Goal: Task Accomplishment & Management: Complete application form

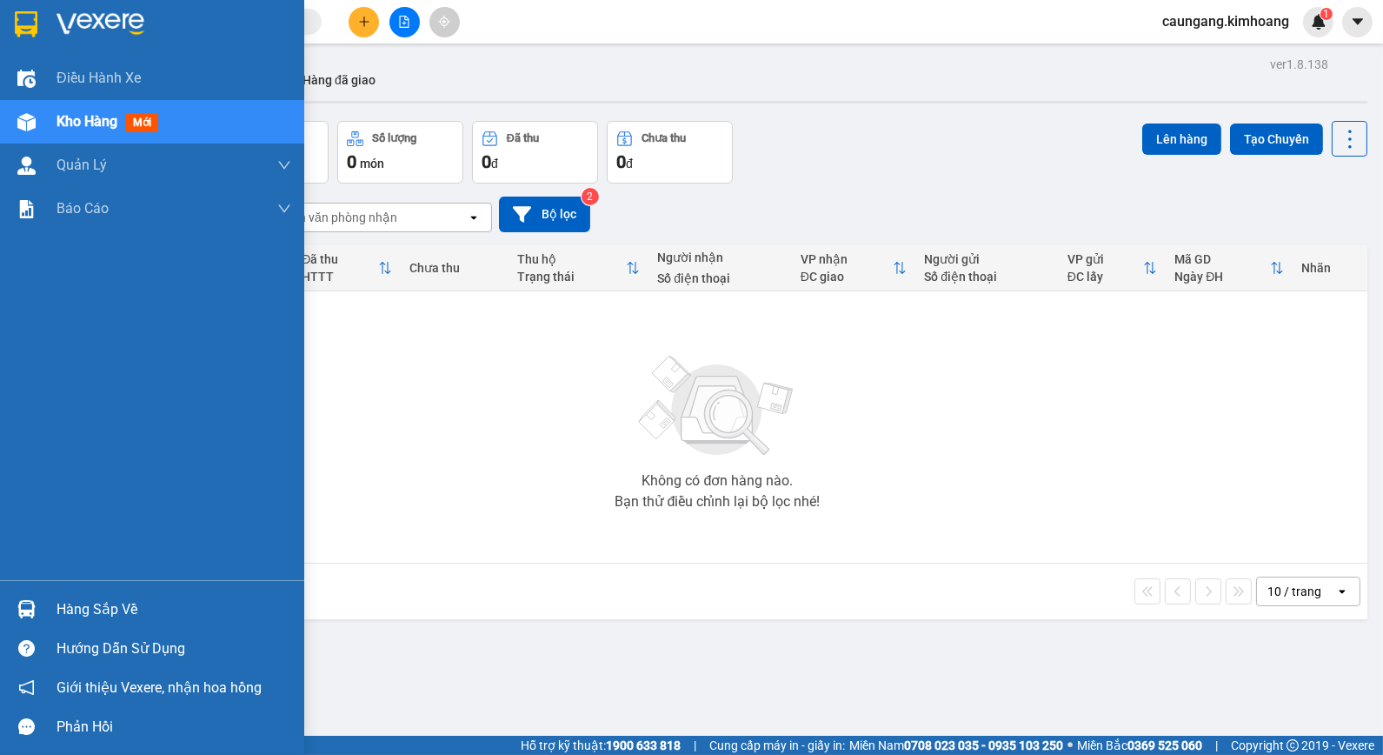
click at [88, 604] on div "Hàng sắp về" at bounding box center [174, 609] width 235 height 26
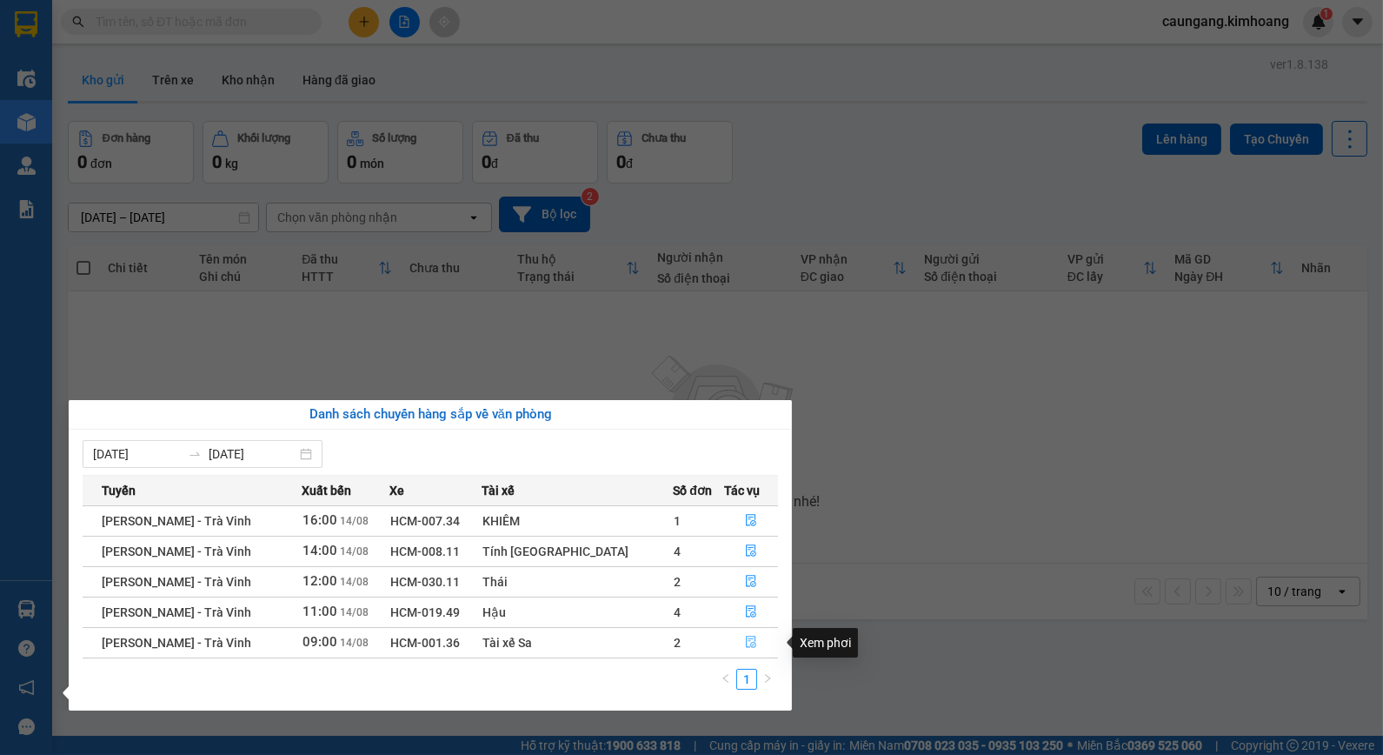
click at [745, 639] on icon "file-done" at bounding box center [751, 642] width 12 height 12
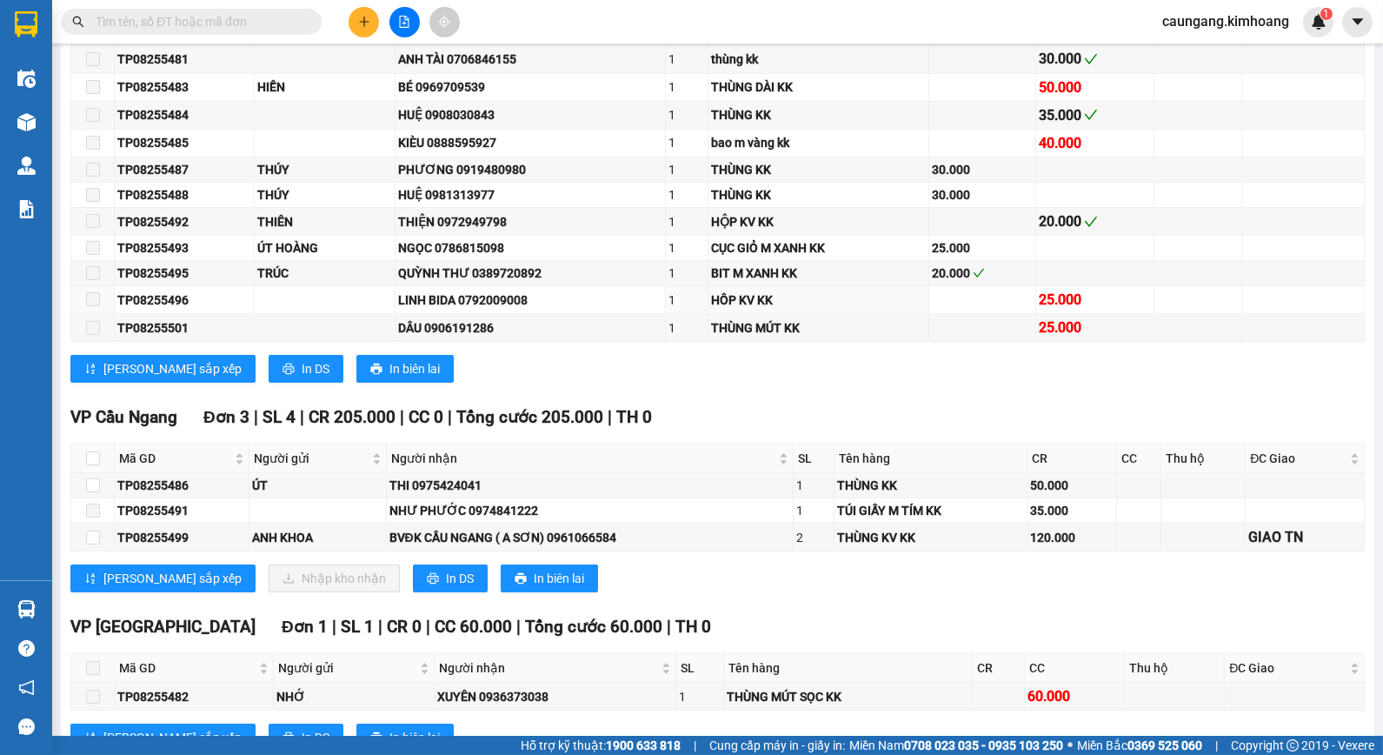
scroll to position [483, 0]
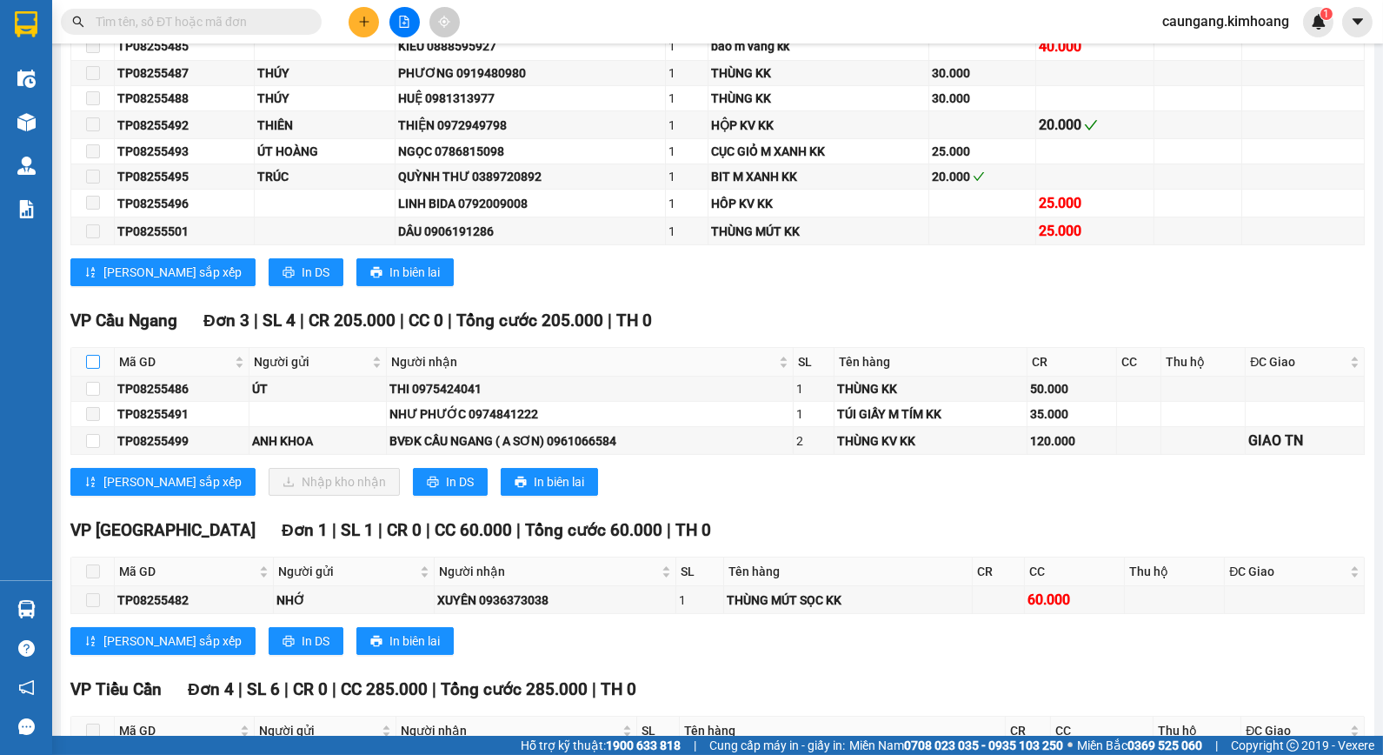
click at [91, 369] on input "checkbox" at bounding box center [93, 362] width 14 height 14
checkbox input "true"
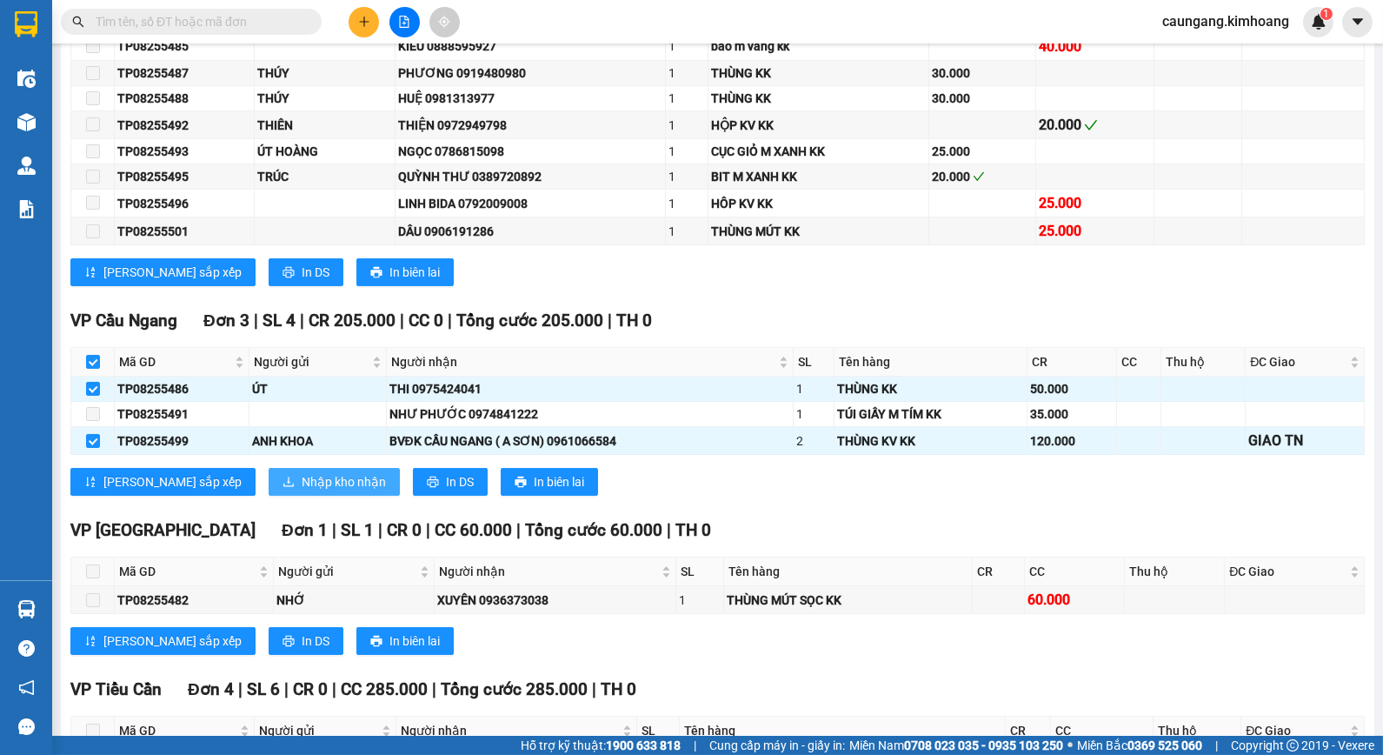
click at [302, 491] on span "Nhập kho nhận" at bounding box center [344, 481] width 84 height 19
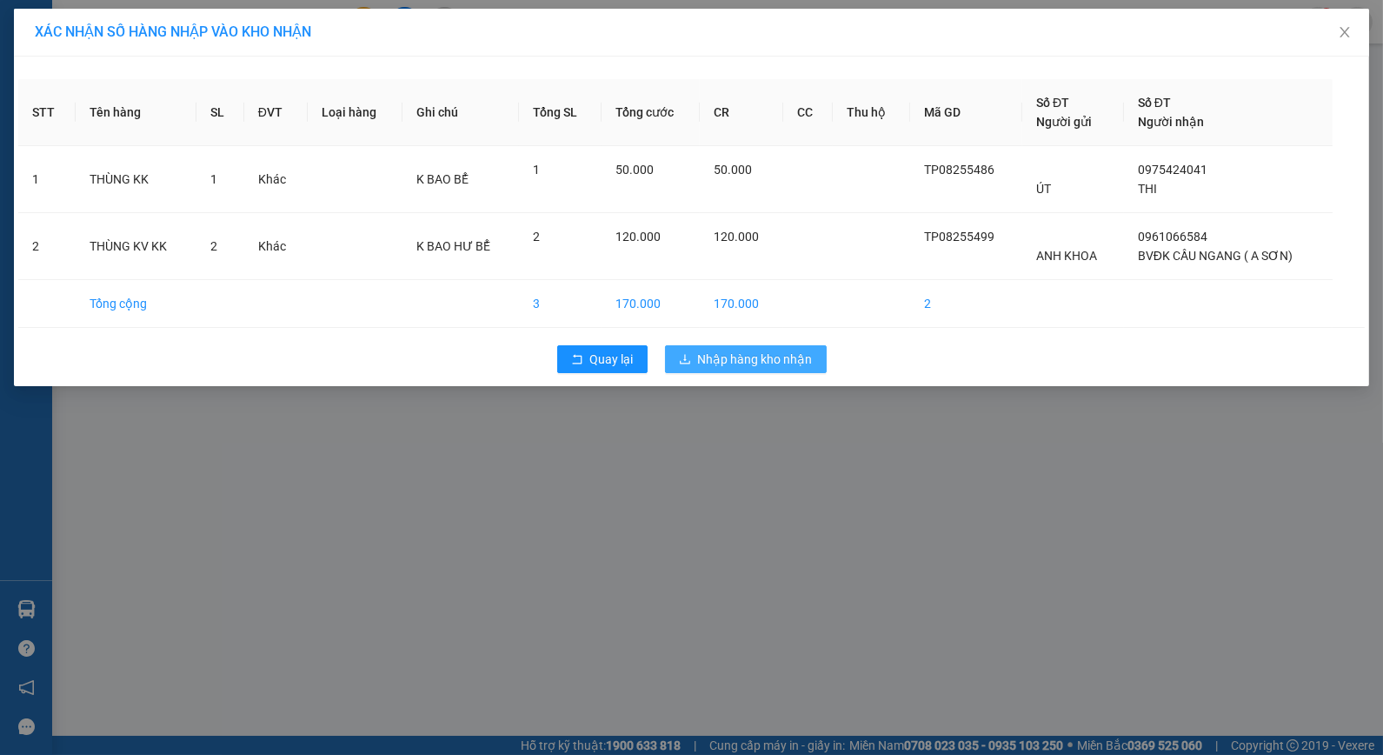
click at [722, 354] on span "Nhập hàng kho nhận" at bounding box center [755, 358] width 115 height 19
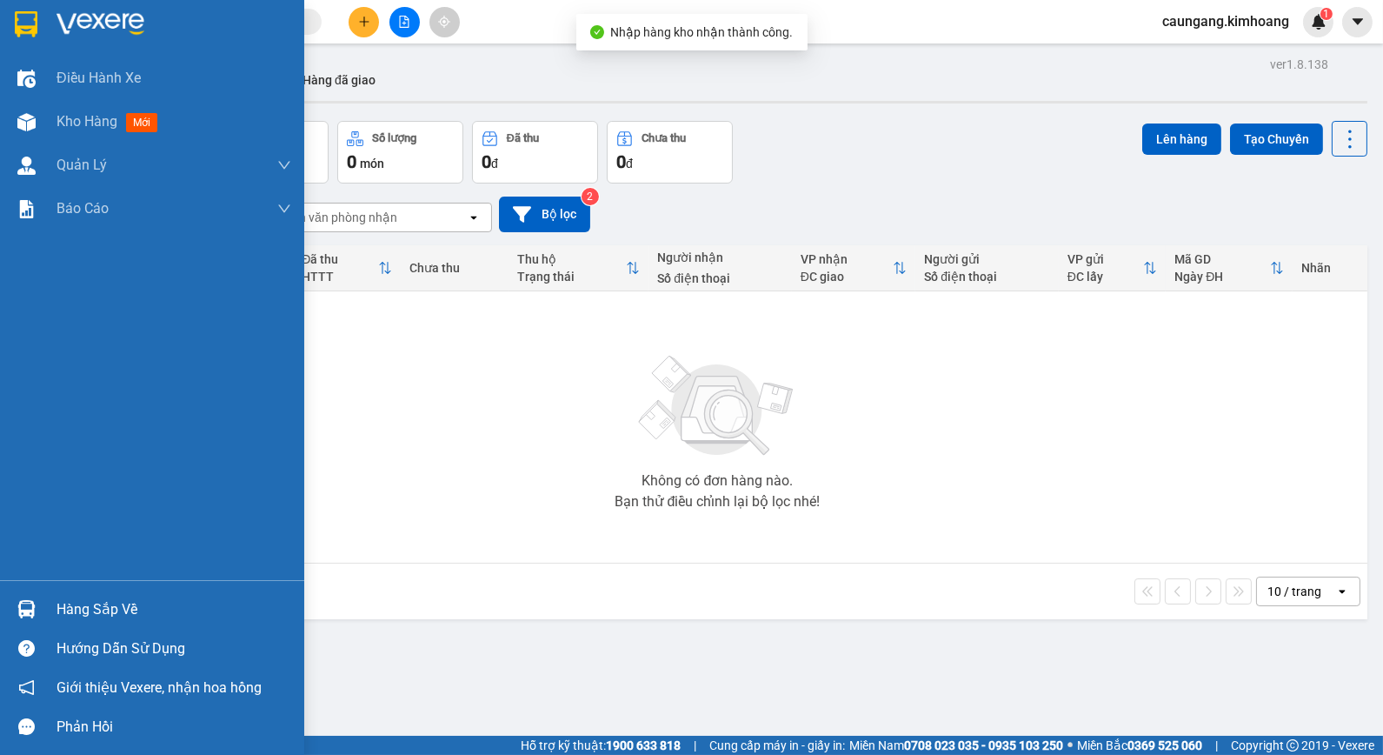
click at [110, 609] on div "Hàng sắp về" at bounding box center [174, 609] width 235 height 26
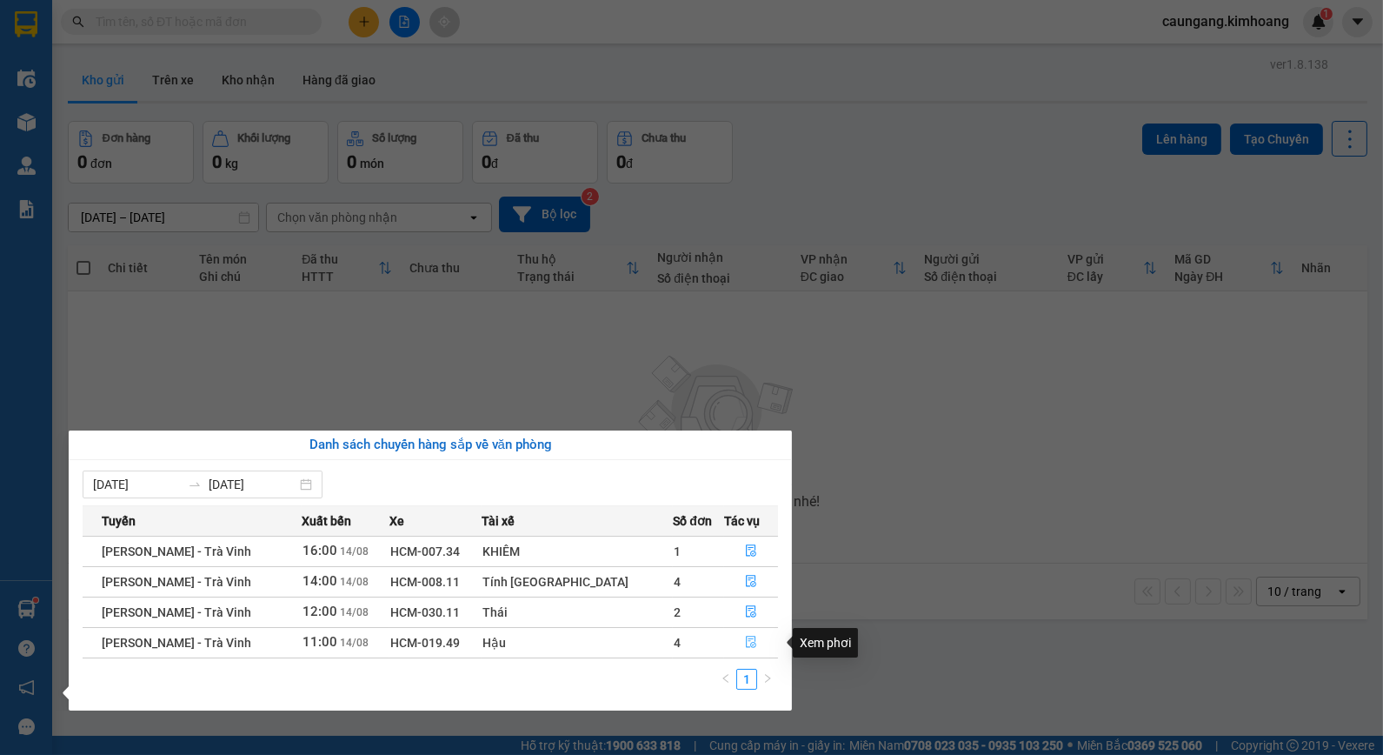
click at [745, 639] on icon "file-done" at bounding box center [751, 642] width 12 height 12
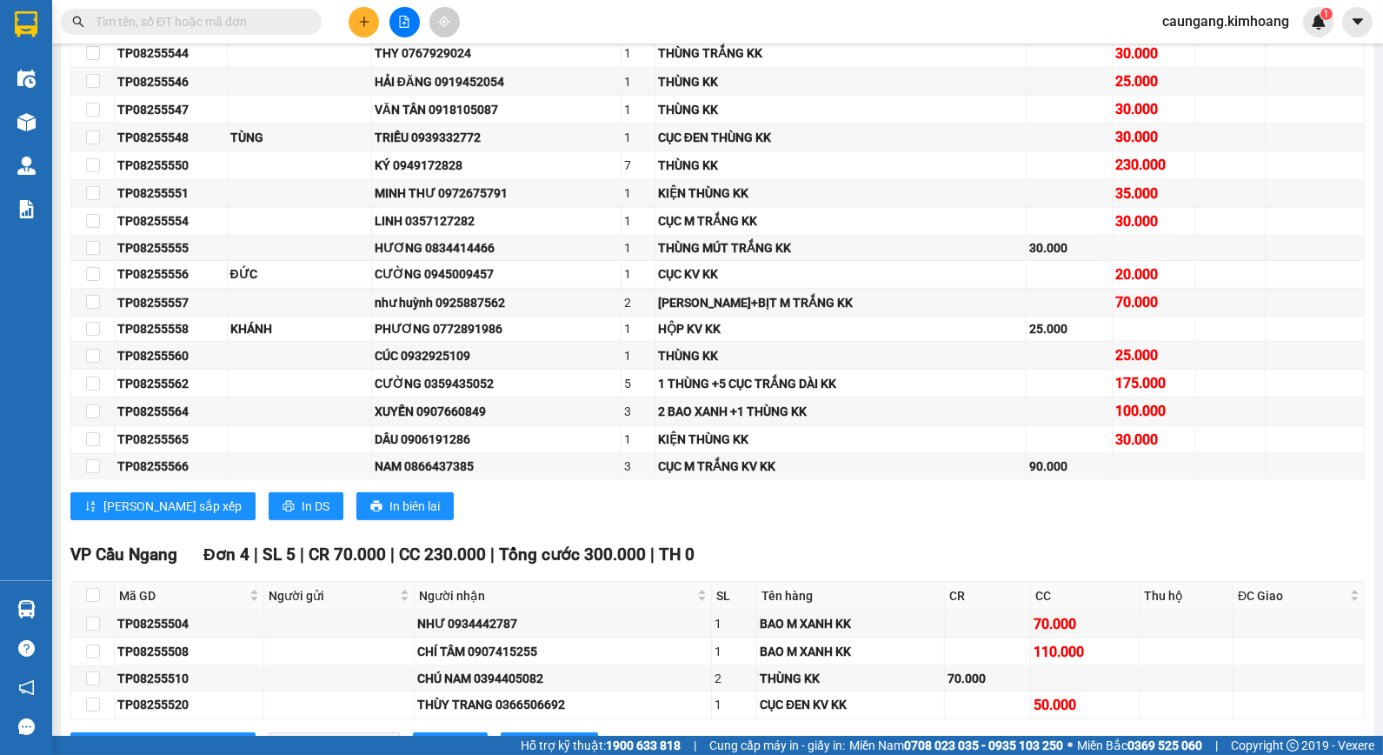
scroll to position [1545, 0]
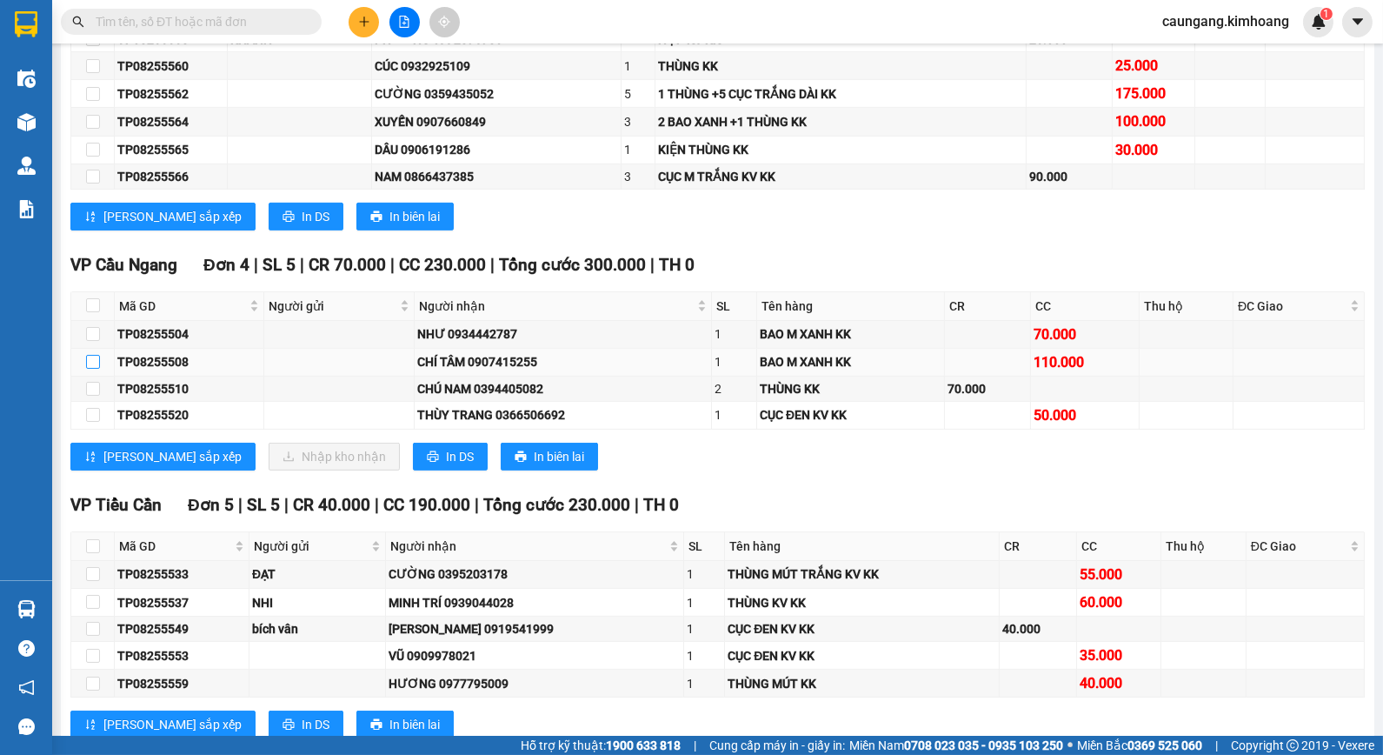
click at [94, 369] on input "checkbox" at bounding box center [93, 362] width 14 height 14
checkbox input "true"
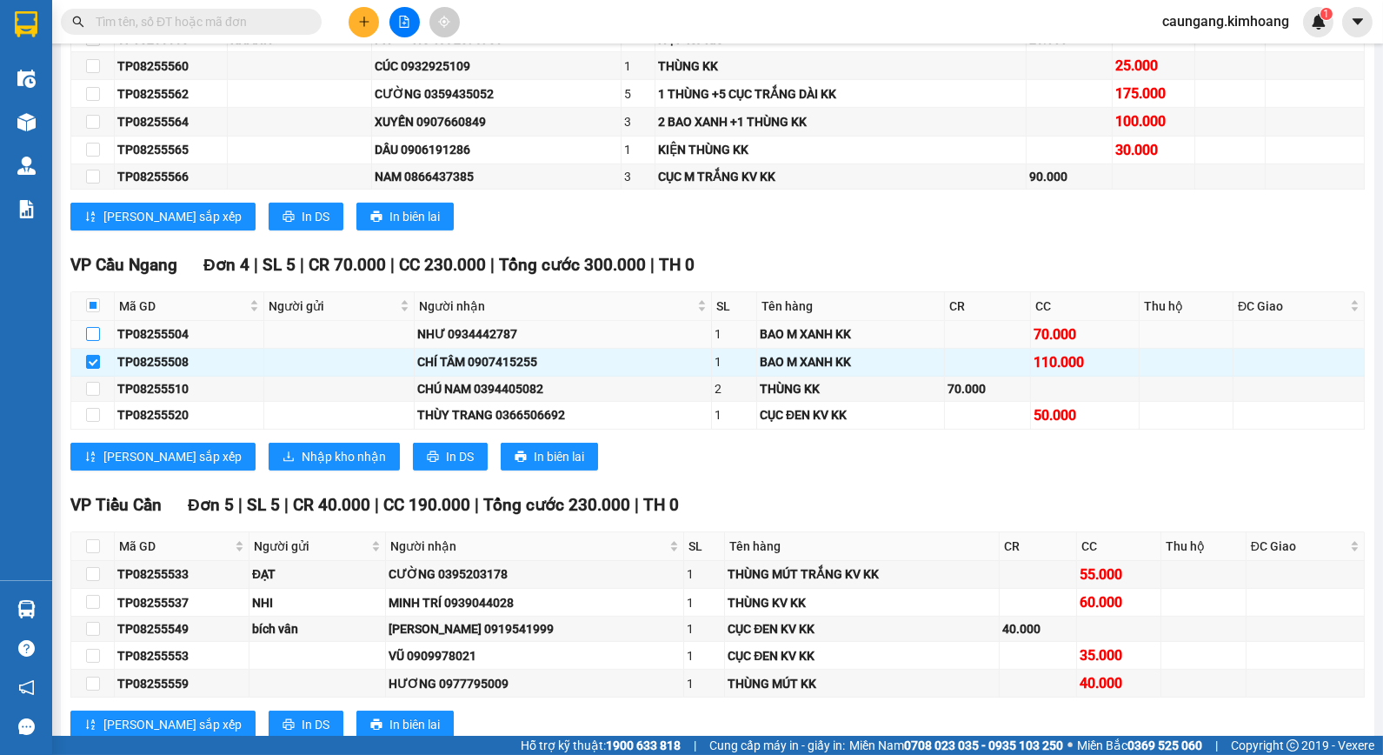
click at [99, 342] on label at bounding box center [93, 333] width 14 height 19
click at [99, 341] on input "checkbox" at bounding box center [93, 334] width 14 height 14
checkbox input "true"
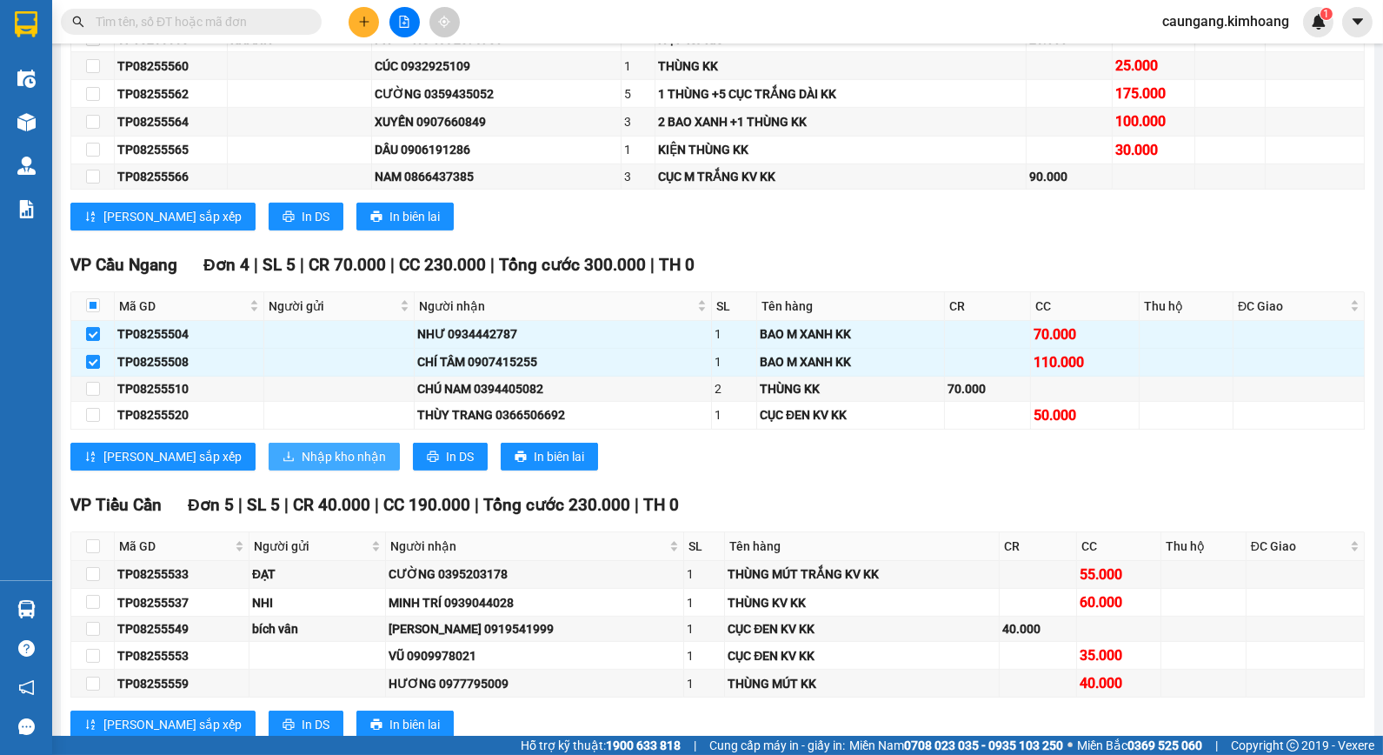
click at [302, 466] on span "Nhập kho nhận" at bounding box center [344, 456] width 84 height 19
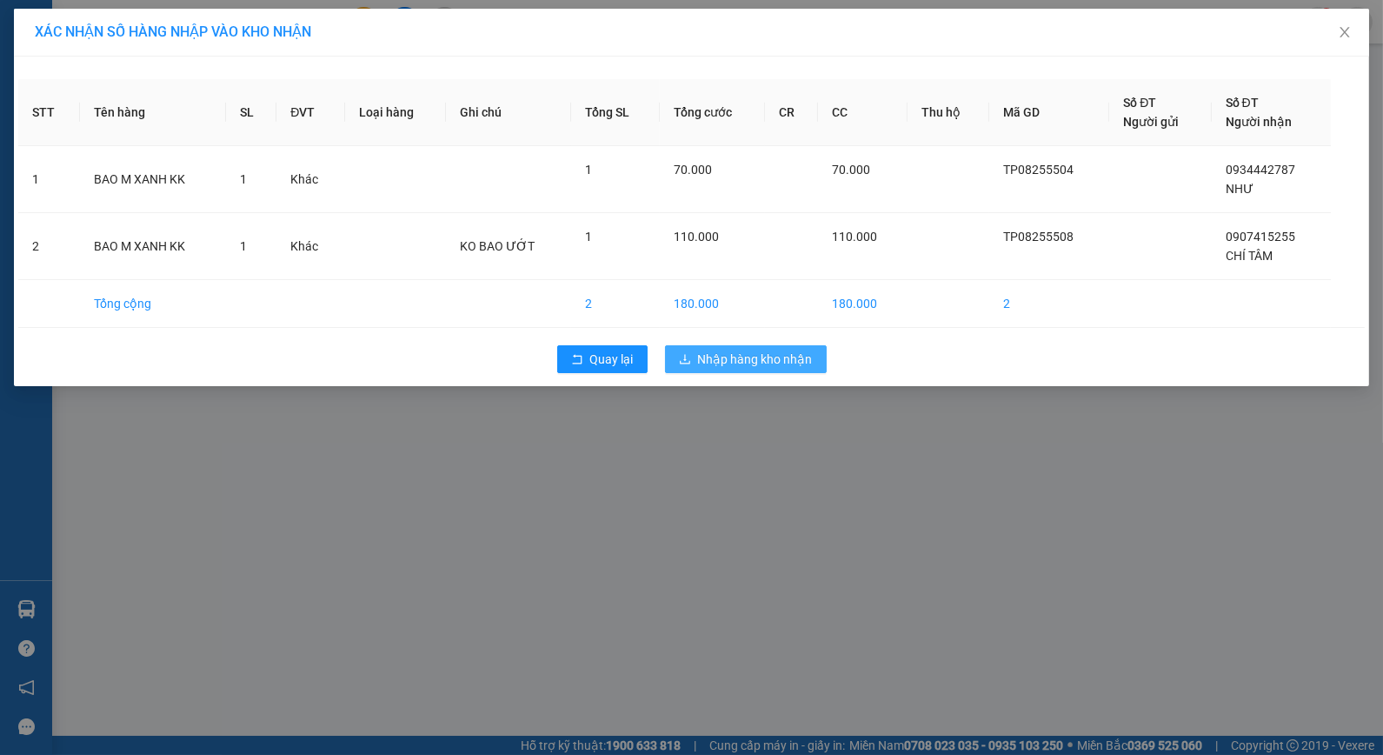
click at [713, 366] on span "Nhập hàng kho nhận" at bounding box center [755, 358] width 115 height 19
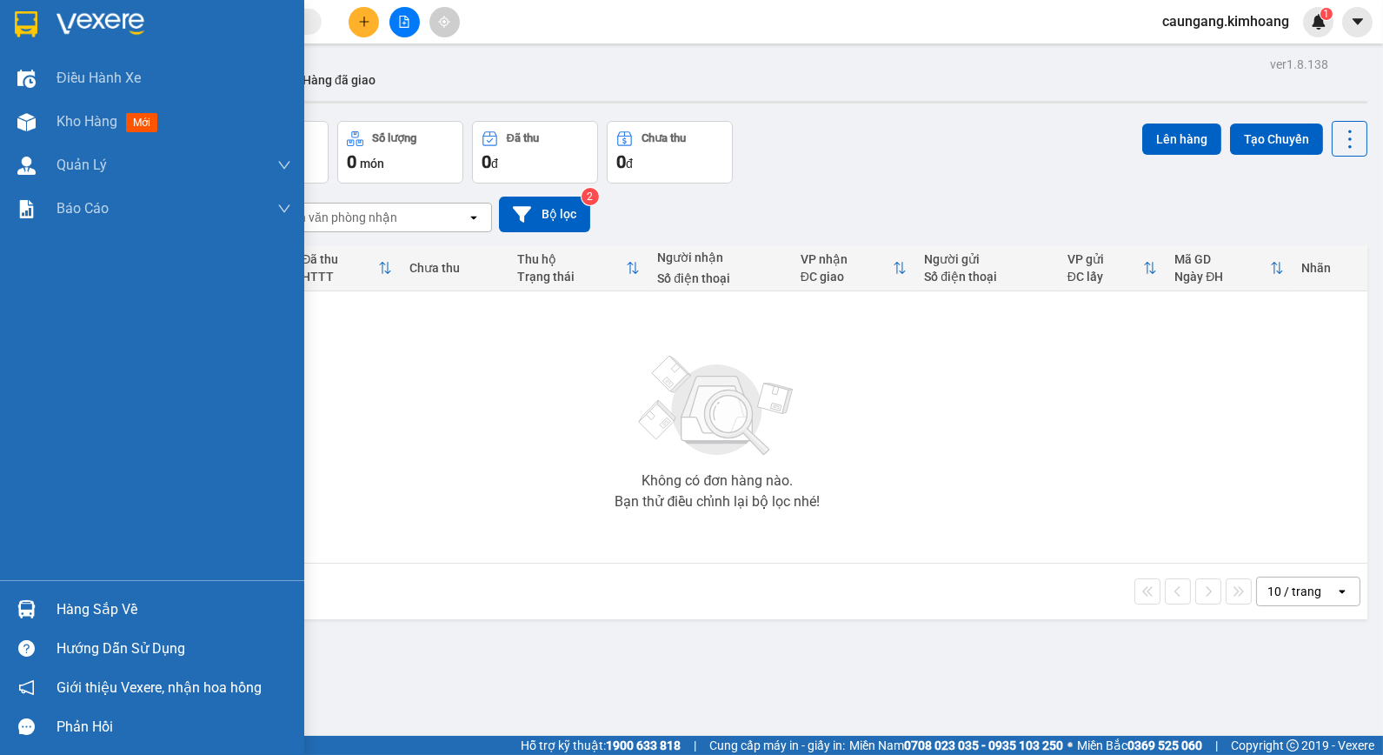
click at [110, 596] on div "Hàng sắp về" at bounding box center [174, 609] width 235 height 26
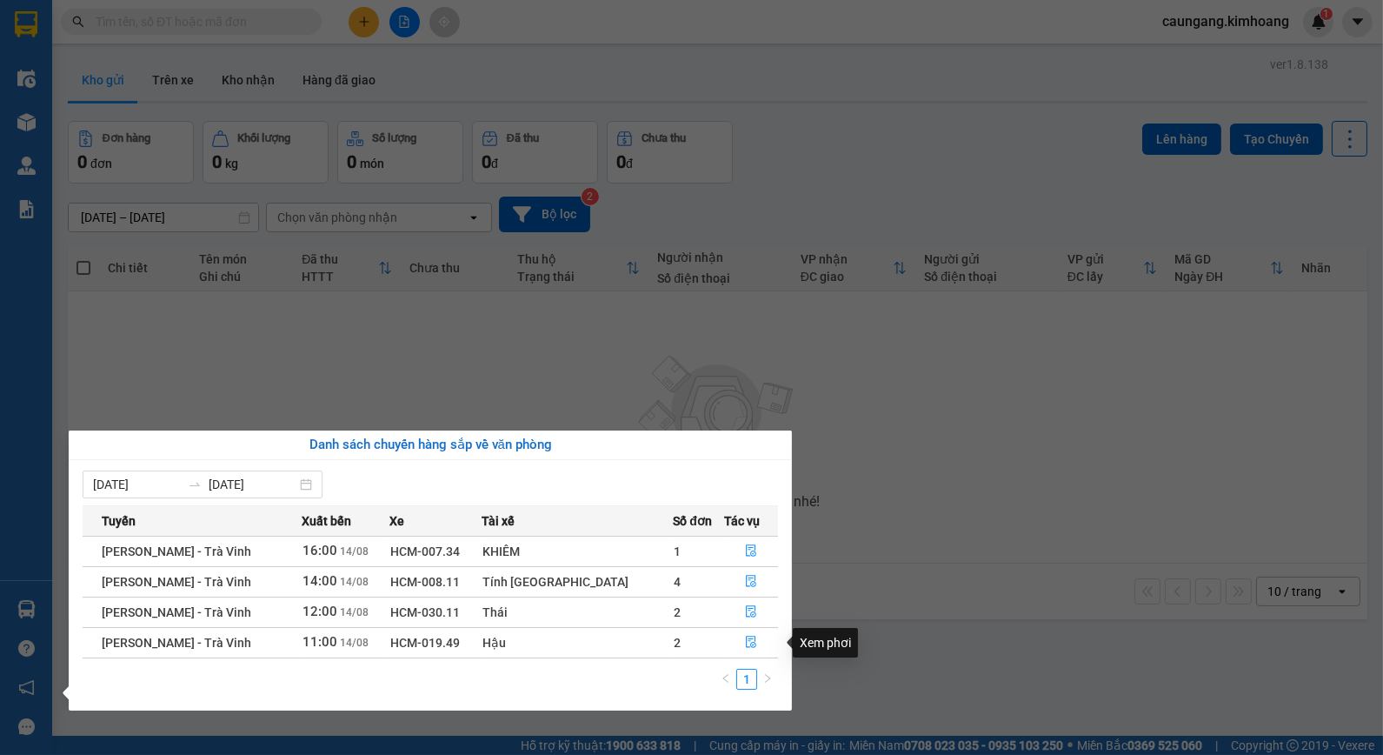
click at [954, 523] on section "Kết quả tìm kiếm ( 0 ) Bộ lọc No Data caungang.kimhoang 1 Điều hành xe Kho hàng…" at bounding box center [691, 377] width 1383 height 755
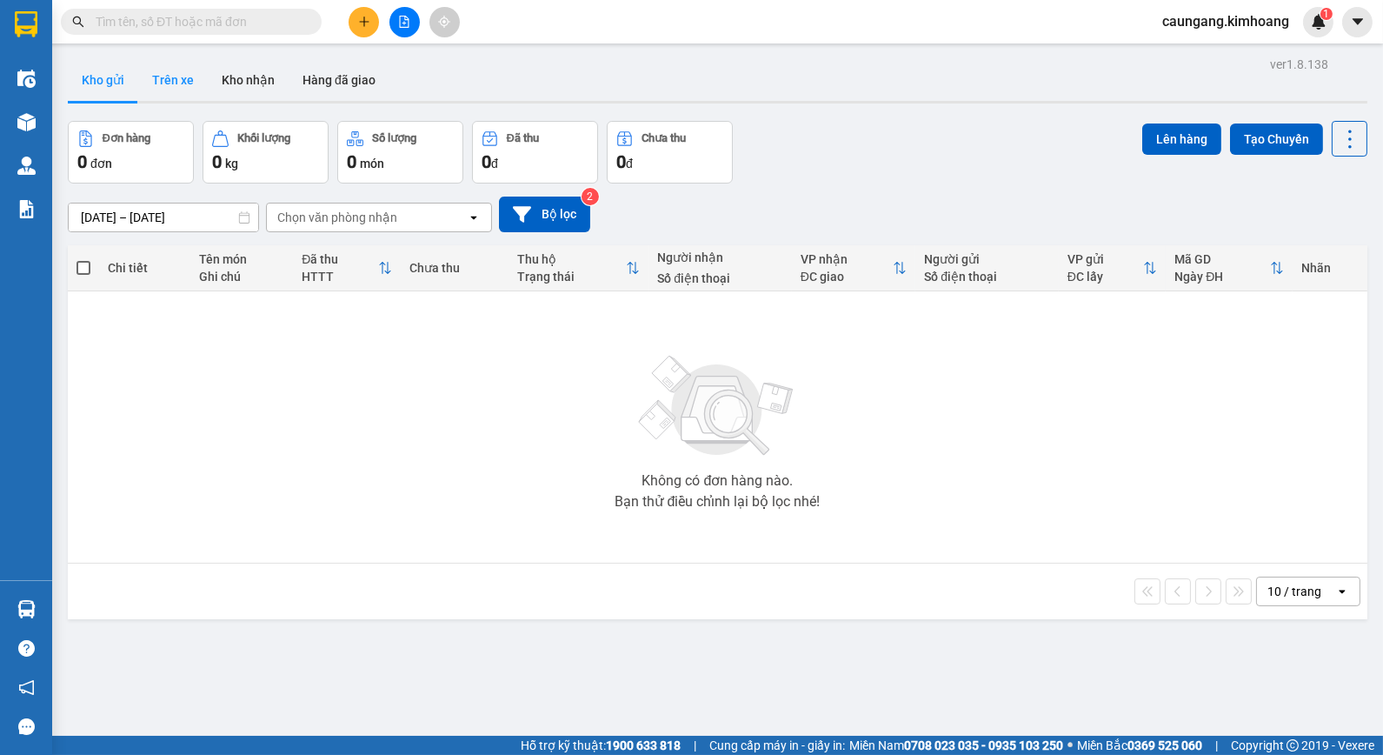
click at [171, 82] on button "Trên xe" at bounding box center [173, 80] width 70 height 42
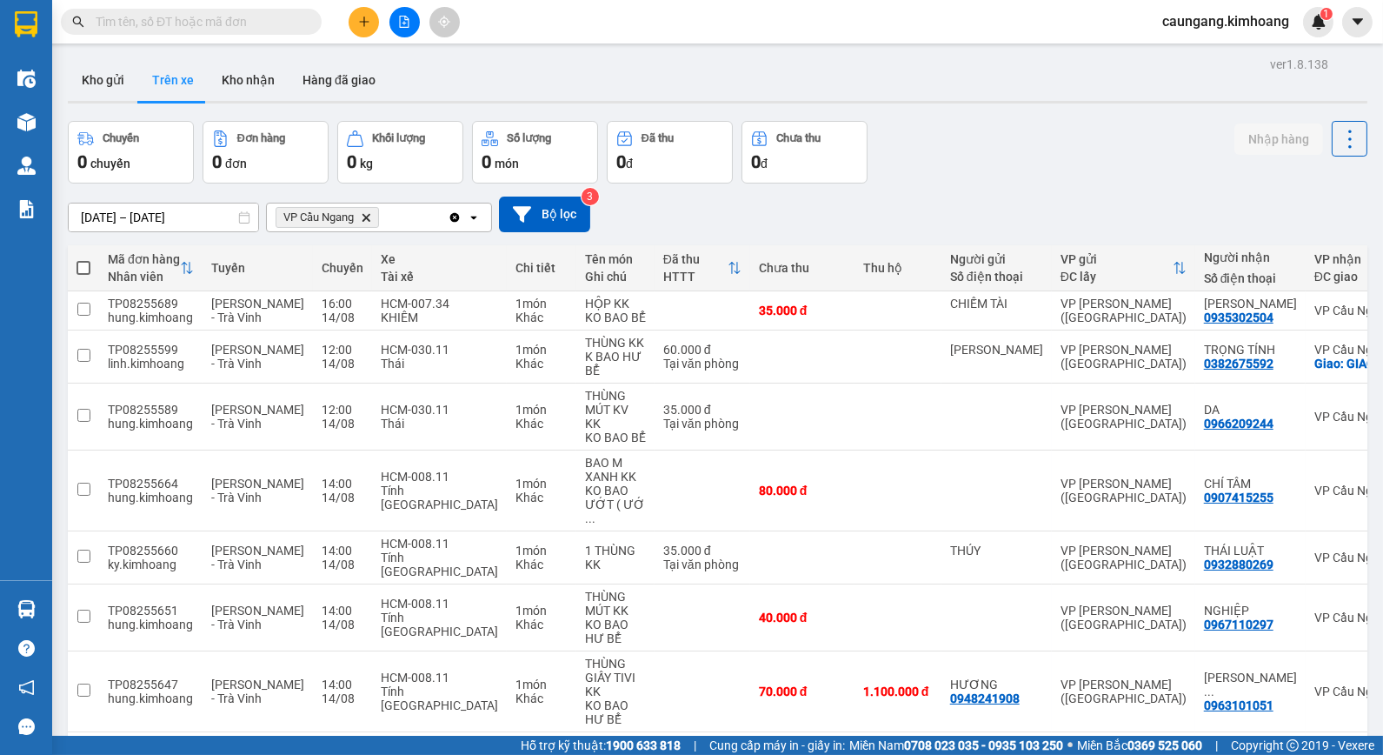
scroll to position [153, 0]
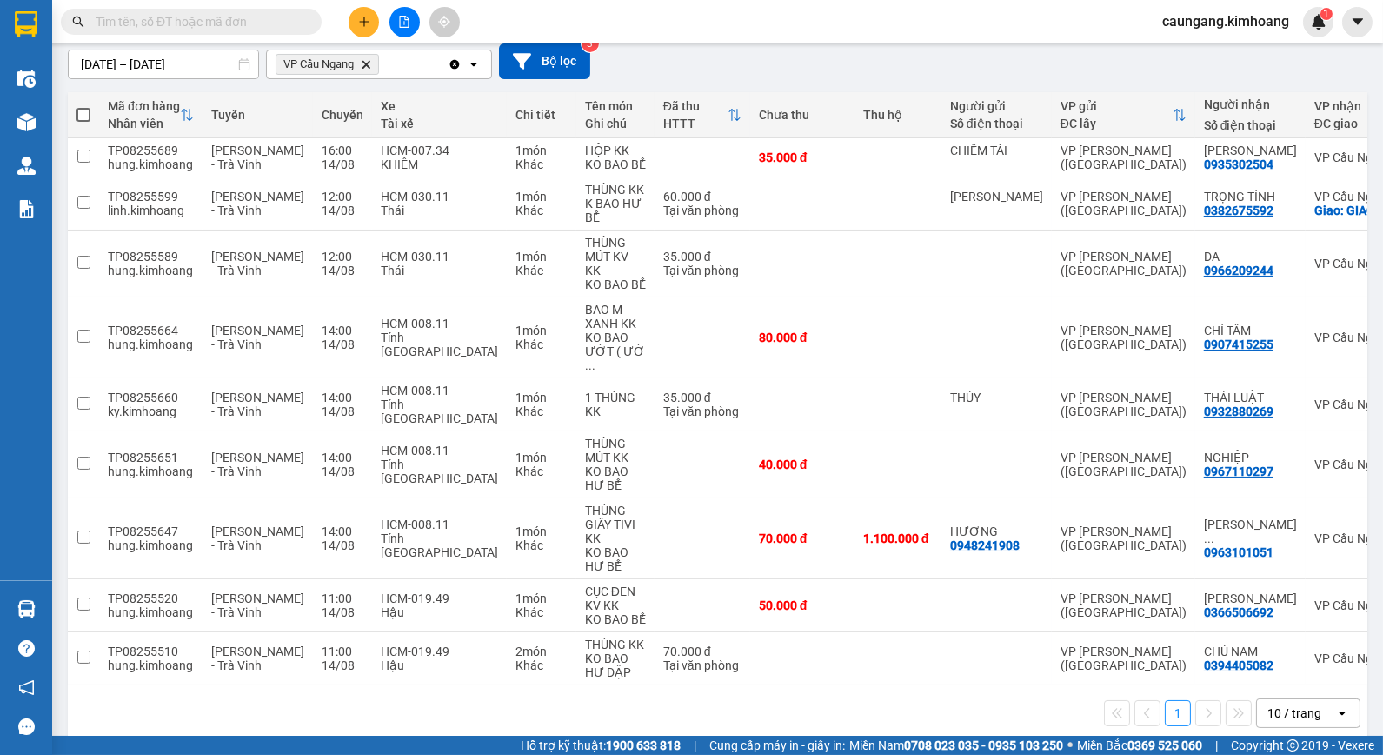
click at [367, 16] on icon "plus" at bounding box center [364, 22] width 12 height 12
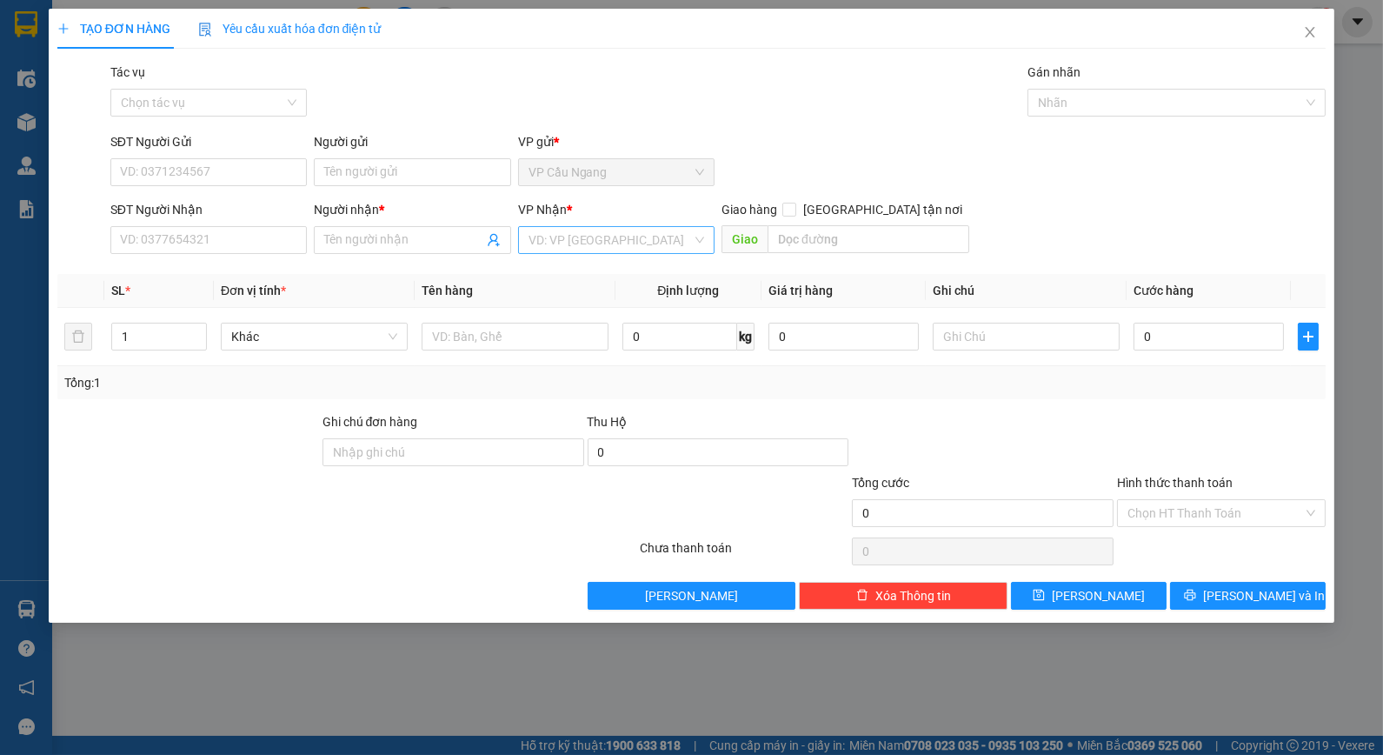
click at [614, 246] on input "search" at bounding box center [610, 240] width 163 height 26
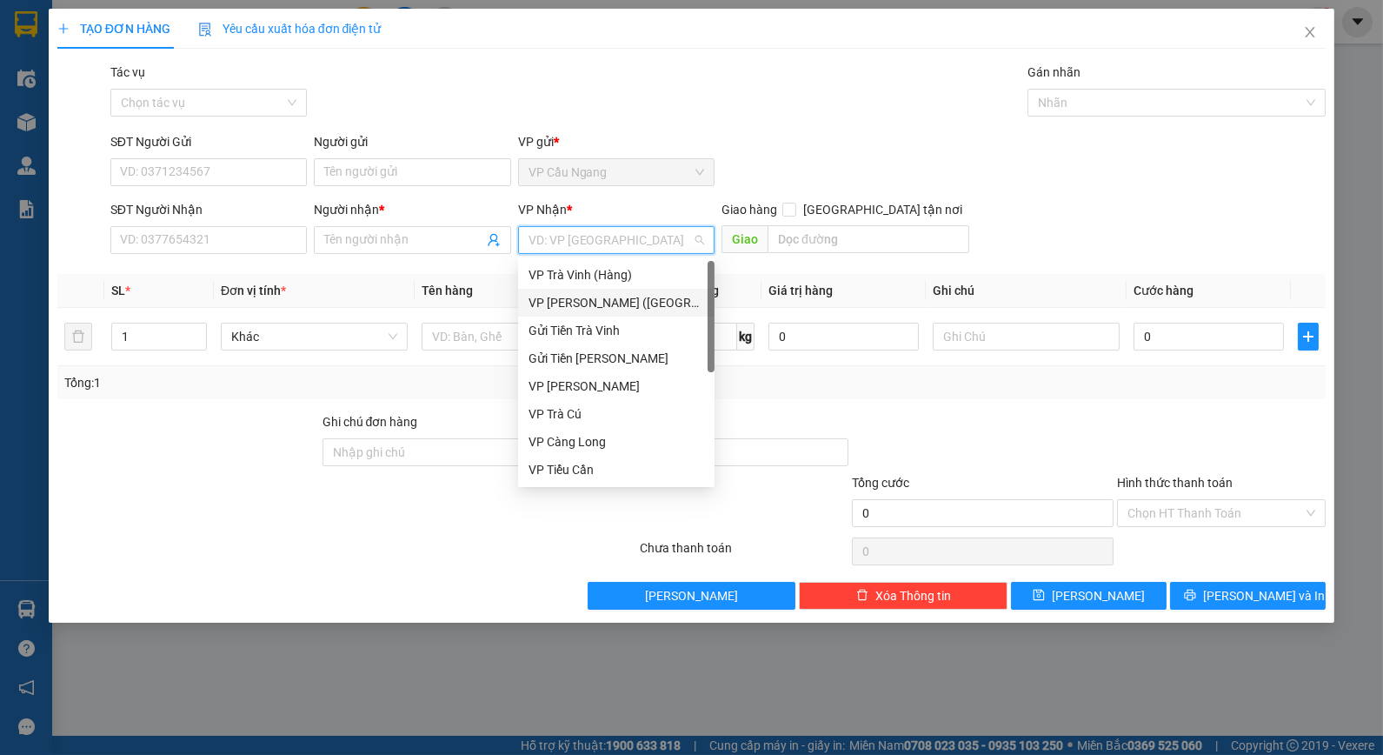
click at [591, 310] on div "VP [PERSON_NAME] ([GEOGRAPHIC_DATA])" at bounding box center [617, 302] width 176 height 19
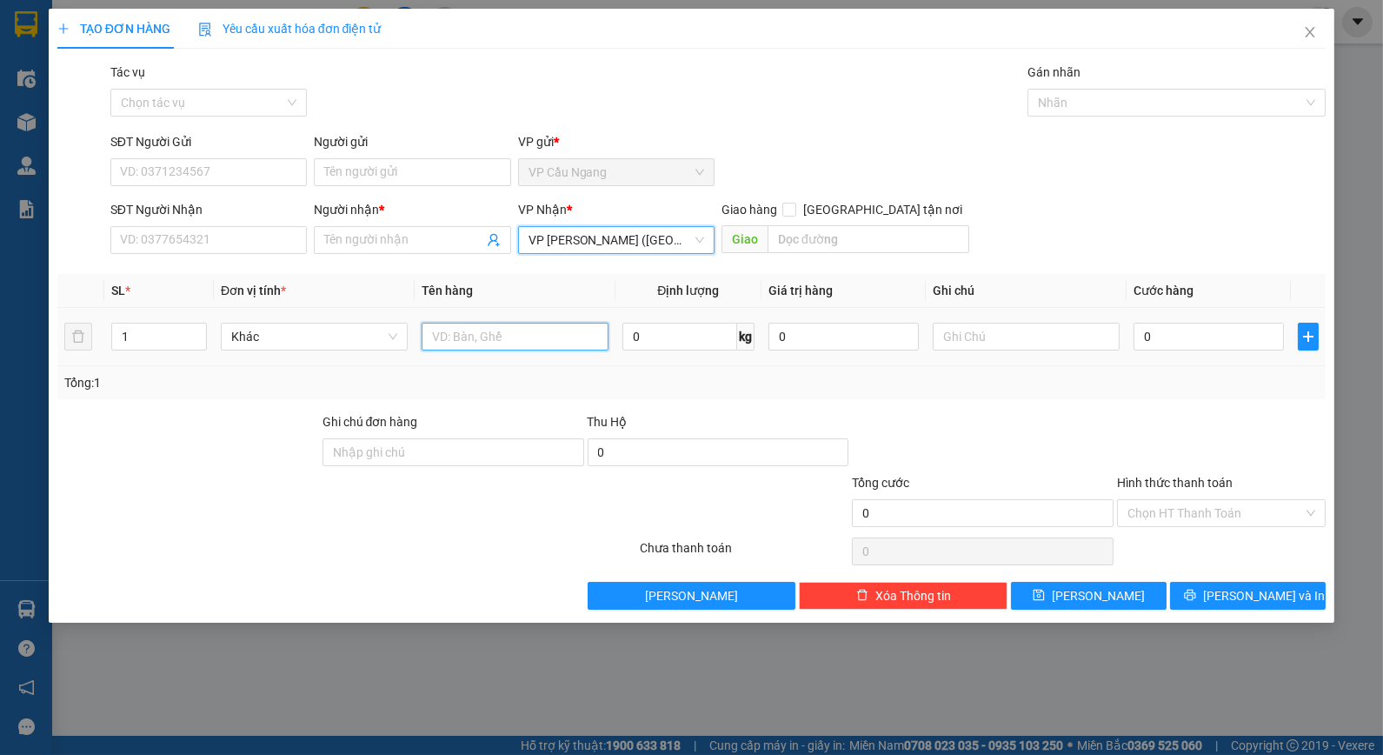
click at [471, 341] on input "text" at bounding box center [515, 337] width 187 height 28
type input "1 THÙNG MÚT KV + 4 THÙNG TRỨNG KK"
click at [1082, 383] on div "Tổng: 1" at bounding box center [691, 382] width 1255 height 19
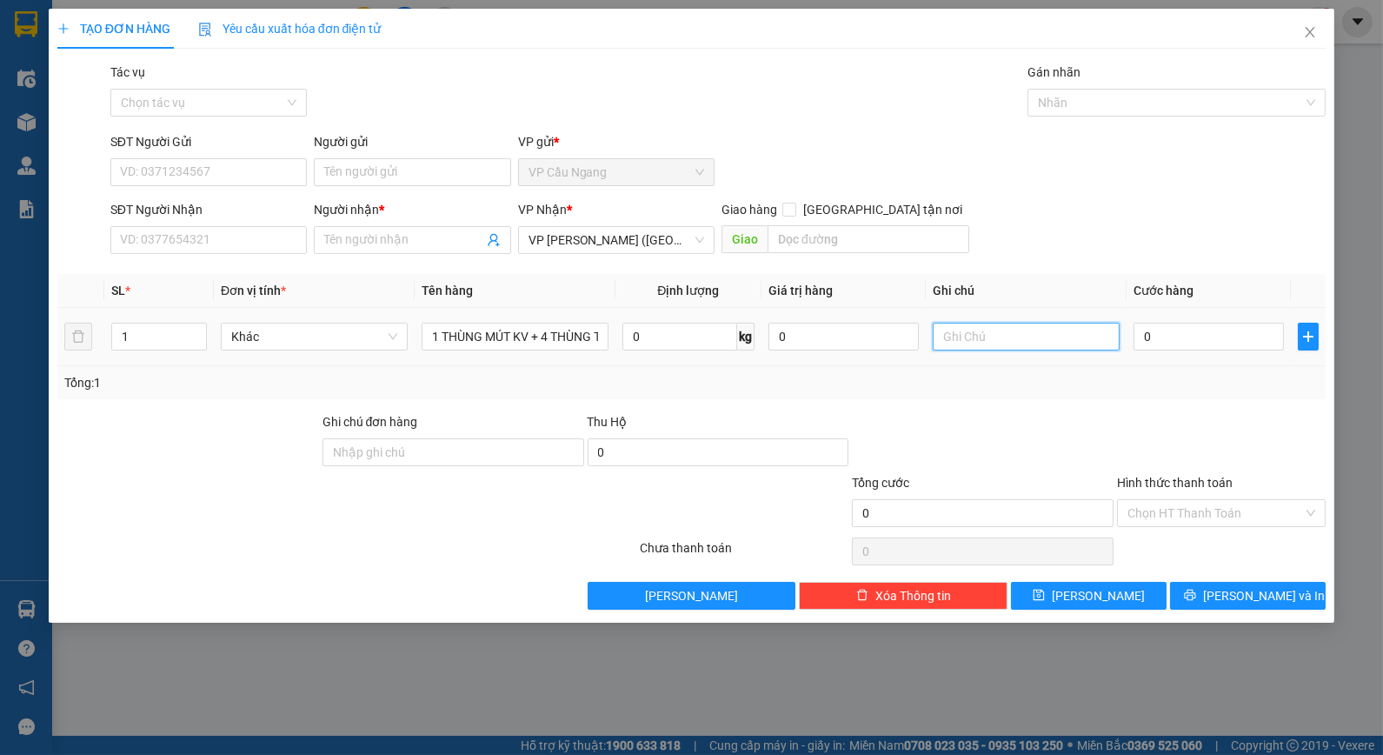
click at [1045, 339] on input "text" at bounding box center [1026, 337] width 187 height 28
type input "KO BAO HƯ BỂ"
click at [1127, 378] on div "Tổng: 1" at bounding box center [691, 382] width 1255 height 19
click at [1181, 345] on input "0" at bounding box center [1209, 337] width 150 height 28
click at [395, 241] on input "Người nhận *" at bounding box center [403, 239] width 158 height 19
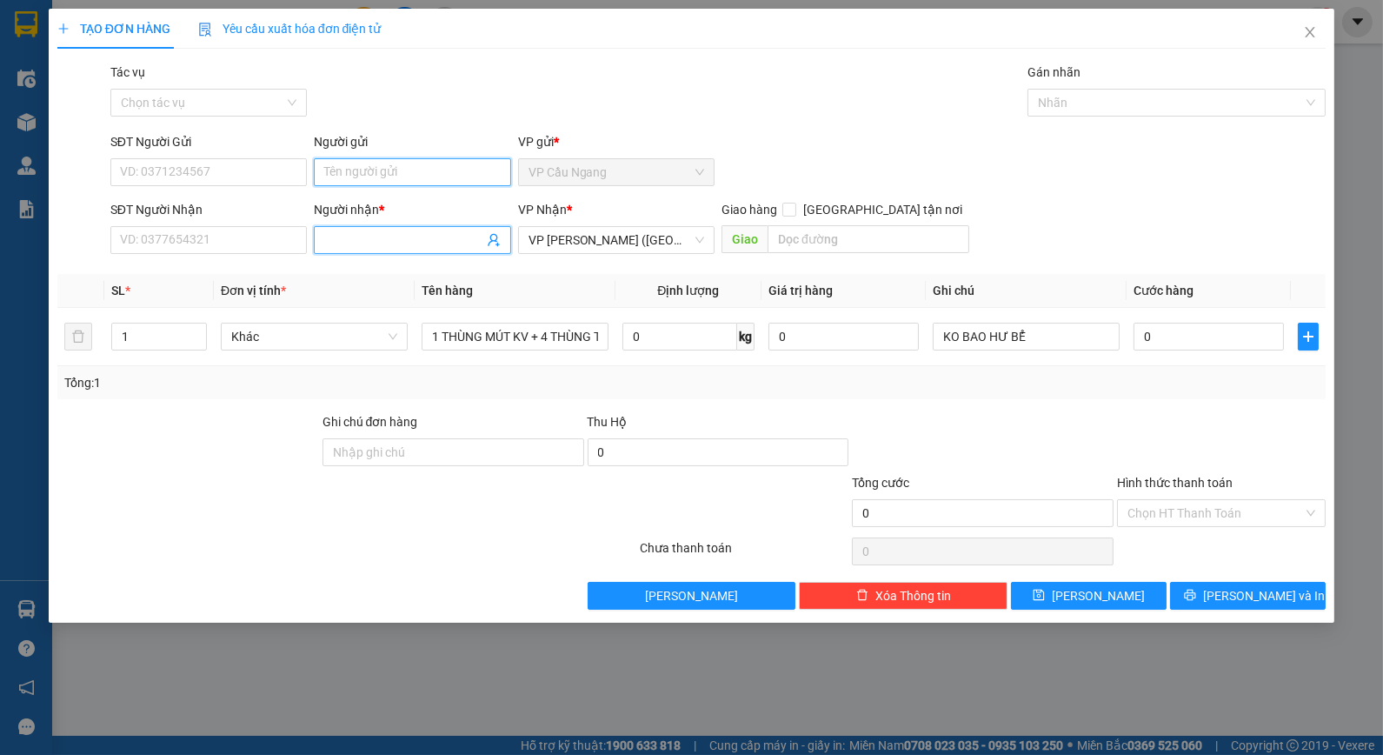
click at [383, 177] on input "Người gửi" at bounding box center [412, 172] width 196 height 28
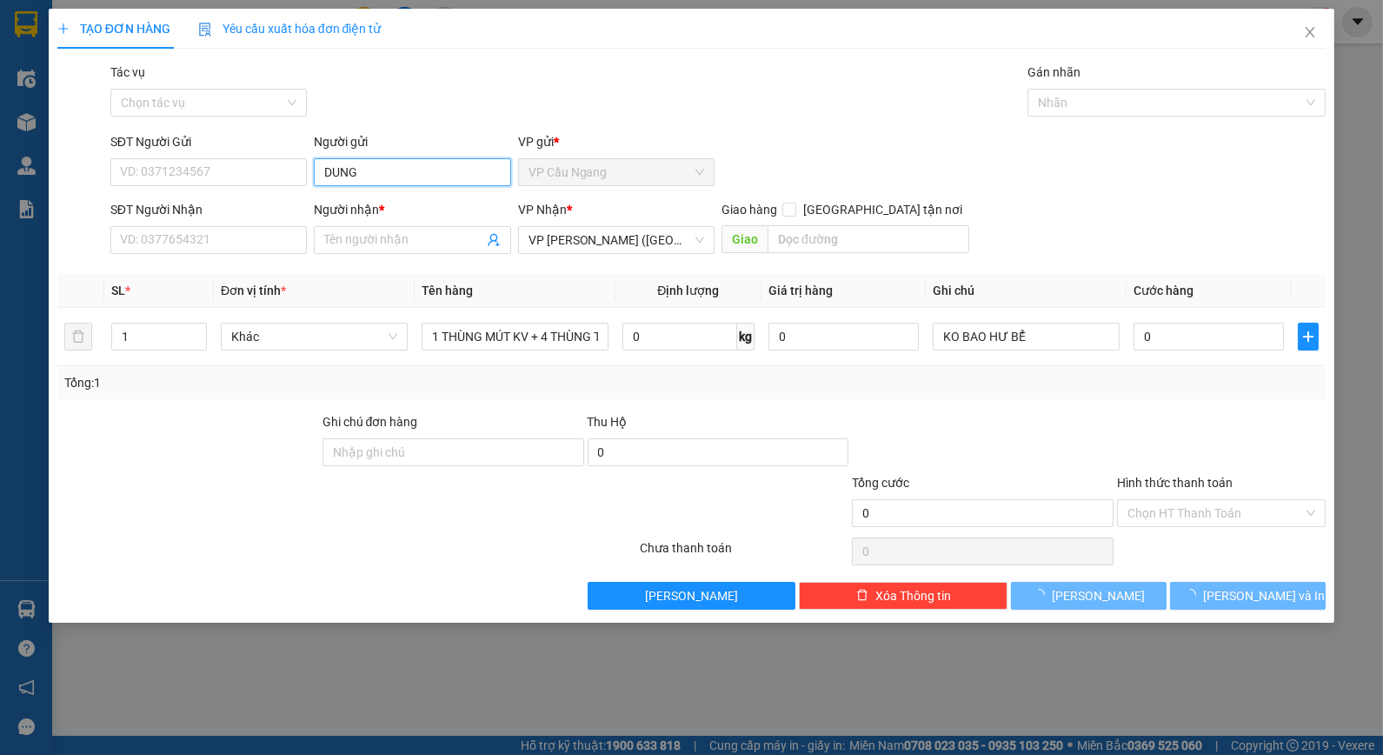
type input "DUNG"
click at [515, 93] on div "Tác vụ Chọn tác vụ Gán nhãn Nhãn" at bounding box center [718, 93] width 1223 height 61
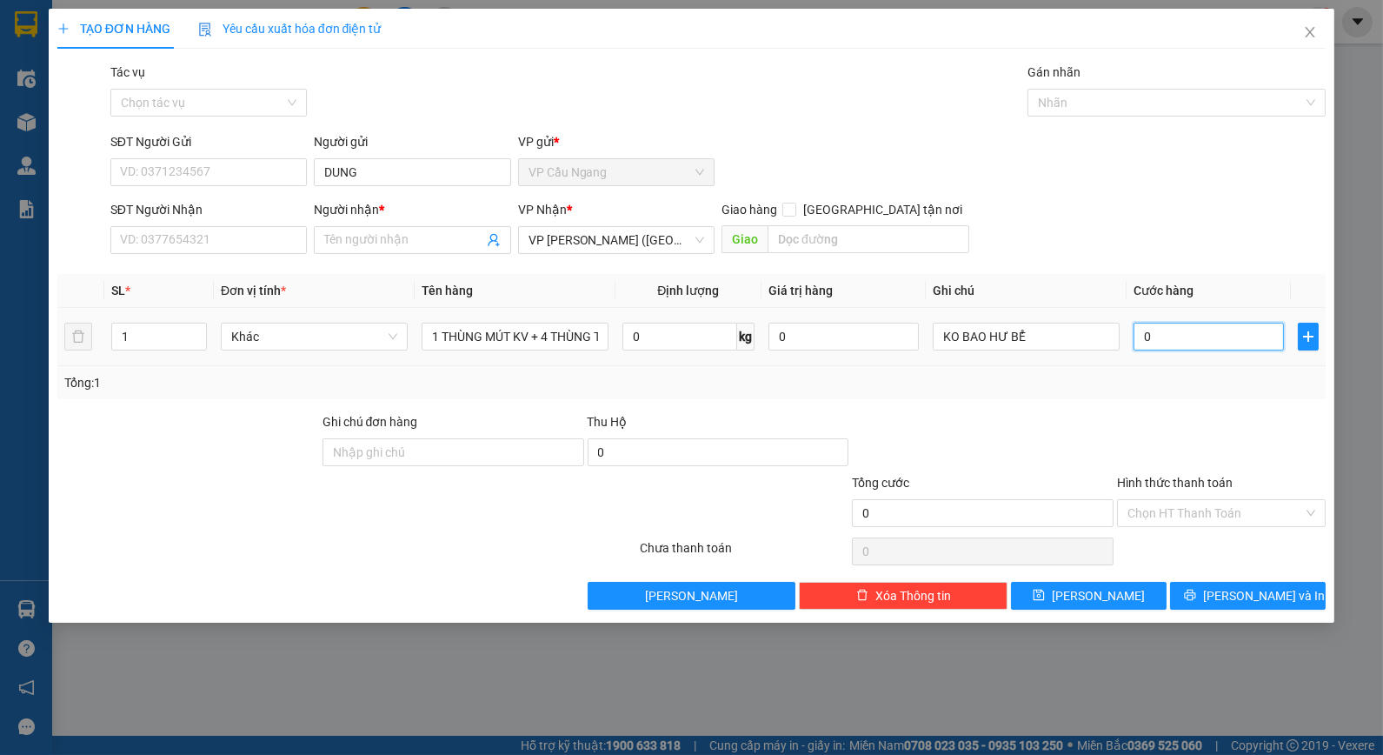
click at [1180, 336] on input "0" at bounding box center [1209, 337] width 150 height 28
type input "1"
type input "16"
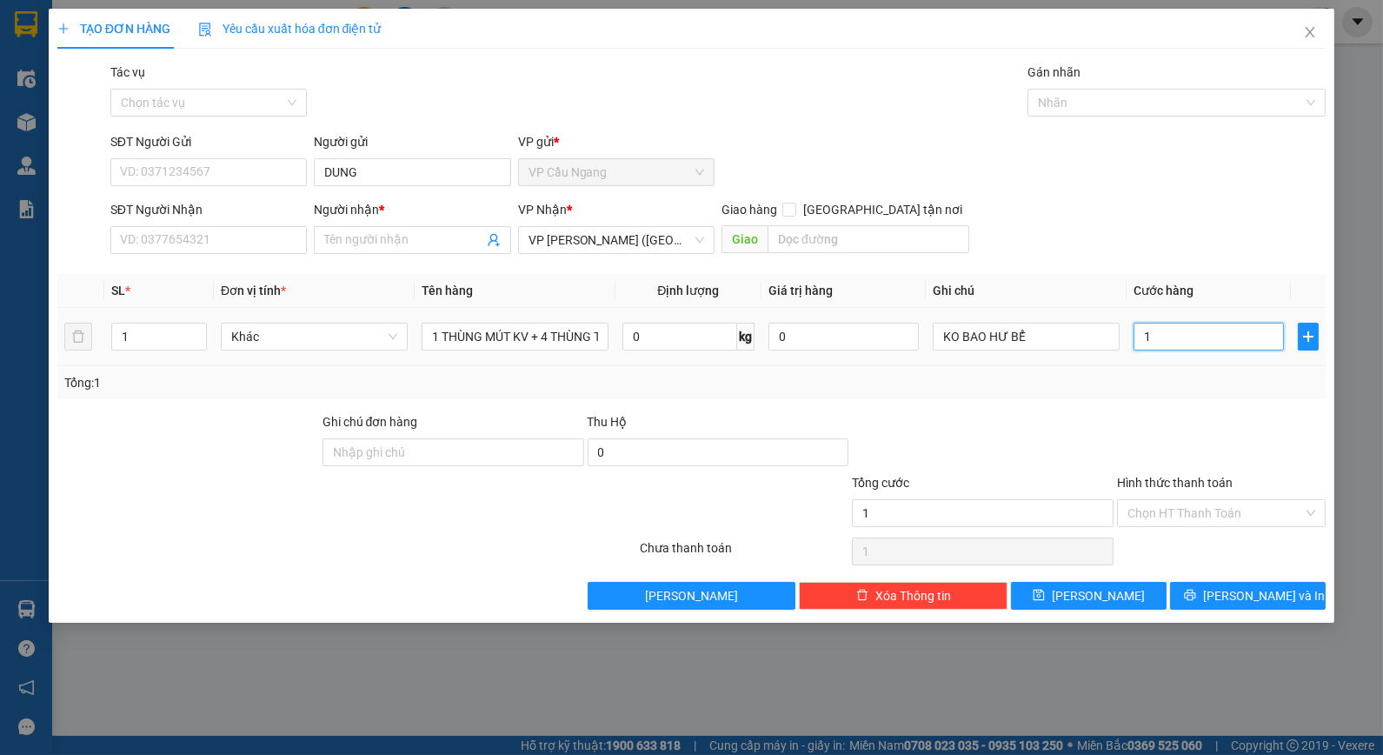
type input "16"
type input "160"
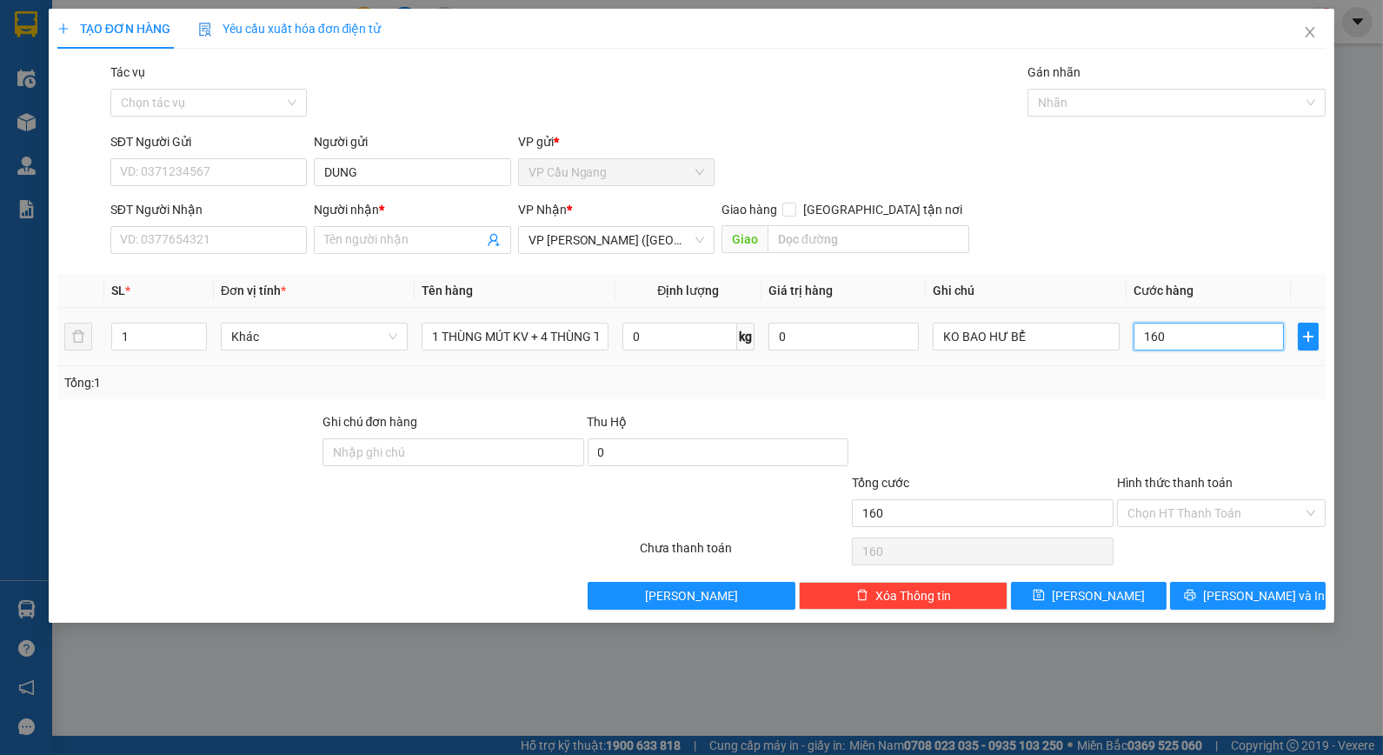
type input "160+"
type input "0"
type input "210.000"
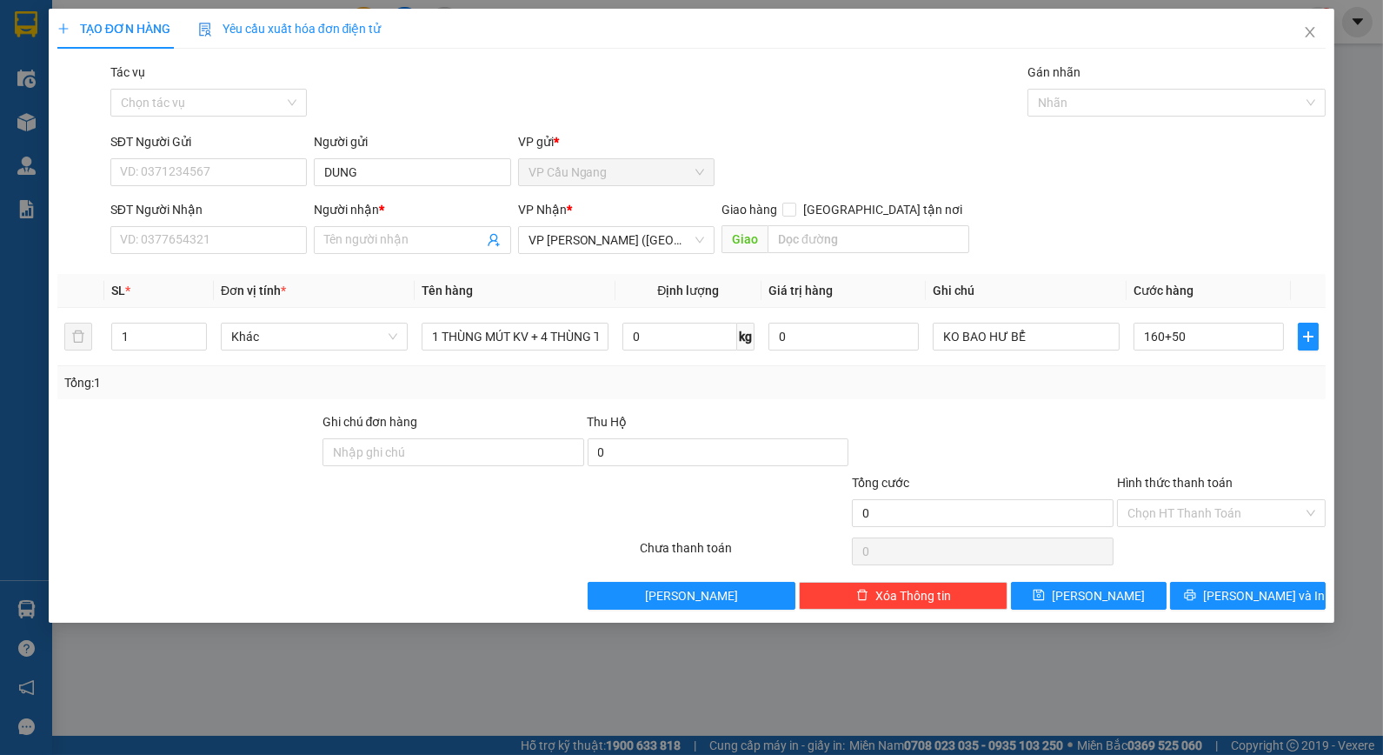
type input "210.000"
click at [1171, 366] on div "Tổng: 1" at bounding box center [691, 382] width 1269 height 33
click at [1081, 249] on div "SĐT Người Nhận VD: 0377654321 Người nhận * Tên người nhận VP Nhận * VP Trần Phú…" at bounding box center [718, 230] width 1223 height 61
click at [1004, 433] on div at bounding box center [982, 442] width 265 height 61
click at [350, 249] on input "Người nhận *" at bounding box center [403, 239] width 158 height 19
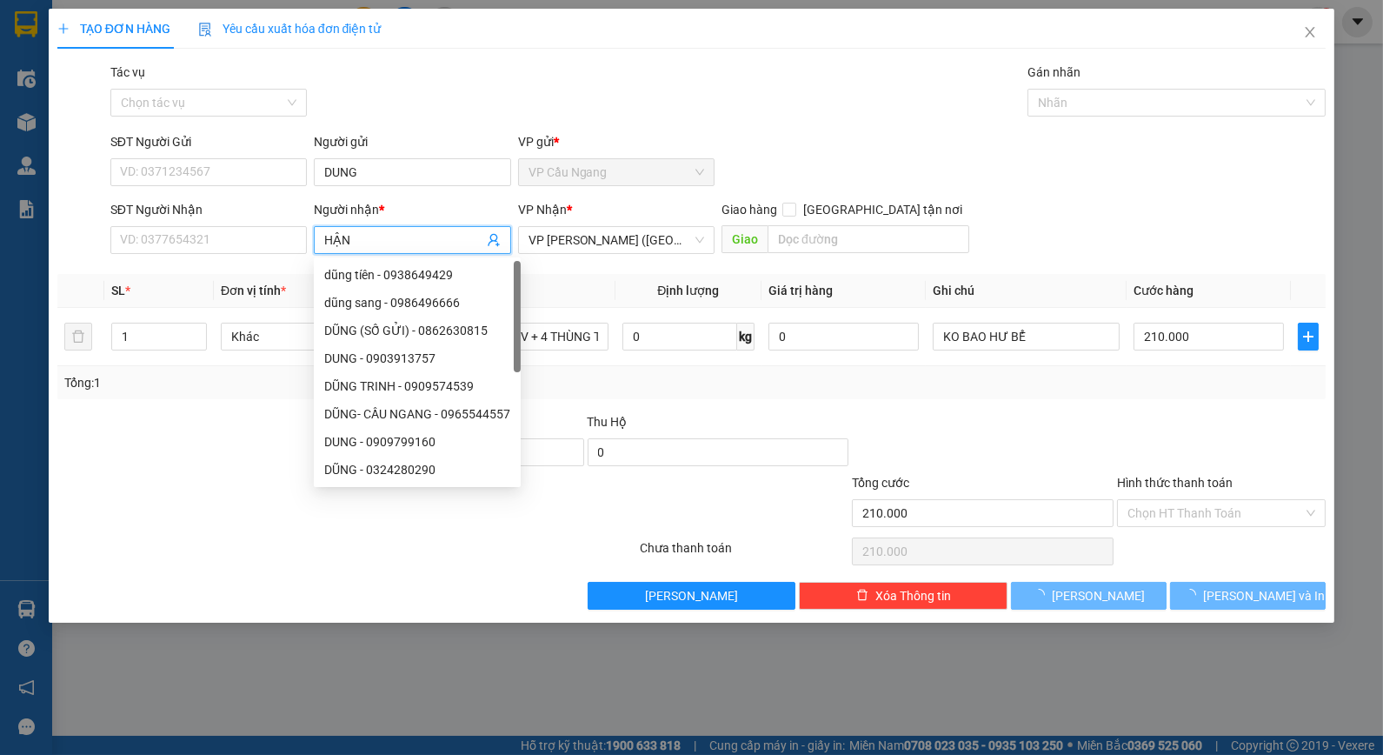
type input "HẬN"
click at [445, 97] on div "Tác vụ Chọn tác vụ Gán nhãn Nhãn" at bounding box center [718, 93] width 1223 height 61
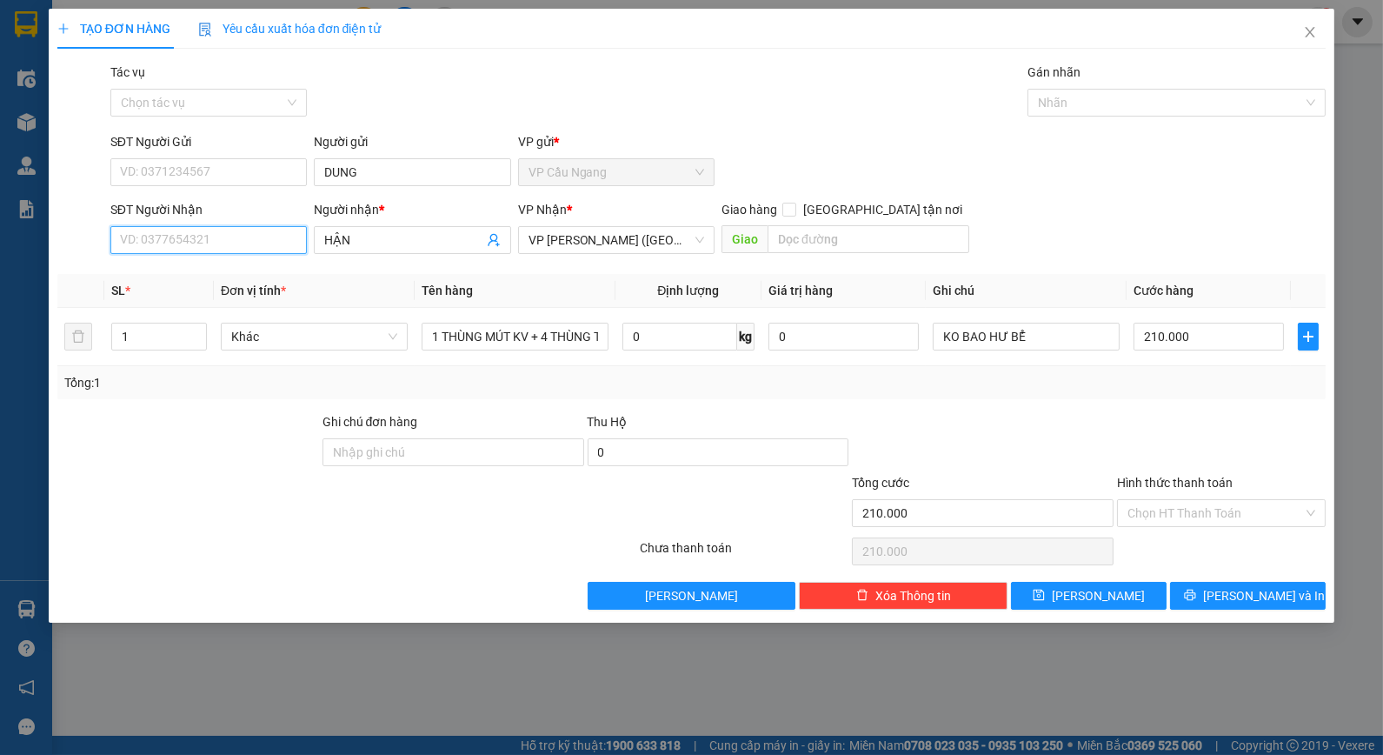
click at [229, 241] on input "SĐT Người Nhận" at bounding box center [208, 240] width 196 height 28
type input "0368592727"
click at [1098, 431] on div at bounding box center [982, 442] width 265 height 61
click at [1235, 436] on div at bounding box center [1221, 442] width 212 height 61
click at [1214, 509] on input "Hình thức thanh toán" at bounding box center [1216, 513] width 176 height 26
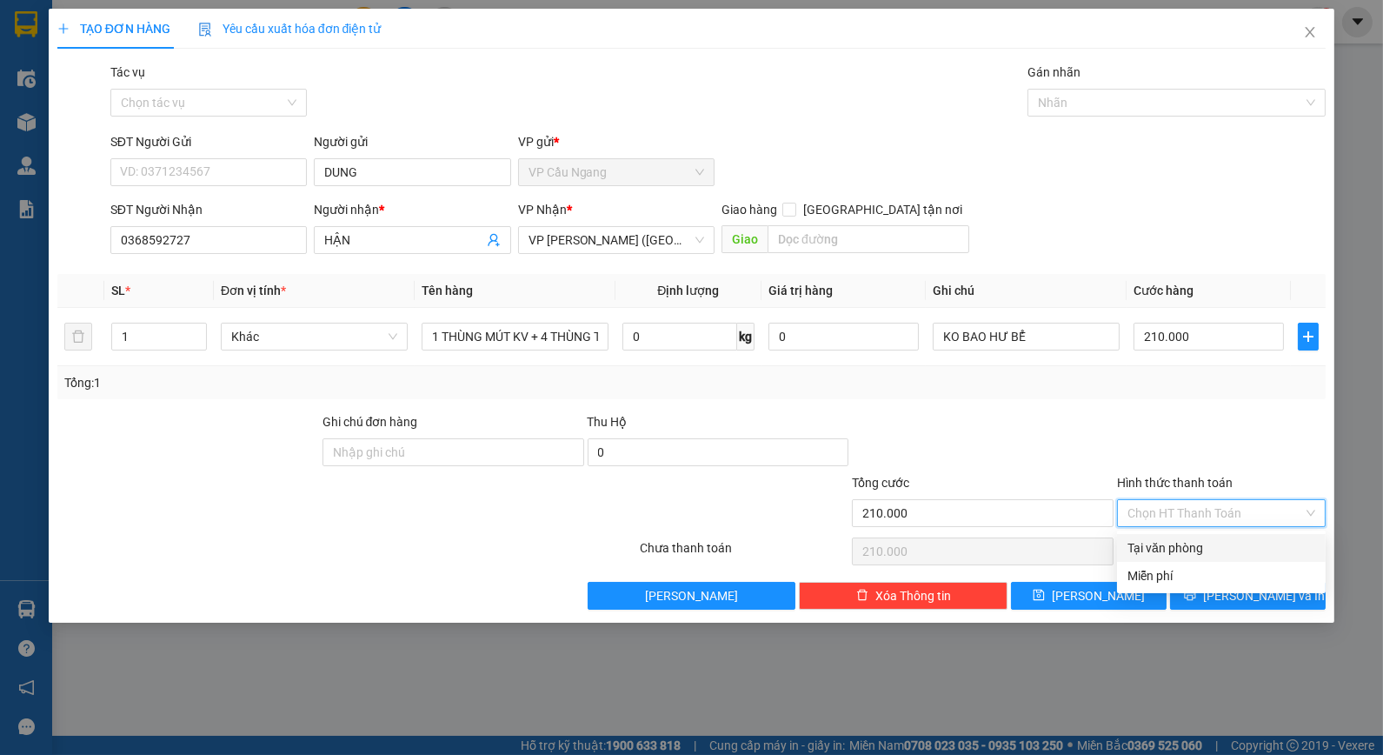
click at [1206, 546] on div "Tại văn phòng" at bounding box center [1222, 547] width 188 height 19
type input "0"
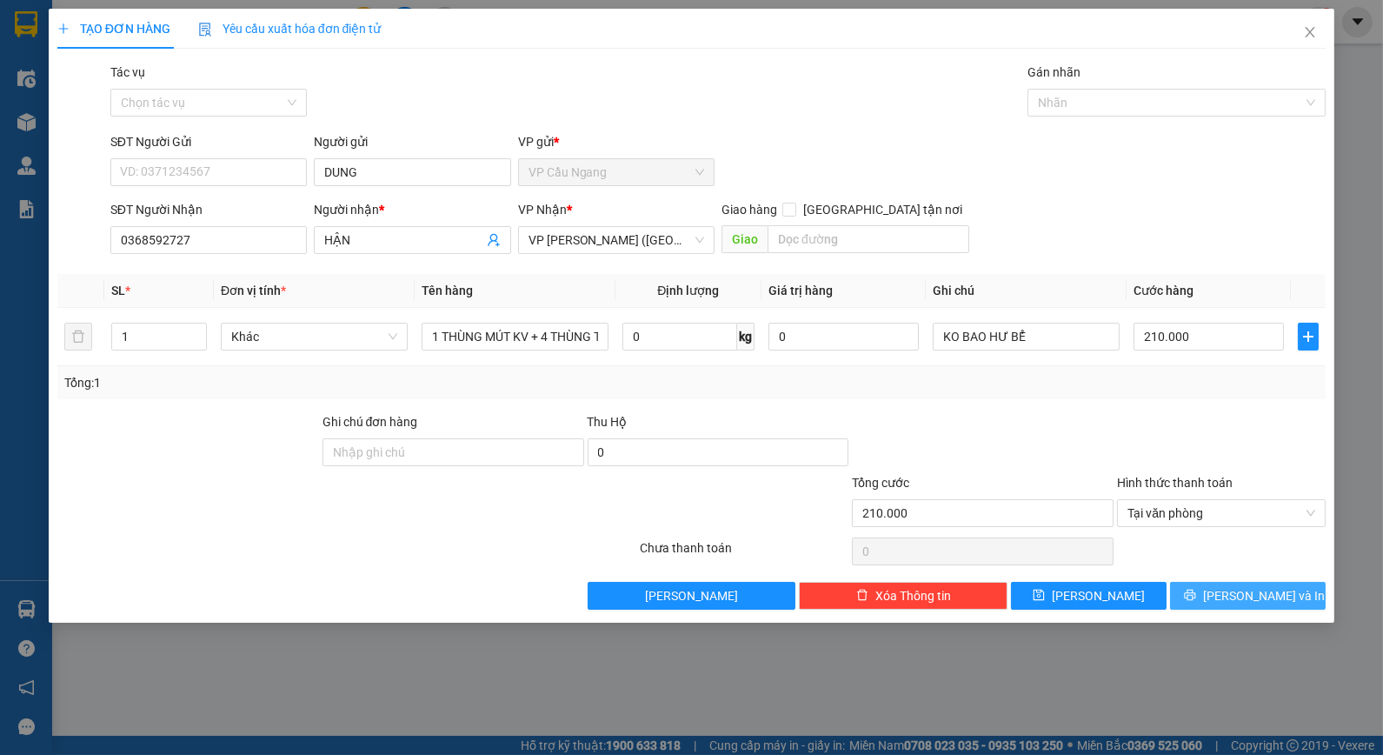
click at [1196, 597] on icon "printer" at bounding box center [1190, 594] width 11 height 11
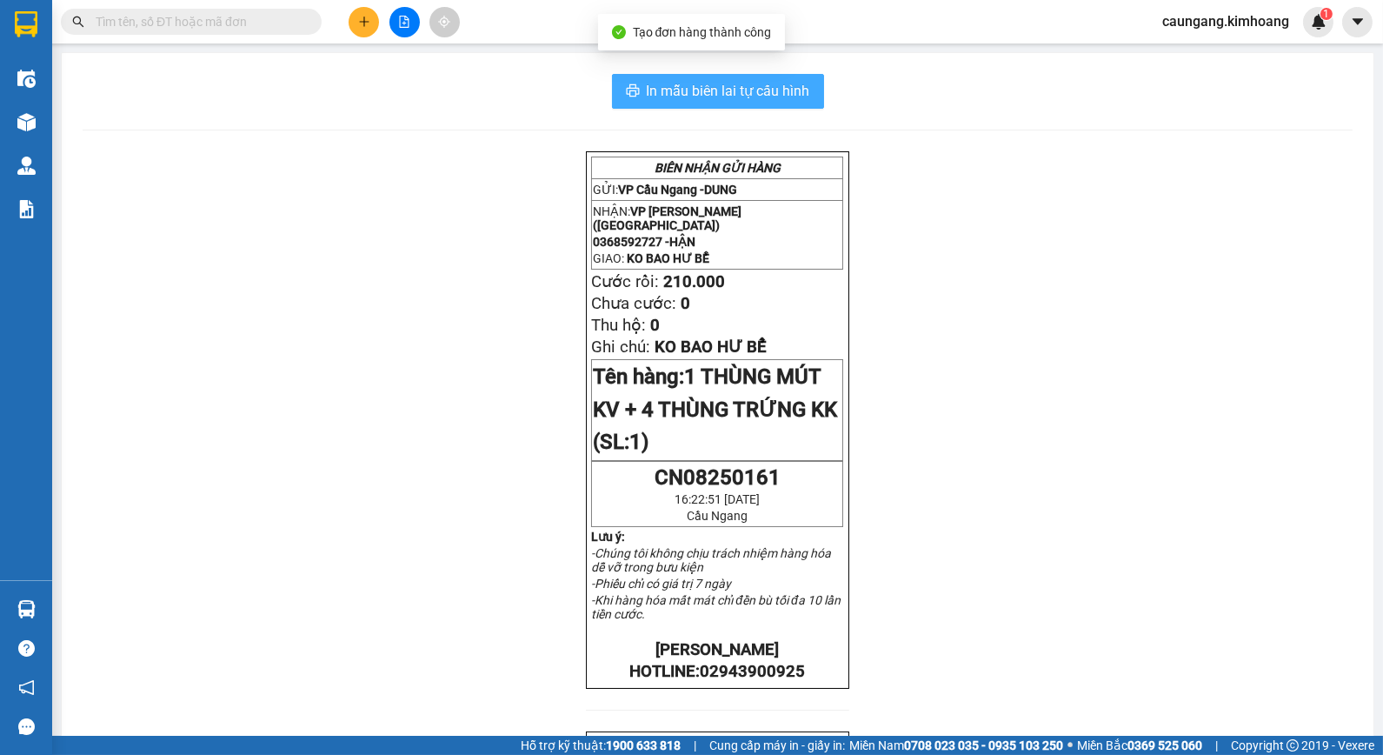
click at [716, 96] on span "In mẫu biên lai tự cấu hình" at bounding box center [728, 91] width 163 height 22
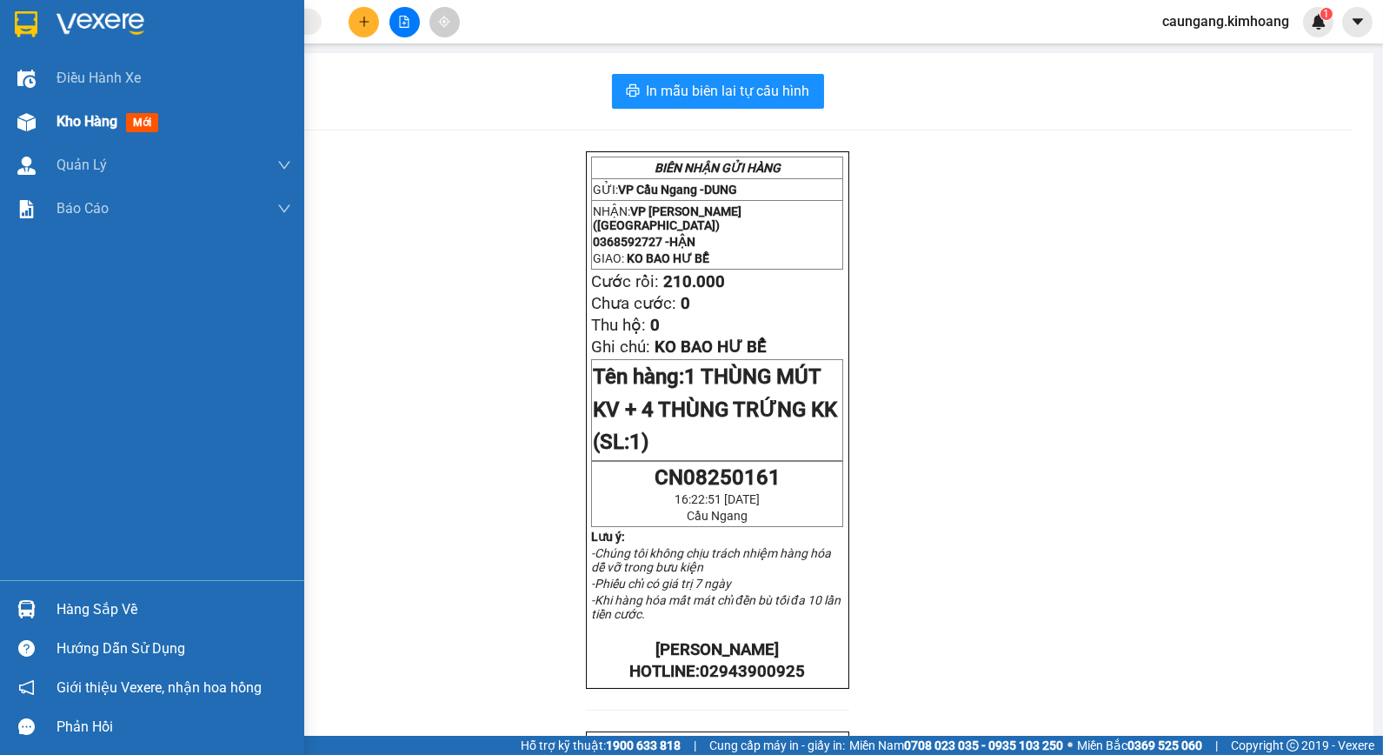
click at [79, 108] on div "Kho hàng mới" at bounding box center [174, 121] width 235 height 43
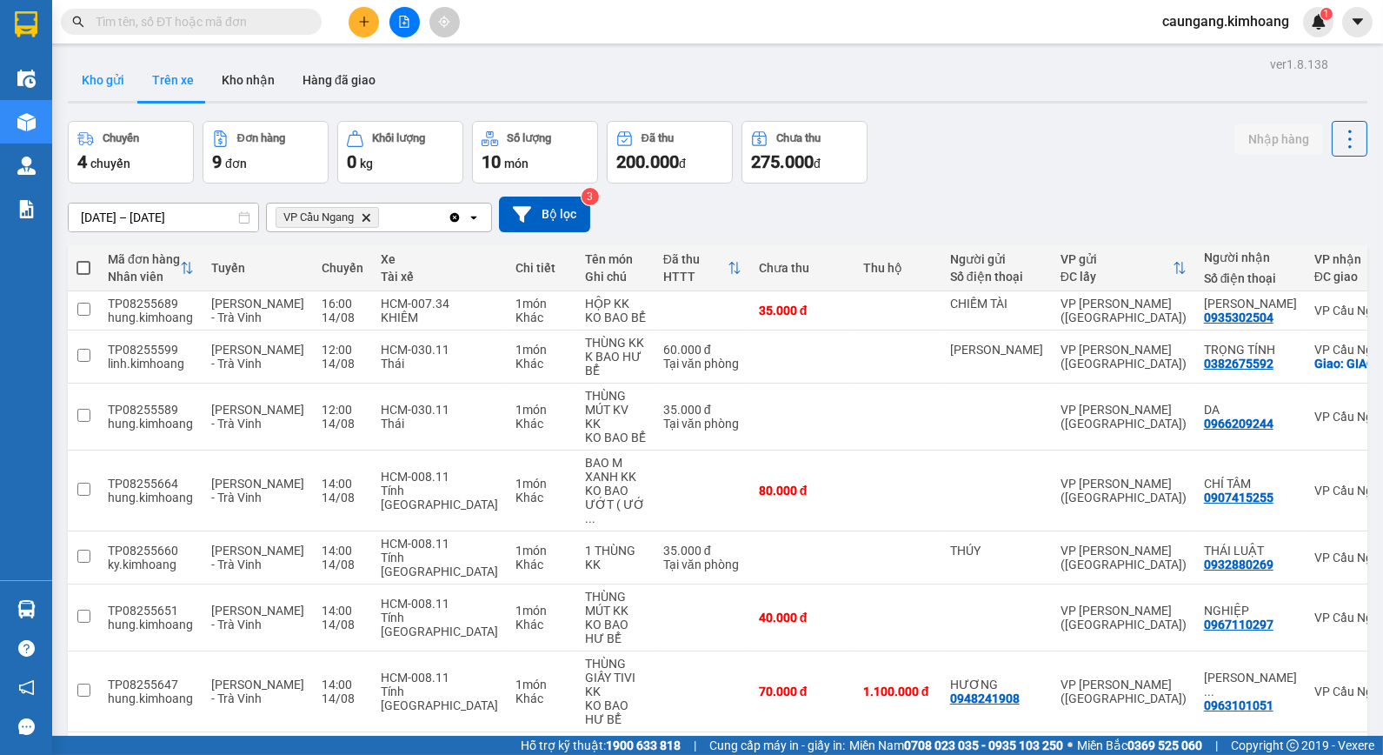
click at [118, 85] on button "Kho gửi" at bounding box center [103, 80] width 70 height 42
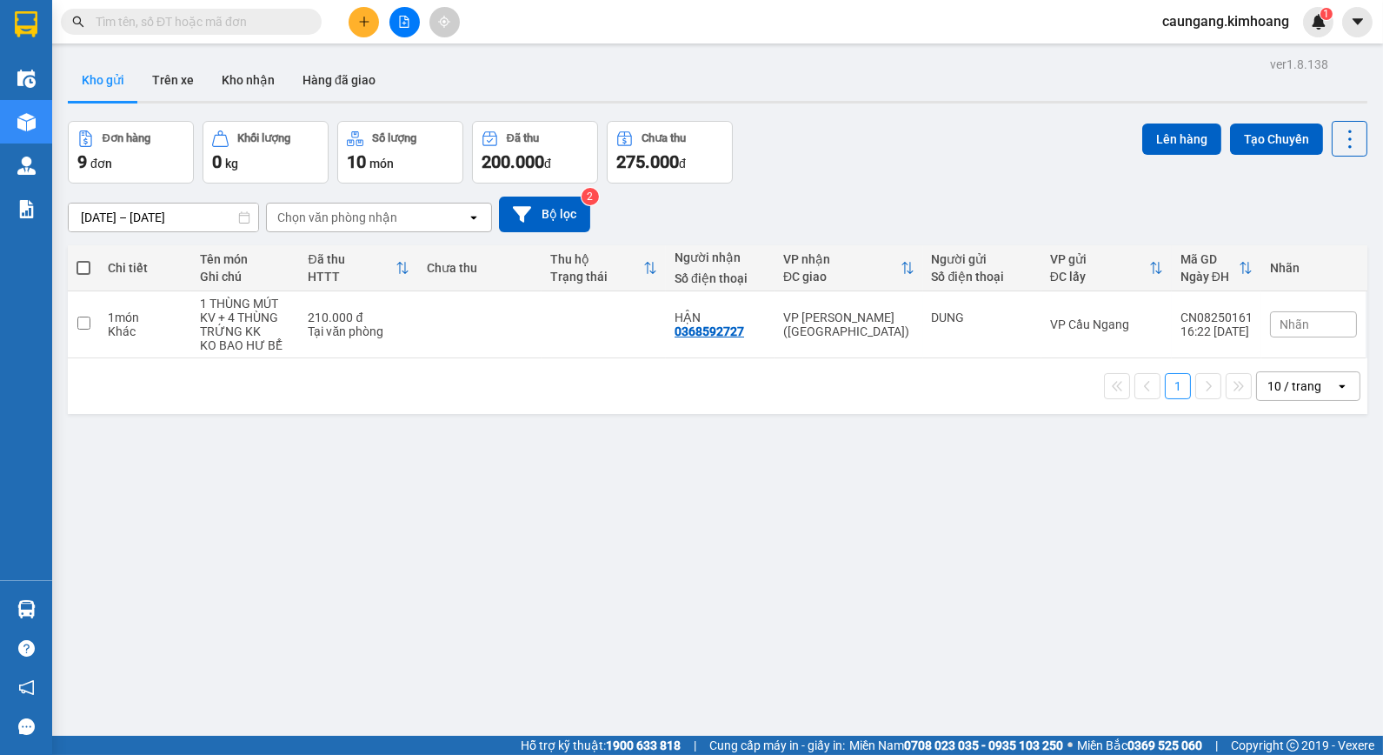
click at [68, 59] on button "Kho gửi" at bounding box center [103, 80] width 70 height 42
click at [230, 84] on button "Kho nhận" at bounding box center [248, 80] width 81 height 42
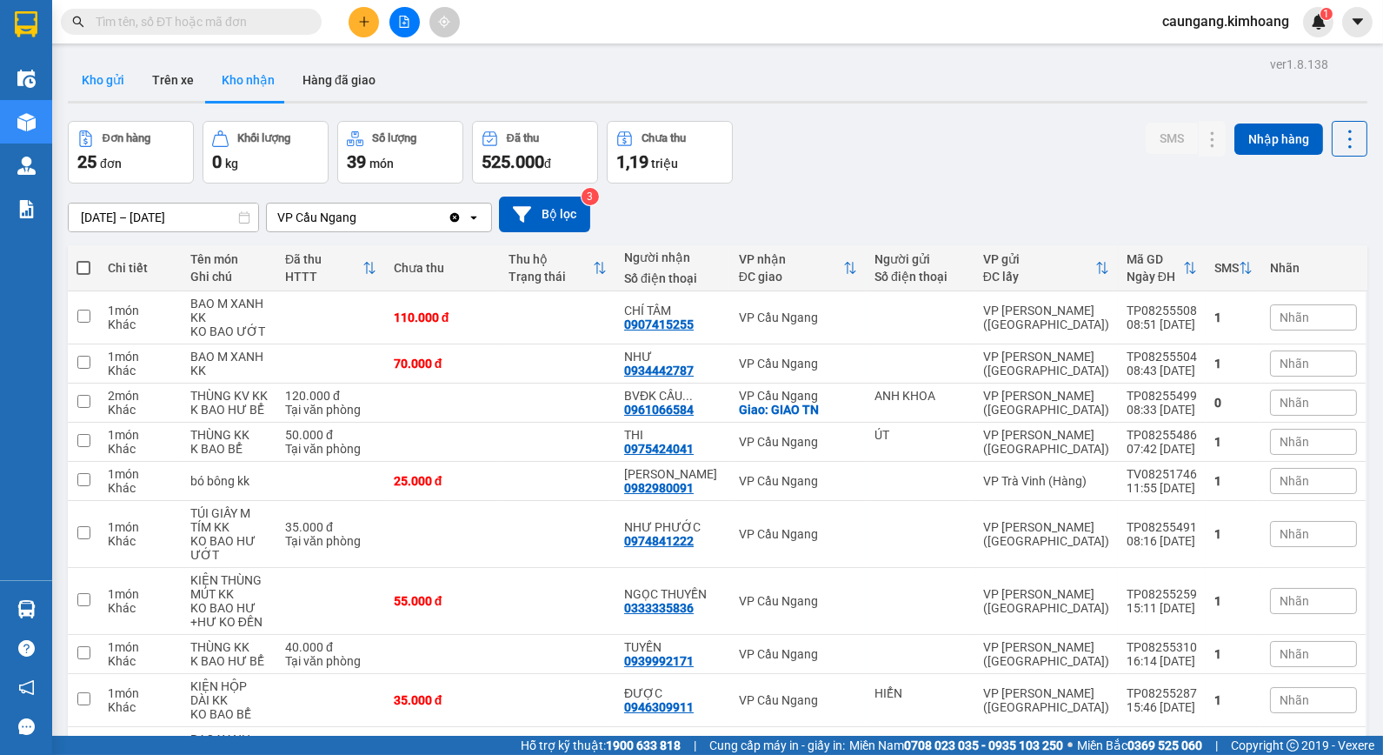
click at [111, 88] on button "Kho gửi" at bounding box center [103, 80] width 70 height 42
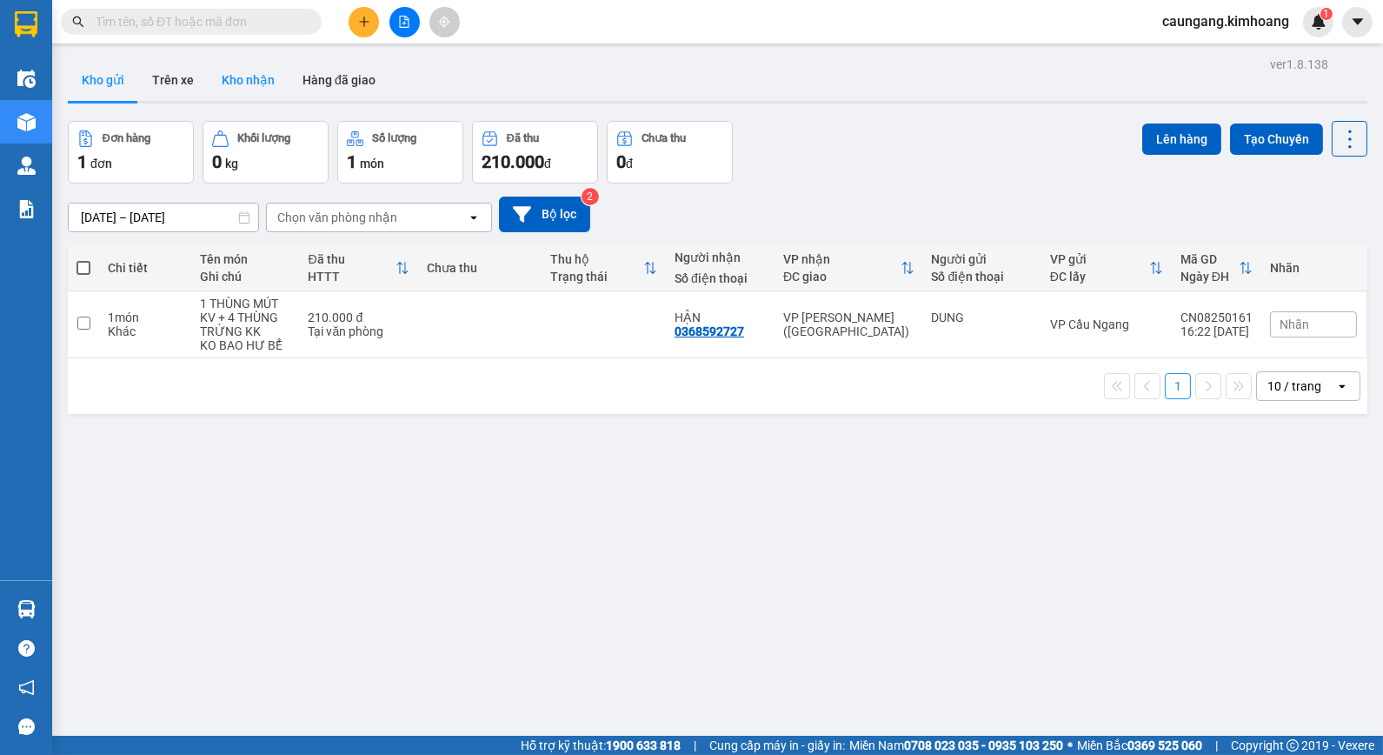
click at [249, 81] on button "Kho nhận" at bounding box center [248, 80] width 81 height 42
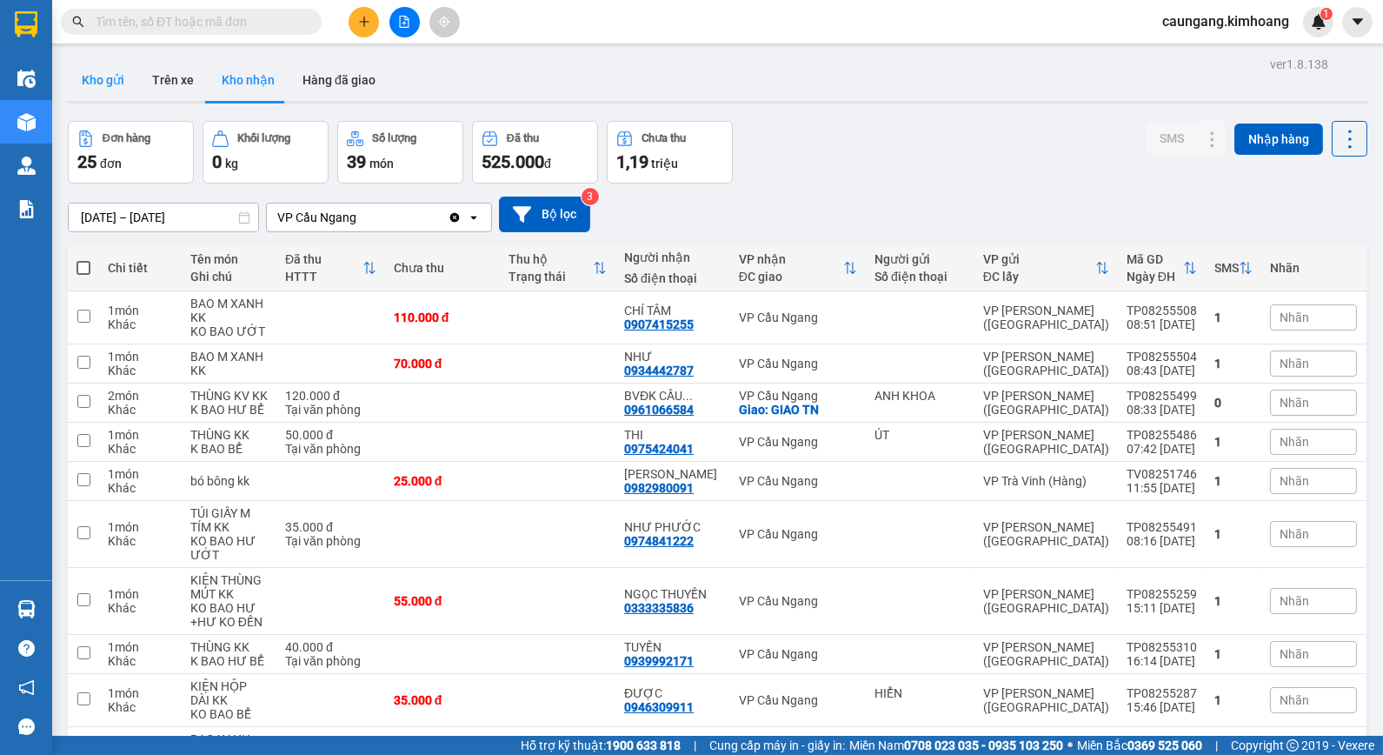
click at [120, 83] on button "Kho gửi" at bounding box center [103, 80] width 70 height 42
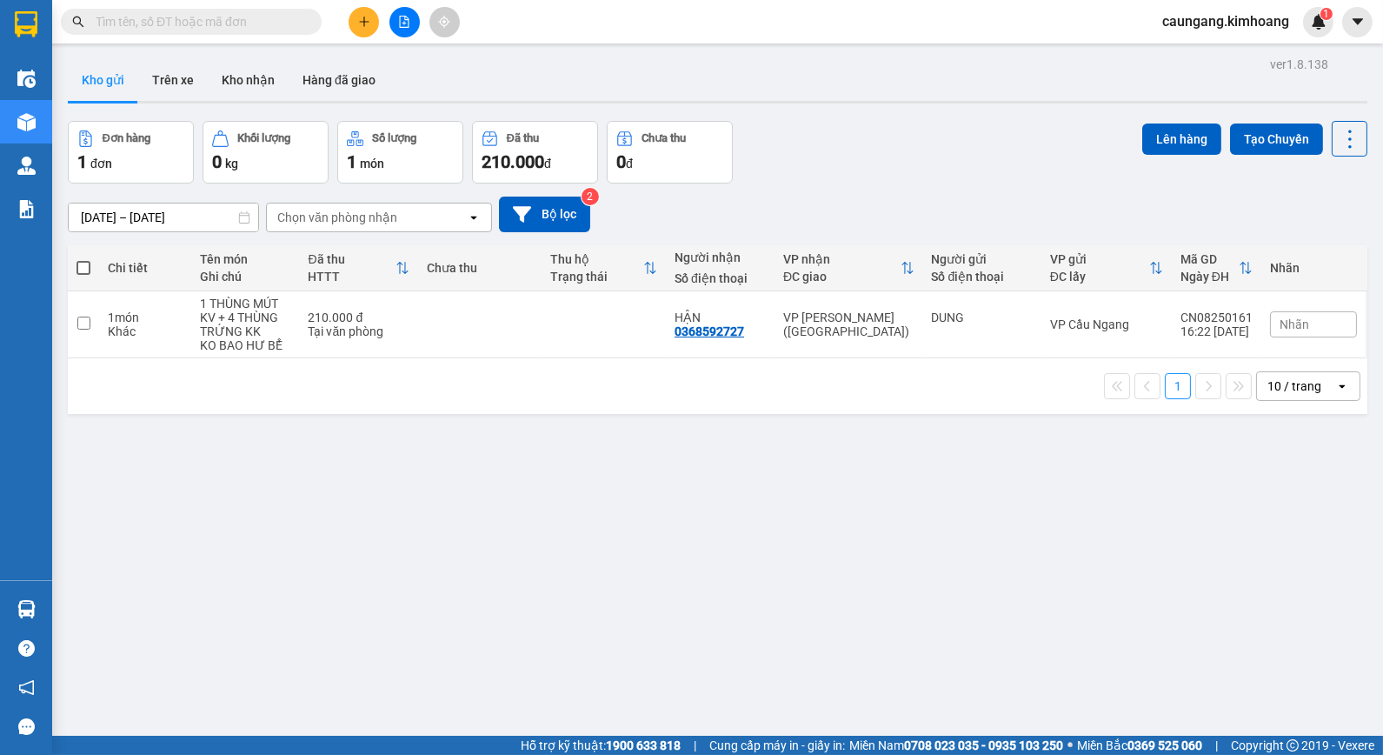
click at [271, 28] on input "text" at bounding box center [198, 21] width 205 height 19
click at [263, 26] on input "text" at bounding box center [198, 21] width 205 height 19
click at [242, 70] on button "Kho nhận" at bounding box center [248, 80] width 81 height 42
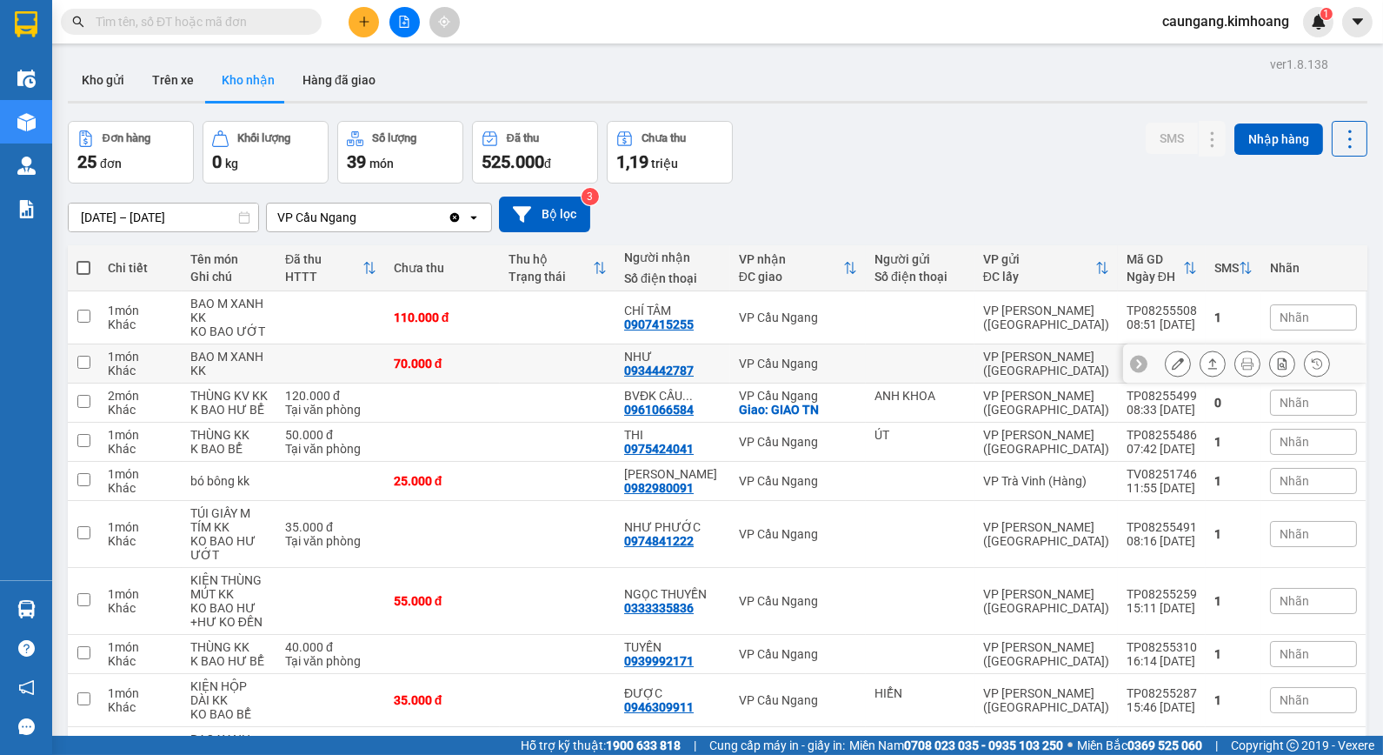
click at [720, 377] on div "NHƯ 0934442787" at bounding box center [672, 363] width 97 height 28
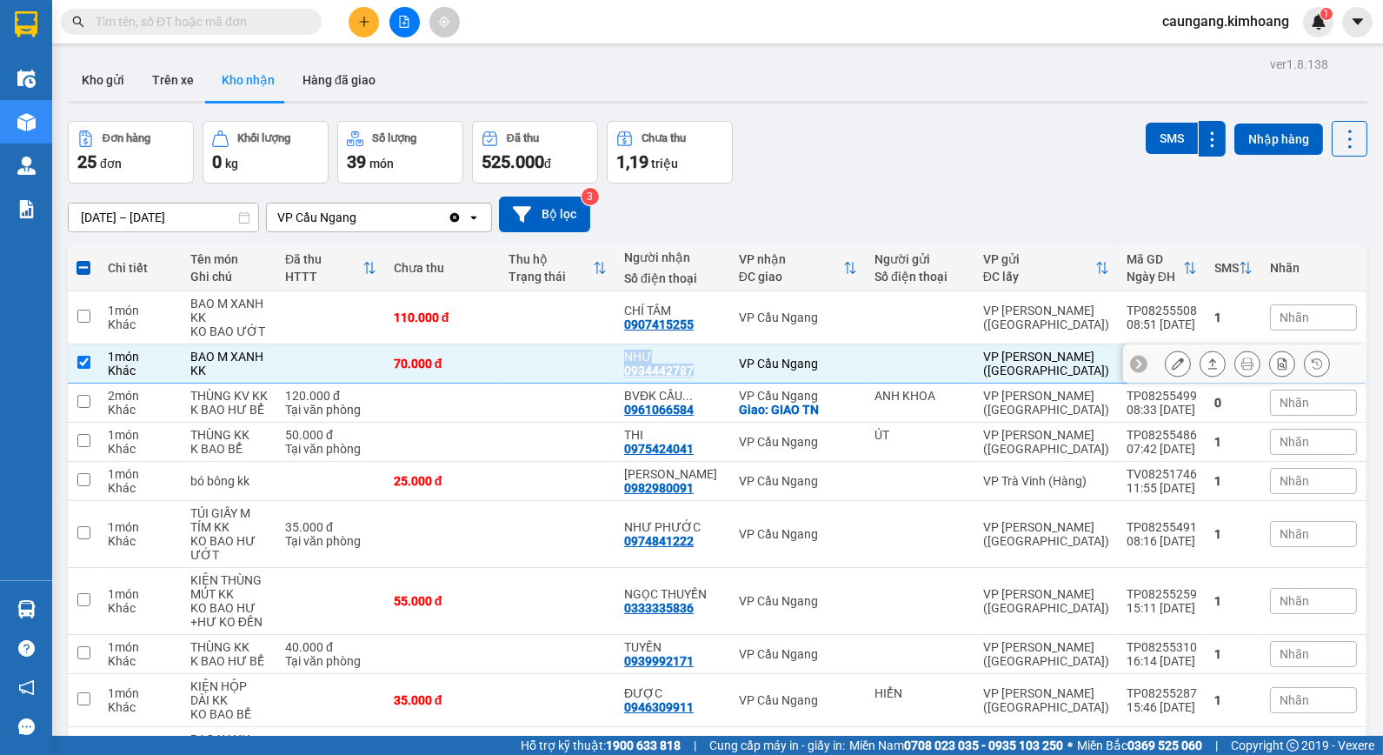
drag, startPoint x: 705, startPoint y: 371, endPoint x: 637, endPoint y: 367, distance: 68.0
click at [602, 369] on tr "1 món Khác BAO M XANH KK 70.000 đ NHƯ 0934442787 VP Cầu Ngang VP Trần Phú (Hàng…" at bounding box center [718, 363] width 1300 height 39
checkbox input "false"
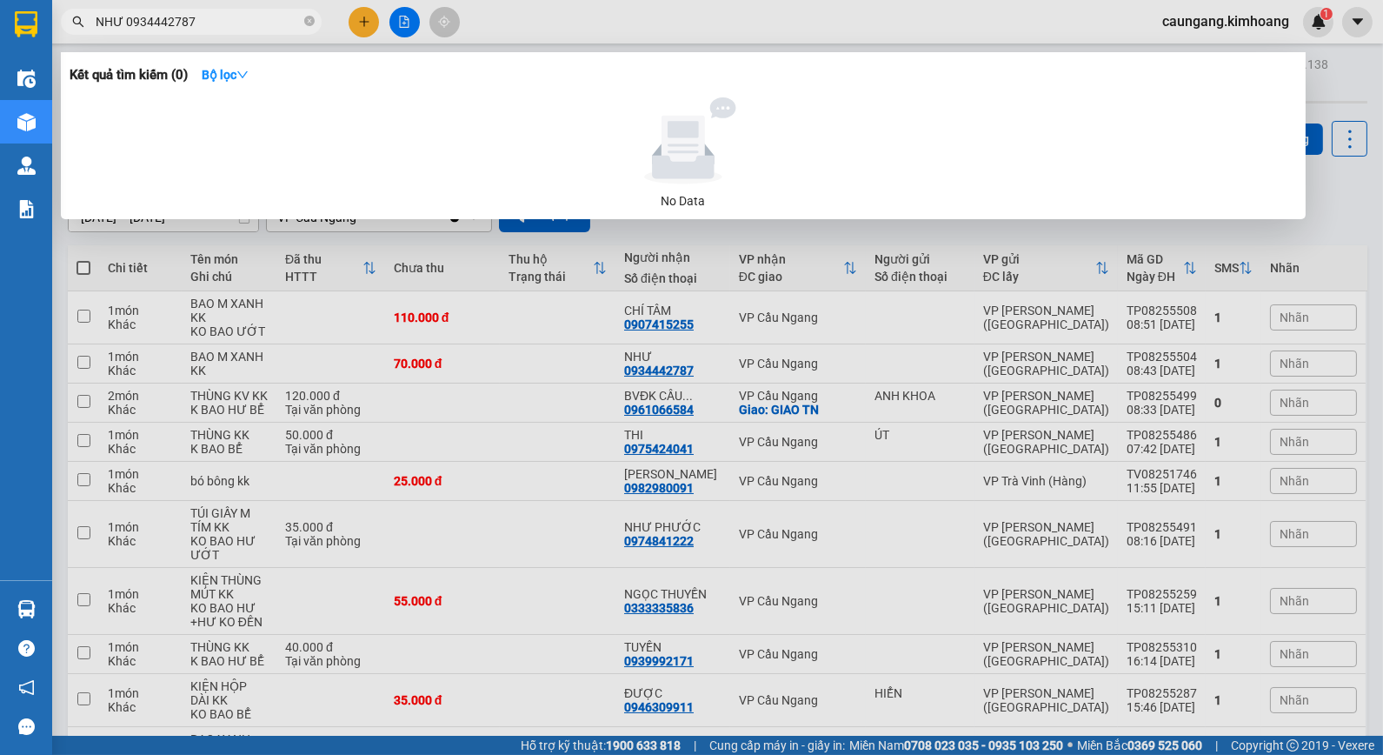
click at [123, 27] on input "NHƯ 0934442787" at bounding box center [198, 21] width 205 height 19
drag, startPoint x: 123, startPoint y: 27, endPoint x: 65, endPoint y: 30, distance: 57.5
click at [65, 30] on span "NHƯ 0934442787" at bounding box center [191, 22] width 261 height 26
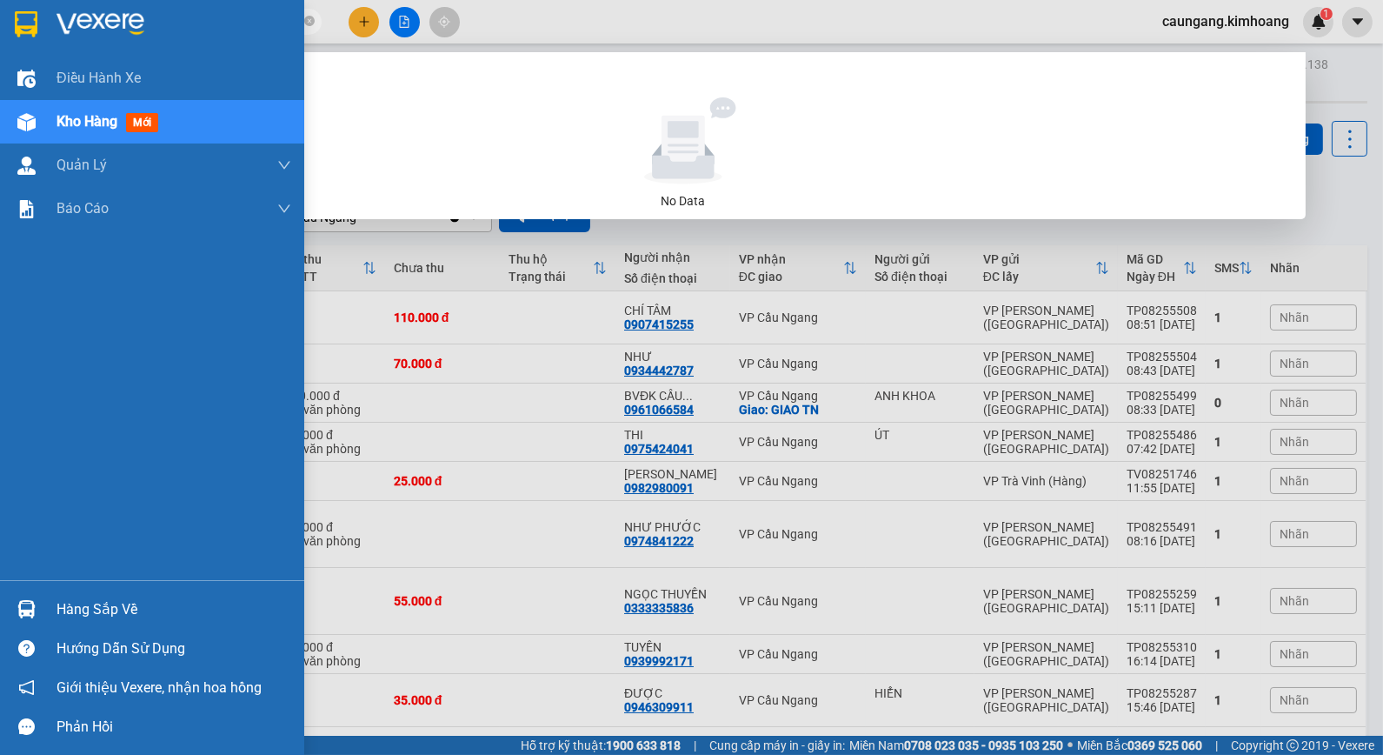
type input "0934442787"
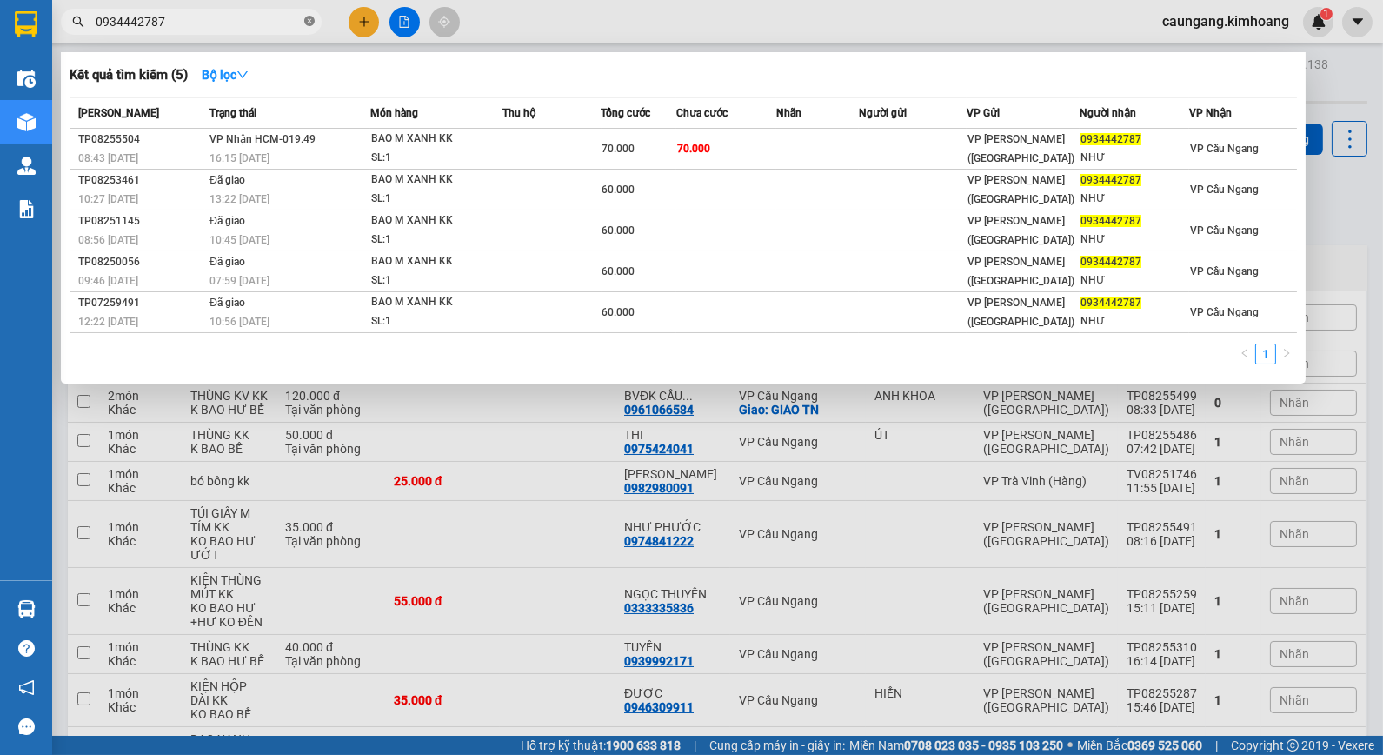
click at [304, 23] on icon "close-circle" at bounding box center [309, 21] width 10 height 10
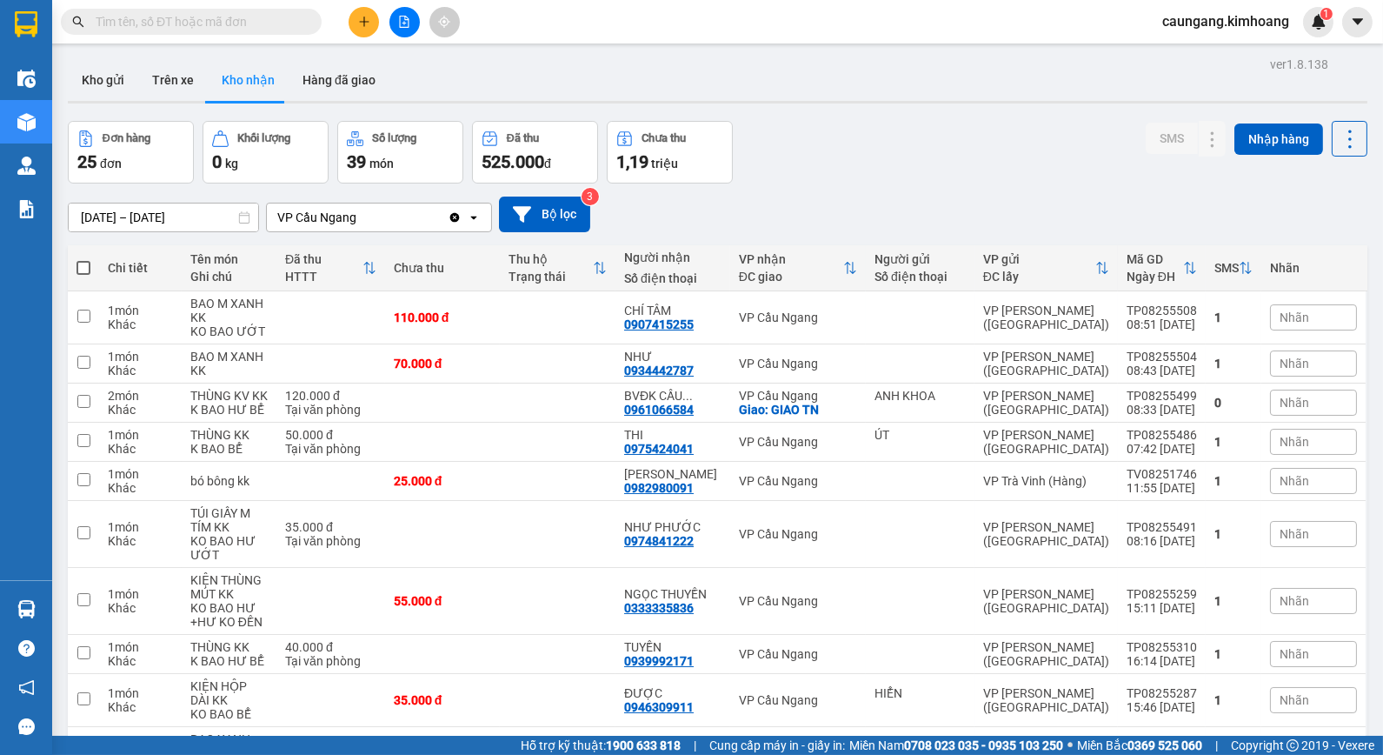
click at [281, 22] on input "text" at bounding box center [198, 21] width 205 height 19
click at [264, 16] on input "text" at bounding box center [198, 21] width 205 height 19
click at [270, 24] on input "text" at bounding box center [198, 21] width 205 height 19
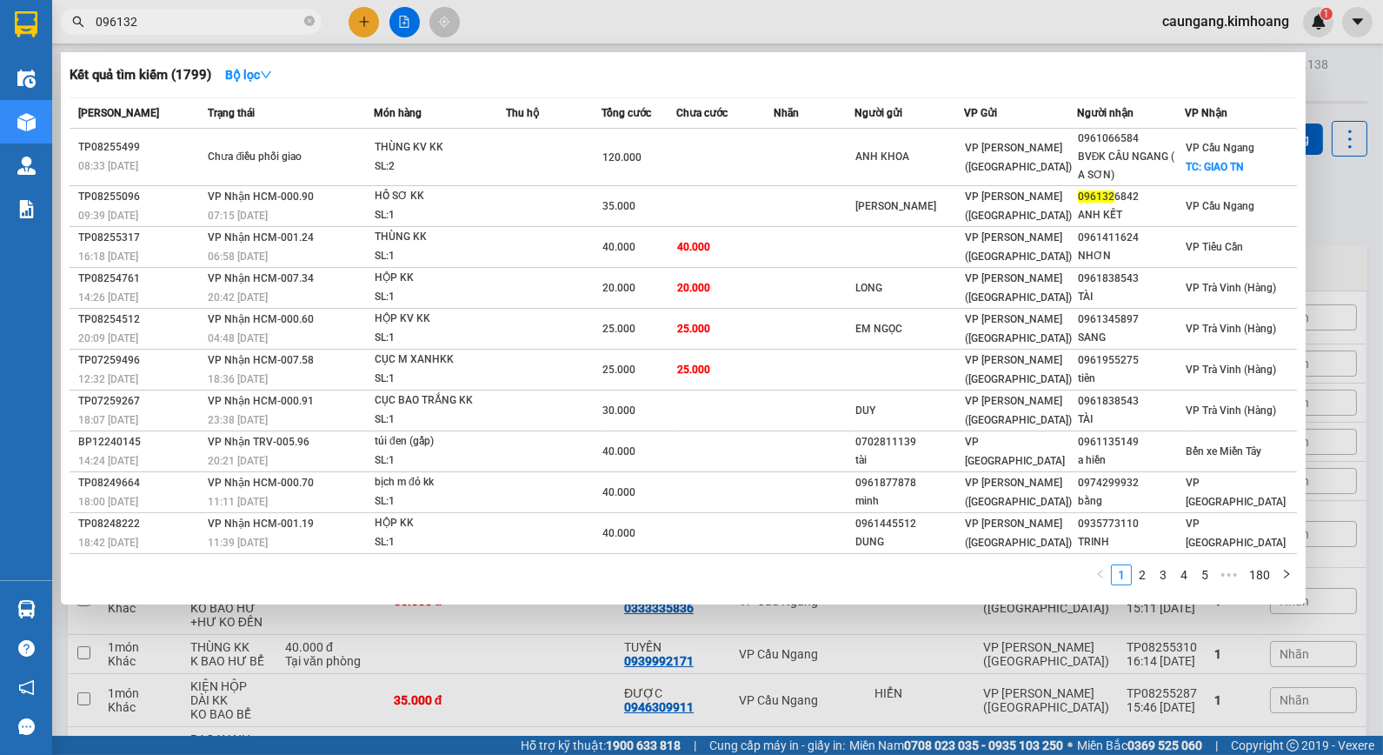
type input "0961326"
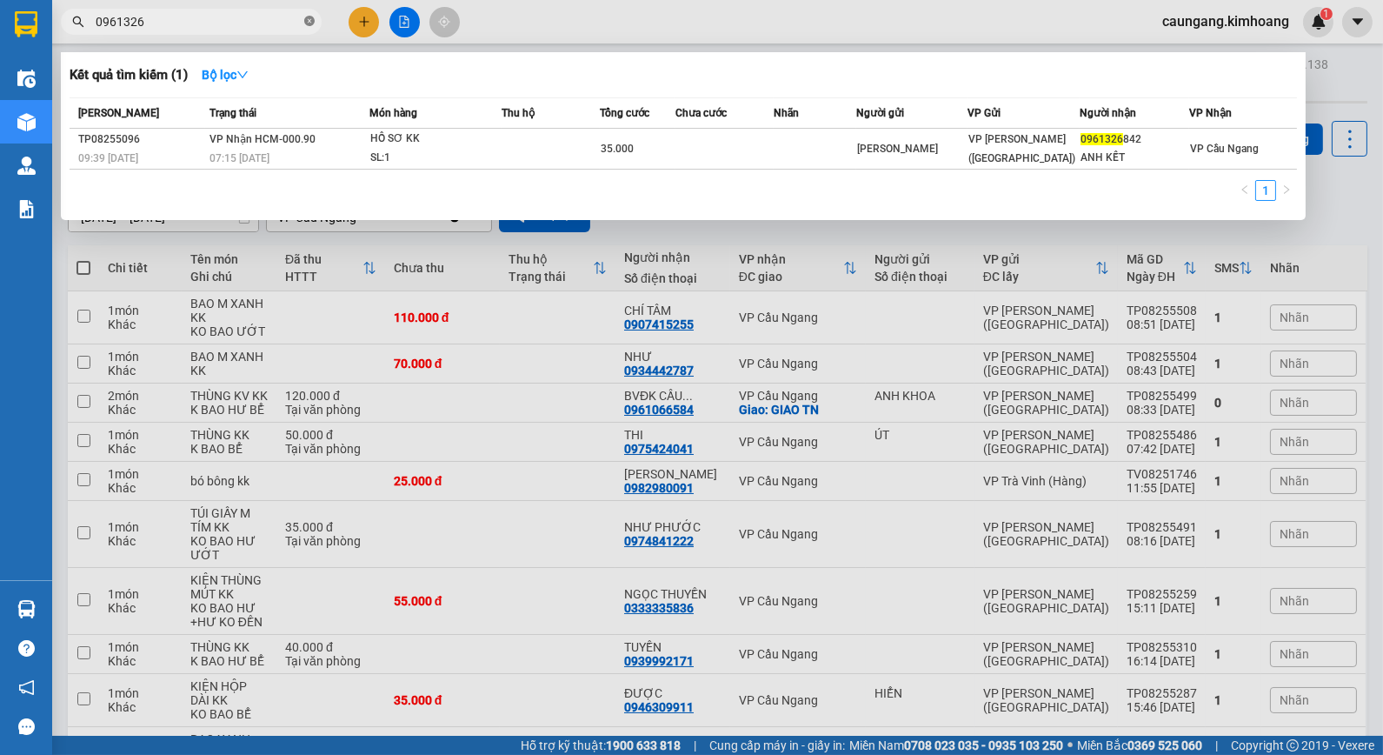
click at [305, 27] on span at bounding box center [309, 22] width 10 height 17
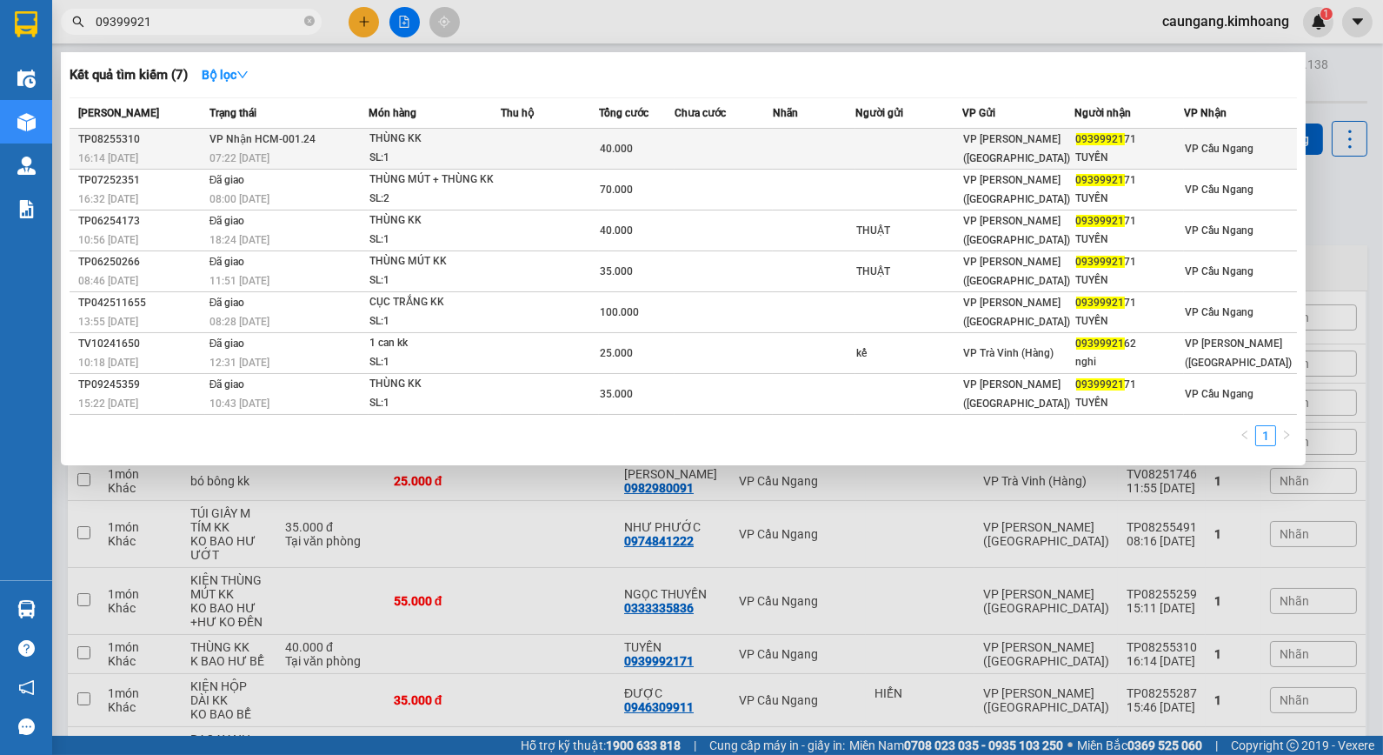
type input "09399921"
click at [497, 143] on div "THÙNG KK" at bounding box center [434, 139] width 130 height 19
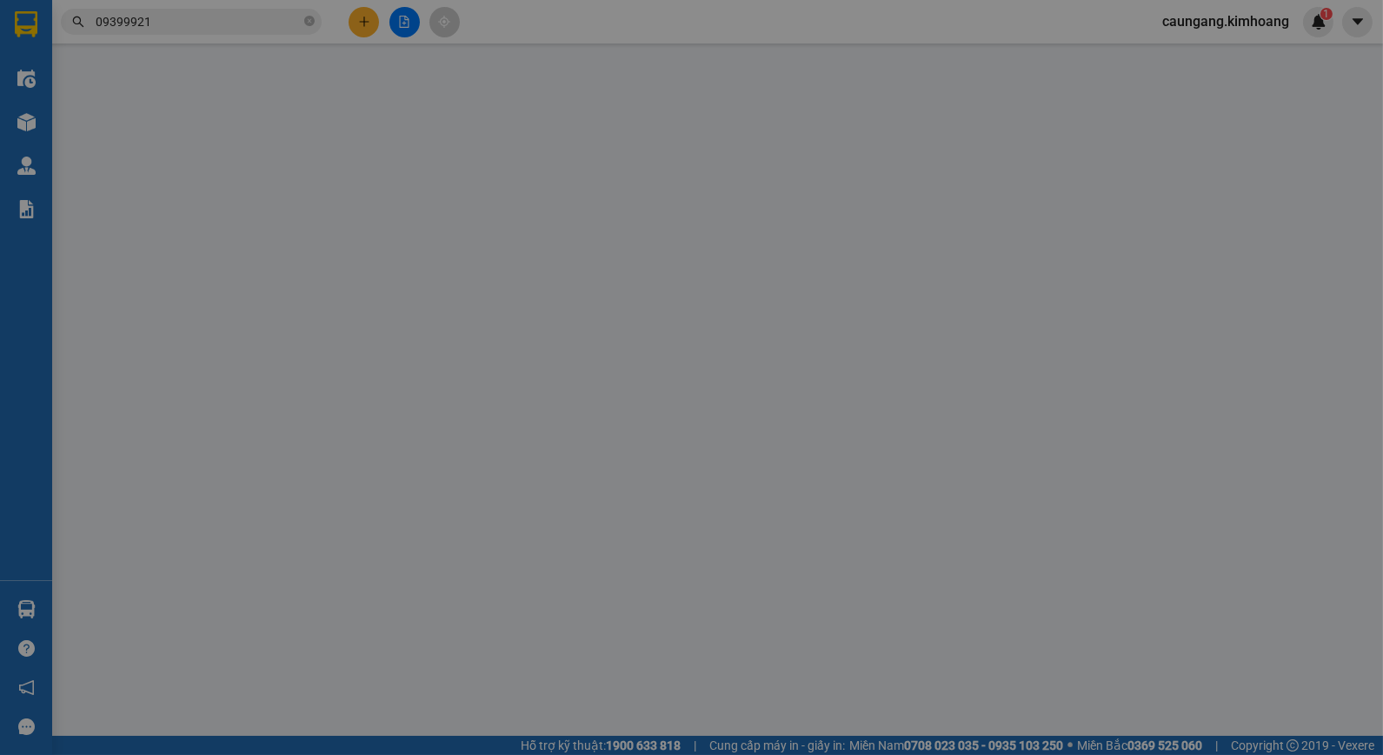
type input "0939992171"
type input "TUYỀN"
type input "40.000"
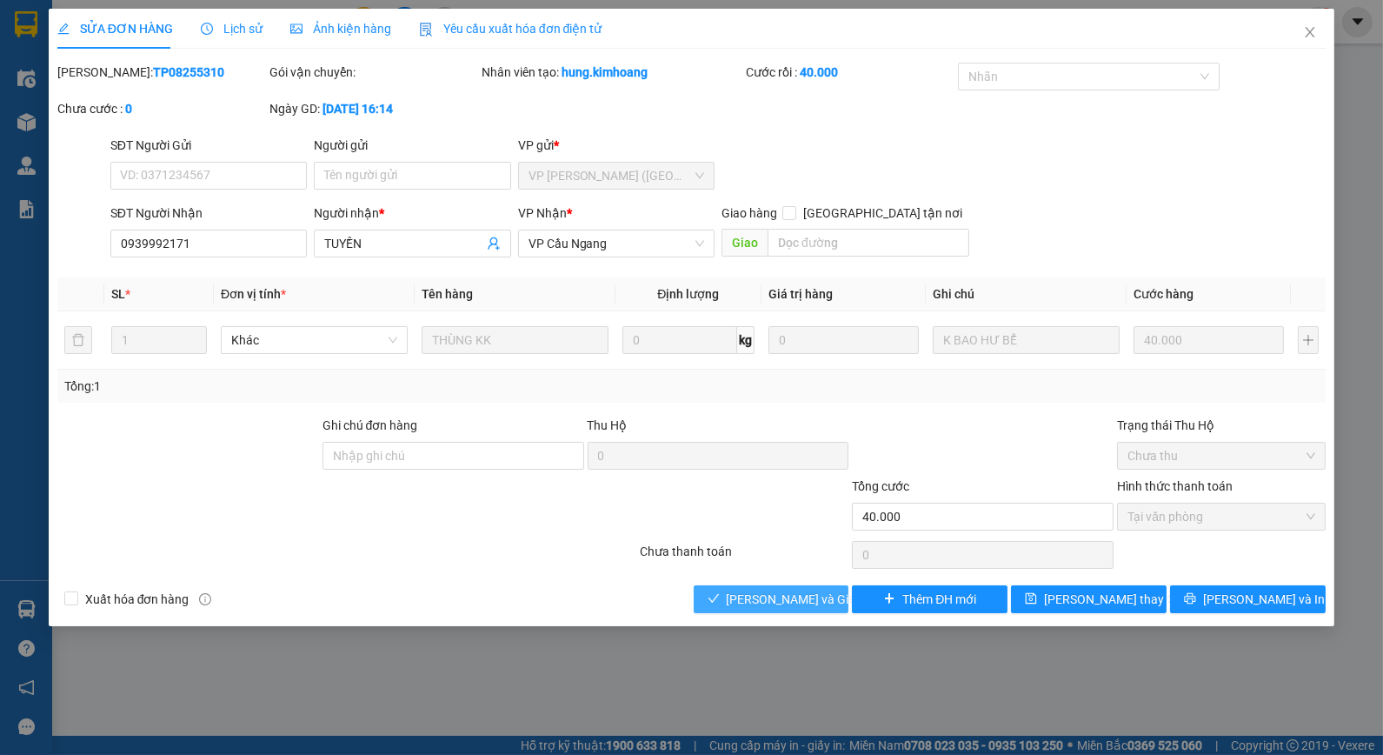
click at [784, 600] on span "Lưu và Giao hàng" at bounding box center [810, 598] width 167 height 19
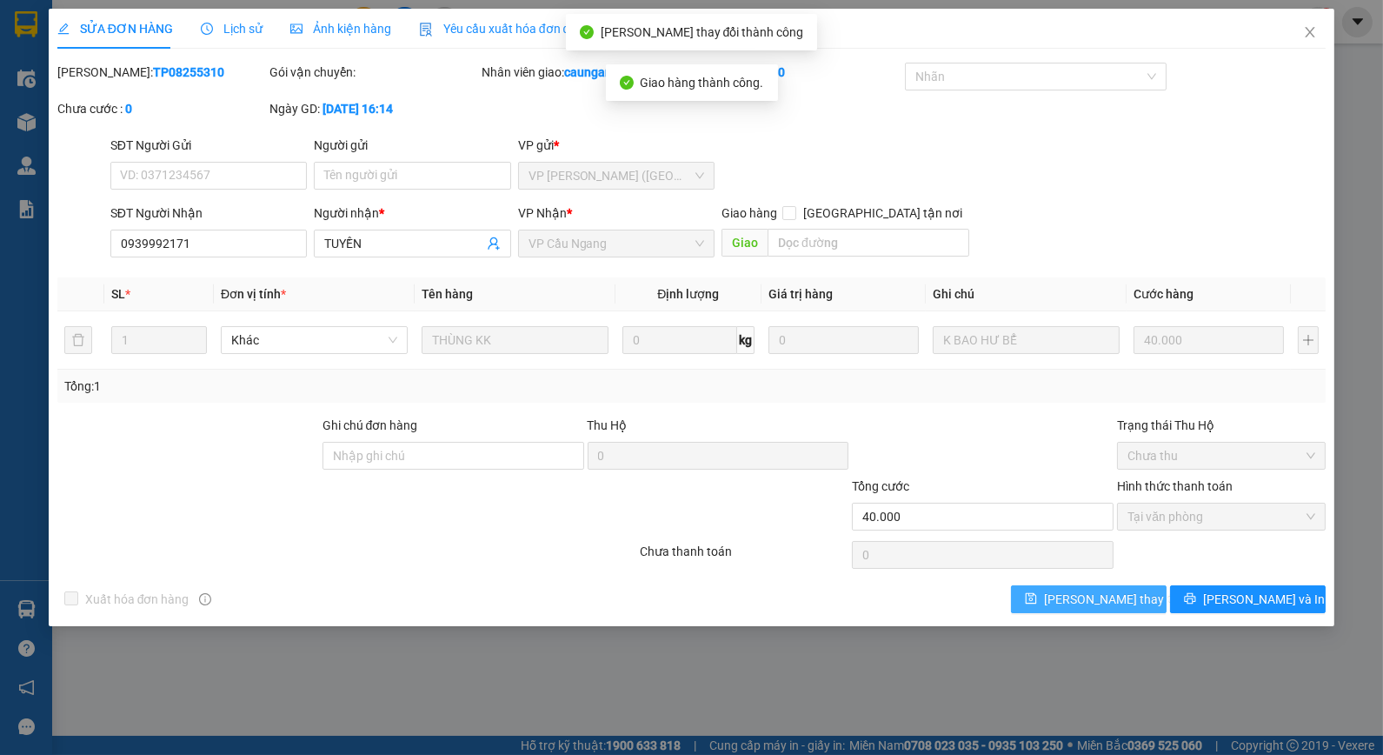
click at [1075, 594] on span "Lưu thay đổi" at bounding box center [1113, 598] width 139 height 19
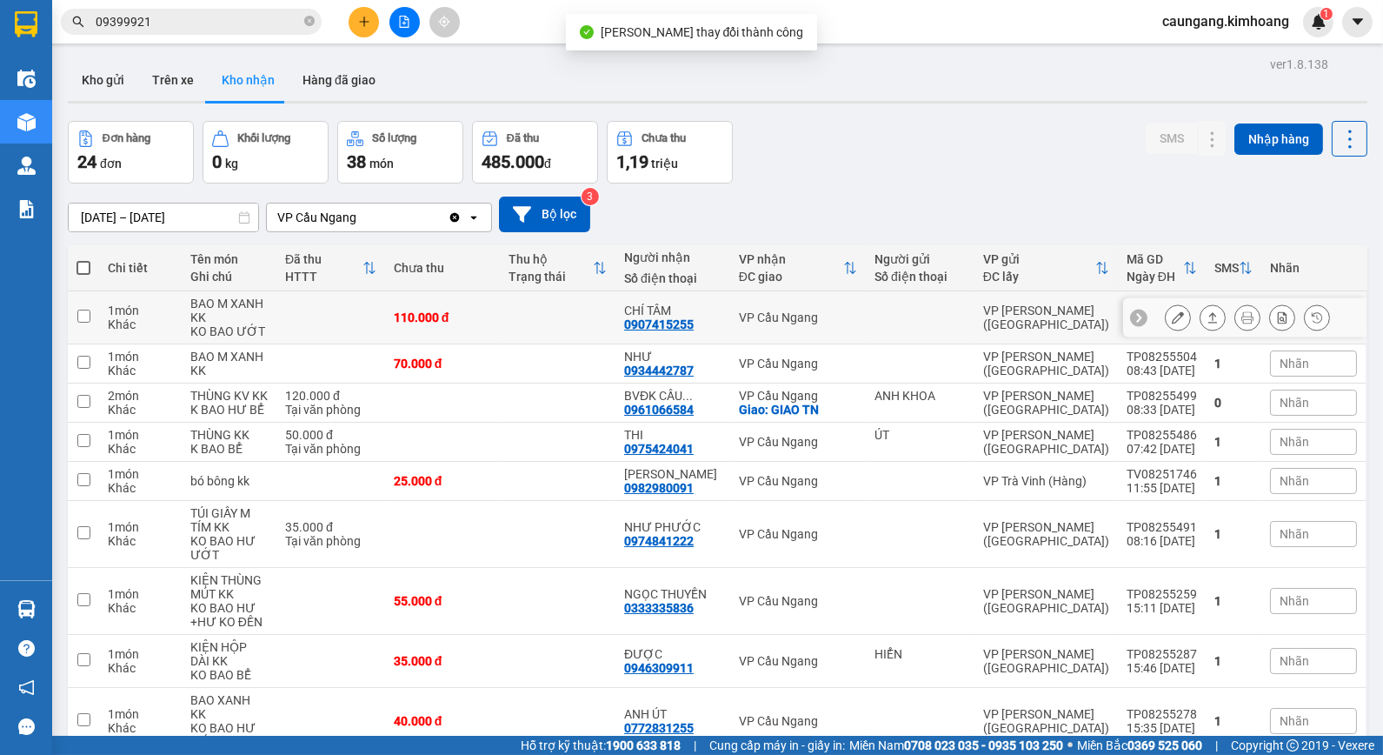
scroll to position [97, 0]
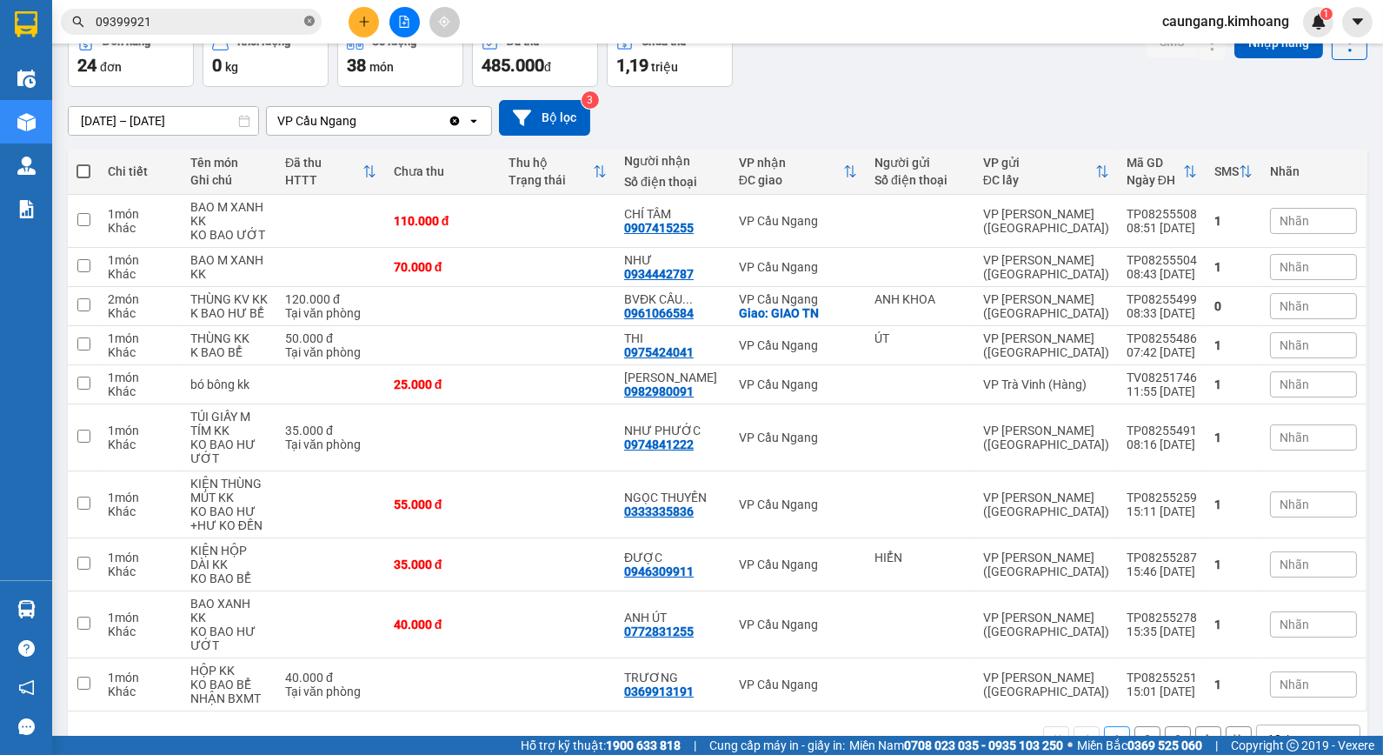
click at [310, 18] on icon "close-circle" at bounding box center [309, 21] width 10 height 10
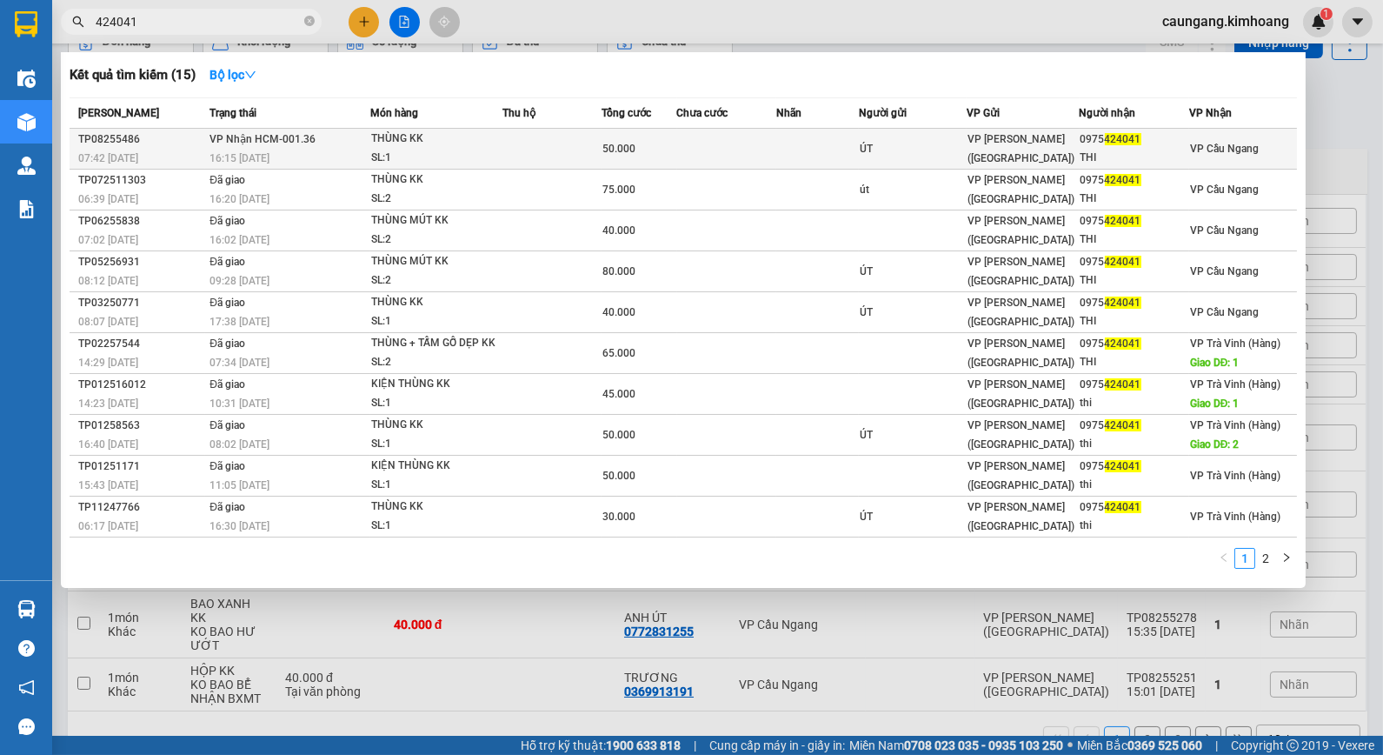
type input "424041"
click at [540, 136] on td at bounding box center [552, 149] width 99 height 41
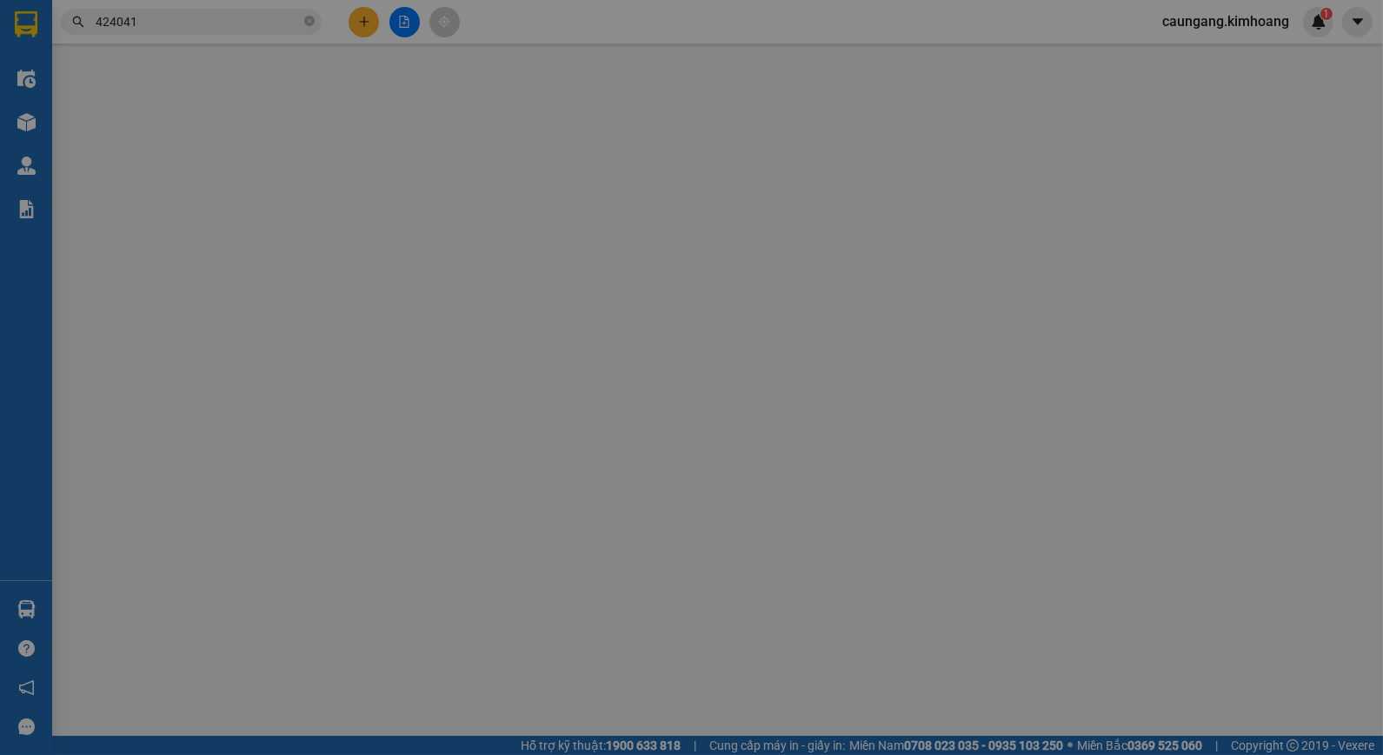
type input "ÚT"
type input "0975424041"
type input "THI"
type input "50.000"
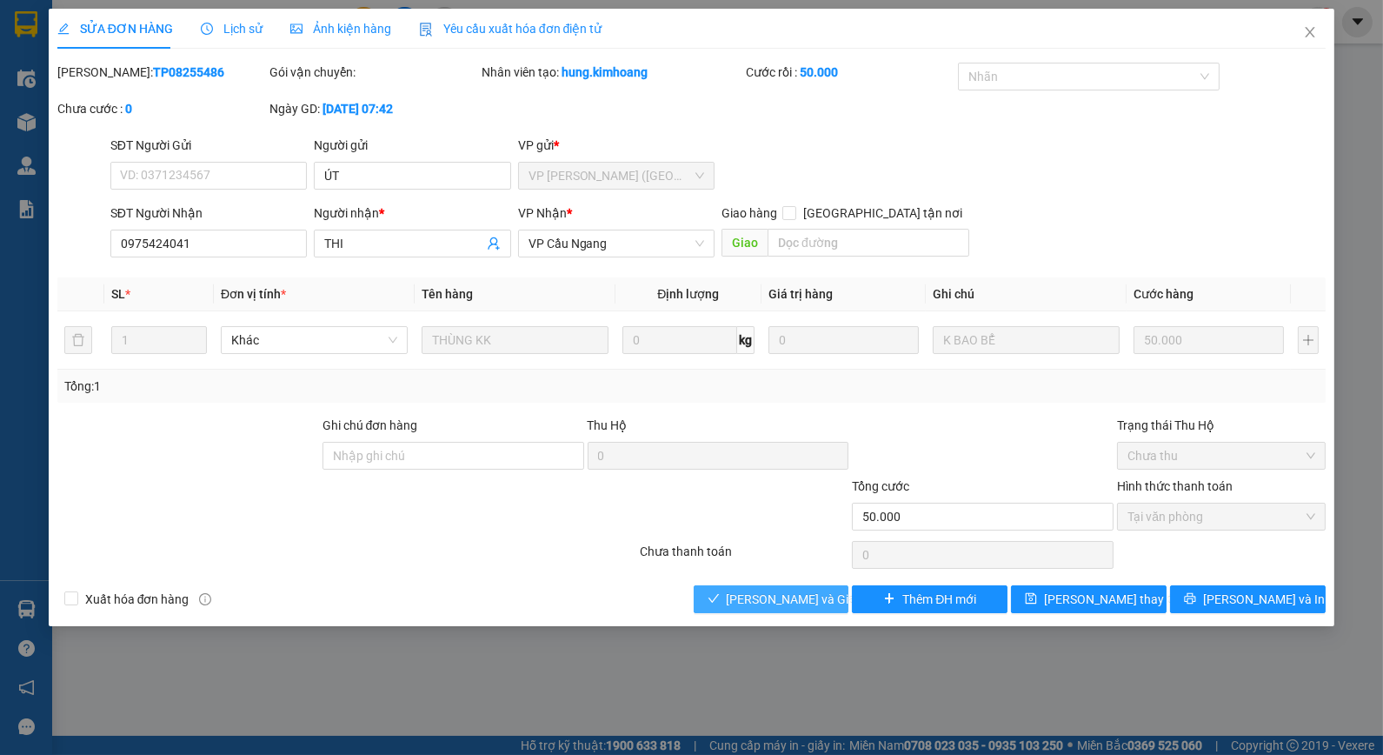
click at [774, 609] on span "Lưu và Giao hàng" at bounding box center [810, 598] width 167 height 19
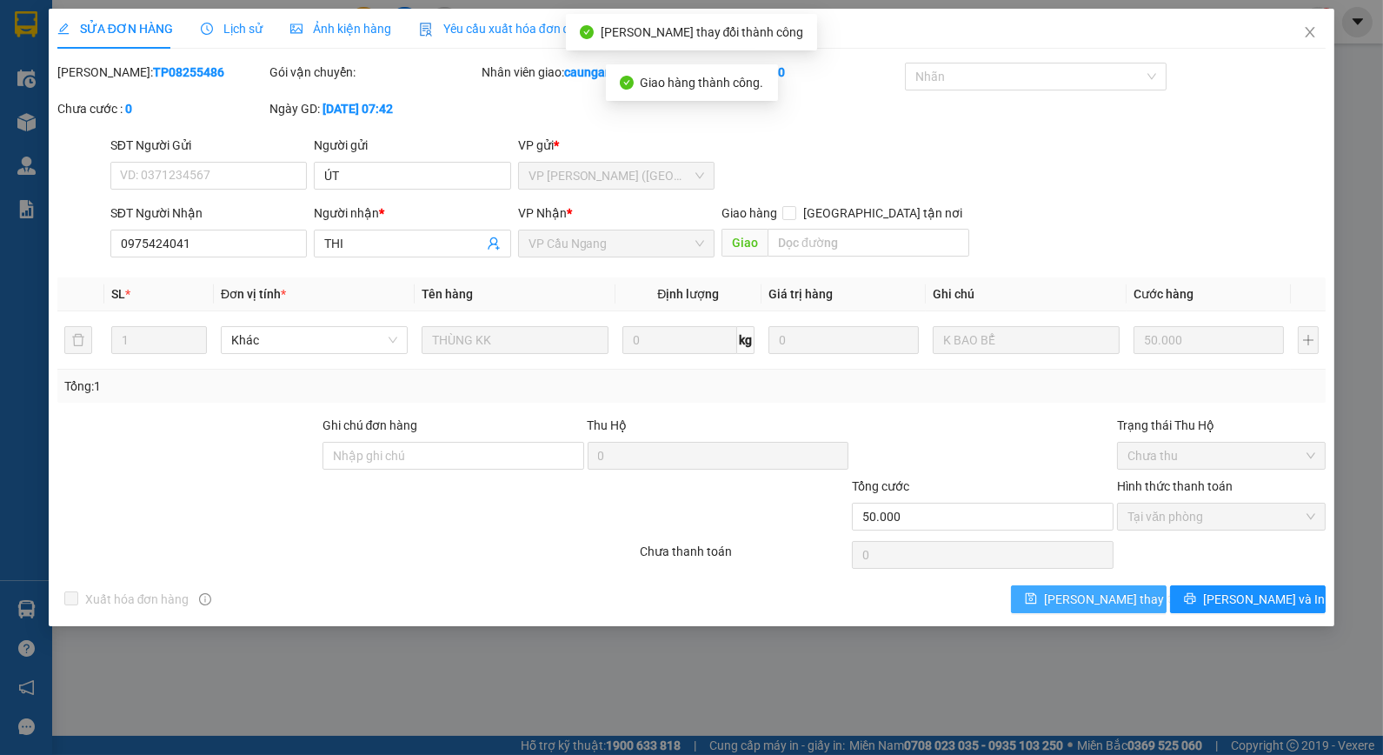
click at [1087, 602] on span "Lưu thay đổi" at bounding box center [1113, 598] width 139 height 19
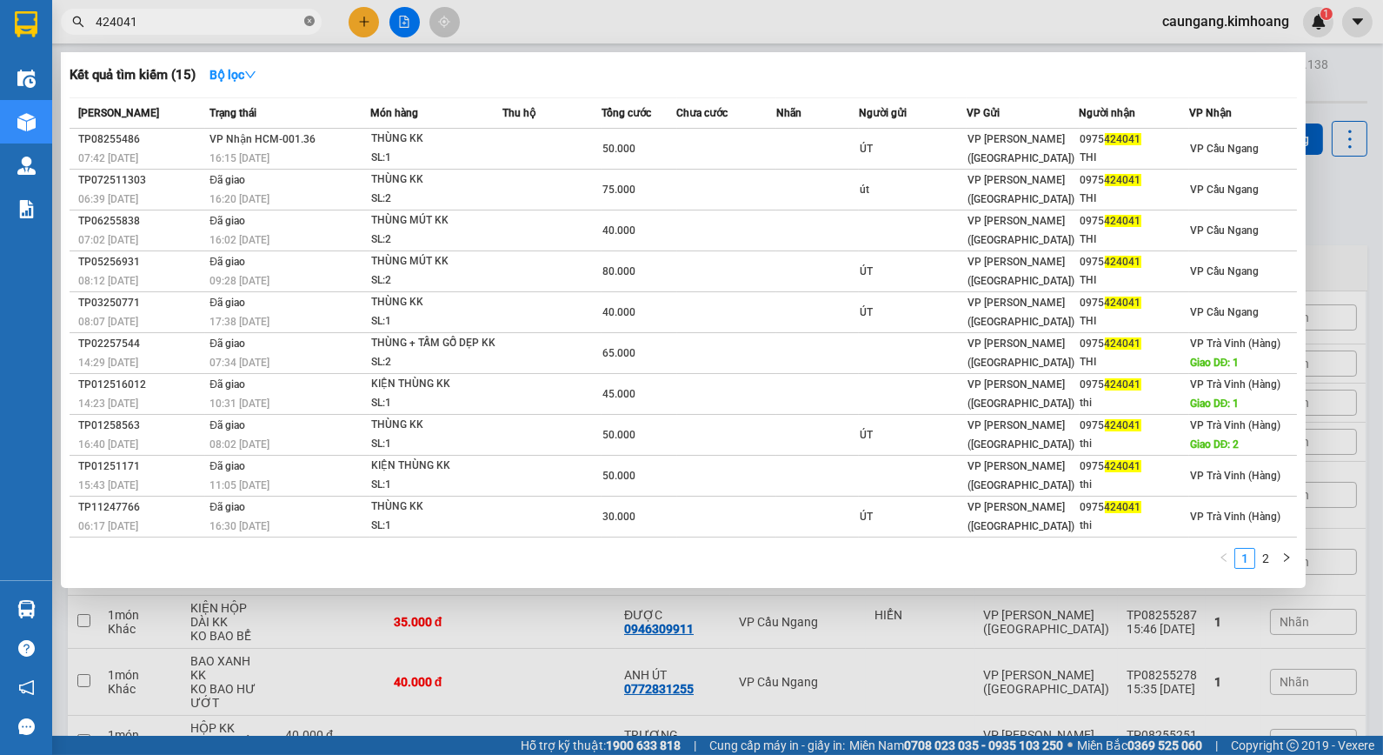
click at [311, 22] on icon "close-circle" at bounding box center [309, 21] width 10 height 10
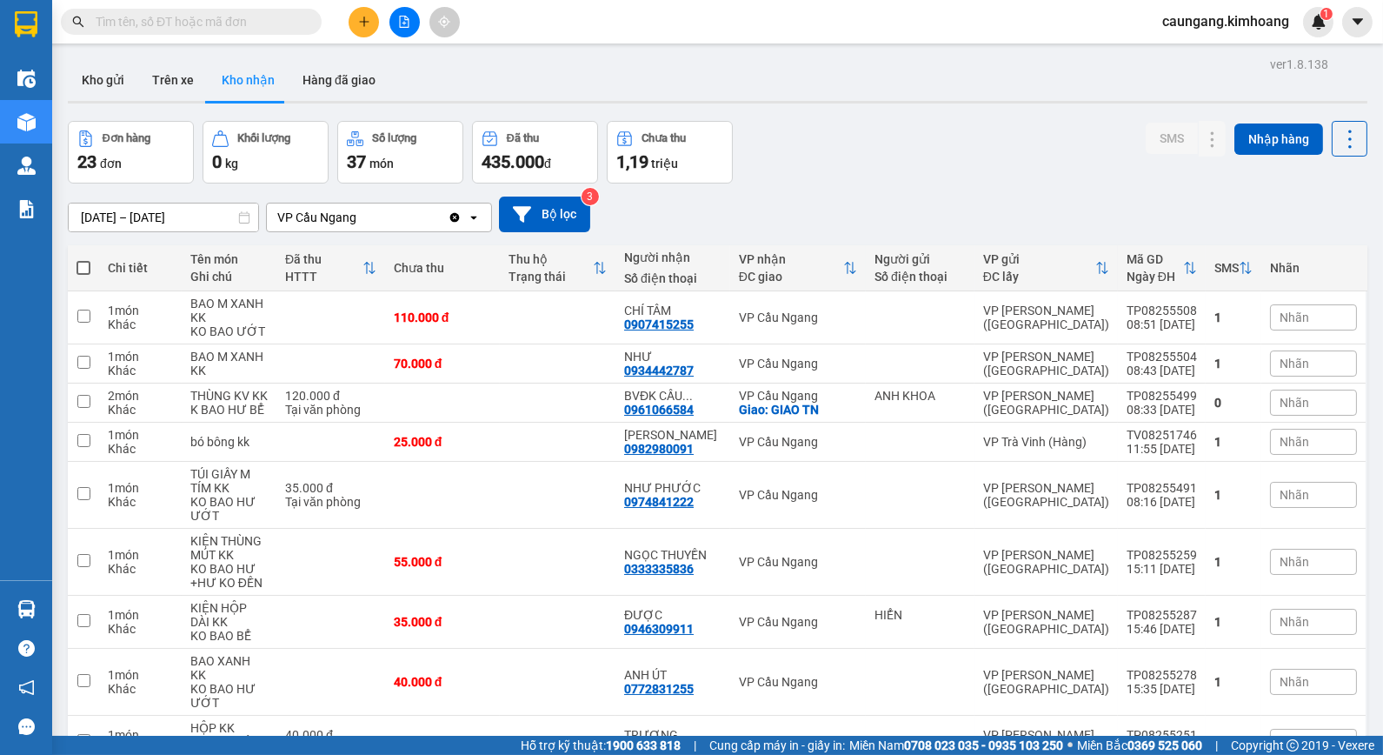
click at [273, 18] on input "text" at bounding box center [198, 21] width 205 height 19
click at [271, 23] on input "text" at bounding box center [198, 21] width 205 height 19
type input "0"
drag, startPoint x: 218, startPoint y: 18, endPoint x: 58, endPoint y: 23, distance: 160.1
click at [58, 23] on div "0" at bounding box center [169, 22] width 339 height 26
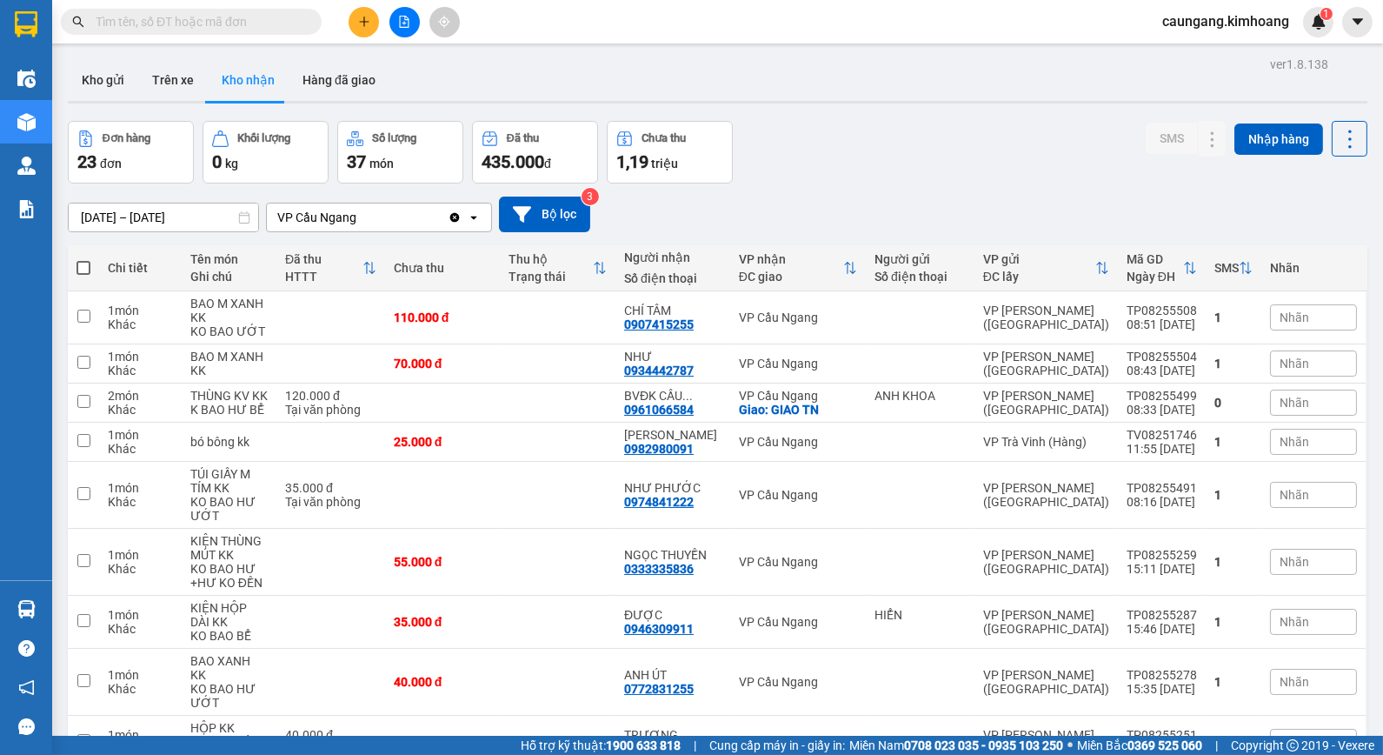
click at [562, 70] on div "Kho gửi Trên xe Kho nhận Hàng đã giao" at bounding box center [718, 82] width 1300 height 46
click at [206, 20] on input "text" at bounding box center [198, 21] width 205 height 19
click at [190, 27] on input "text" at bounding box center [198, 21] width 205 height 19
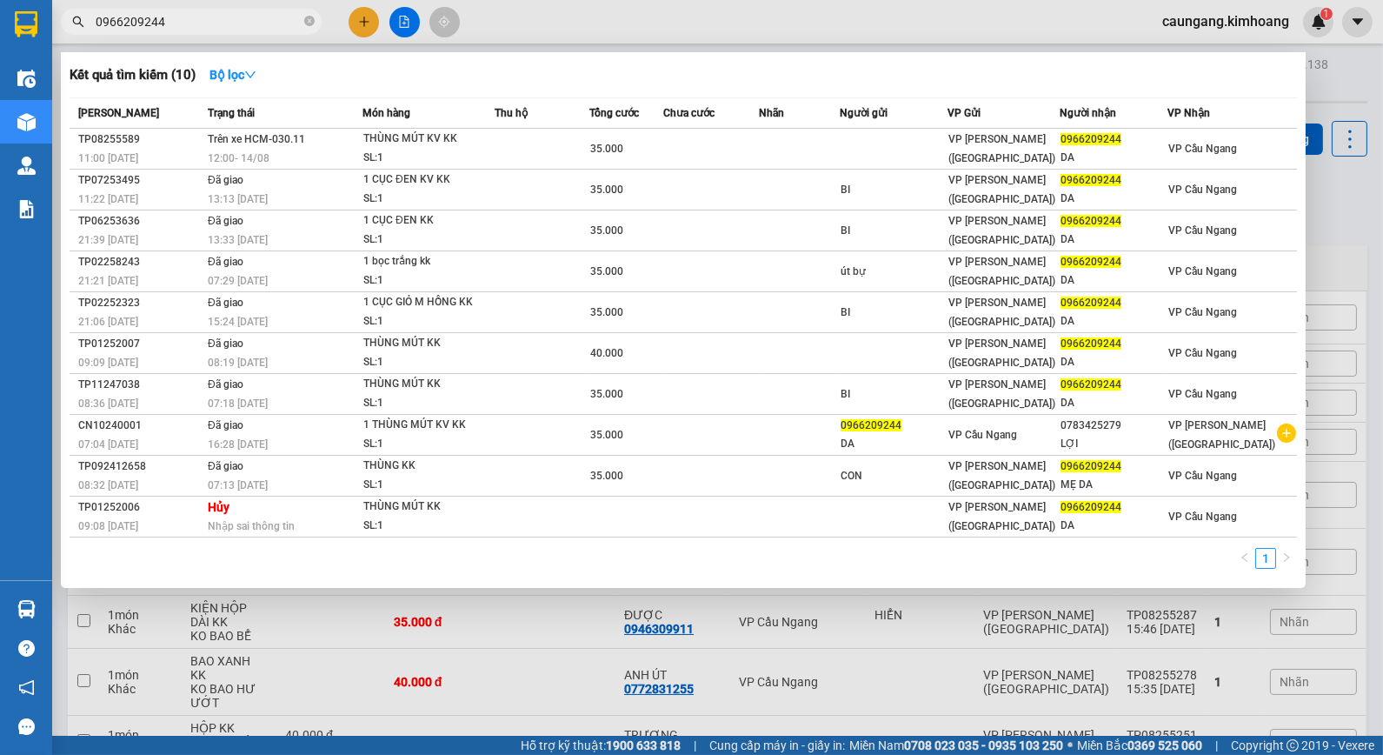
type input "0966209244"
click at [550, 10] on div at bounding box center [691, 377] width 1383 height 755
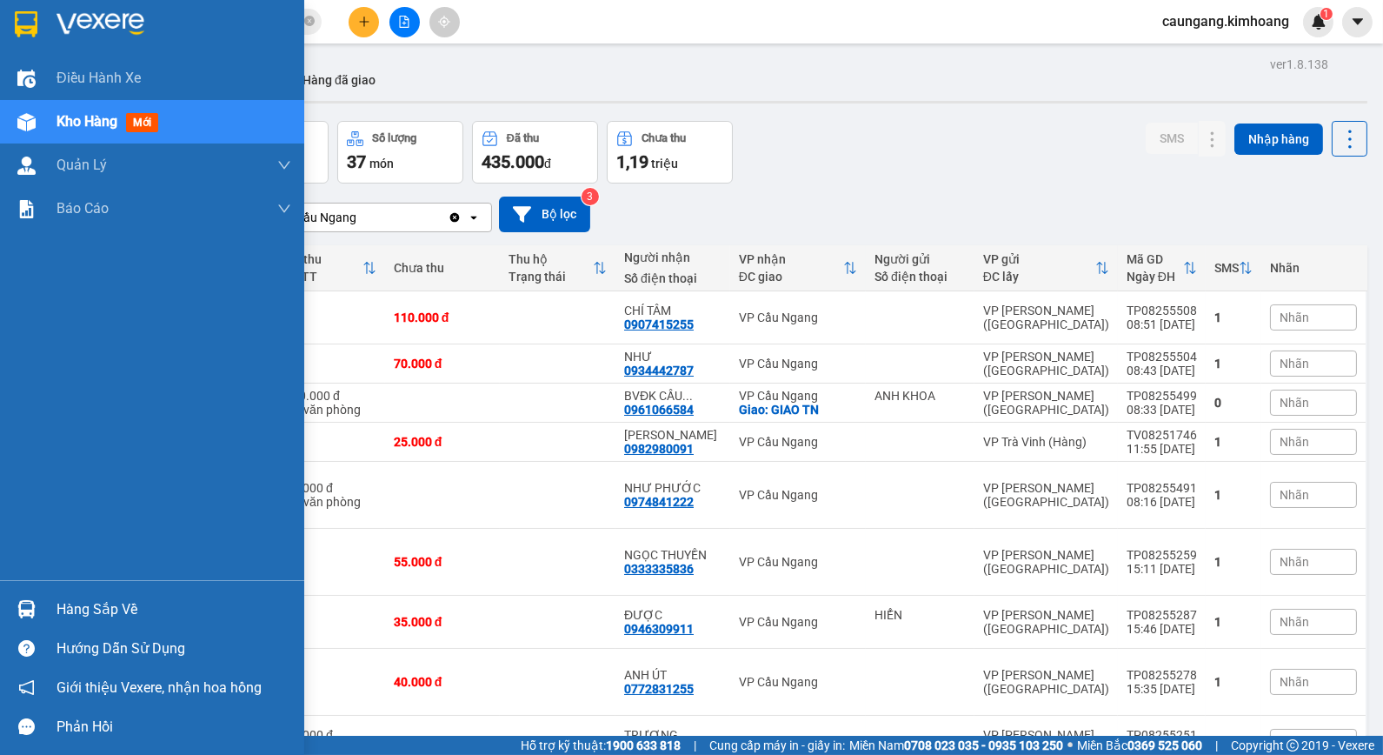
click at [72, 596] on div "Hàng sắp về" at bounding box center [174, 609] width 235 height 26
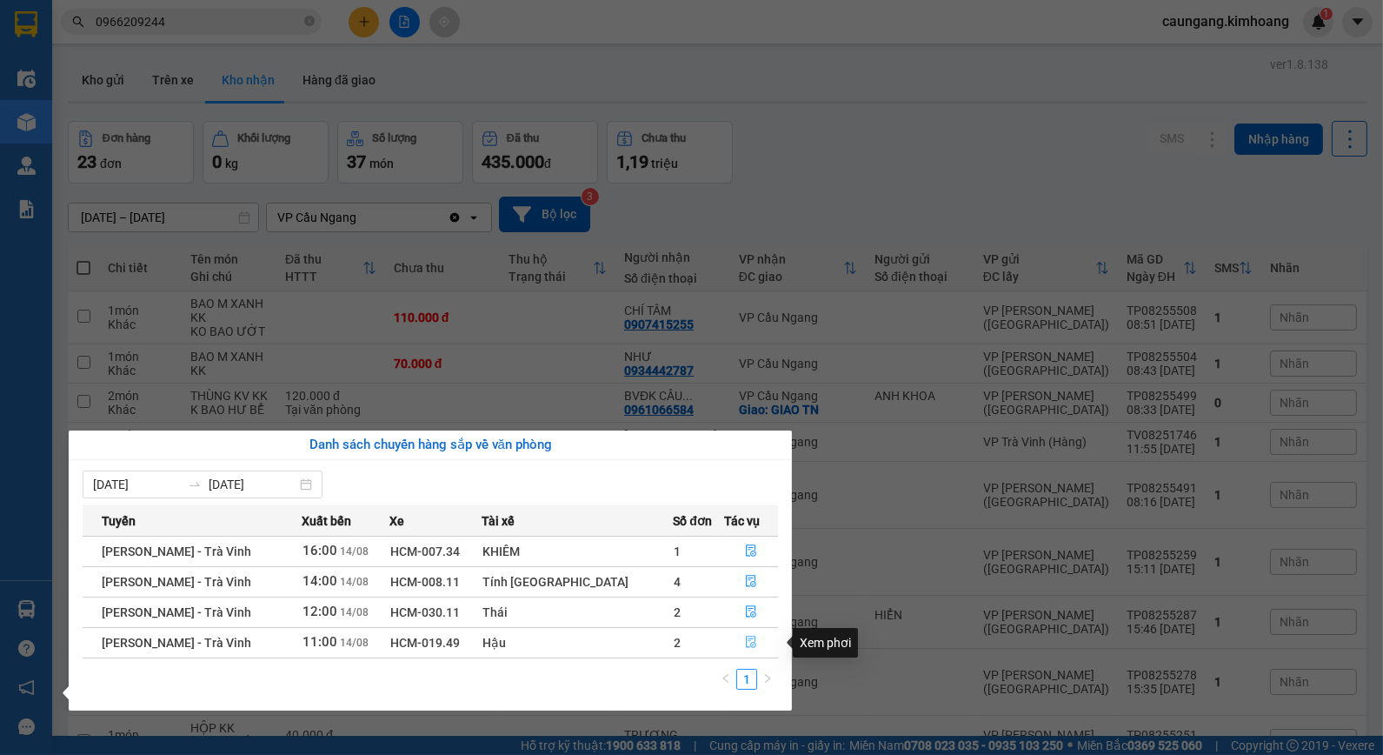
click at [745, 641] on icon "file-done" at bounding box center [751, 642] width 12 height 12
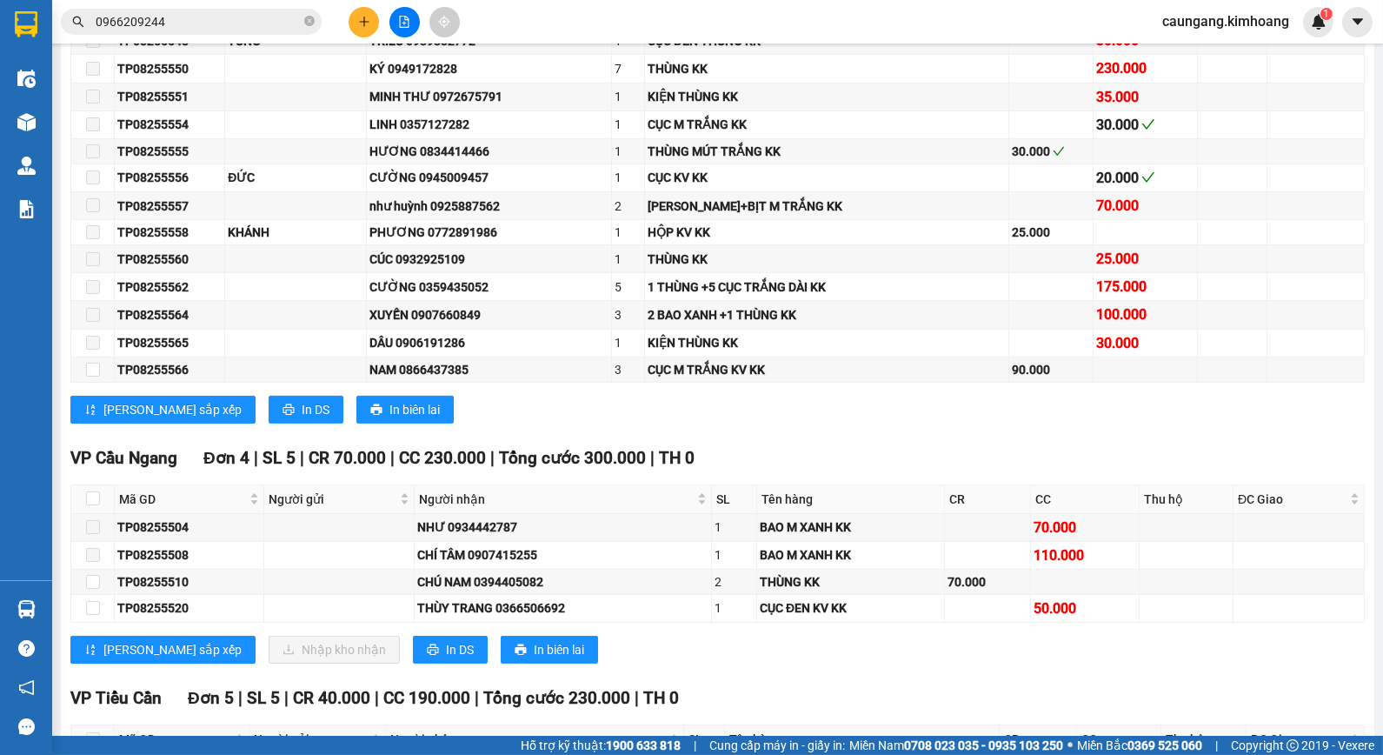
scroll to position [1545, 0]
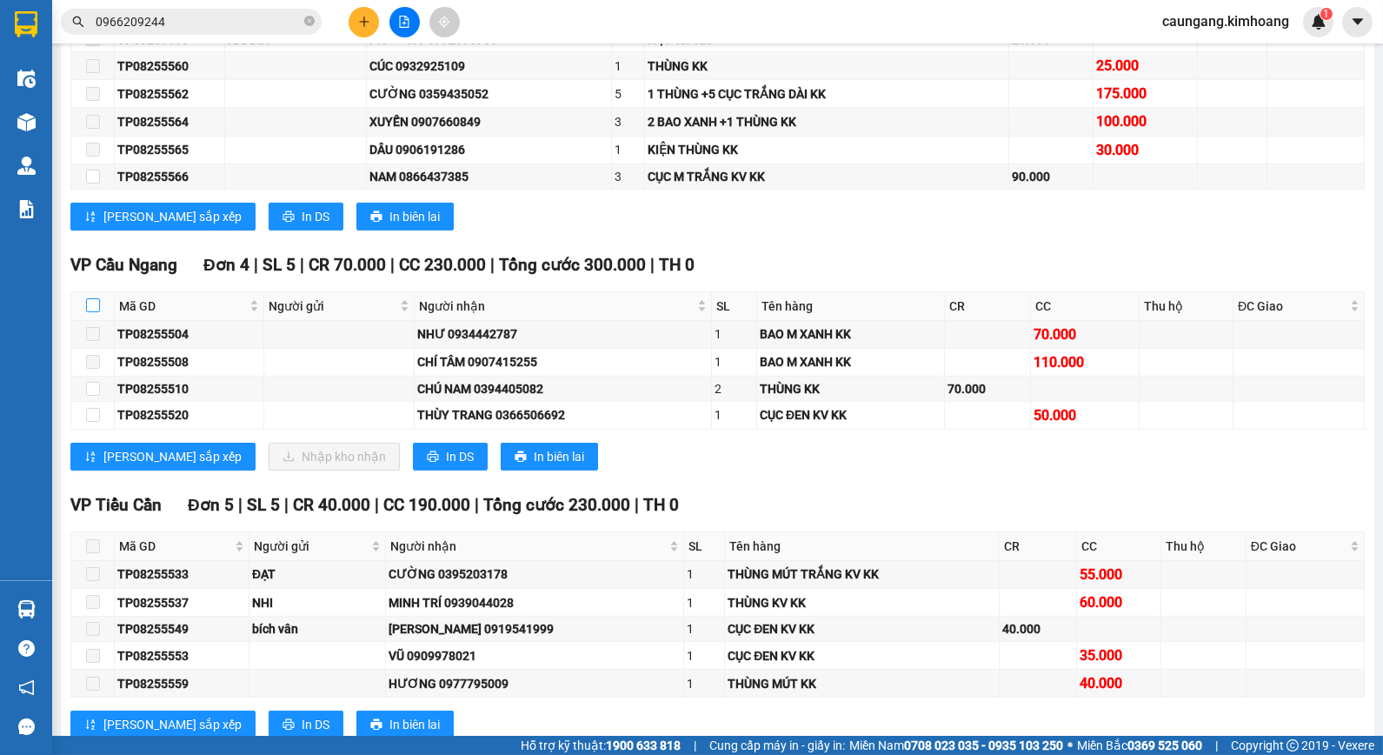
click at [89, 312] on input "checkbox" at bounding box center [93, 305] width 14 height 14
checkbox input "true"
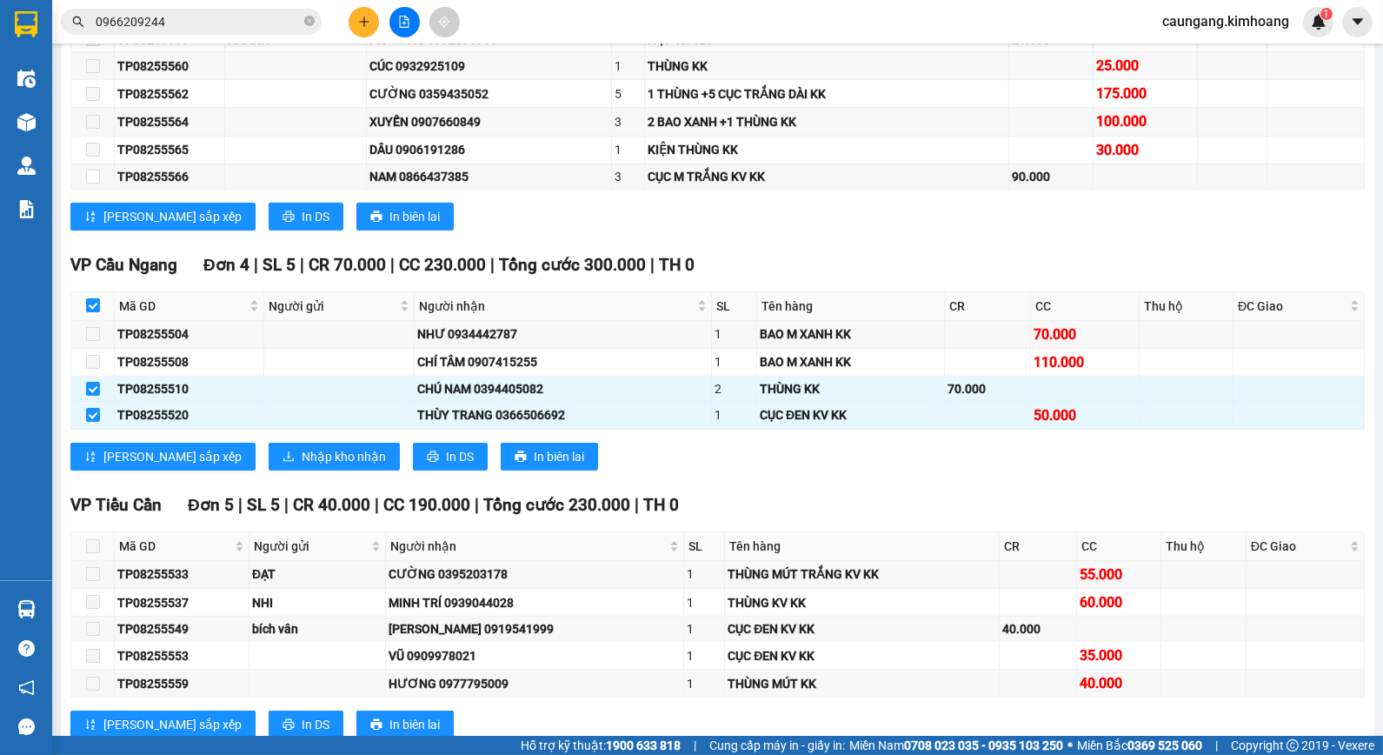
click at [91, 312] on input "checkbox" at bounding box center [93, 305] width 14 height 14
checkbox input "false"
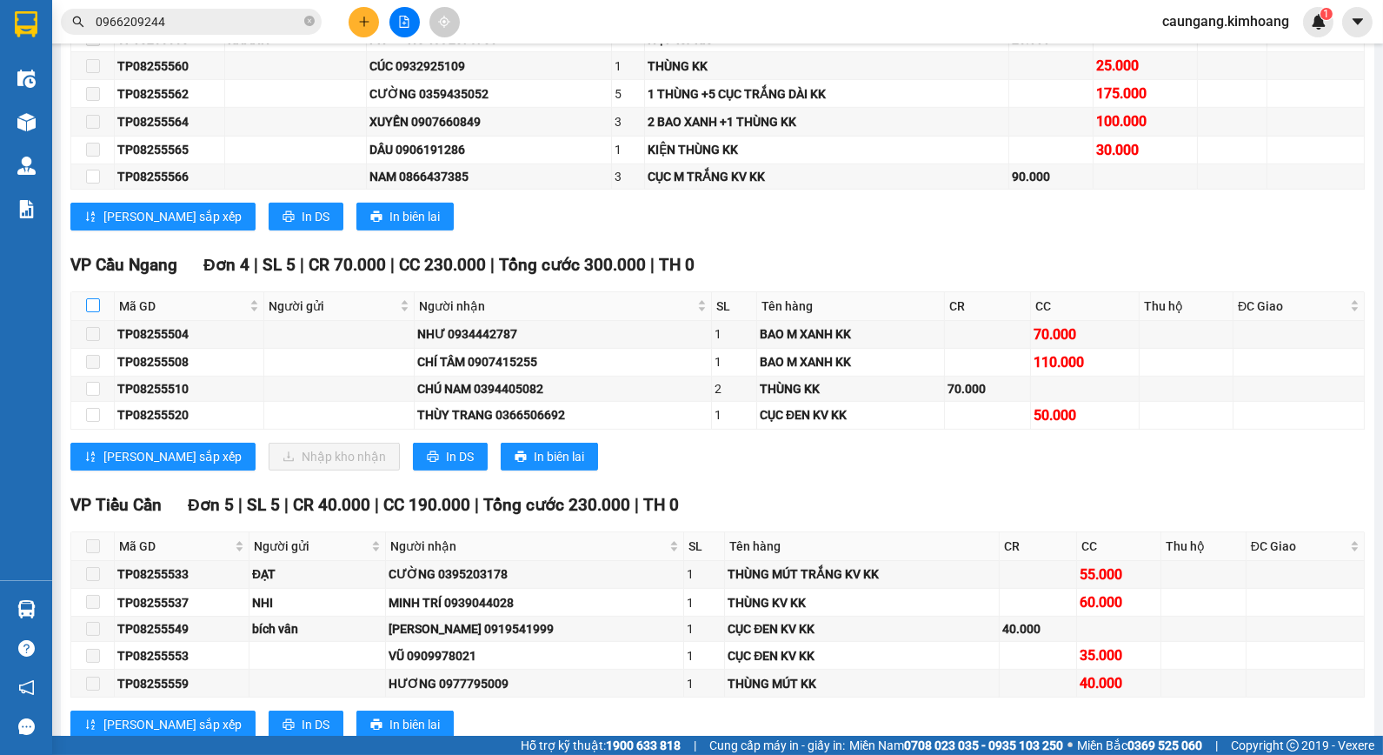
click at [91, 312] on input "checkbox" at bounding box center [93, 305] width 14 height 14
checkbox input "true"
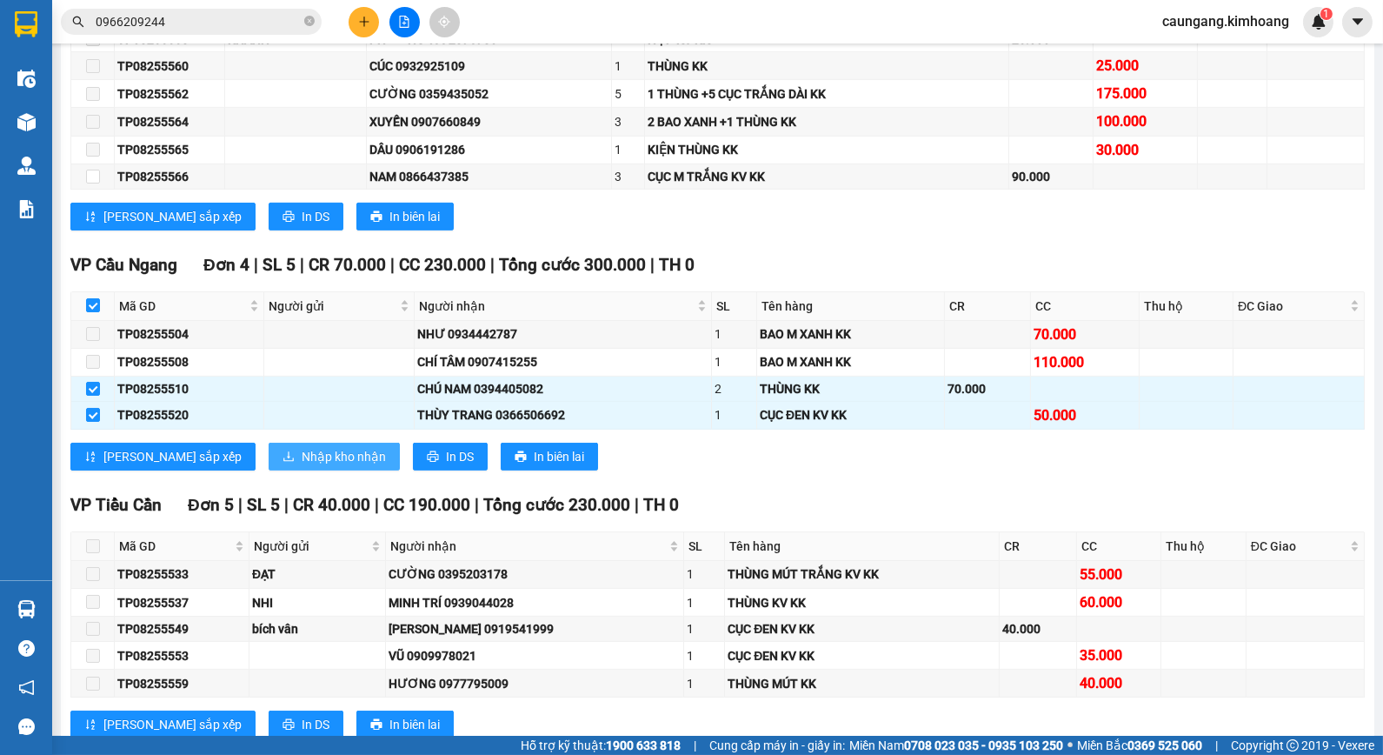
click at [302, 466] on span "Nhập kho nhận" at bounding box center [344, 456] width 84 height 19
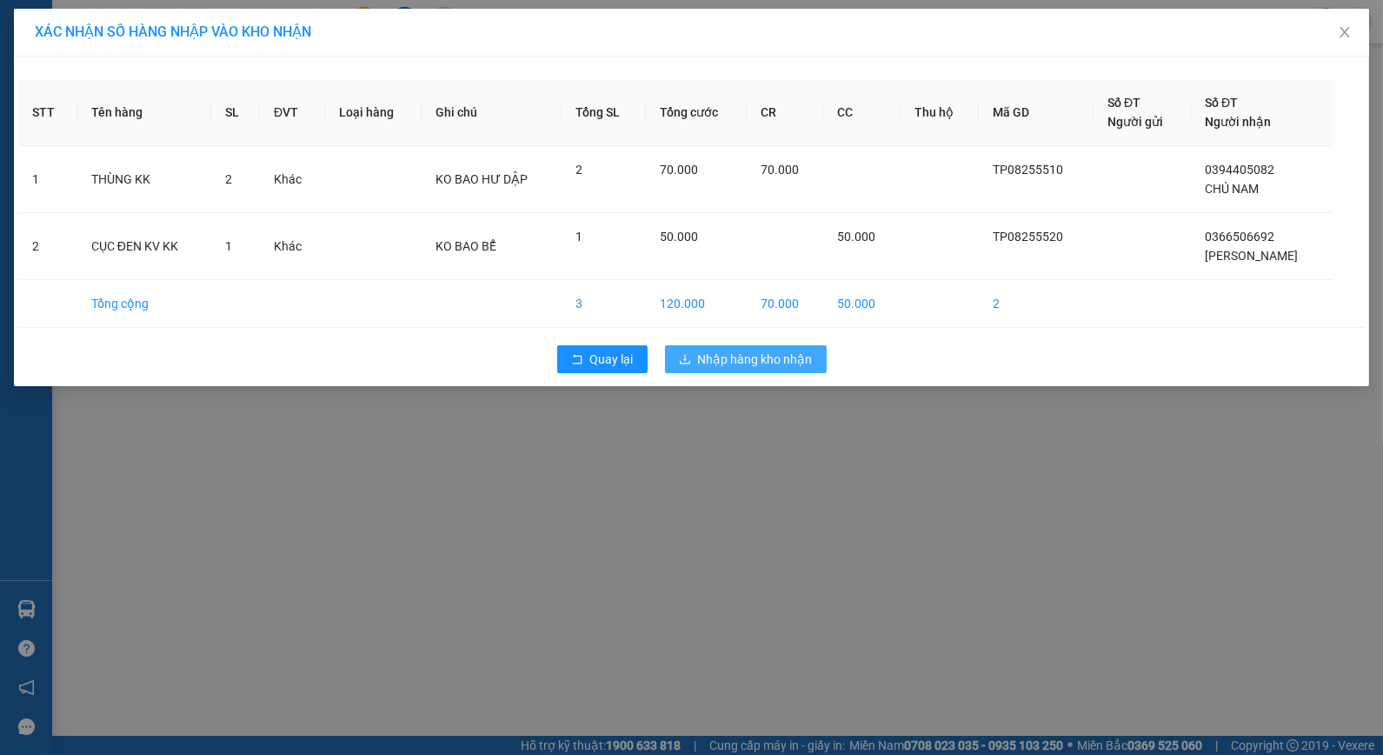
click at [711, 367] on span "Nhập hàng kho nhận" at bounding box center [755, 358] width 115 height 19
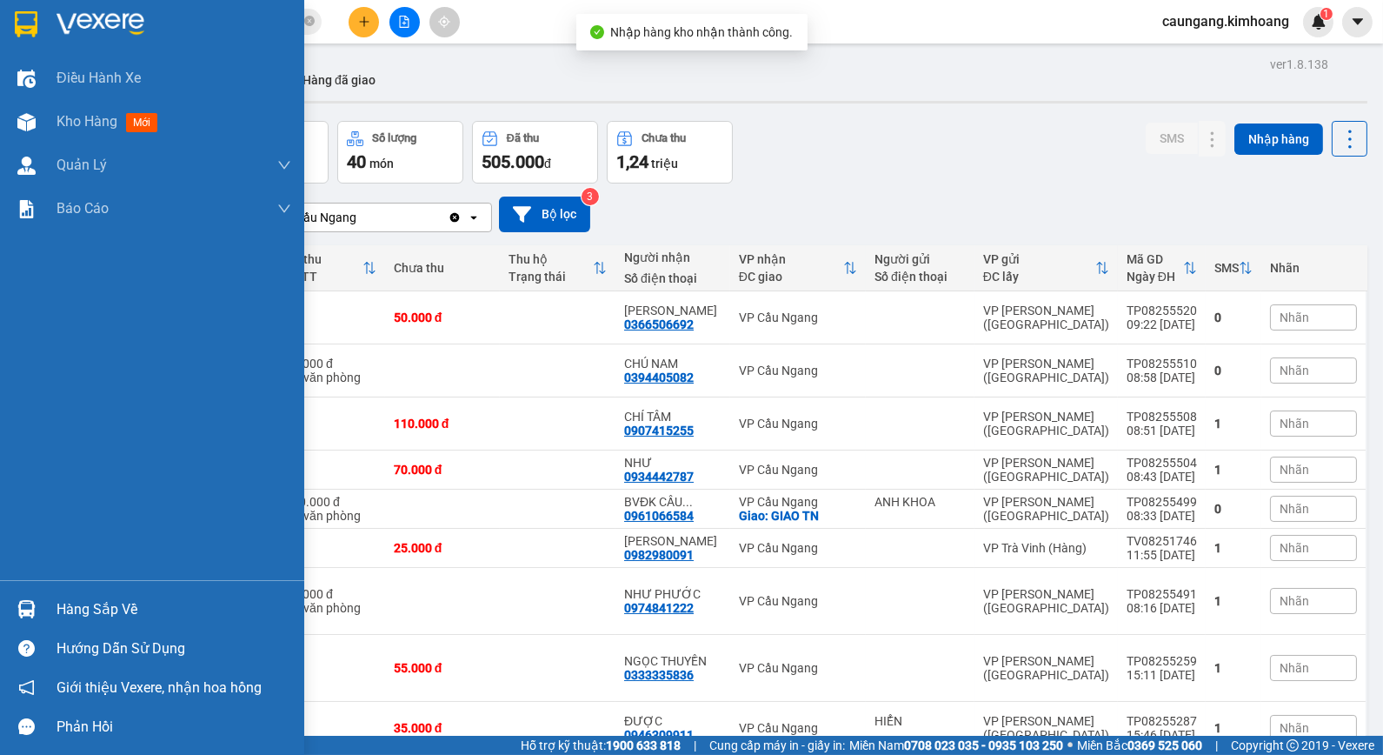
click at [70, 603] on div "Hàng sắp về" at bounding box center [174, 609] width 235 height 26
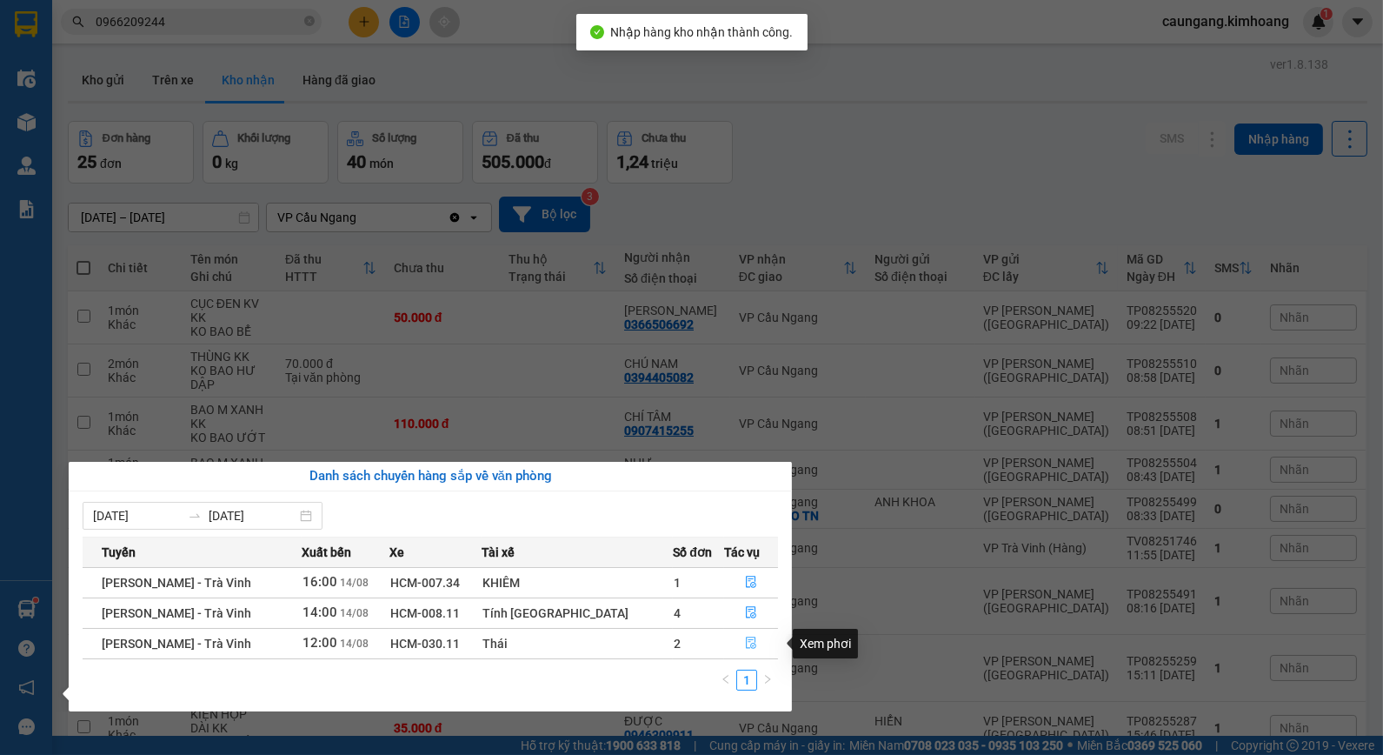
click at [745, 637] on icon "file-done" at bounding box center [751, 642] width 12 height 12
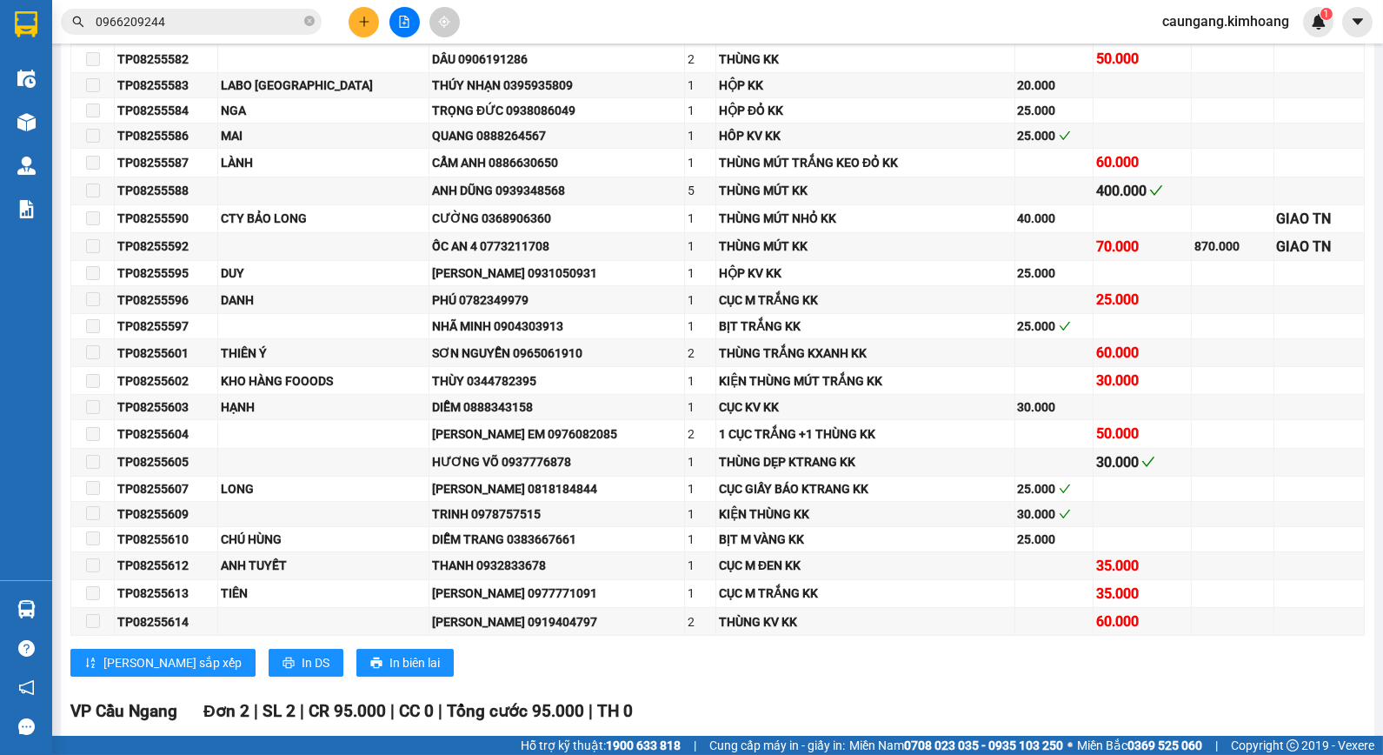
scroll to position [966, 0]
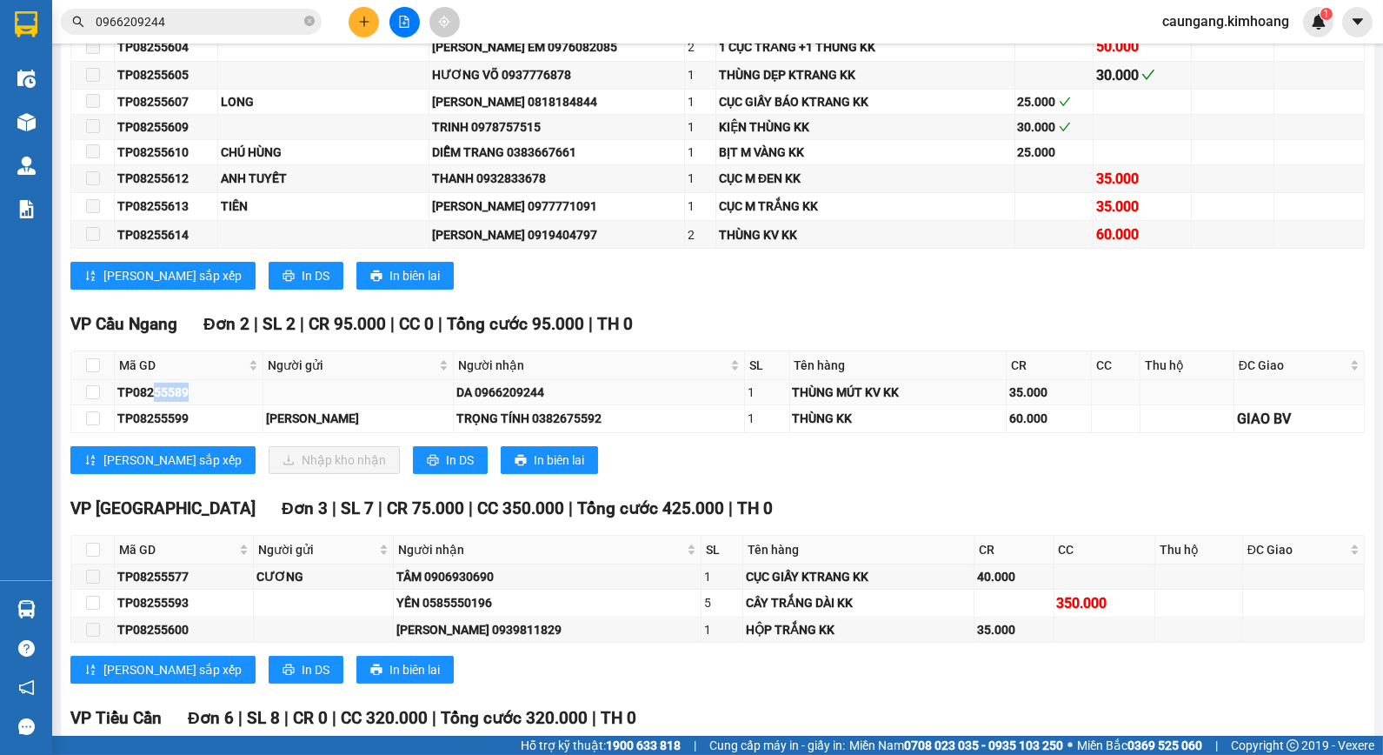
drag, startPoint x: 153, startPoint y: 407, endPoint x: 189, endPoint y: 409, distance: 35.7
click at [189, 402] on div "TP08255589" at bounding box center [188, 392] width 143 height 19
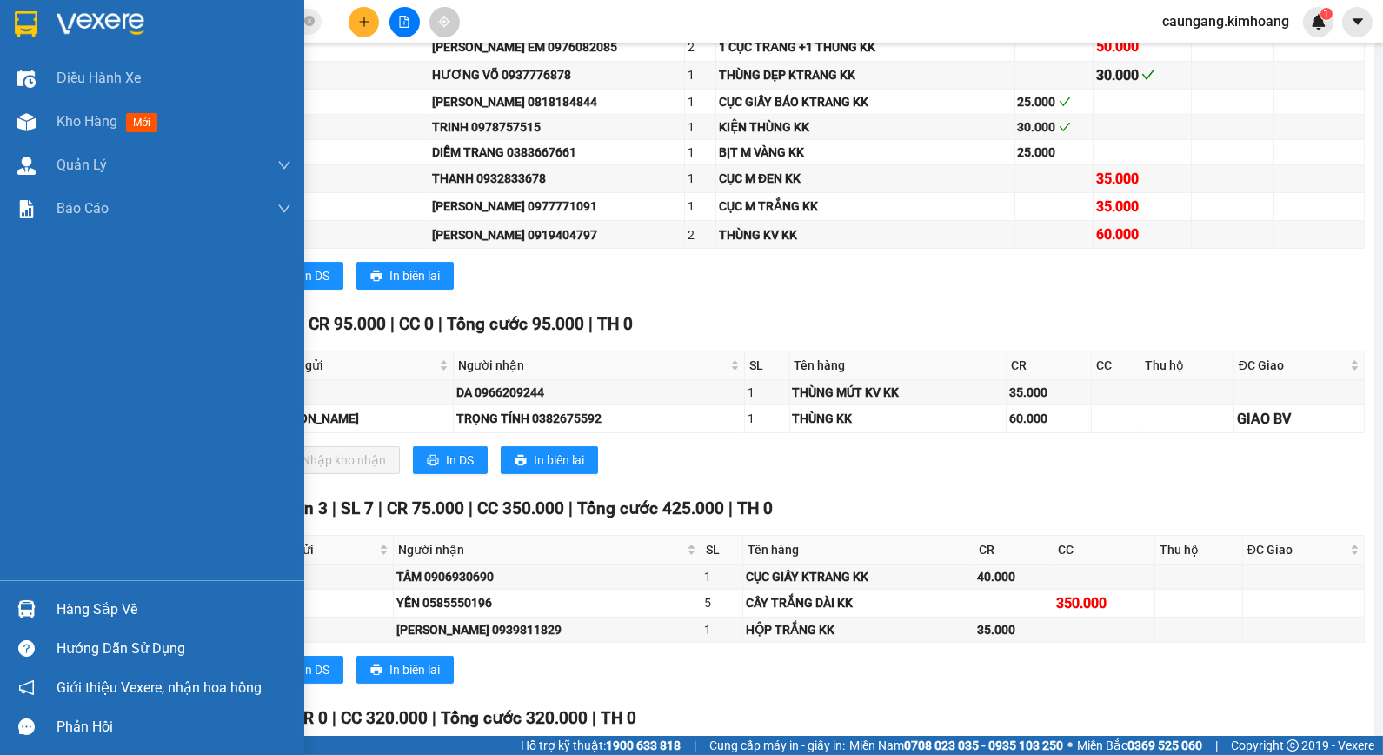
click at [87, 604] on div "Hàng sắp về" at bounding box center [174, 609] width 235 height 26
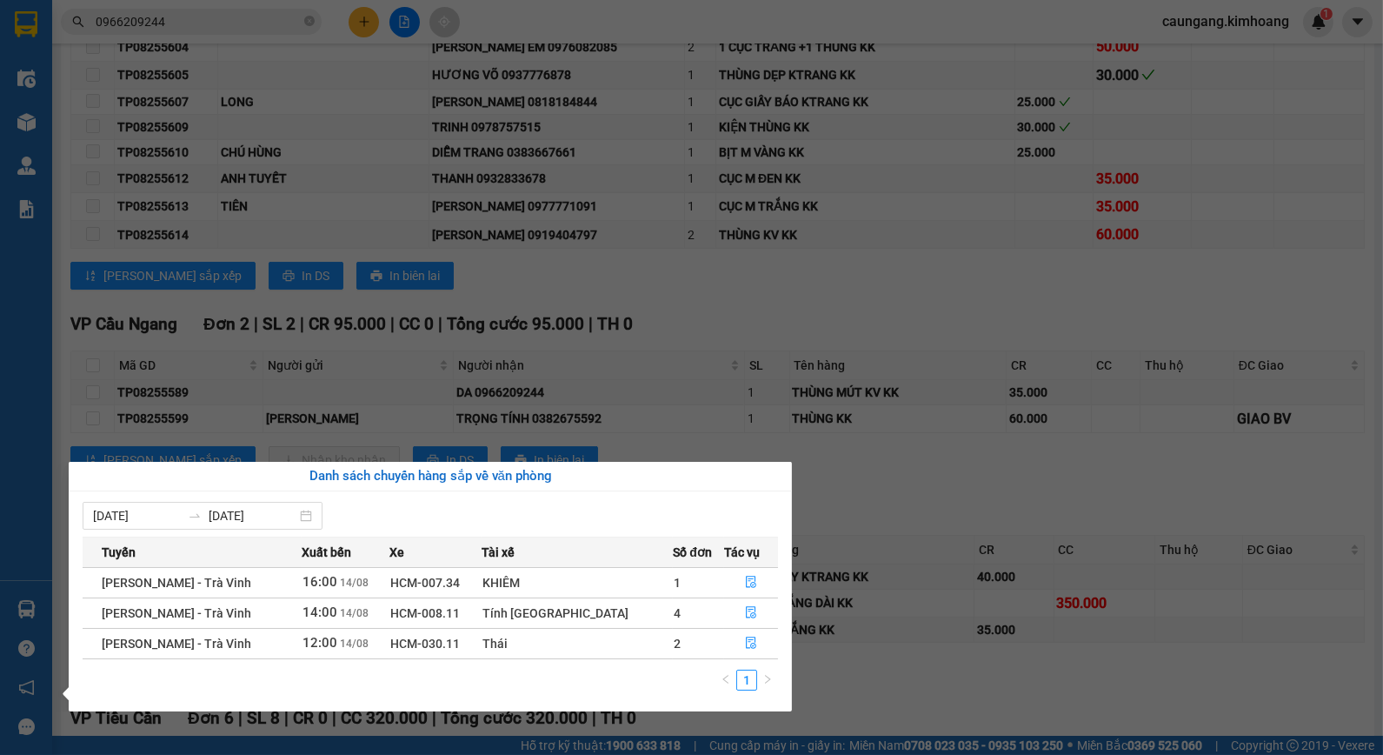
click at [24, 124] on div "Điều hành xe Kho hàng mới Quản Lý Quản lý chuyến Quản lý khách hàng mới Báo cáo…" at bounding box center [26, 377] width 52 height 755
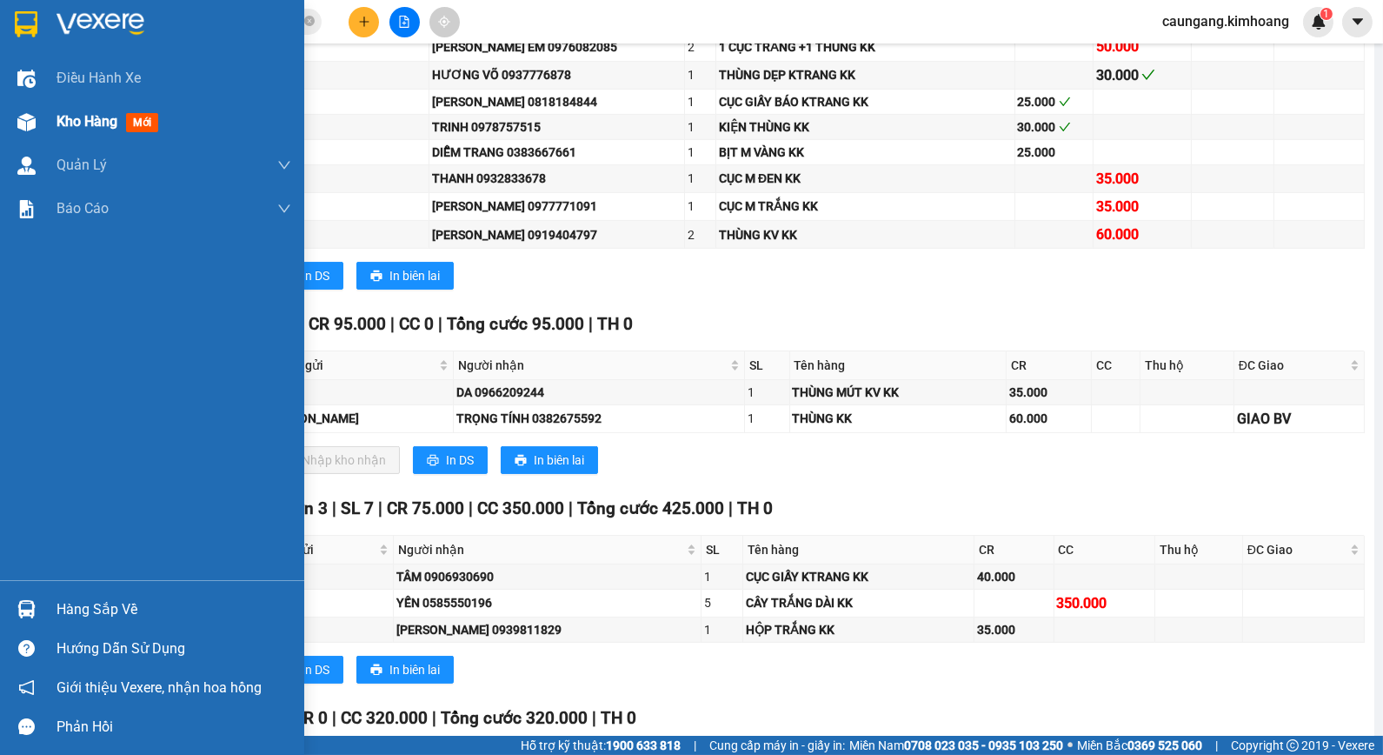
click at [37, 123] on div at bounding box center [26, 122] width 30 height 30
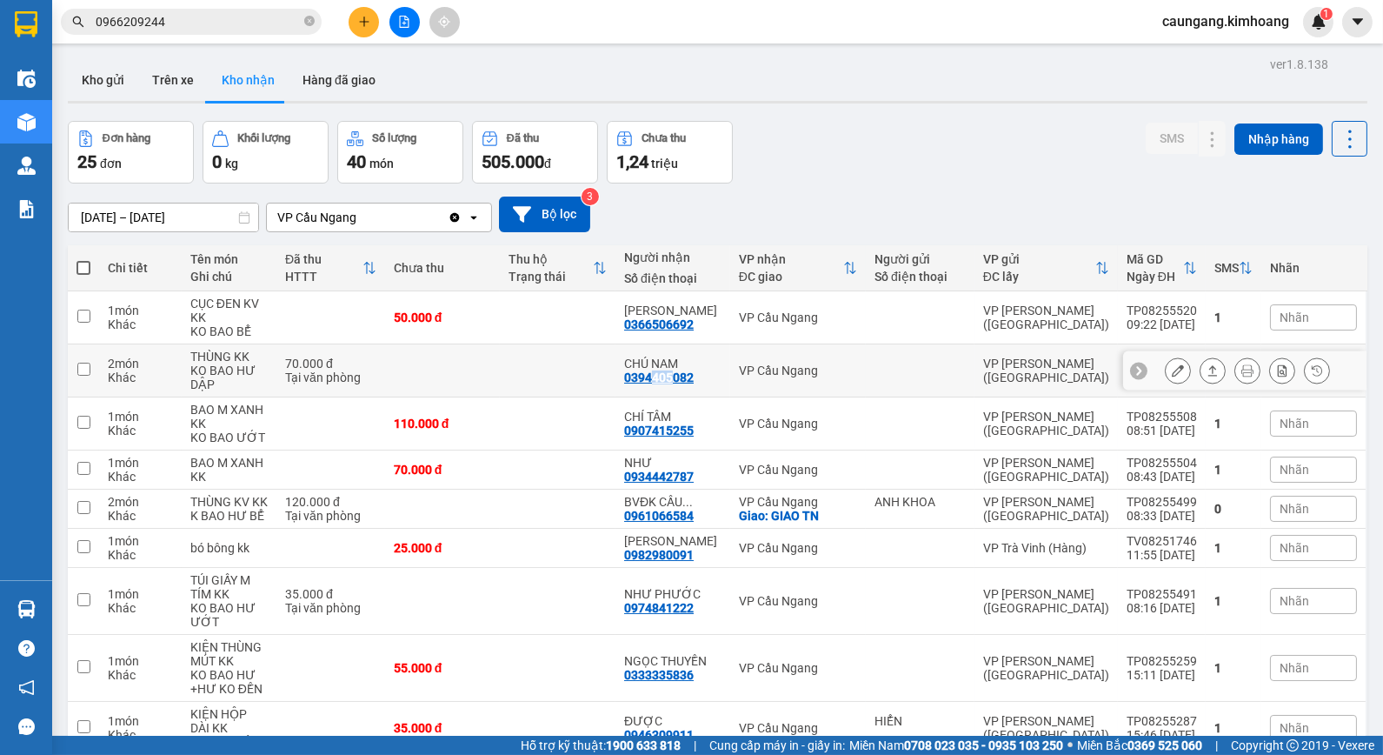
drag, startPoint x: 662, startPoint y: 376, endPoint x: 682, endPoint y: 377, distance: 19.1
click at [682, 377] on div "0394405082" at bounding box center [659, 377] width 70 height 14
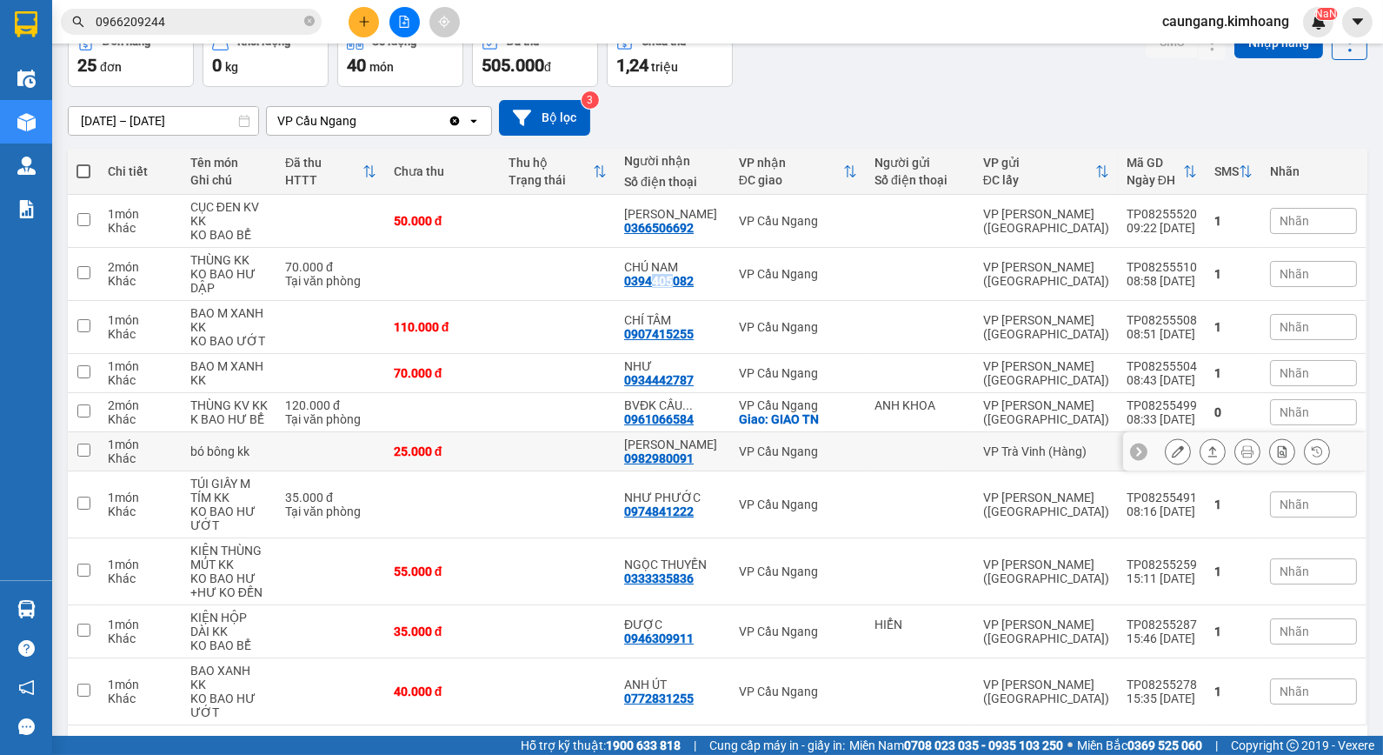
click at [1172, 447] on icon at bounding box center [1178, 451] width 12 height 12
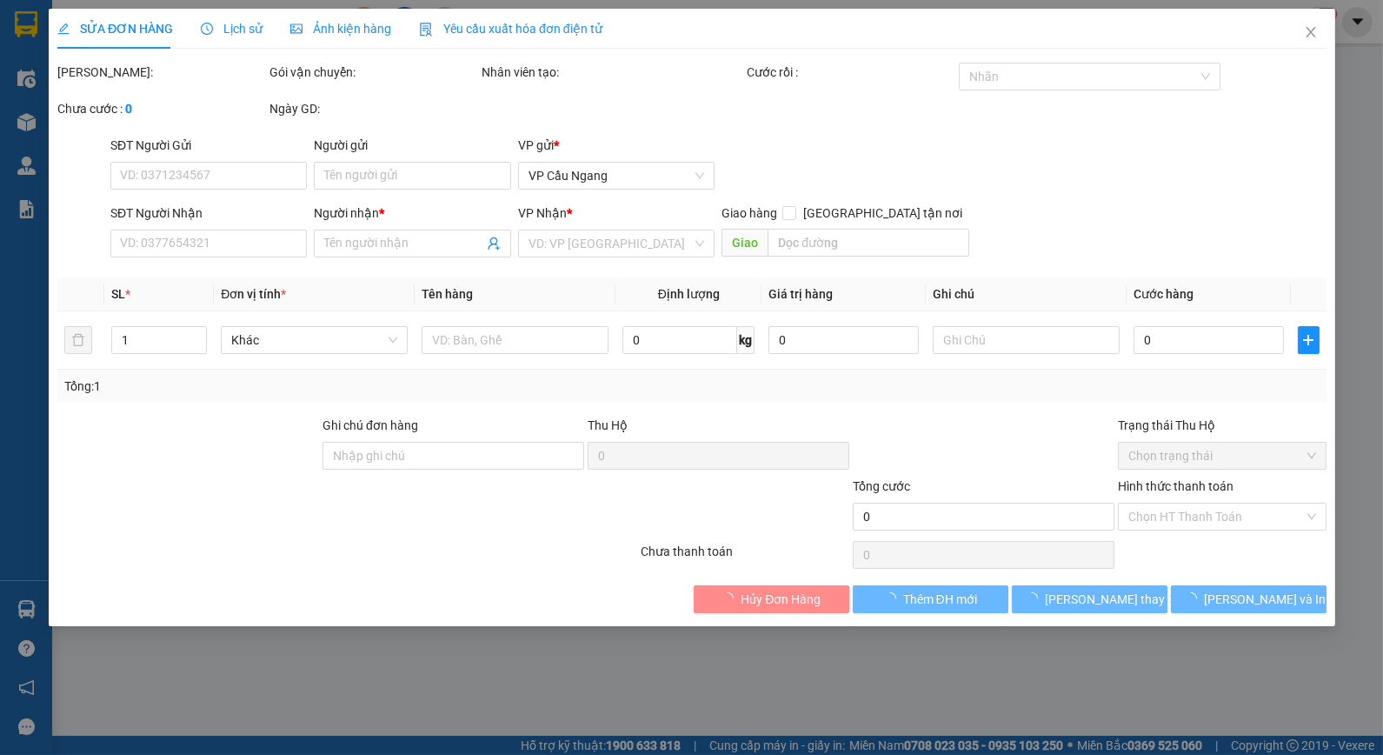
type input "0982980091"
type input "tuyết hoa"
type input "25.000"
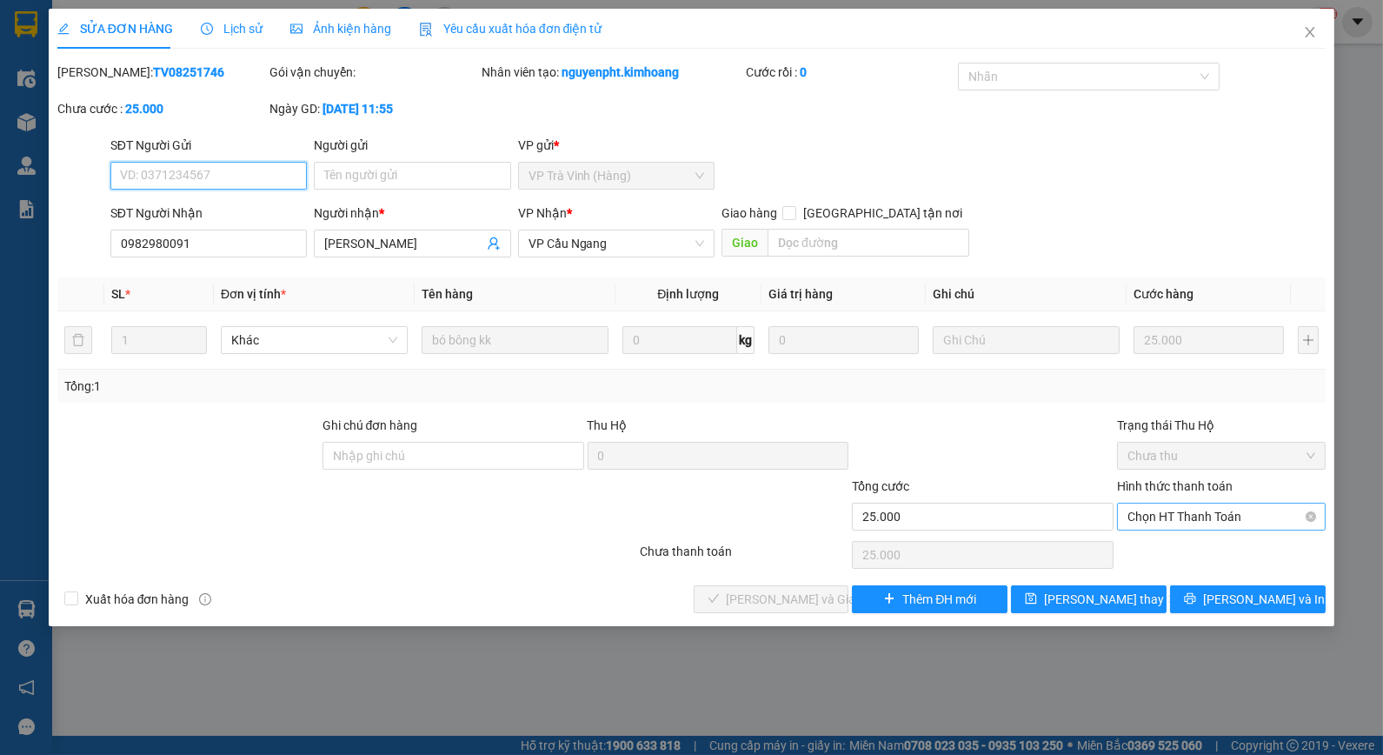
click at [1168, 516] on span "Chọn HT Thanh Toán" at bounding box center [1222, 516] width 188 height 26
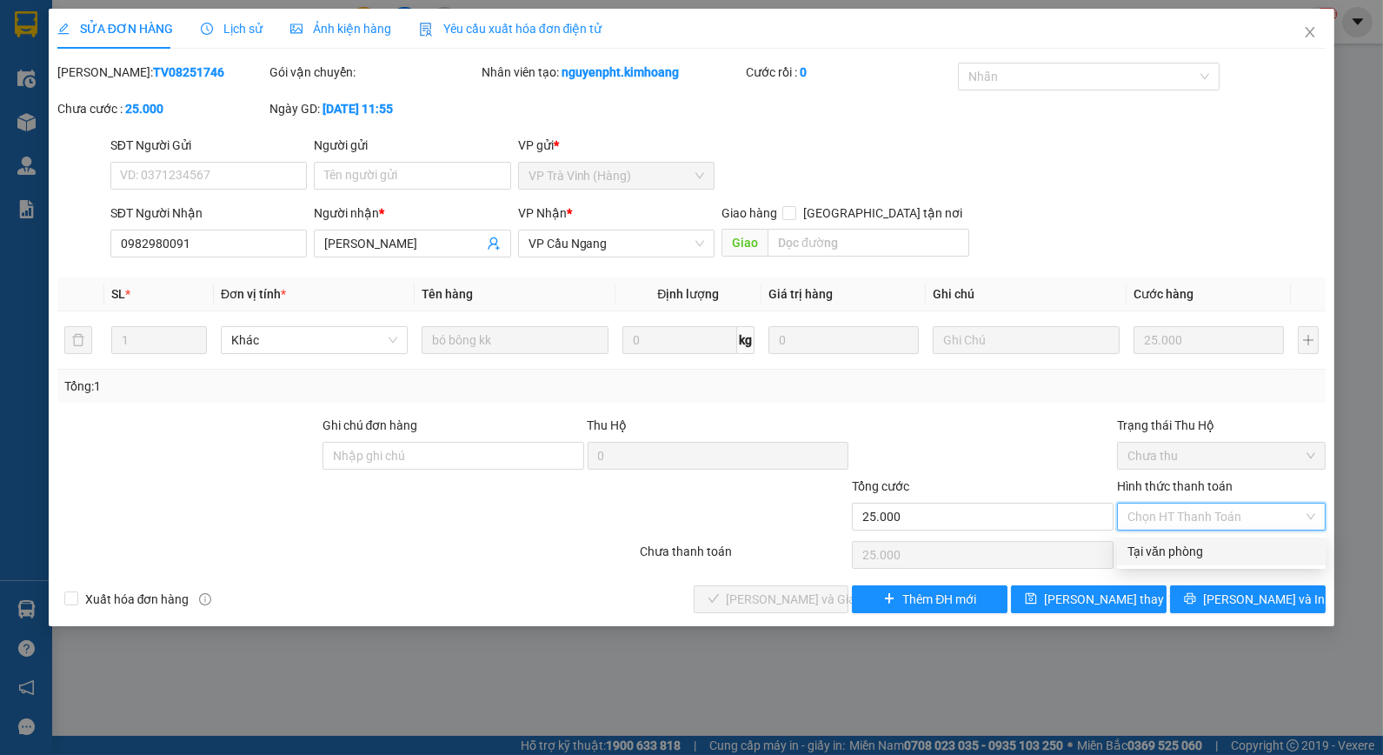
click at [1165, 549] on div "Tại văn phòng" at bounding box center [1222, 551] width 188 height 19
type input "0"
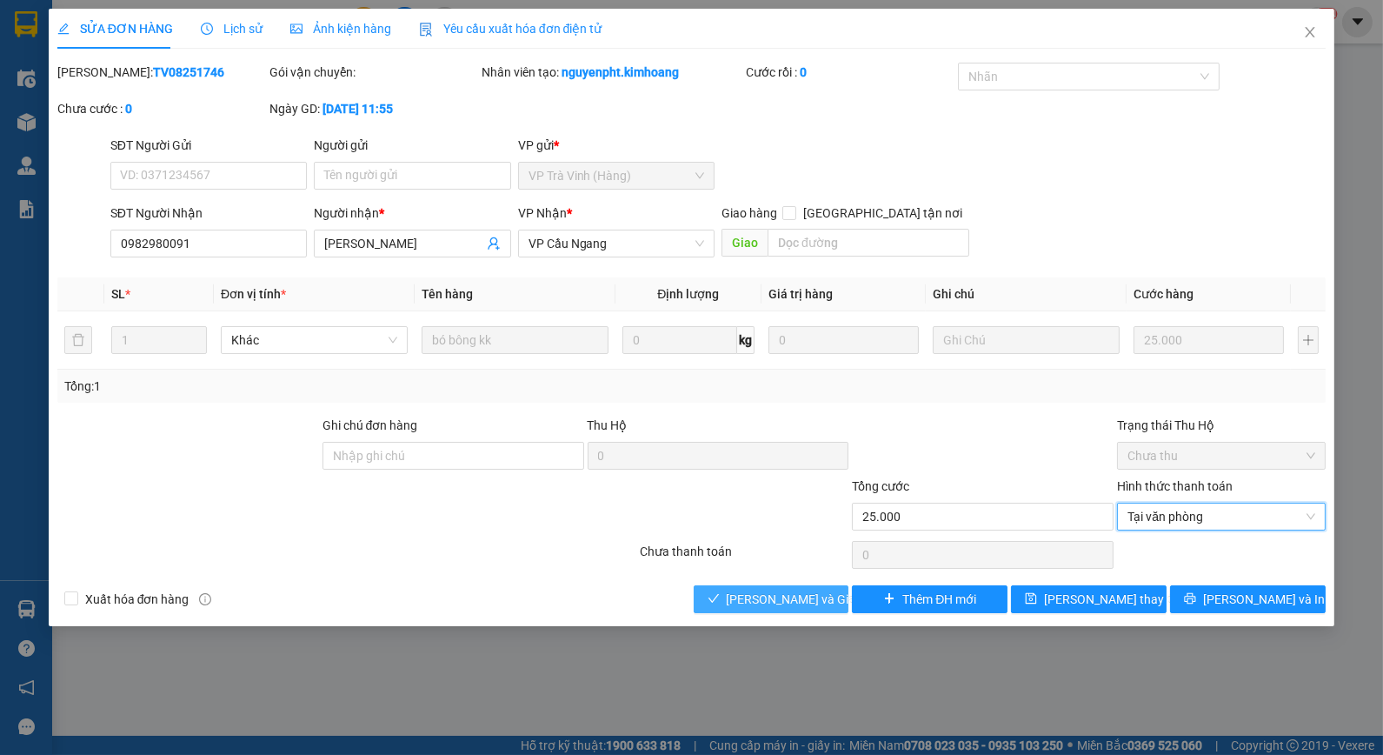
click at [804, 592] on span "Lưu và Giao hàng" at bounding box center [810, 598] width 167 height 19
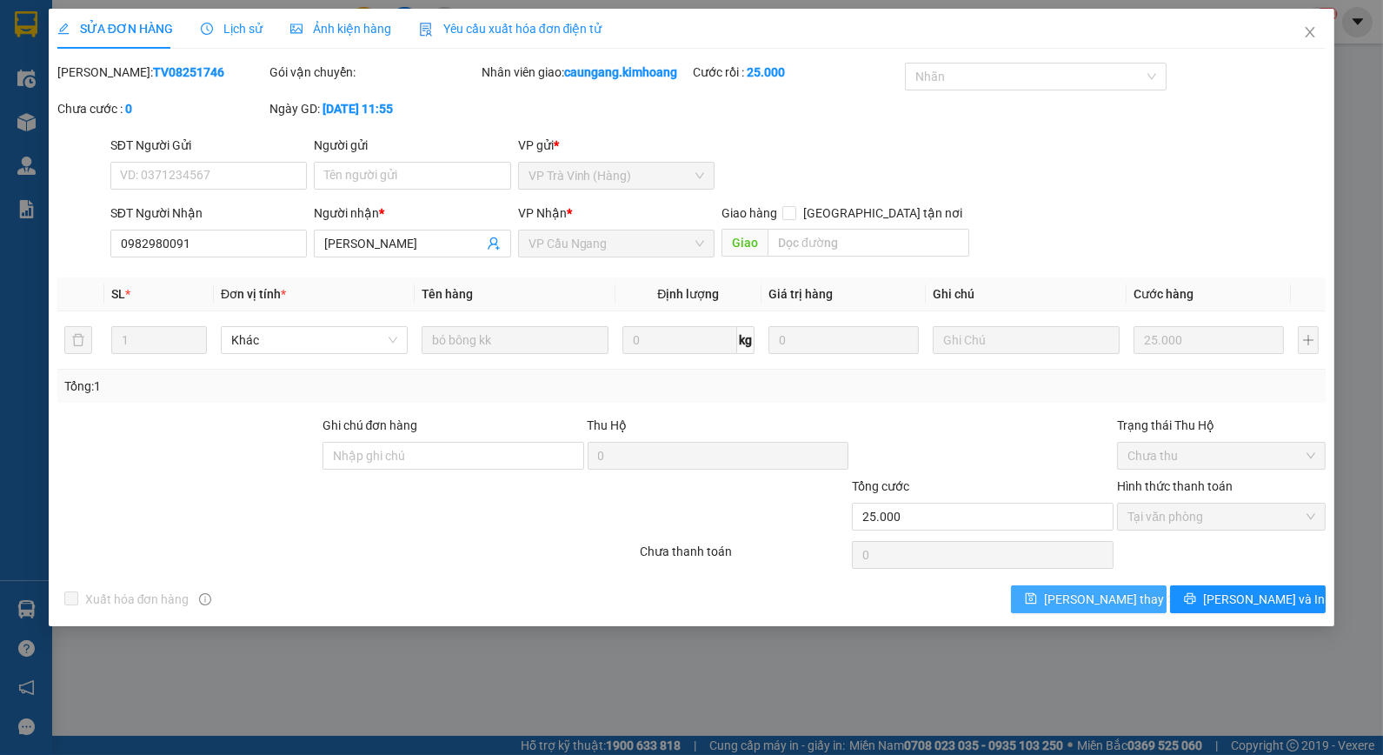
click at [1142, 604] on button "Lưu thay đổi" at bounding box center [1089, 599] width 156 height 28
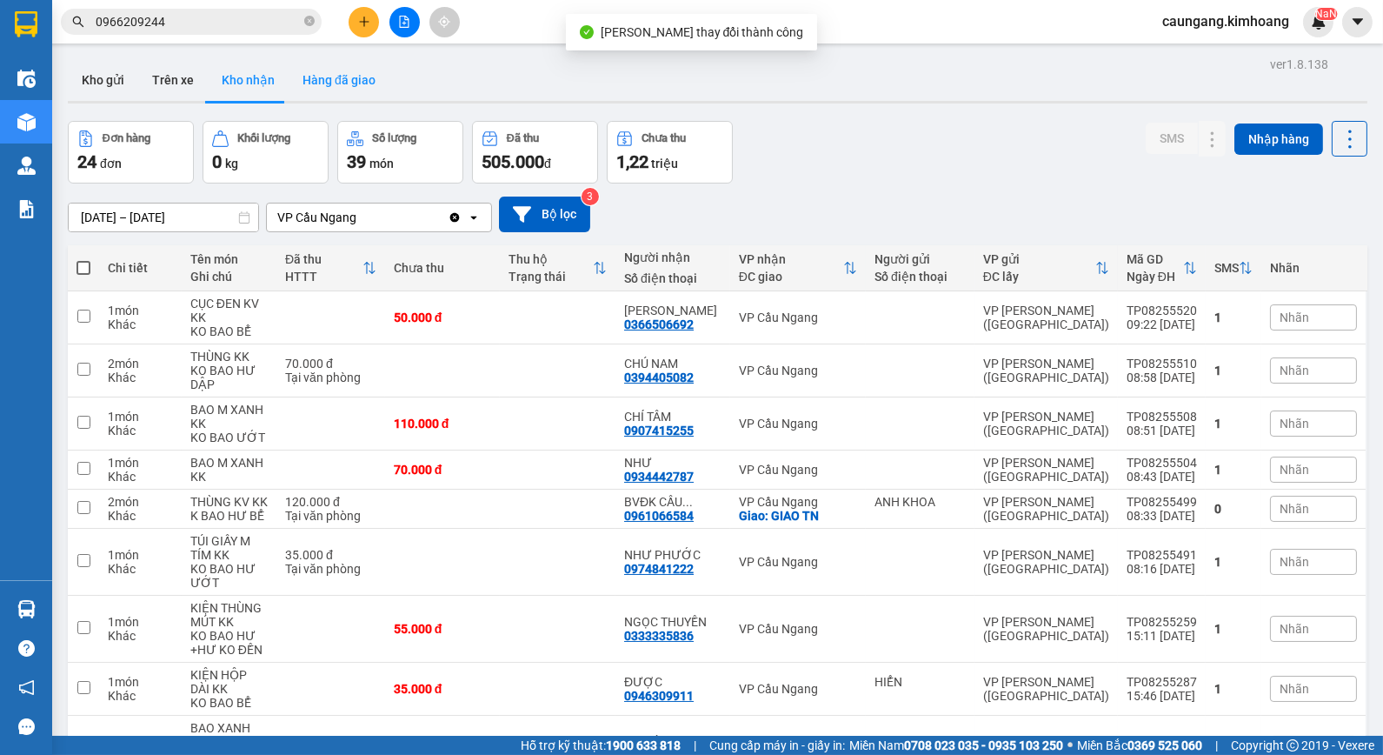
click at [331, 97] on button "Hàng đã giao" at bounding box center [339, 80] width 101 height 42
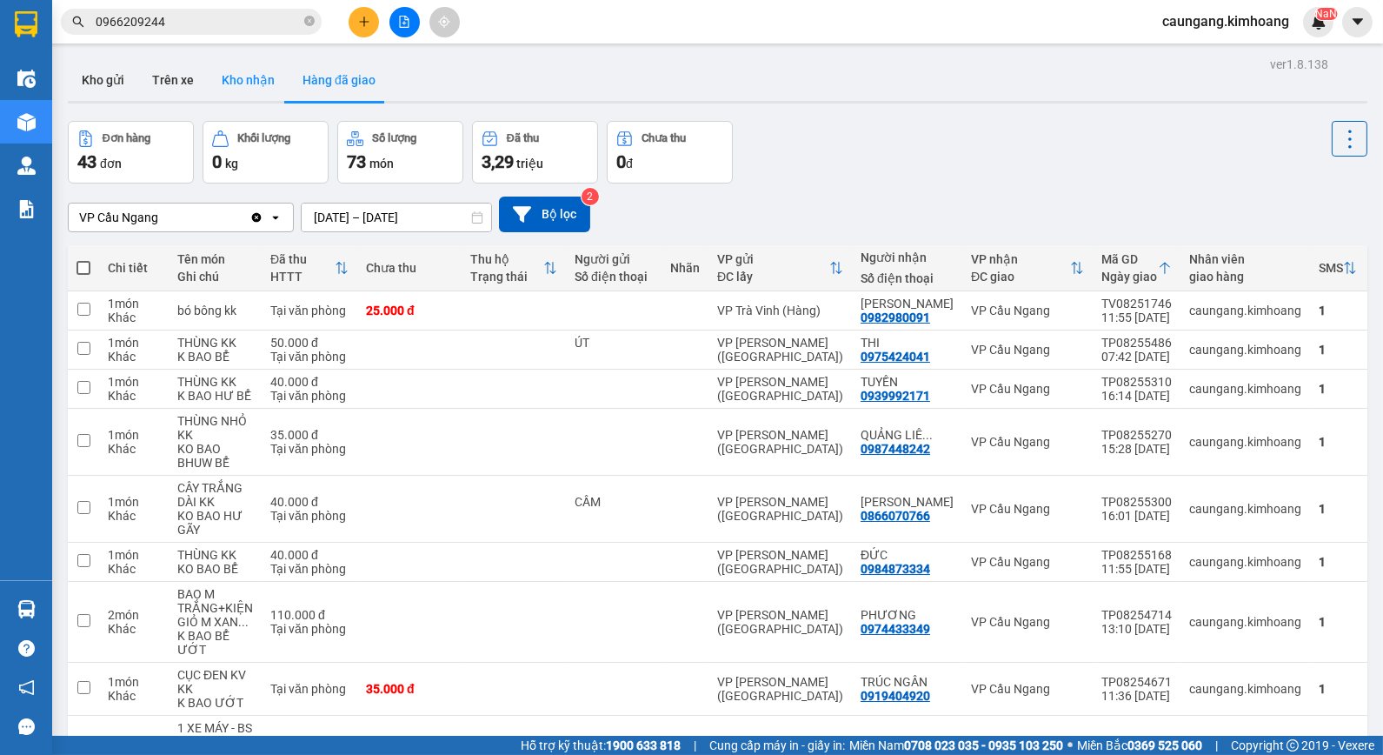
click at [248, 71] on button "Kho nhận" at bounding box center [248, 80] width 81 height 42
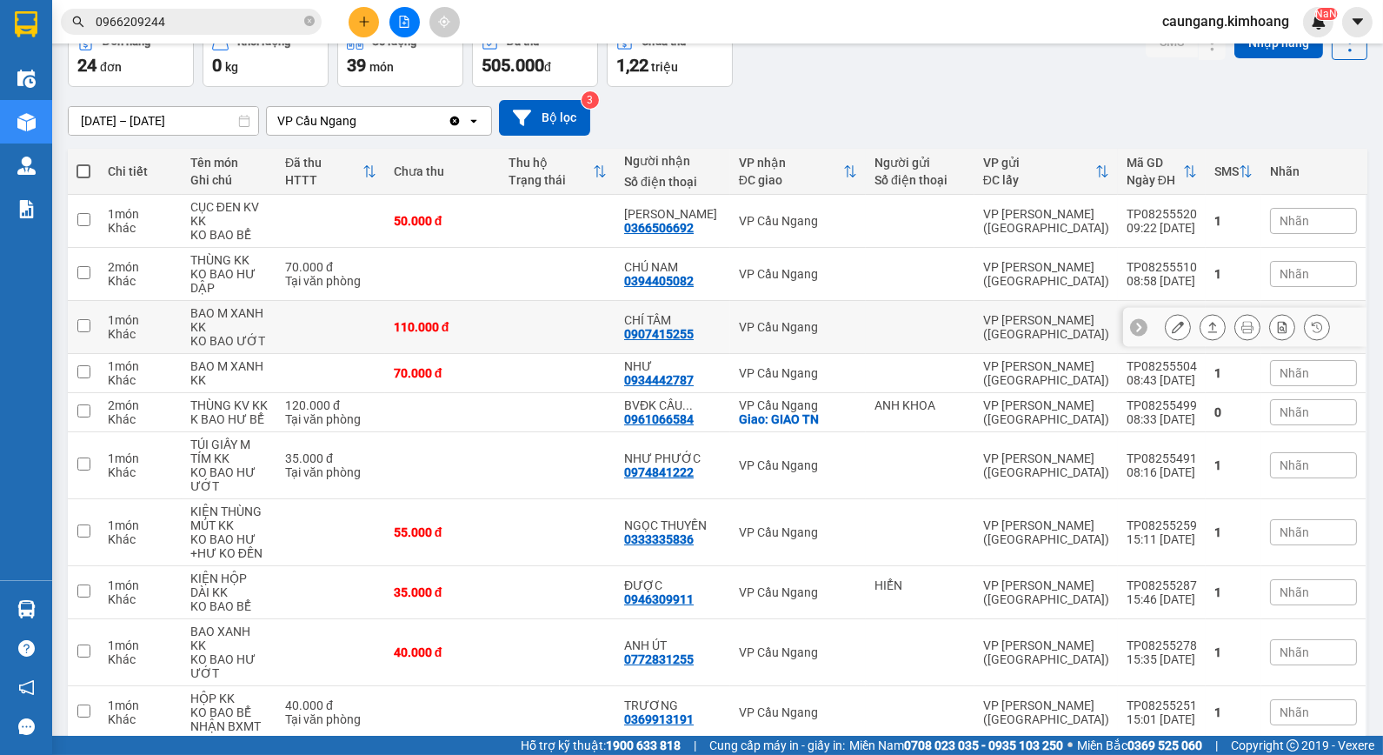
scroll to position [158, 0]
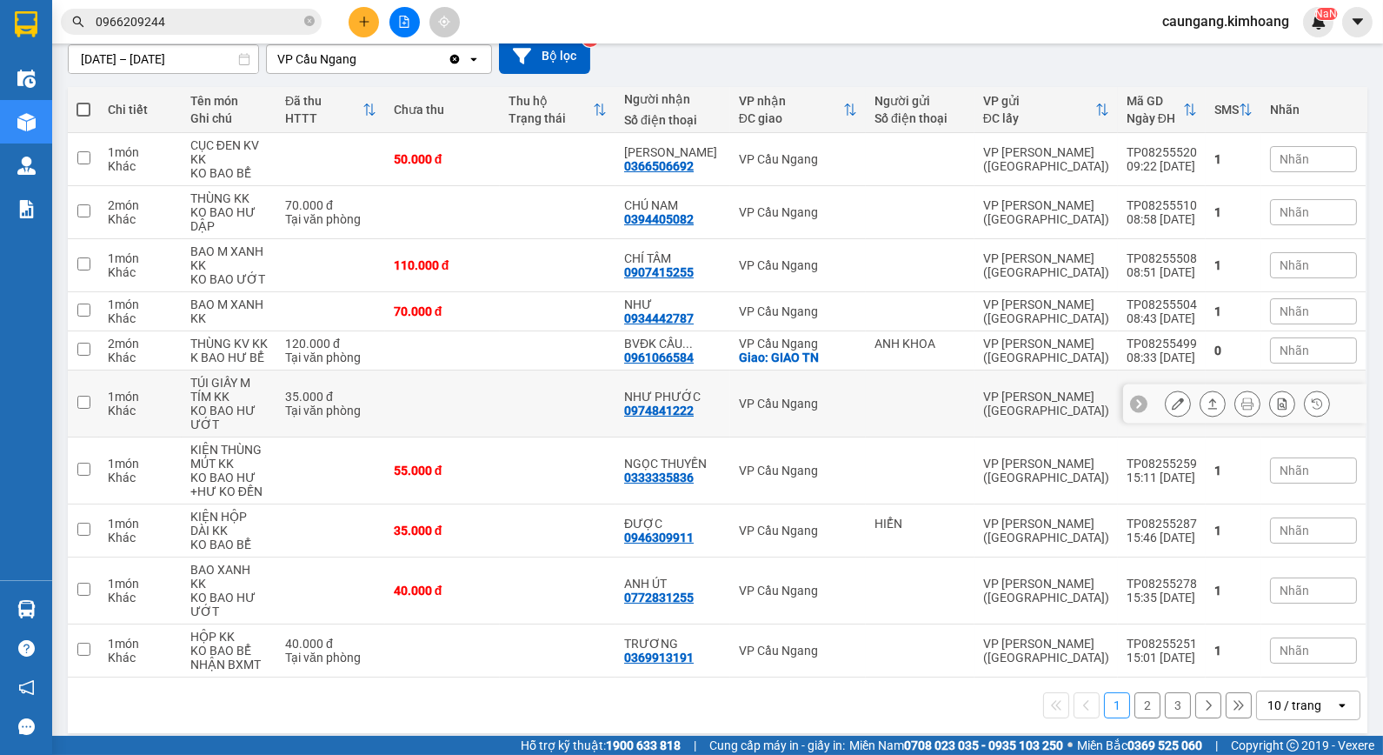
click at [845, 445] on td "VP Cầu Ngang" at bounding box center [798, 470] width 136 height 67
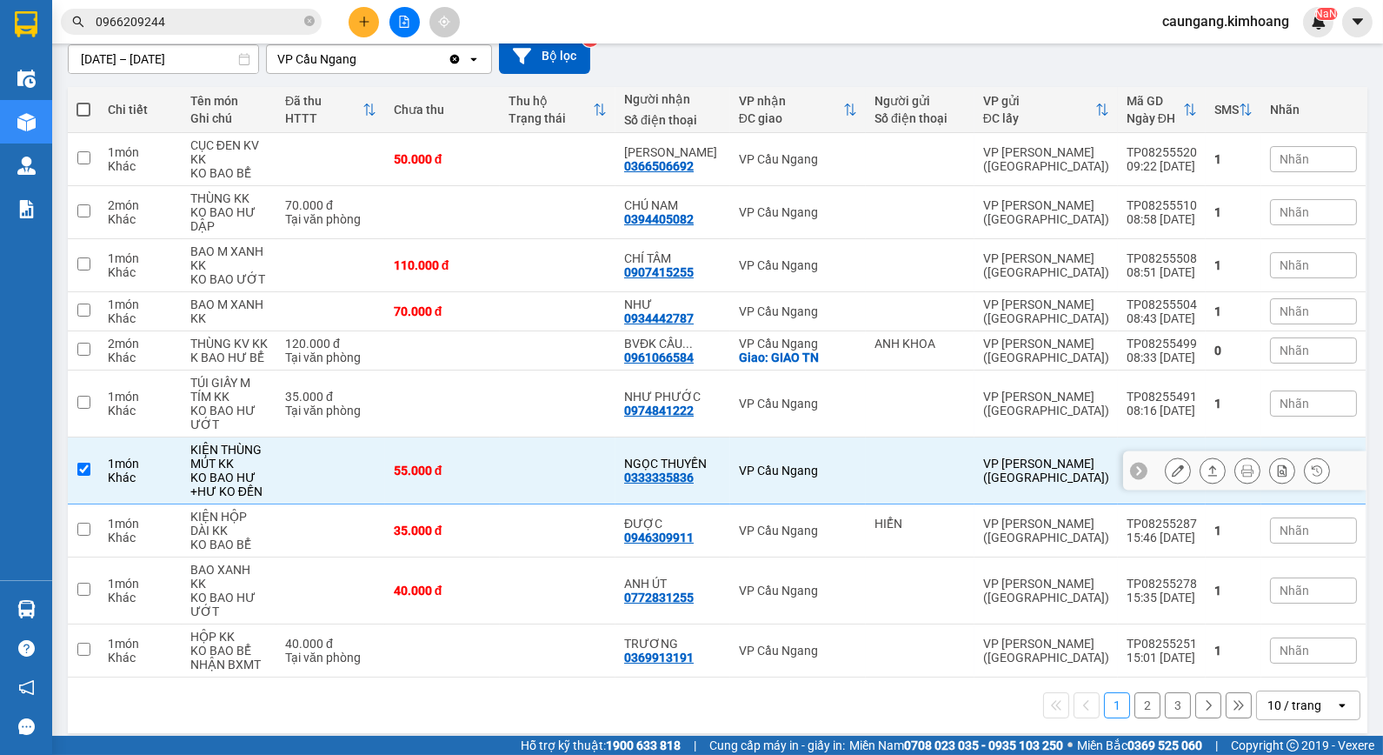
checkbox input "true"
click at [1166, 471] on button at bounding box center [1178, 471] width 24 height 30
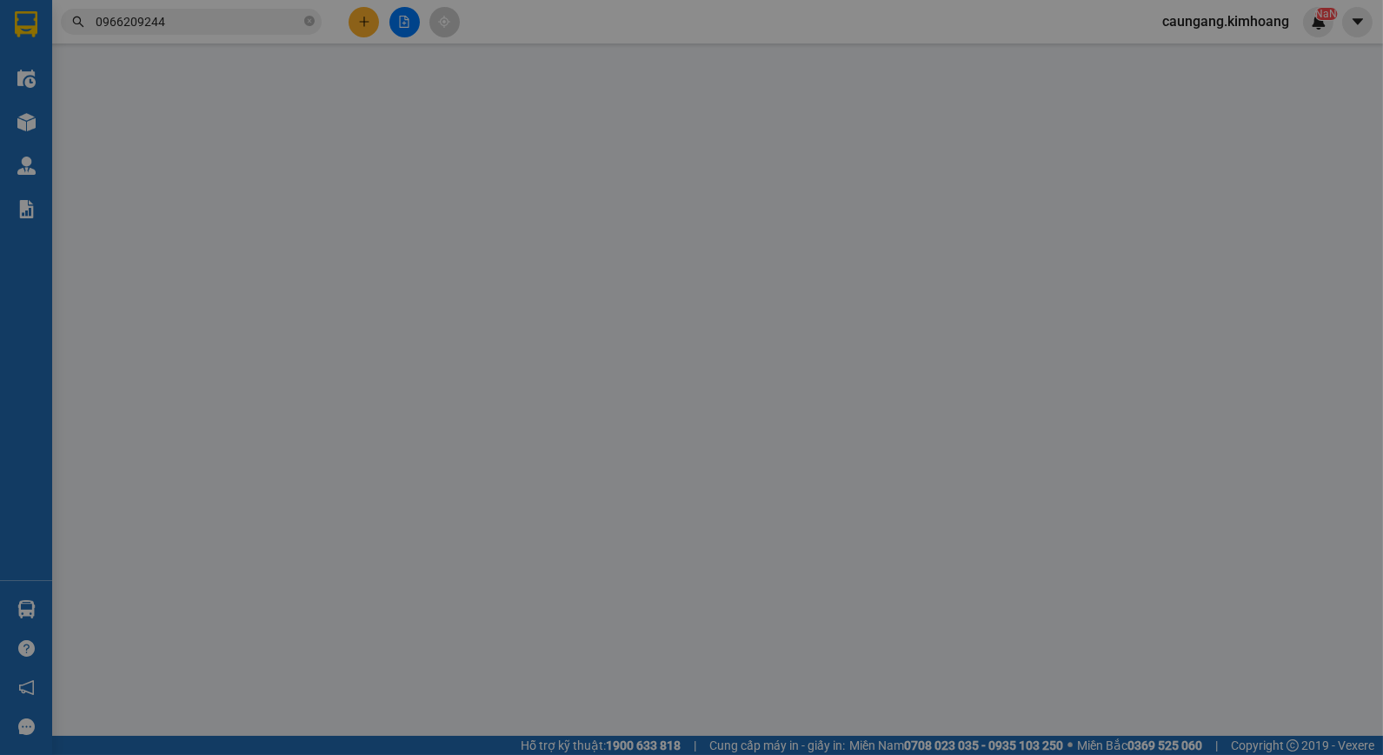
type input "0333335836"
type input "NGỌC THUYỀN"
type input "55.000"
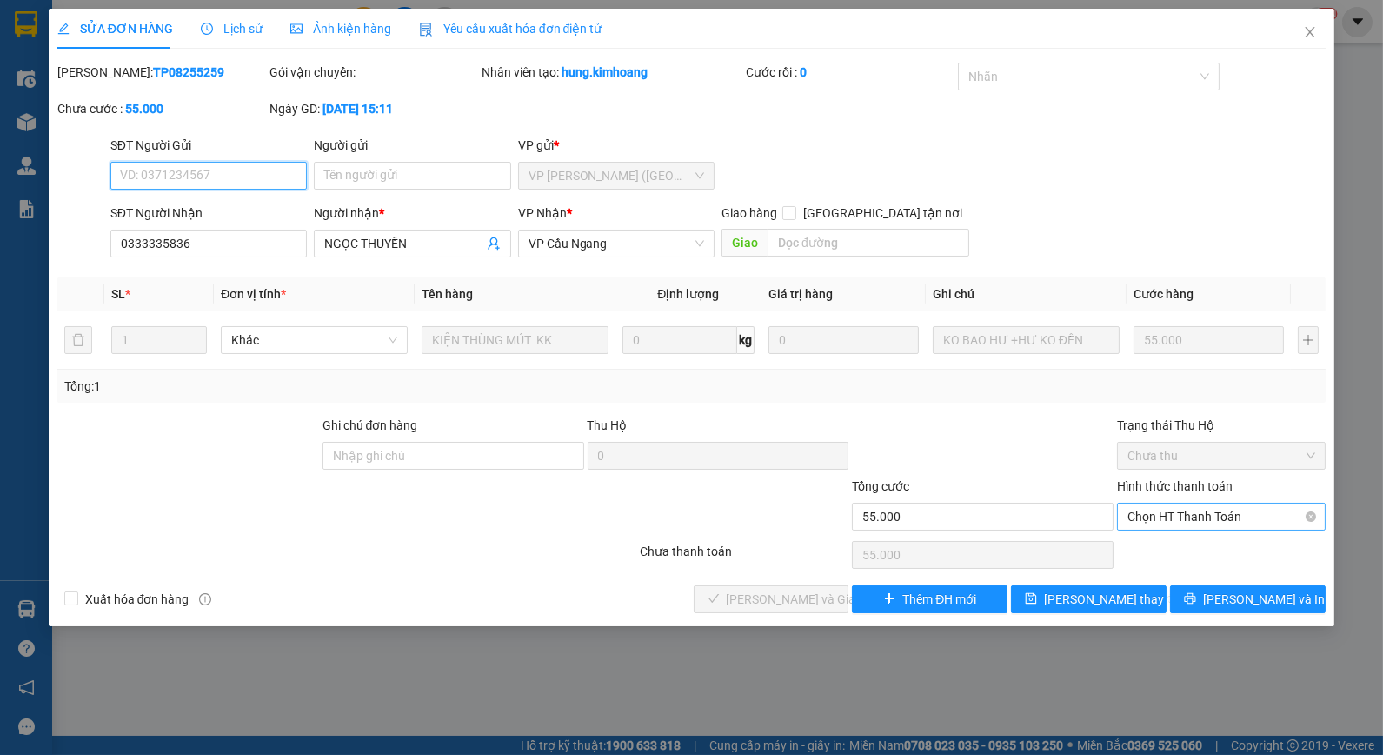
click at [1187, 522] on span "Chọn HT Thanh Toán" at bounding box center [1222, 516] width 188 height 26
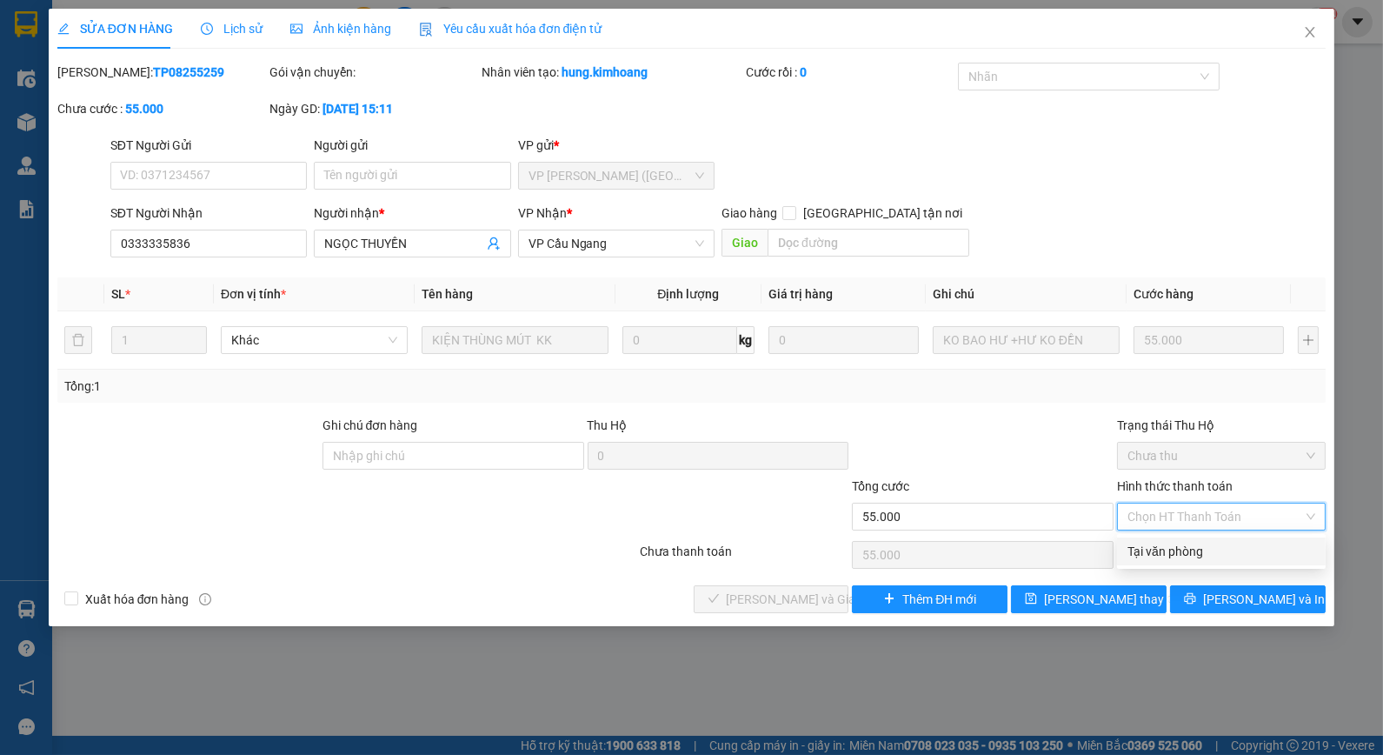
click at [1171, 562] on div "Tại văn phòng" at bounding box center [1221, 551] width 209 height 28
type input "0"
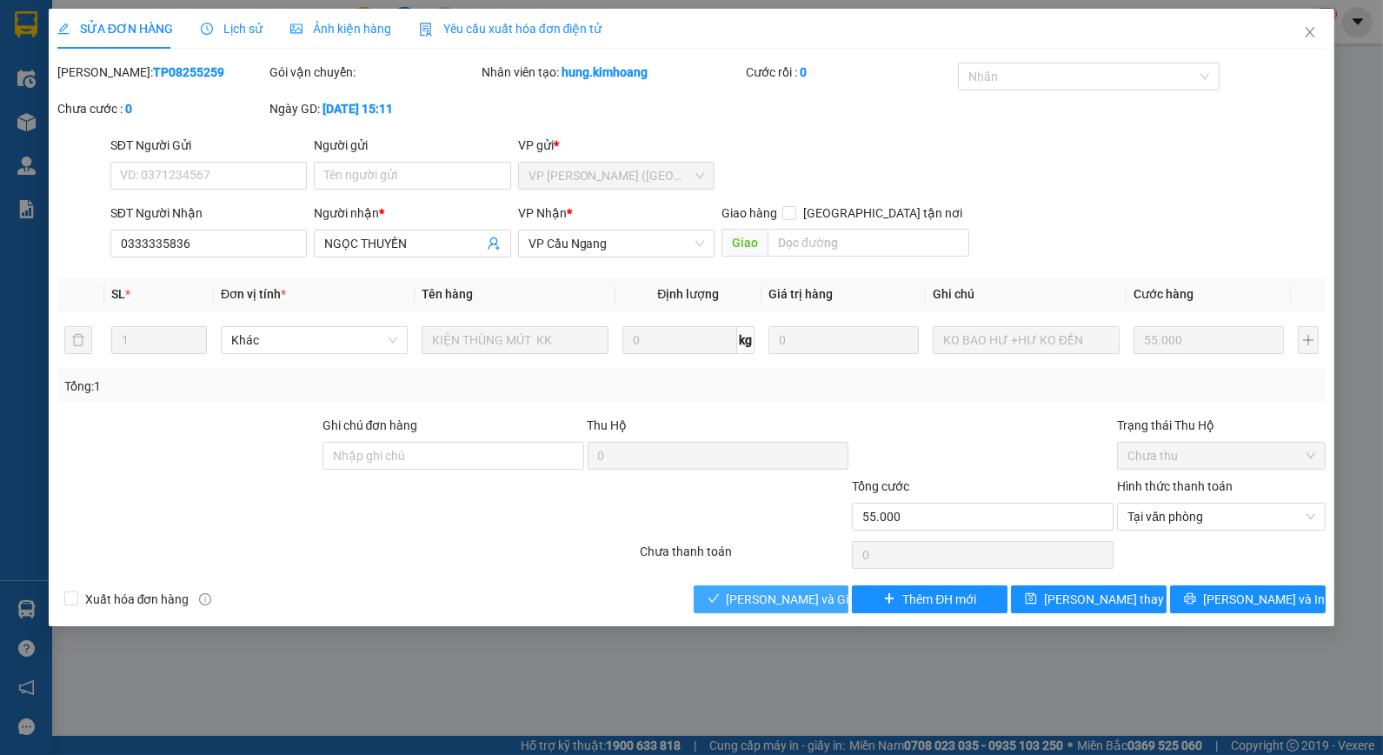
click at [817, 595] on span "Lưu và Giao hàng" at bounding box center [810, 598] width 167 height 19
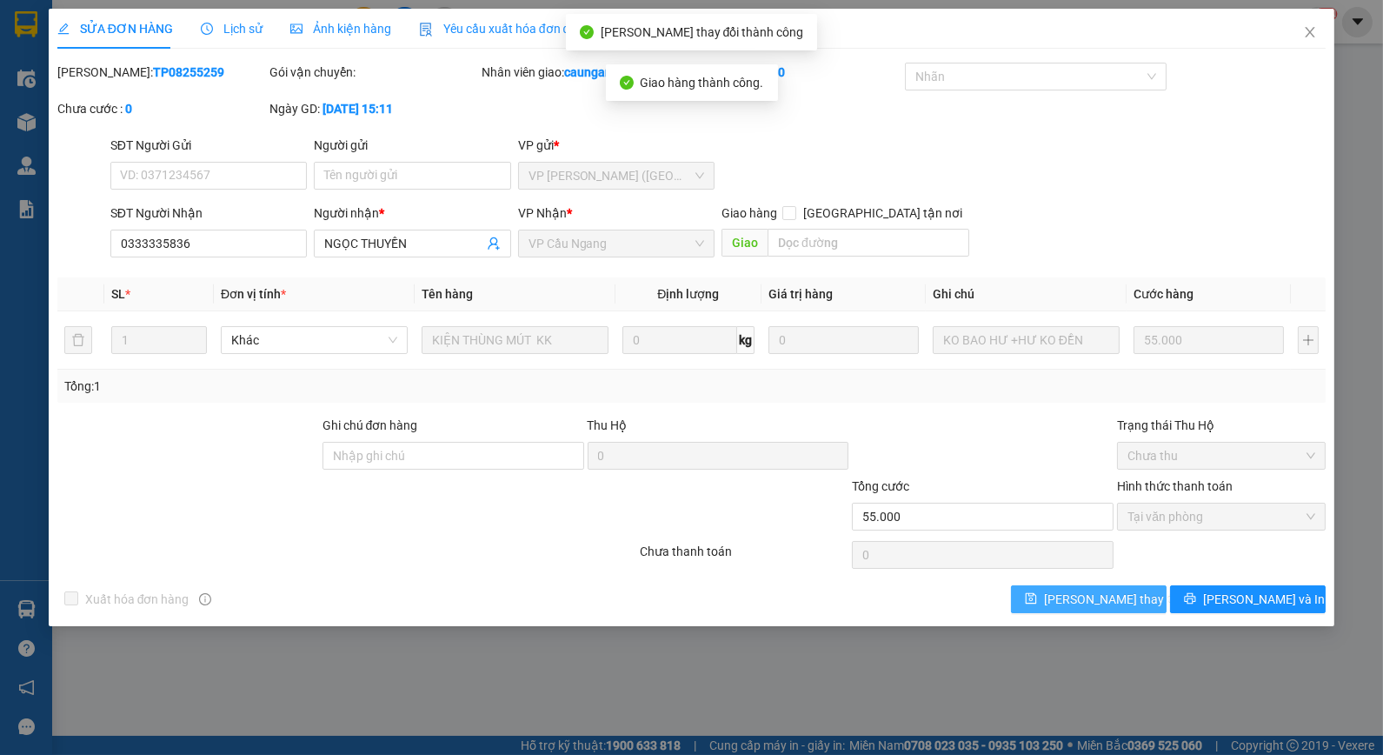
click at [1062, 605] on button "Lưu thay đổi" at bounding box center [1089, 599] width 156 height 28
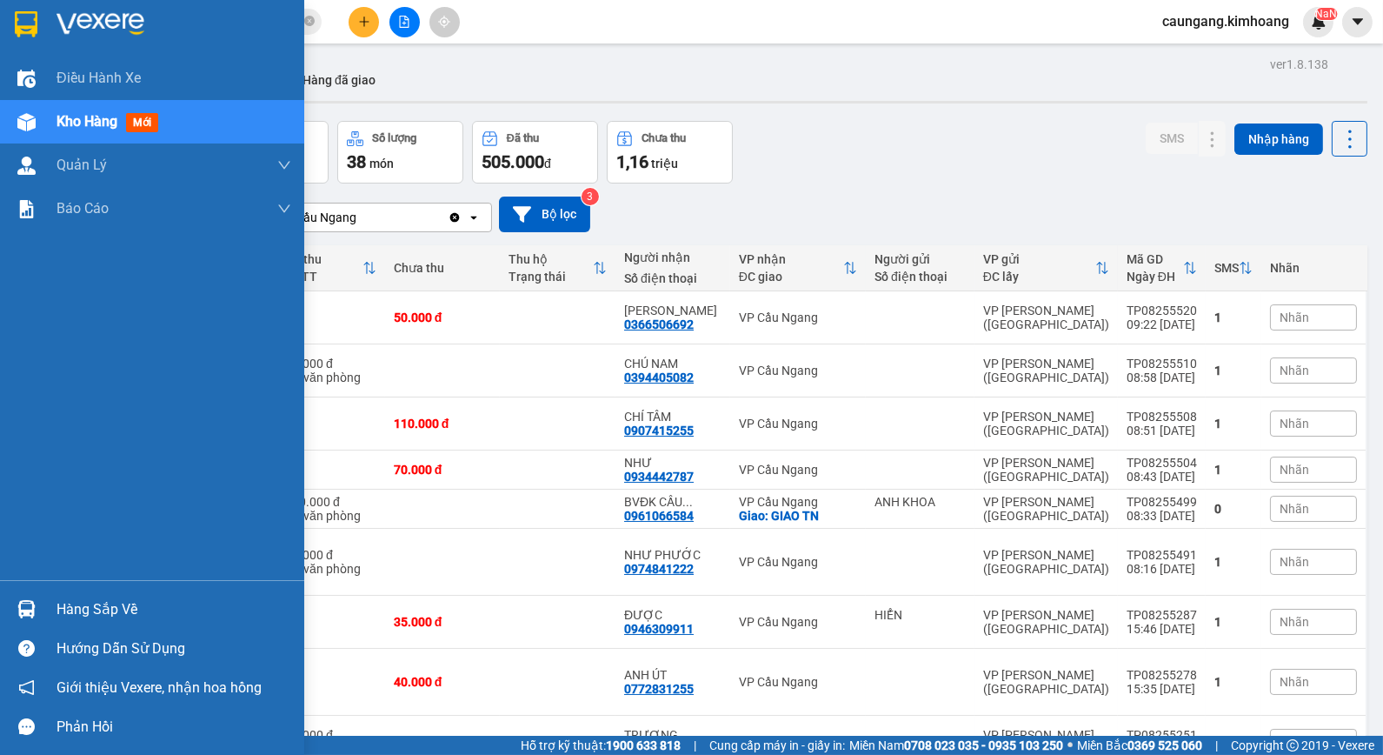
click at [50, 603] on div "Hàng sắp về" at bounding box center [152, 608] width 304 height 39
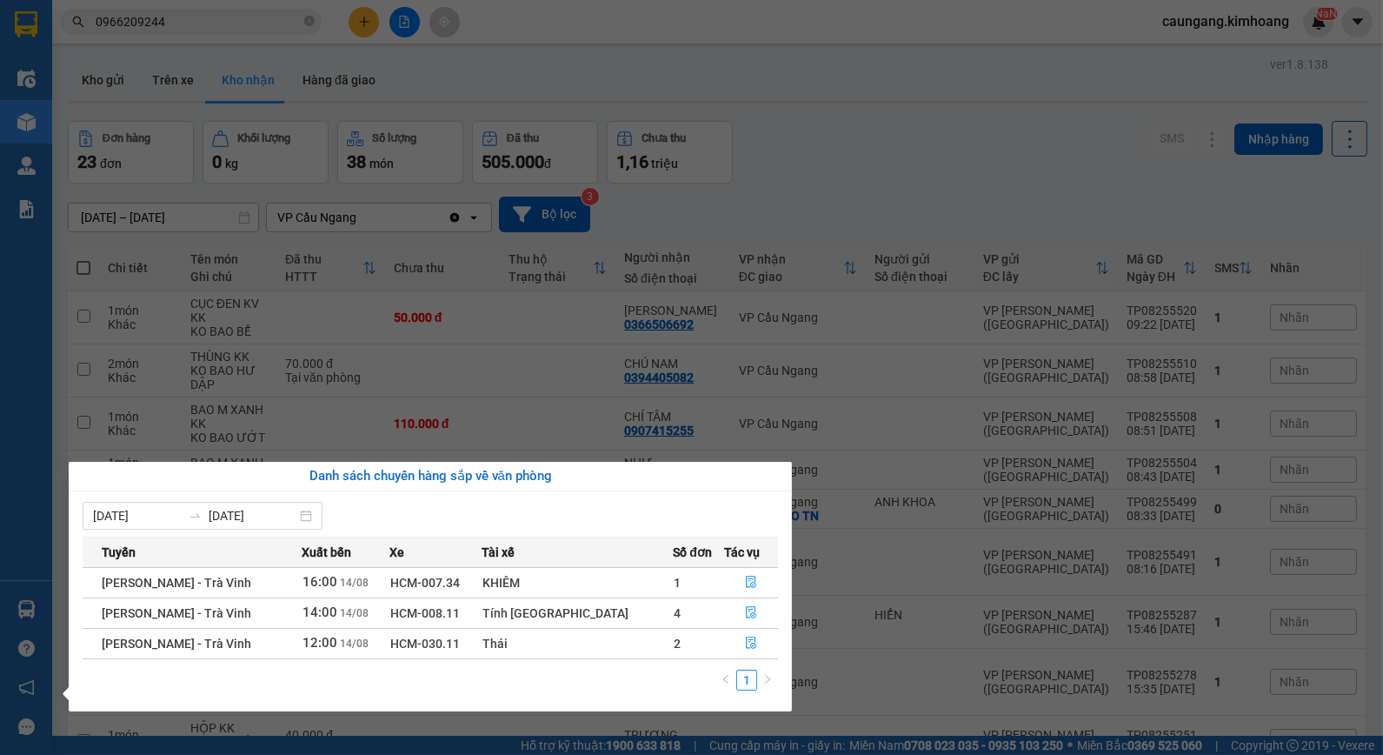
click at [997, 132] on section "Kết quả tìm kiếm ( 10 ) Bộ lọc Mã ĐH Trạng thái Món hàng Thu hộ Tổng cước Chưa …" at bounding box center [691, 377] width 1383 height 755
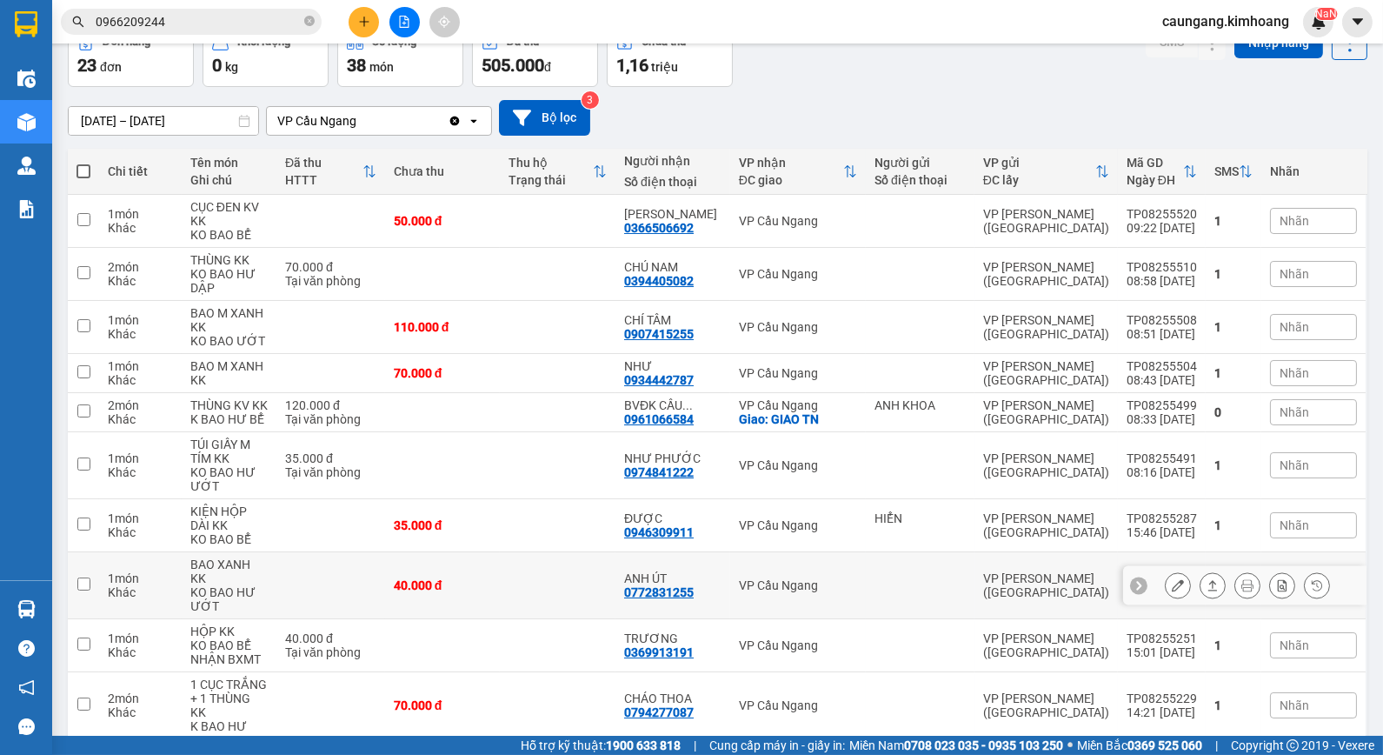
scroll to position [144, 0]
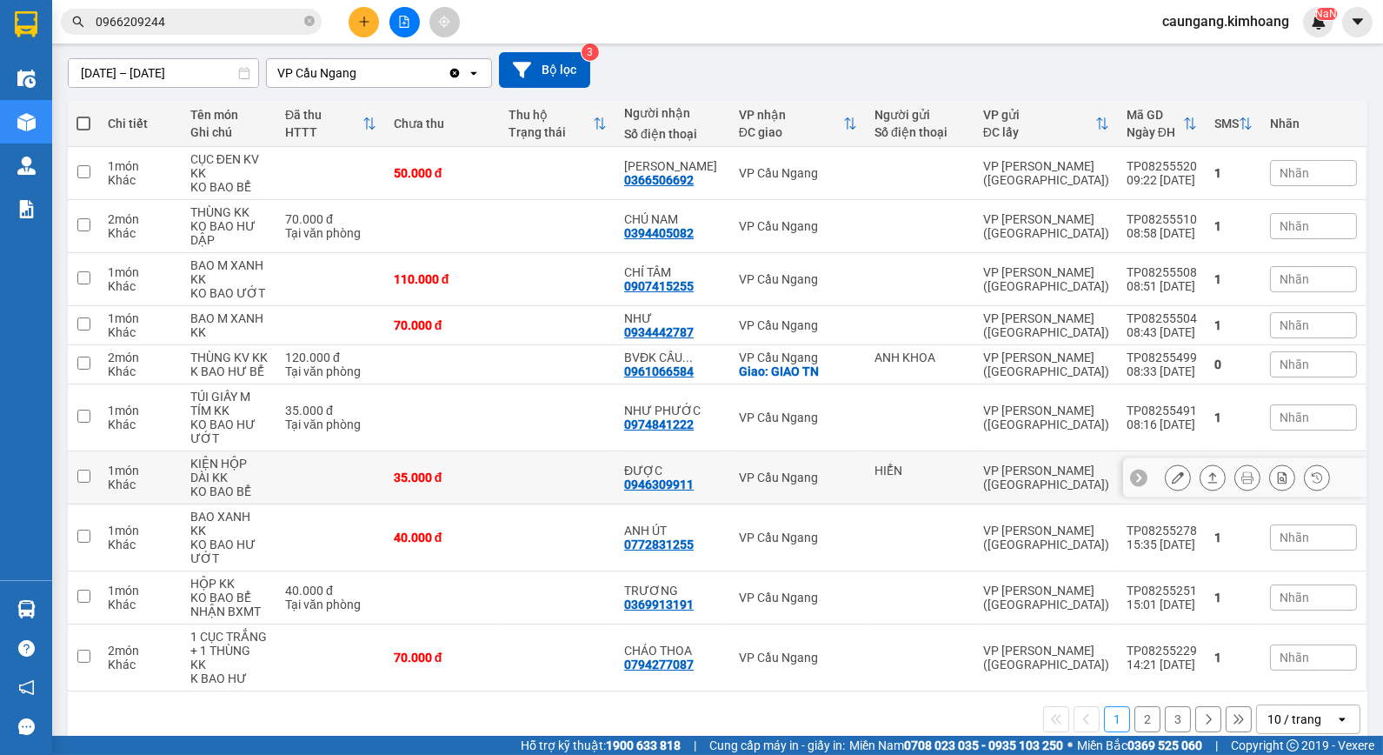
click at [575, 475] on td at bounding box center [558, 477] width 116 height 53
checkbox input "true"
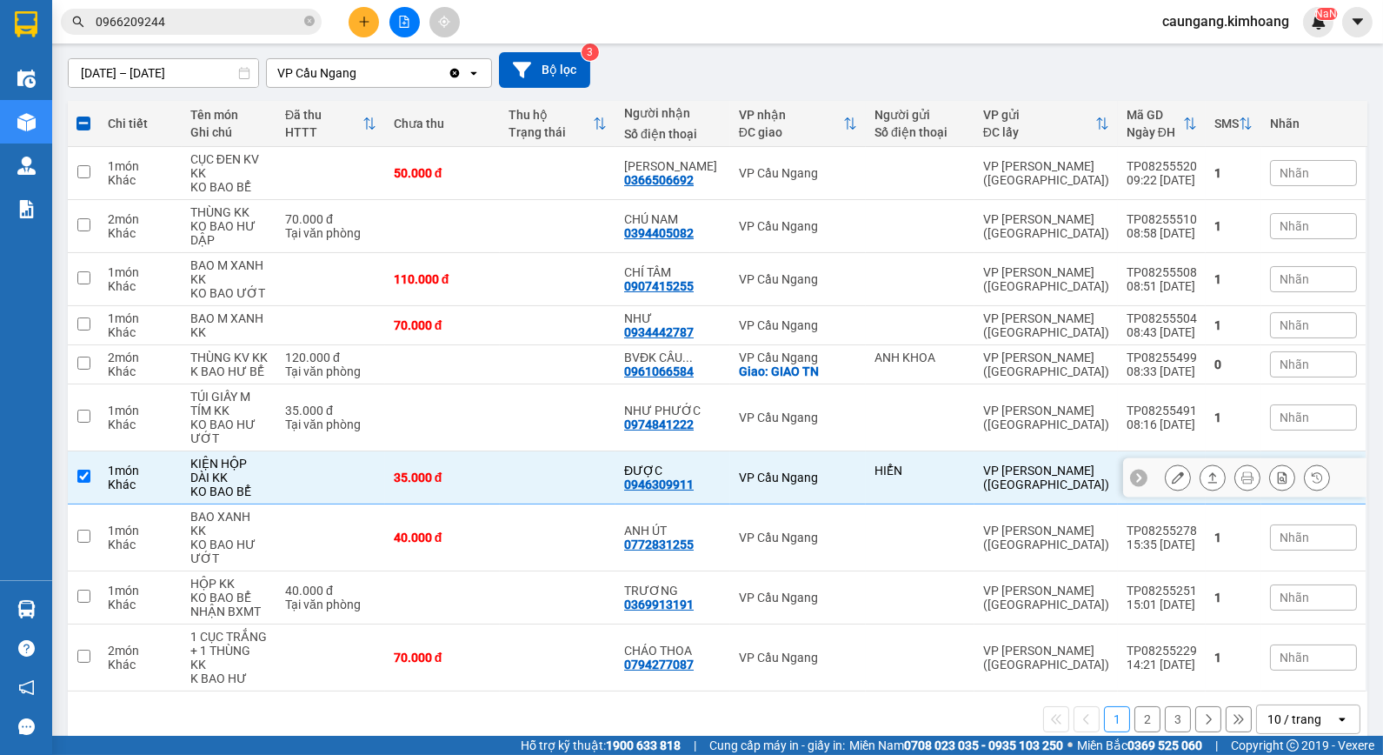
click at [1172, 476] on icon at bounding box center [1178, 477] width 12 height 12
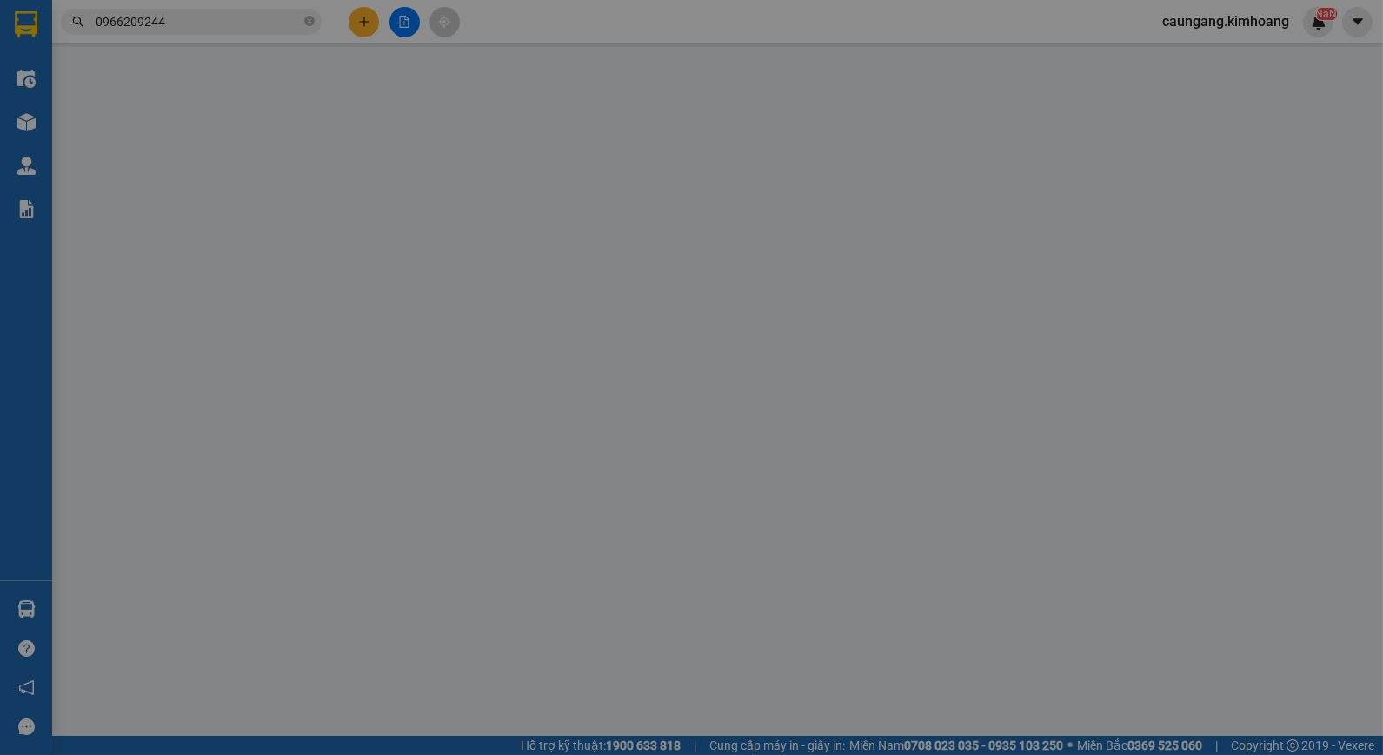
type input "HIỂN"
type input "0946309911"
type input "ĐƯỢC"
type input "35.000"
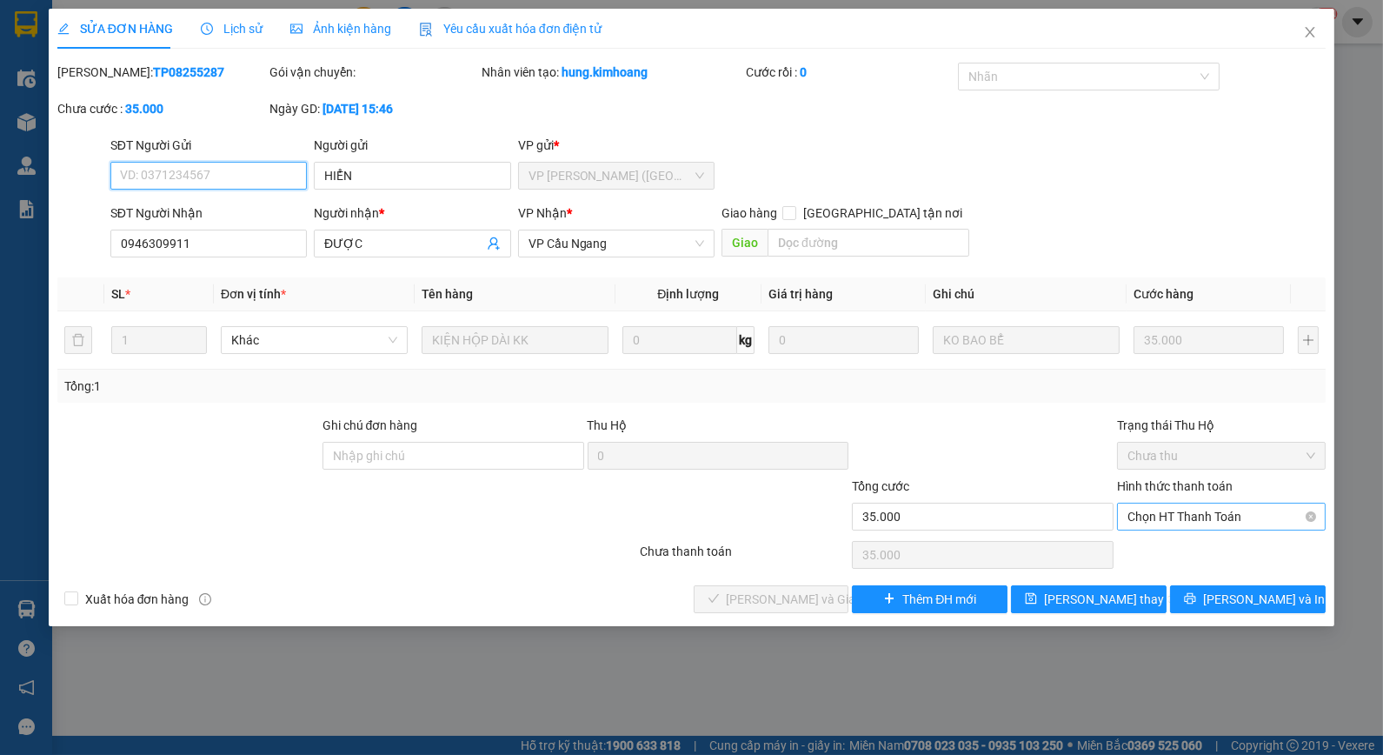
drag, startPoint x: 1153, startPoint y: 514, endPoint x: 1154, endPoint y: 524, distance: 10.5
click at [1154, 516] on span "Chọn HT Thanh Toán" at bounding box center [1222, 516] width 188 height 26
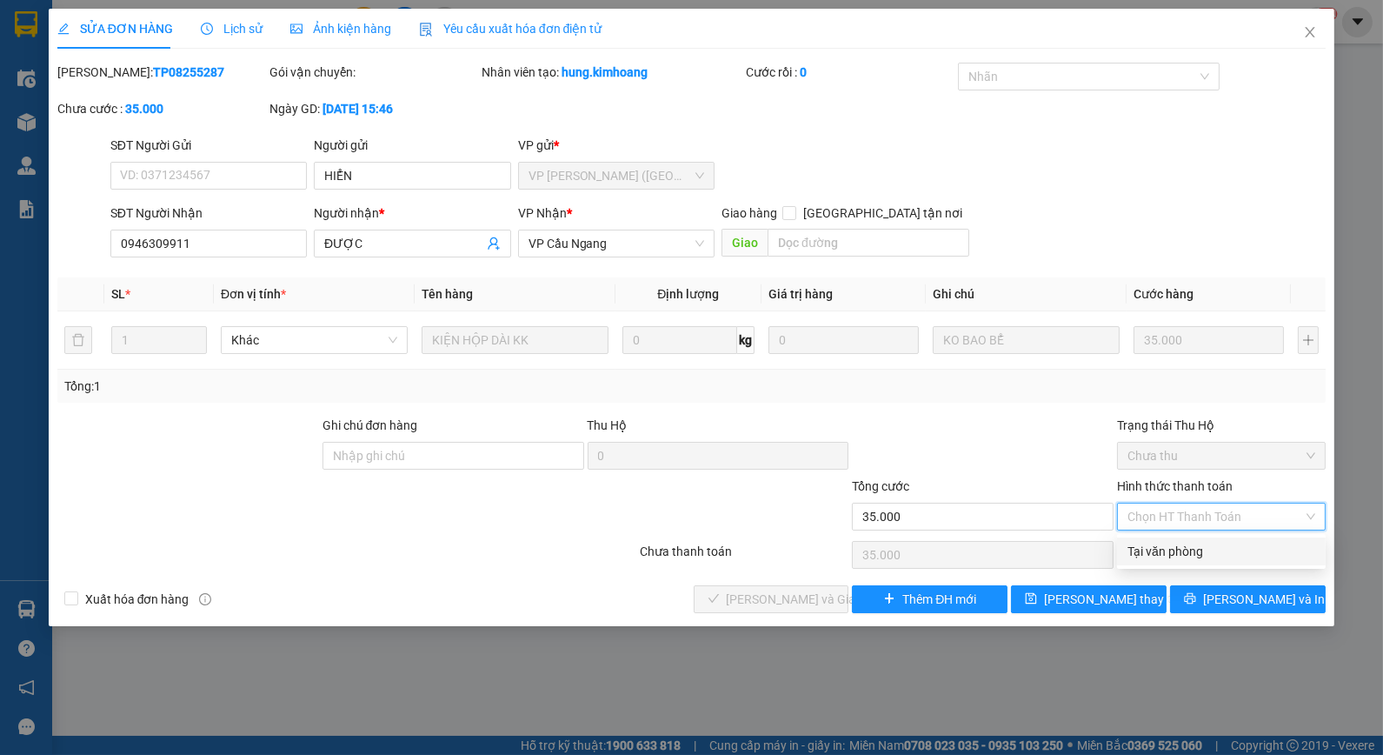
click at [1160, 550] on div "Tại văn phòng" at bounding box center [1222, 551] width 188 height 19
type input "0"
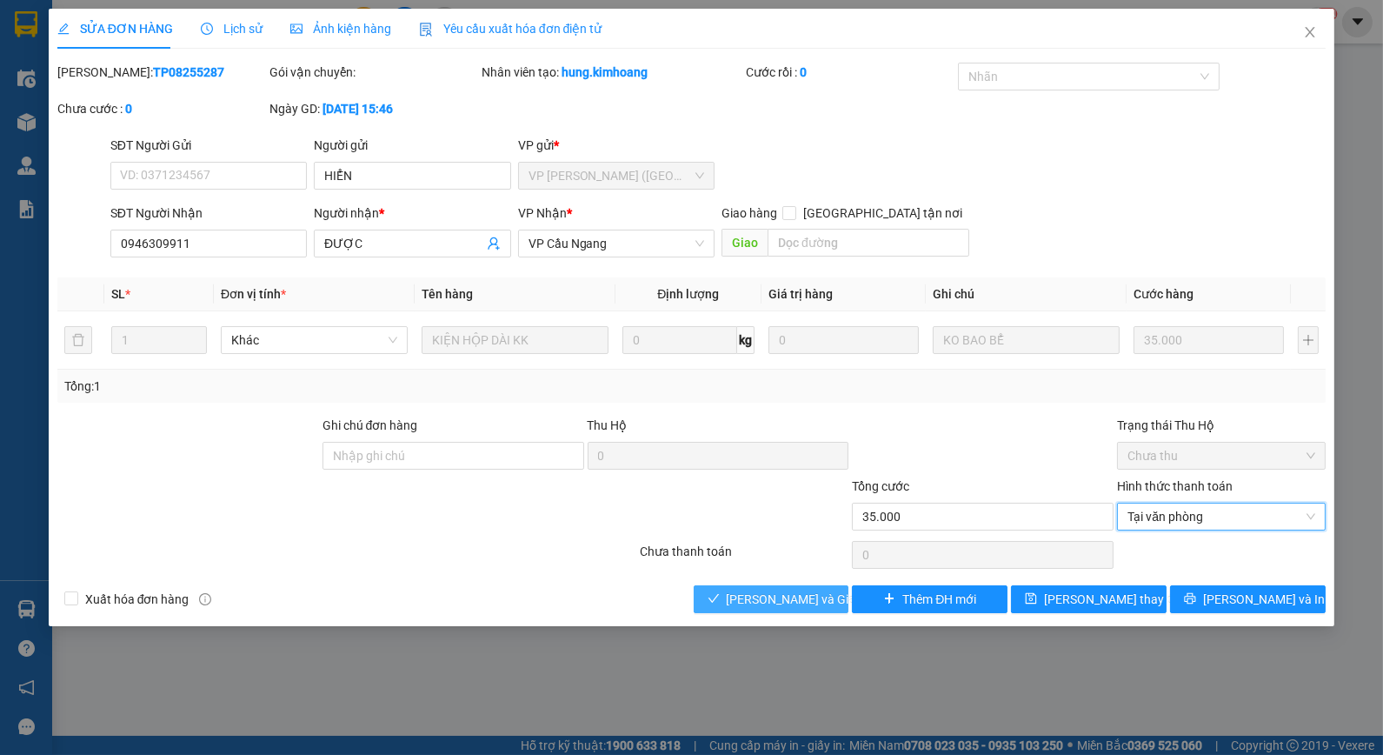
click at [798, 595] on span "Lưu và Giao hàng" at bounding box center [810, 598] width 167 height 19
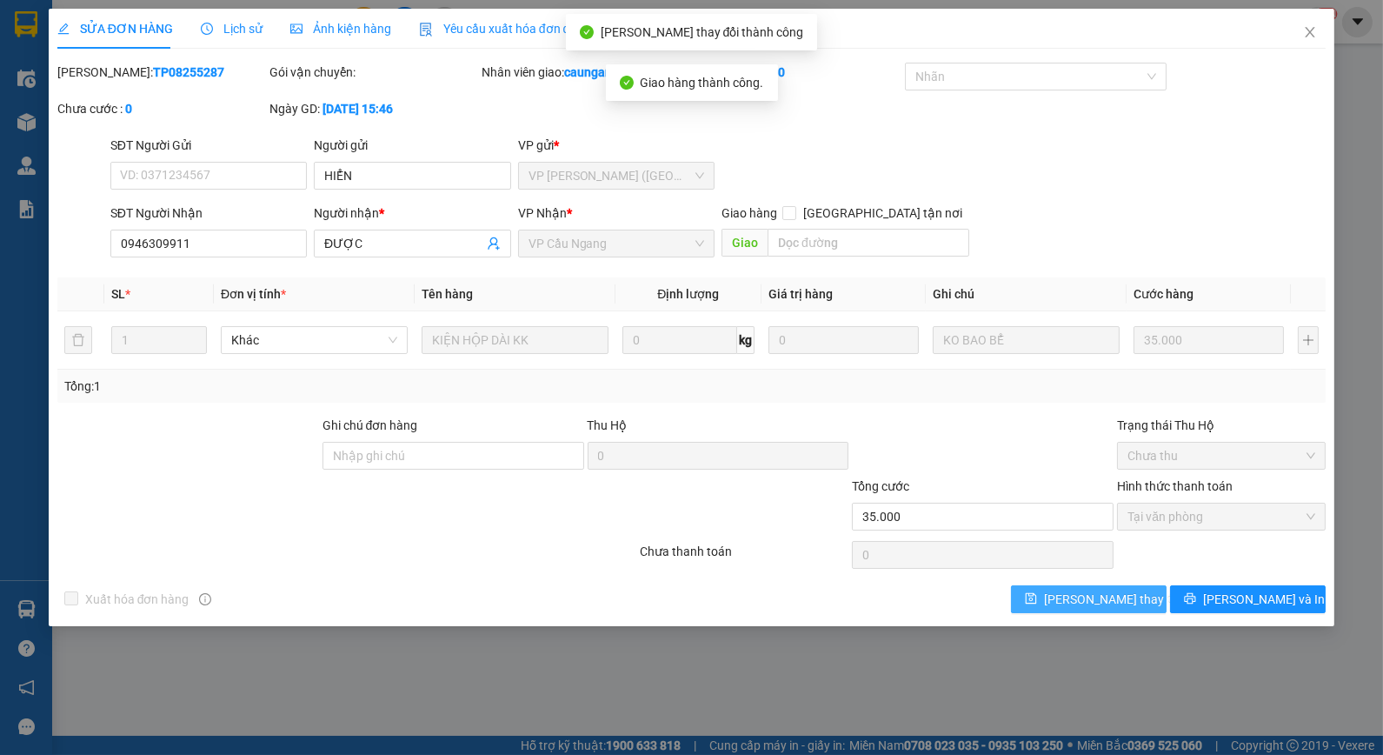
click at [1115, 592] on span "Lưu thay đổi" at bounding box center [1113, 598] width 139 height 19
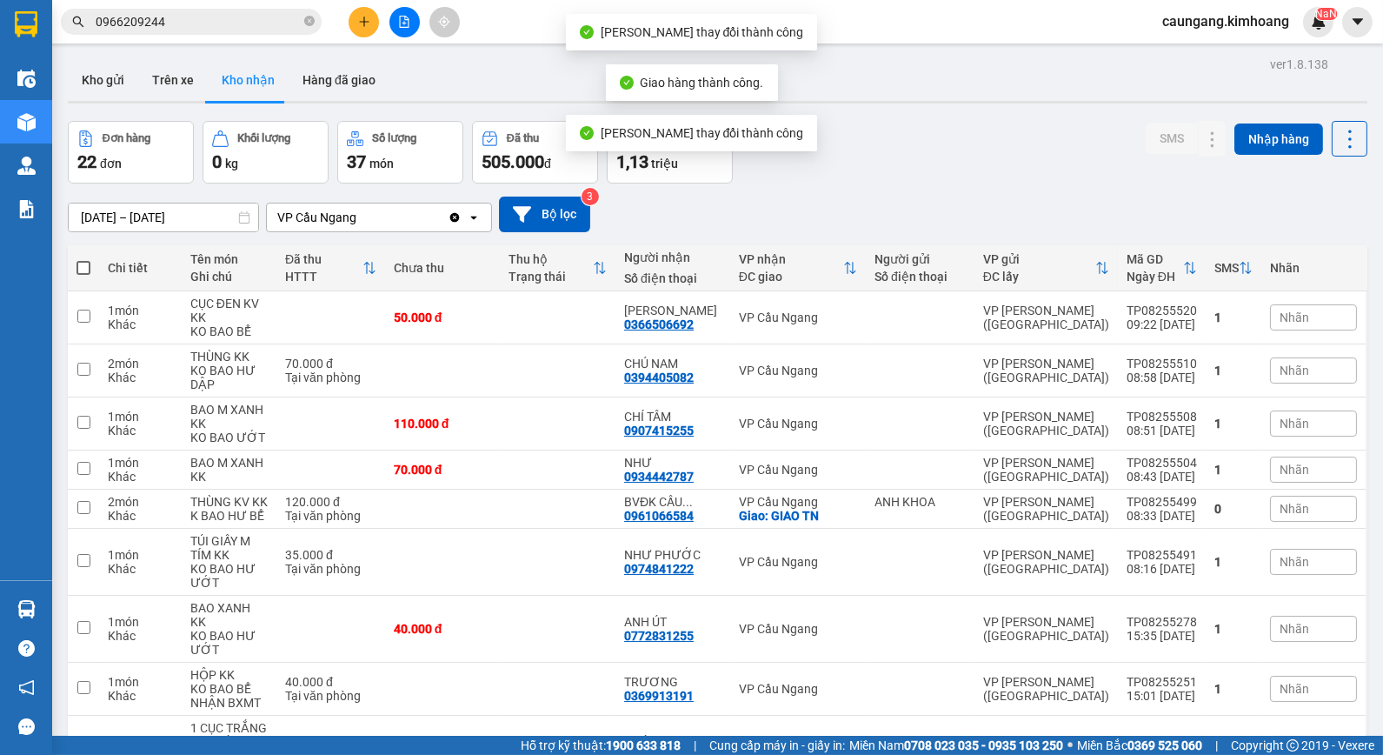
scroll to position [130, 0]
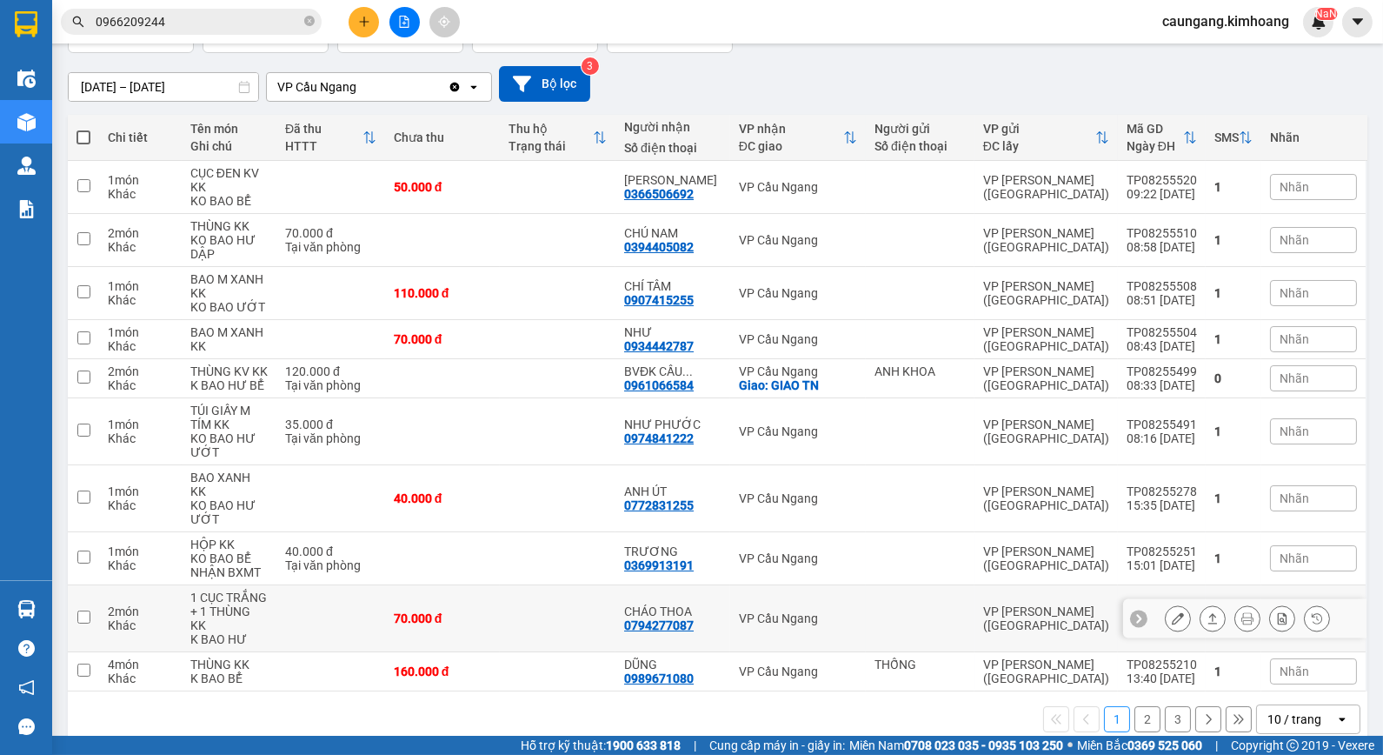
click at [1172, 612] on icon at bounding box center [1178, 618] width 12 height 12
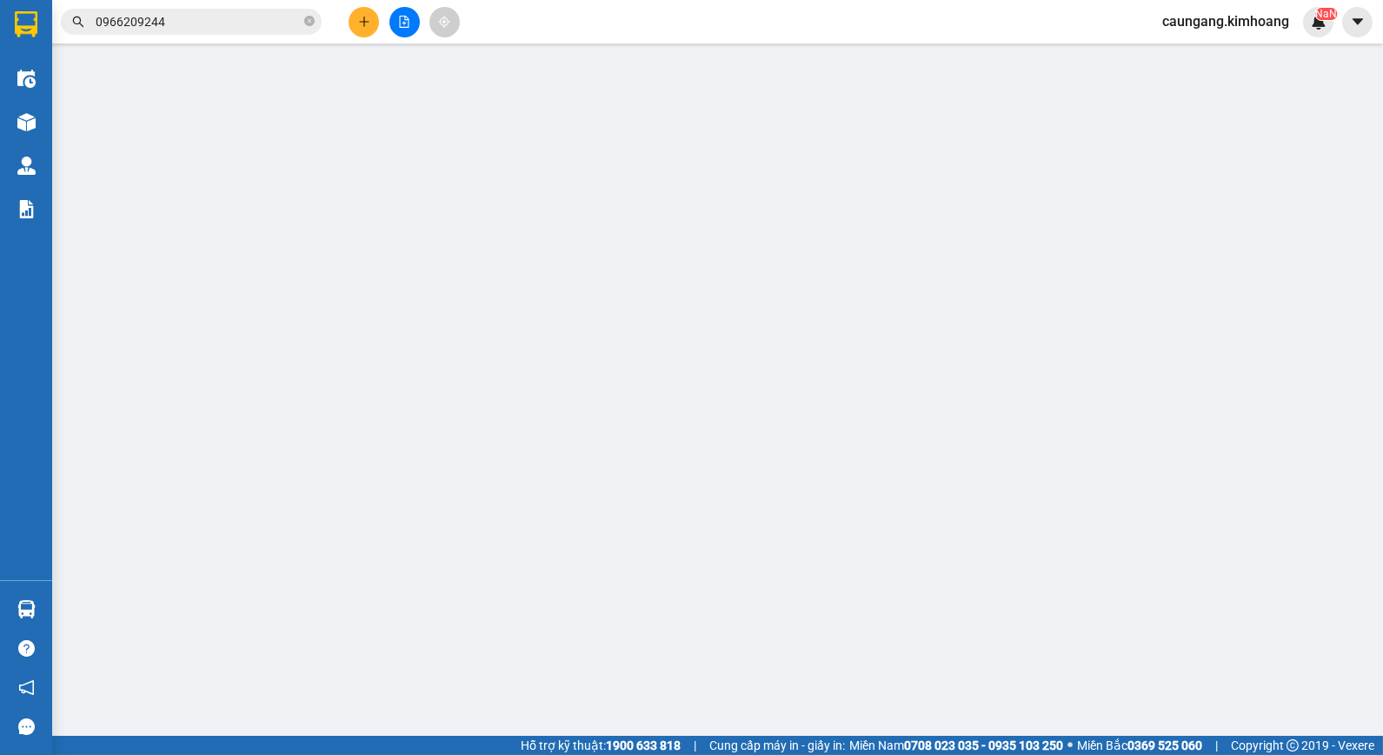
type input "0794277087"
type input "CHÁO THOA"
type input "70.000"
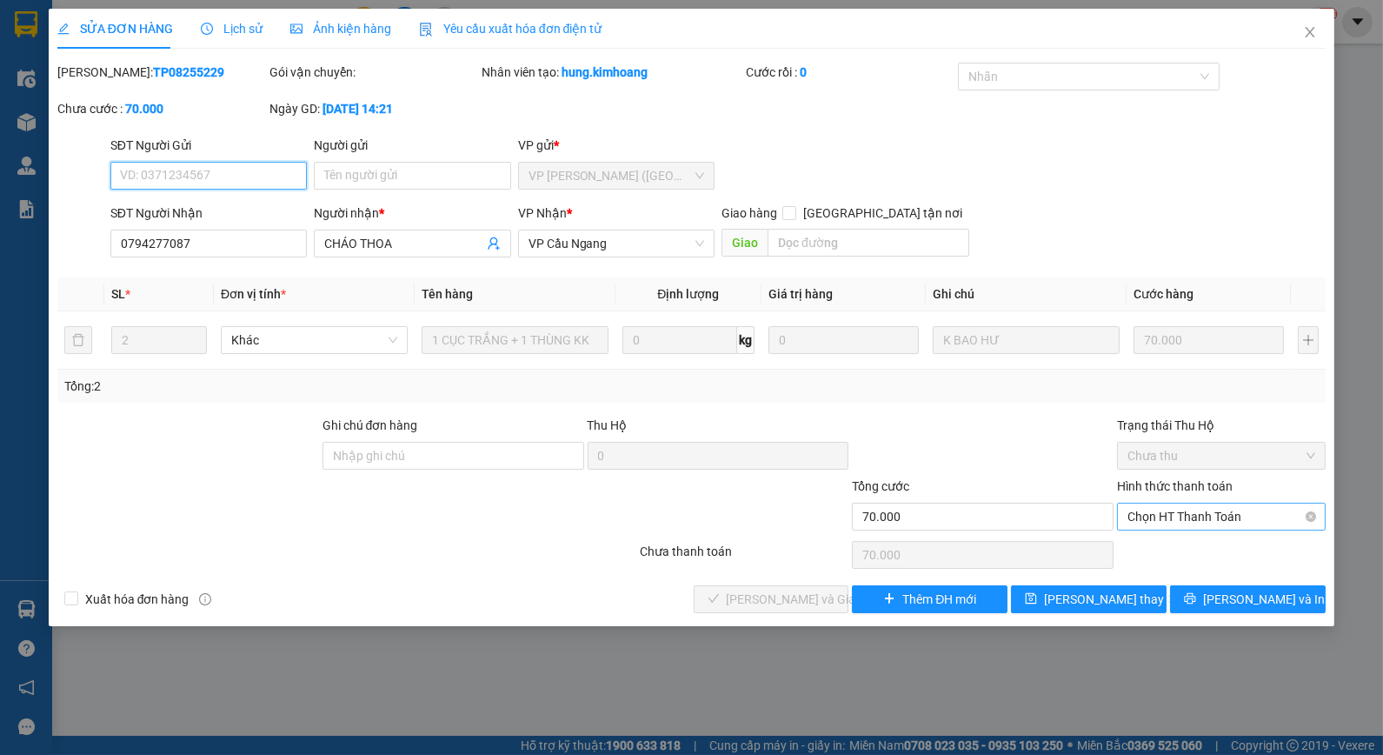
click at [1154, 509] on span "Chọn HT Thanh Toán" at bounding box center [1222, 516] width 188 height 26
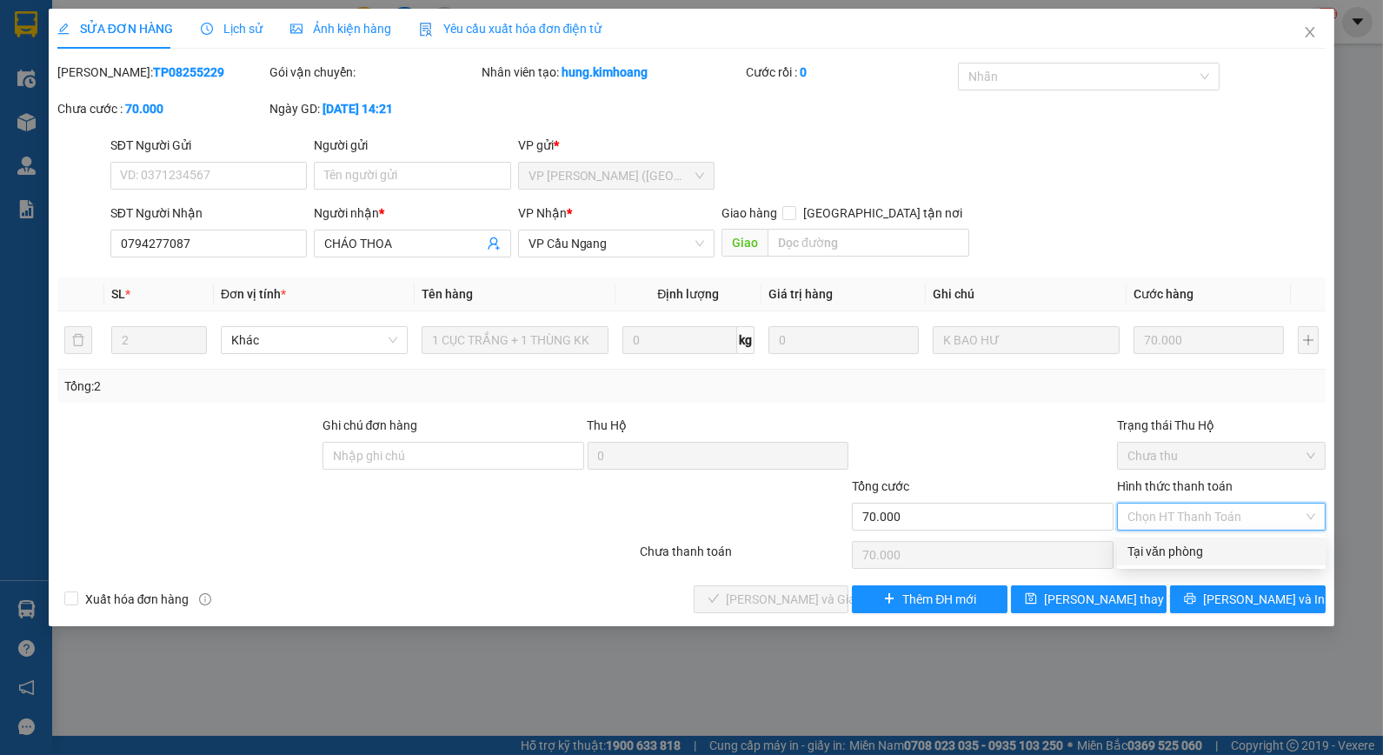
click at [1157, 565] on div "Total Paid Fee 0 Total UnPaid Fee 70.000 Cash Collection Total Fee Mã ĐH: TP082…" at bounding box center [691, 338] width 1269 height 550
click at [1153, 516] on span "Chọn HT Thanh Toán" at bounding box center [1222, 516] width 188 height 26
click at [1151, 551] on div "Tại văn phòng" at bounding box center [1222, 551] width 188 height 19
type input "0"
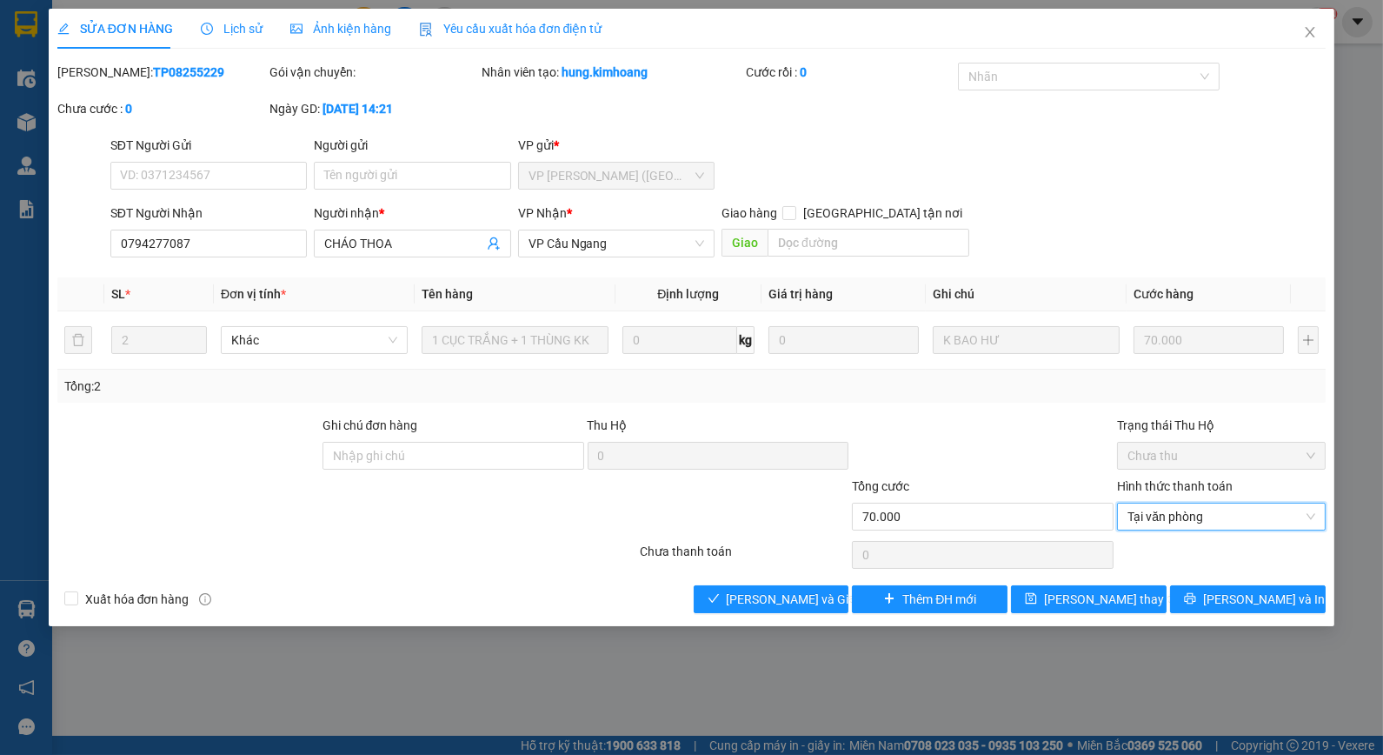
click at [993, 428] on div at bounding box center [982, 446] width 265 height 61
click at [806, 596] on span "Lưu và Giao hàng" at bounding box center [810, 598] width 167 height 19
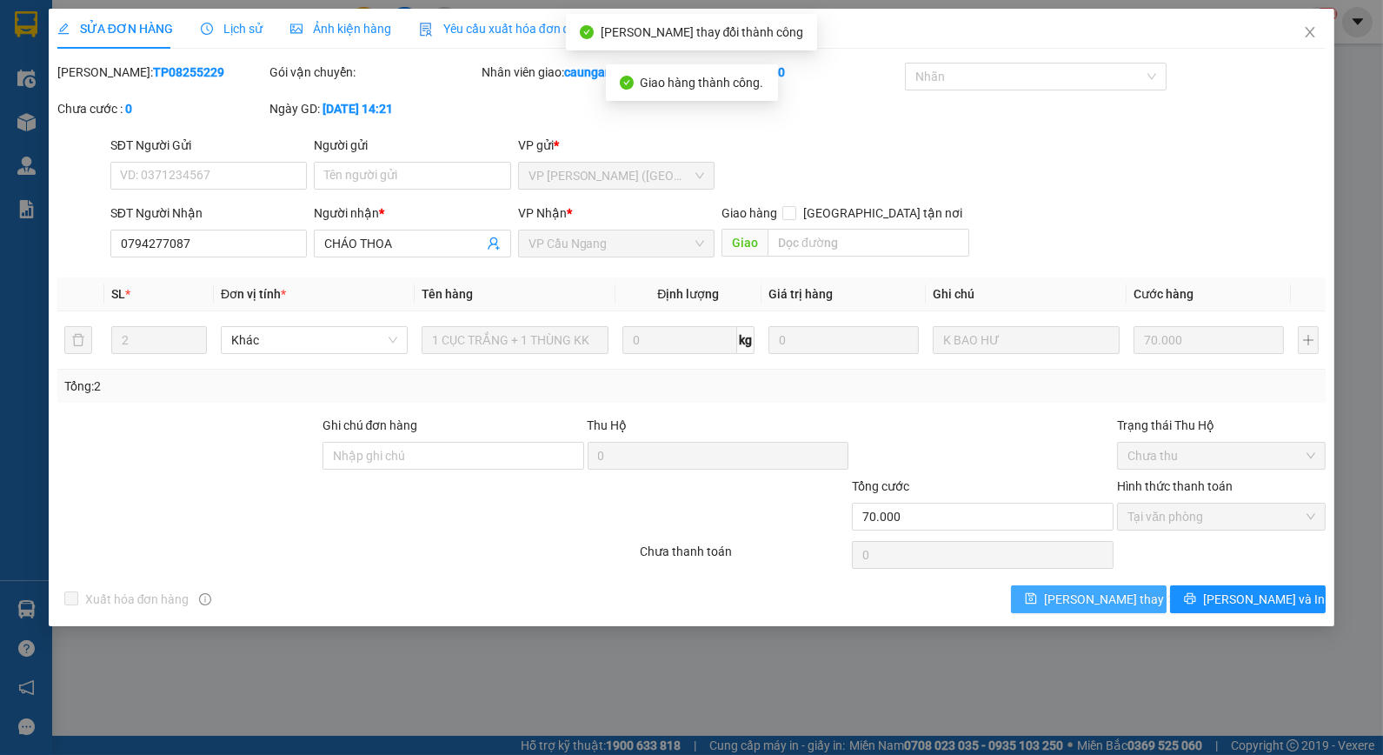
click at [1066, 589] on span "Lưu thay đổi" at bounding box center [1113, 598] width 139 height 19
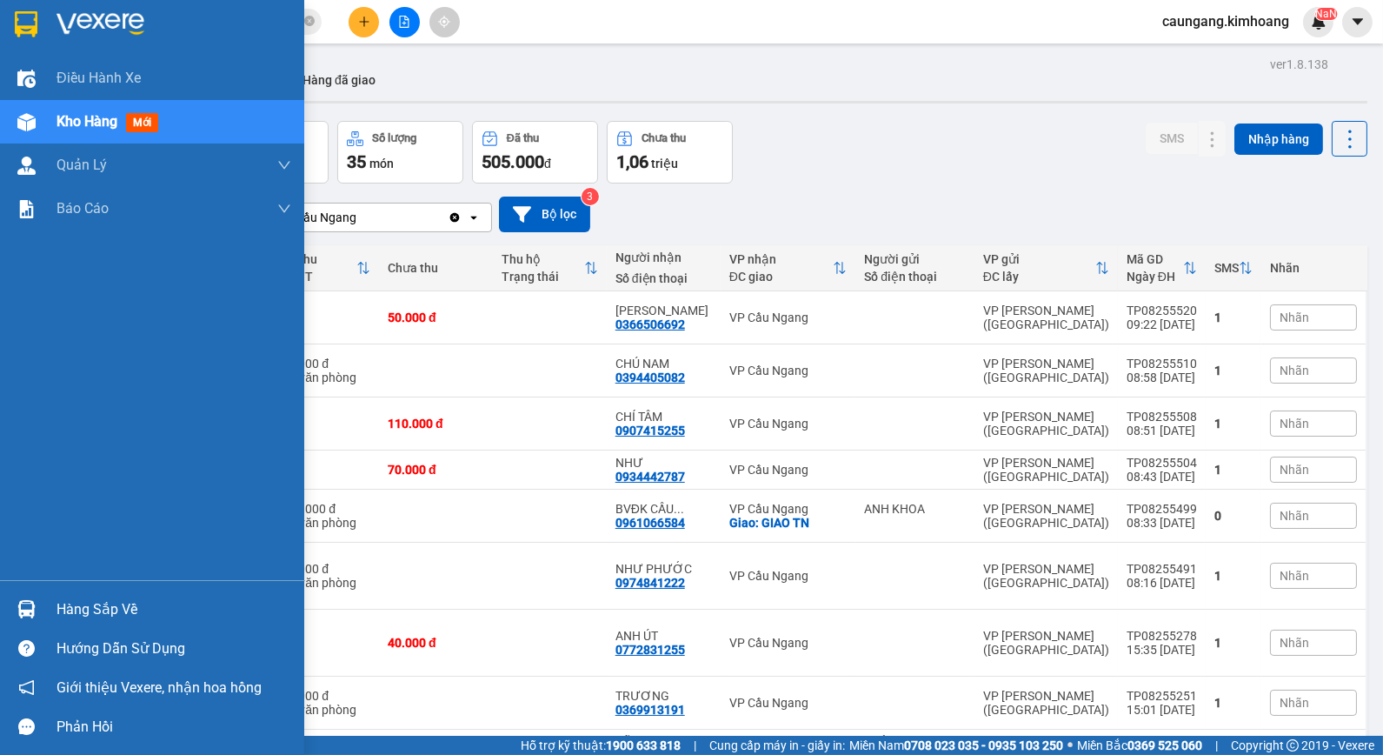
click at [81, 602] on div "Hàng sắp về" at bounding box center [174, 609] width 235 height 26
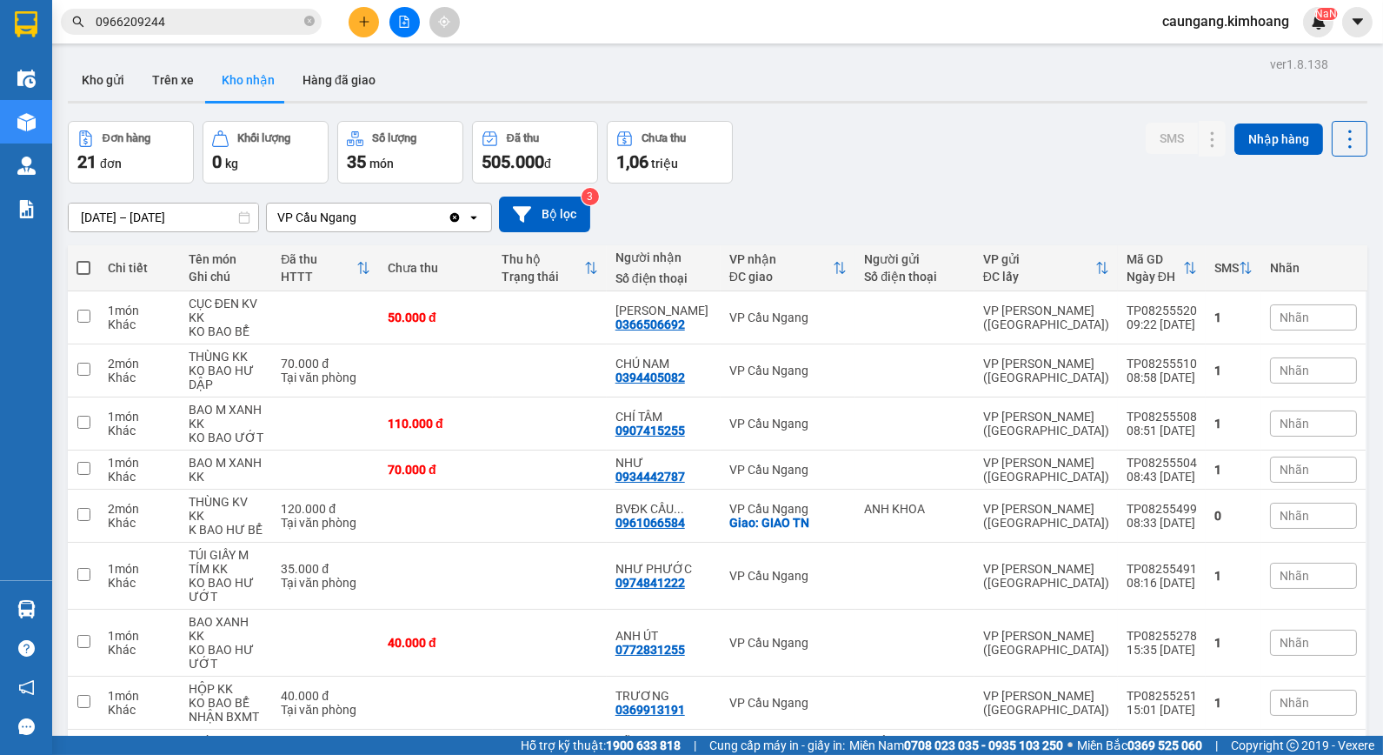
click at [895, 207] on section "Kết quả tìm kiếm ( 10 ) Bộ lọc Mã ĐH Trạng thái Món hàng Thu hộ Tổng cước Chưa …" at bounding box center [691, 377] width 1383 height 755
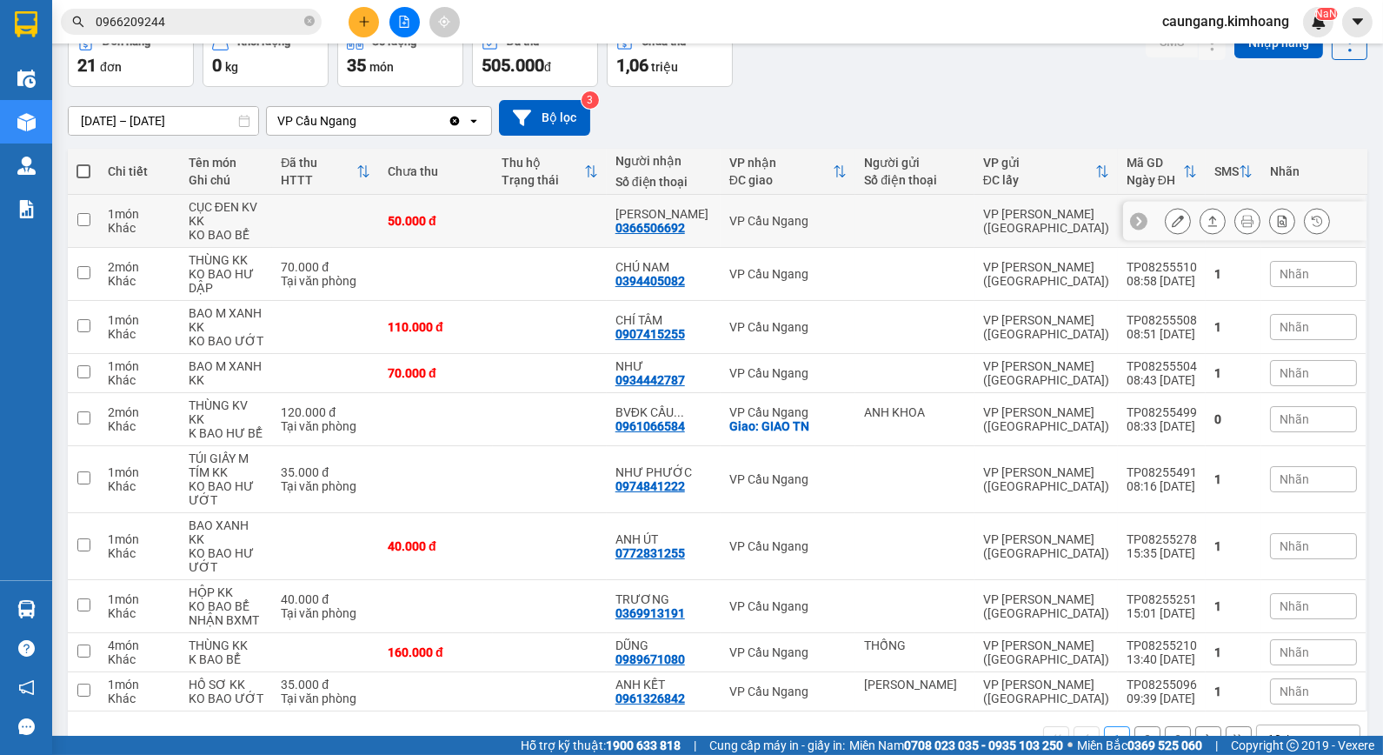
scroll to position [116, 0]
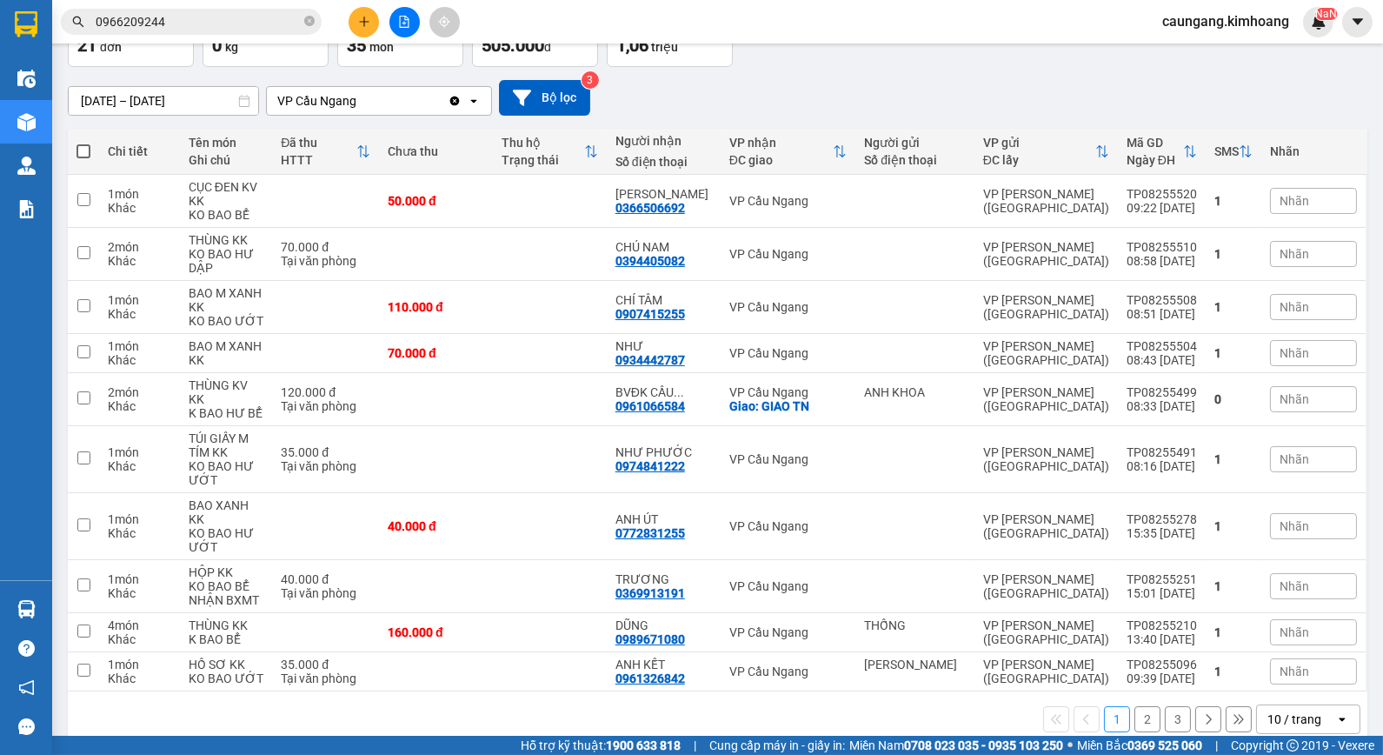
click at [855, 109] on div "12/08/2025 – 14/08/2025 Press the down arrow key to interact with the calendar …" at bounding box center [718, 98] width 1300 height 36
drag, startPoint x: 663, startPoint y: 263, endPoint x: 682, endPoint y: 264, distance: 18.3
click at [682, 264] on div "0394405082" at bounding box center [651, 261] width 70 height 14
click at [1207, 255] on icon at bounding box center [1213, 254] width 12 height 12
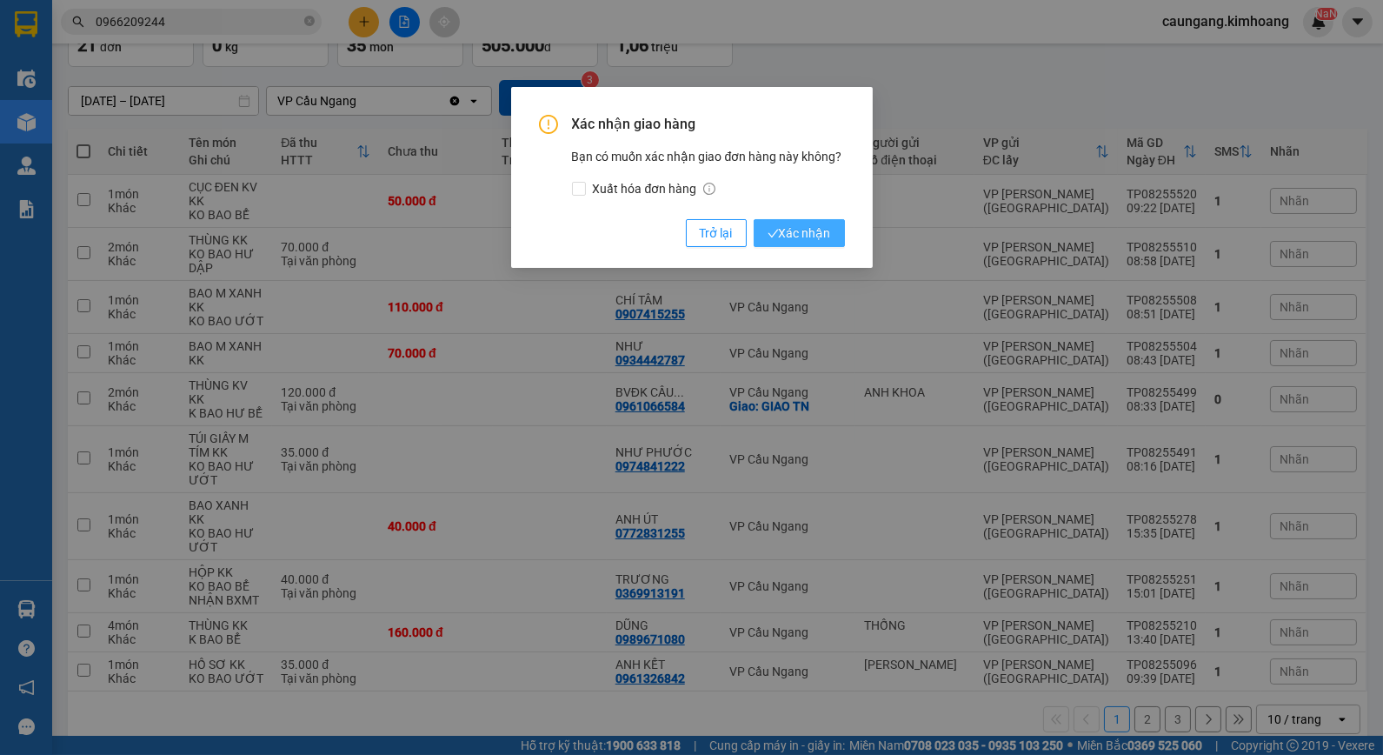
click at [829, 233] on span "Xác nhận" at bounding box center [799, 232] width 63 height 19
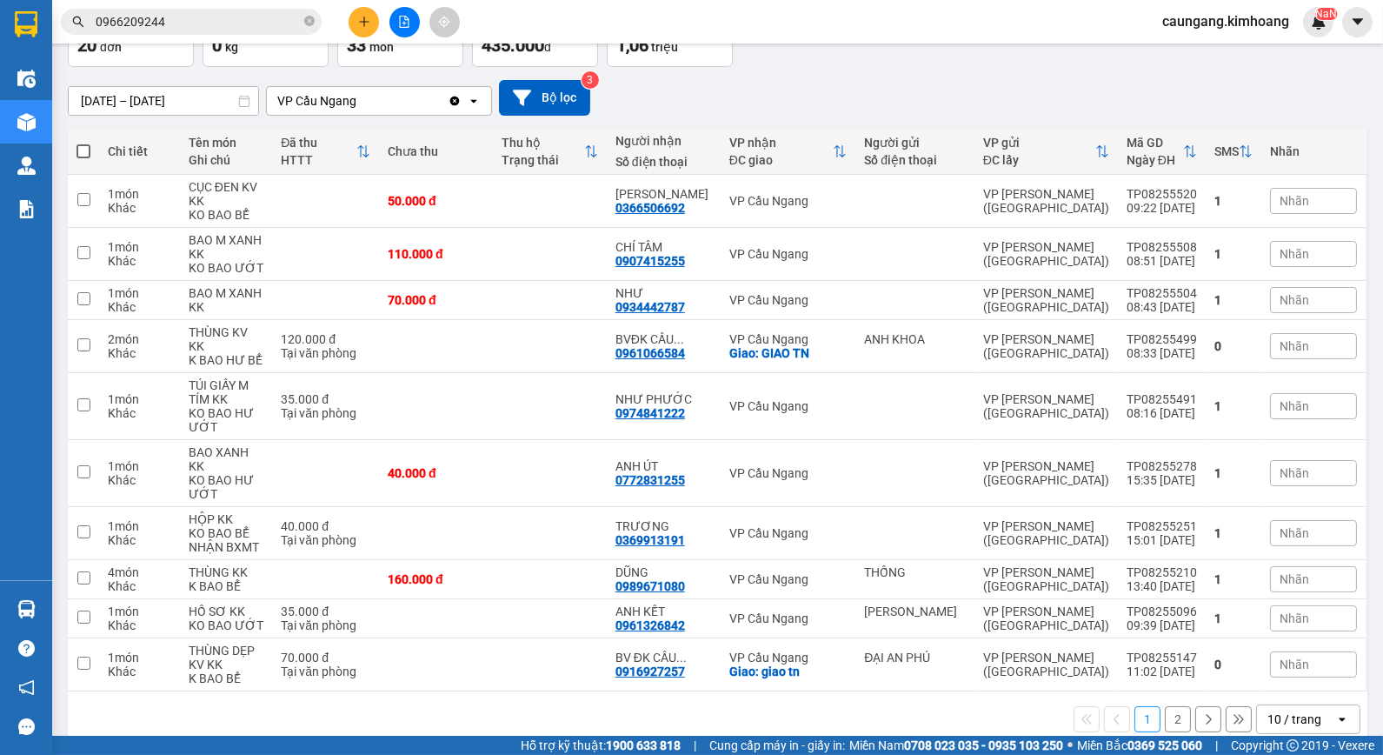
click at [1165, 706] on button "2" at bounding box center [1178, 719] width 26 height 26
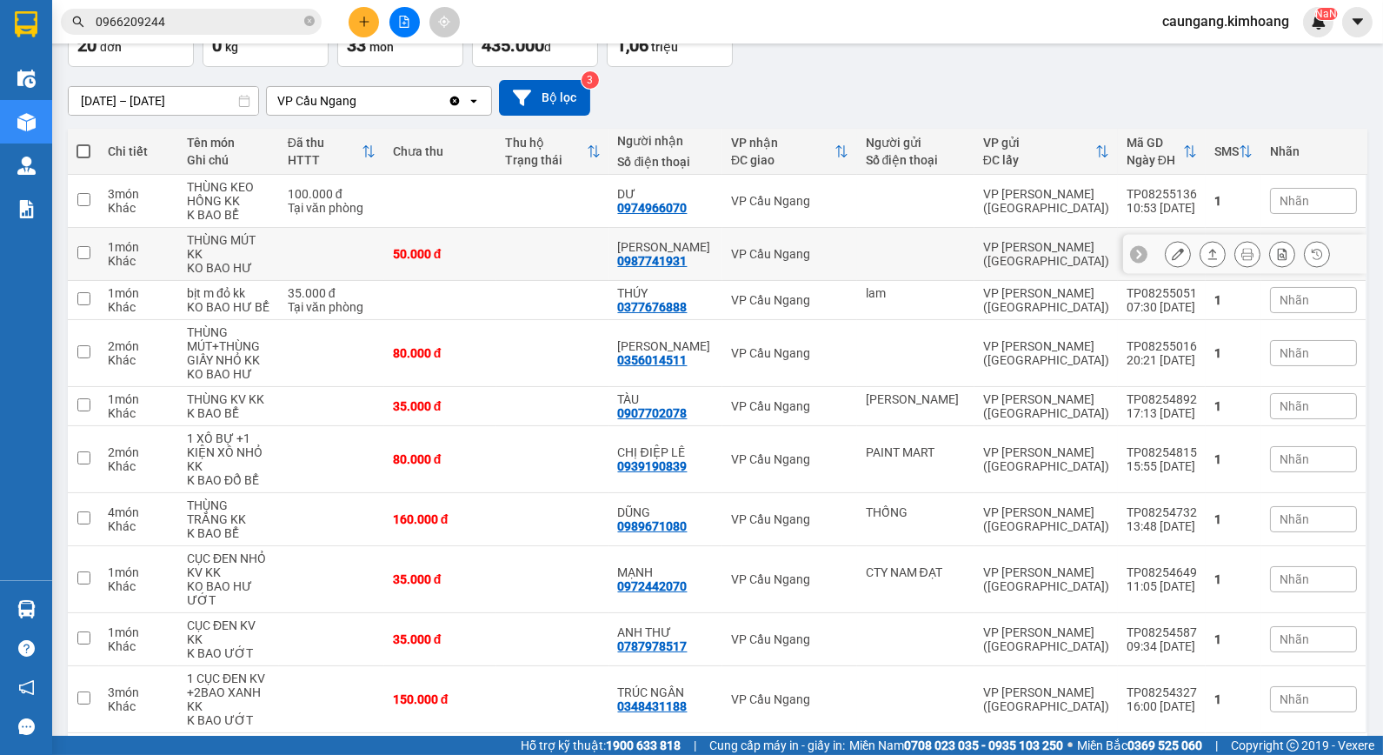
click at [554, 250] on td at bounding box center [552, 254] width 112 height 53
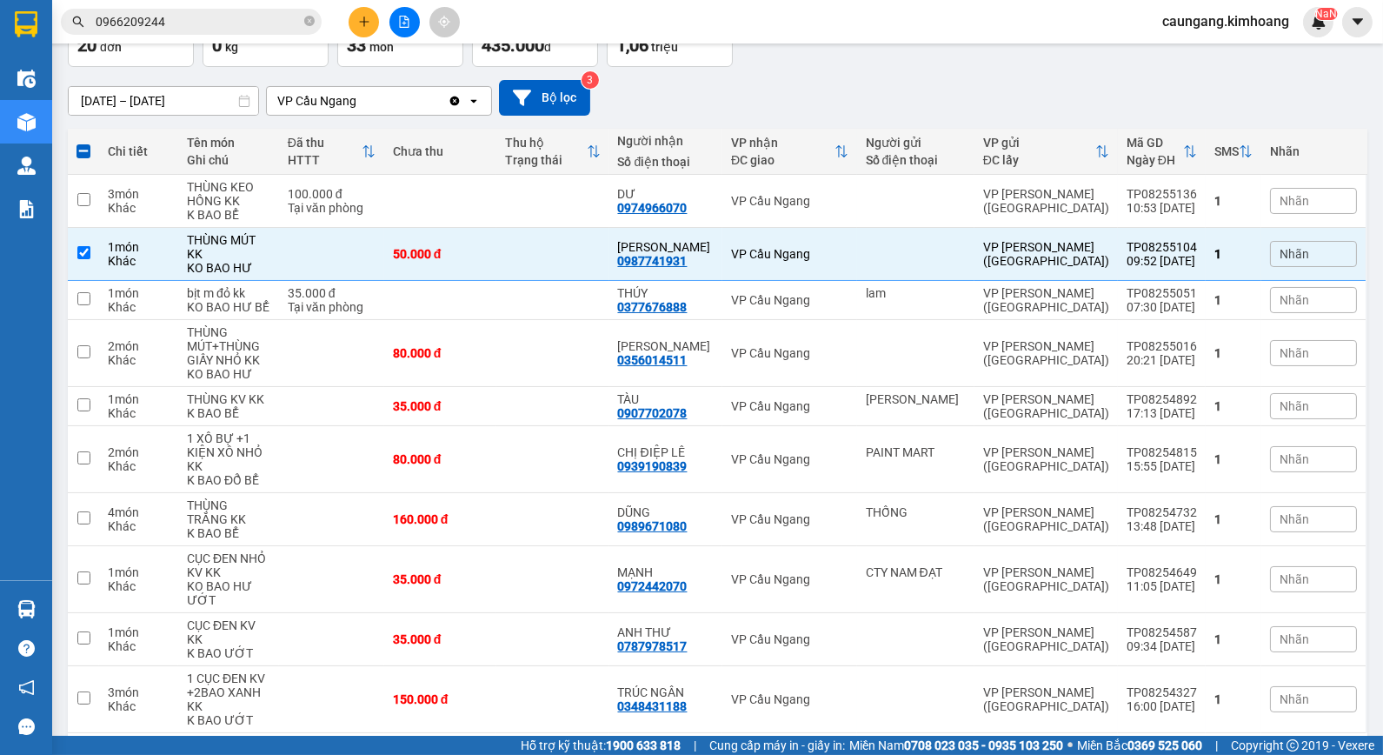
click at [1135, 748] on button "1" at bounding box center [1148, 761] width 26 height 26
checkbox input "false"
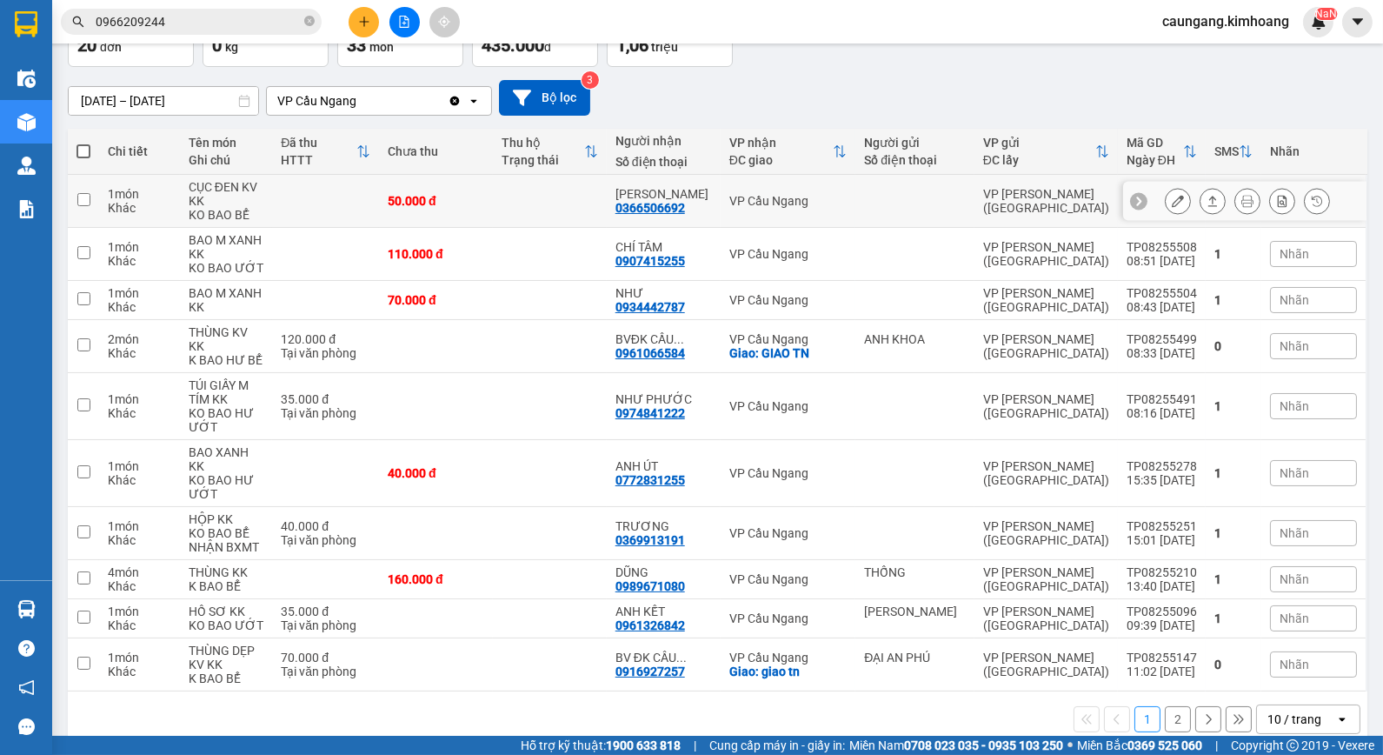
click at [526, 202] on td at bounding box center [550, 201] width 114 height 53
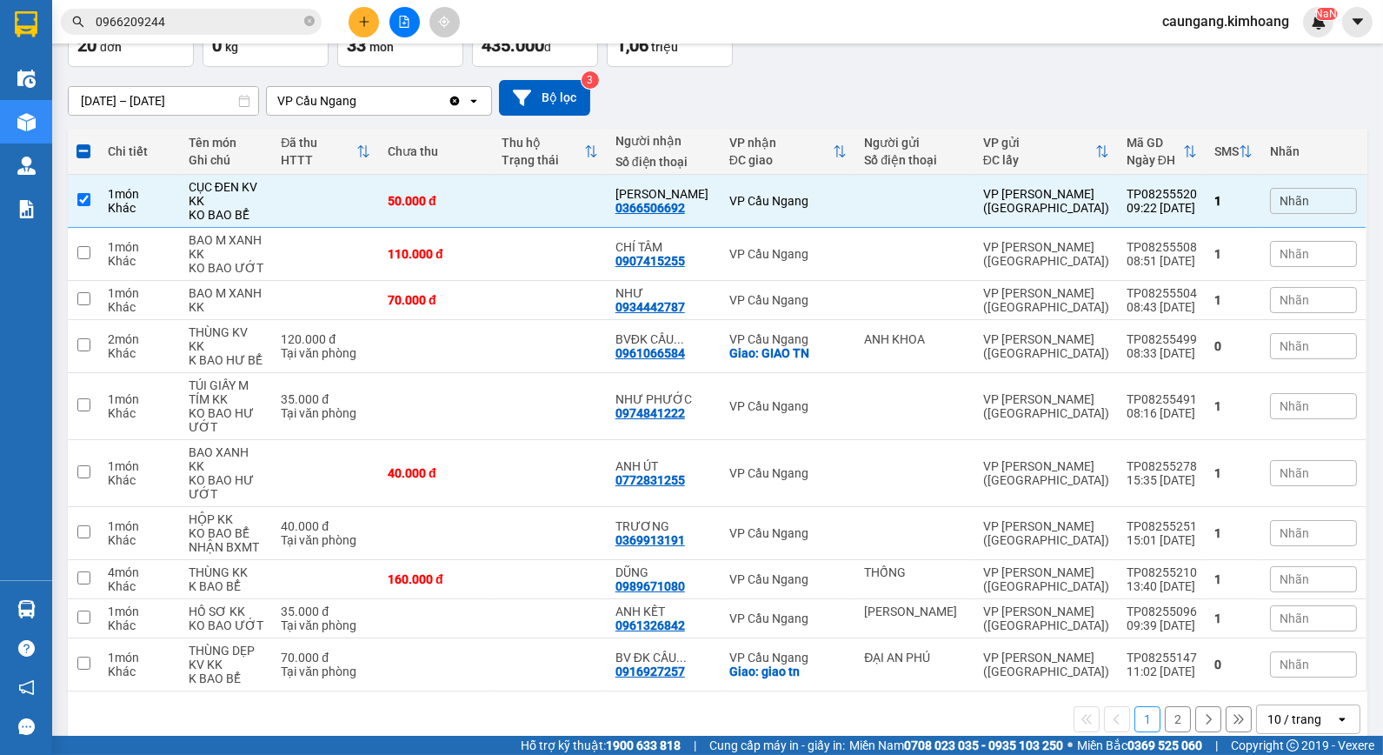
click at [1165, 706] on button "2" at bounding box center [1178, 719] width 26 height 26
checkbox input "false"
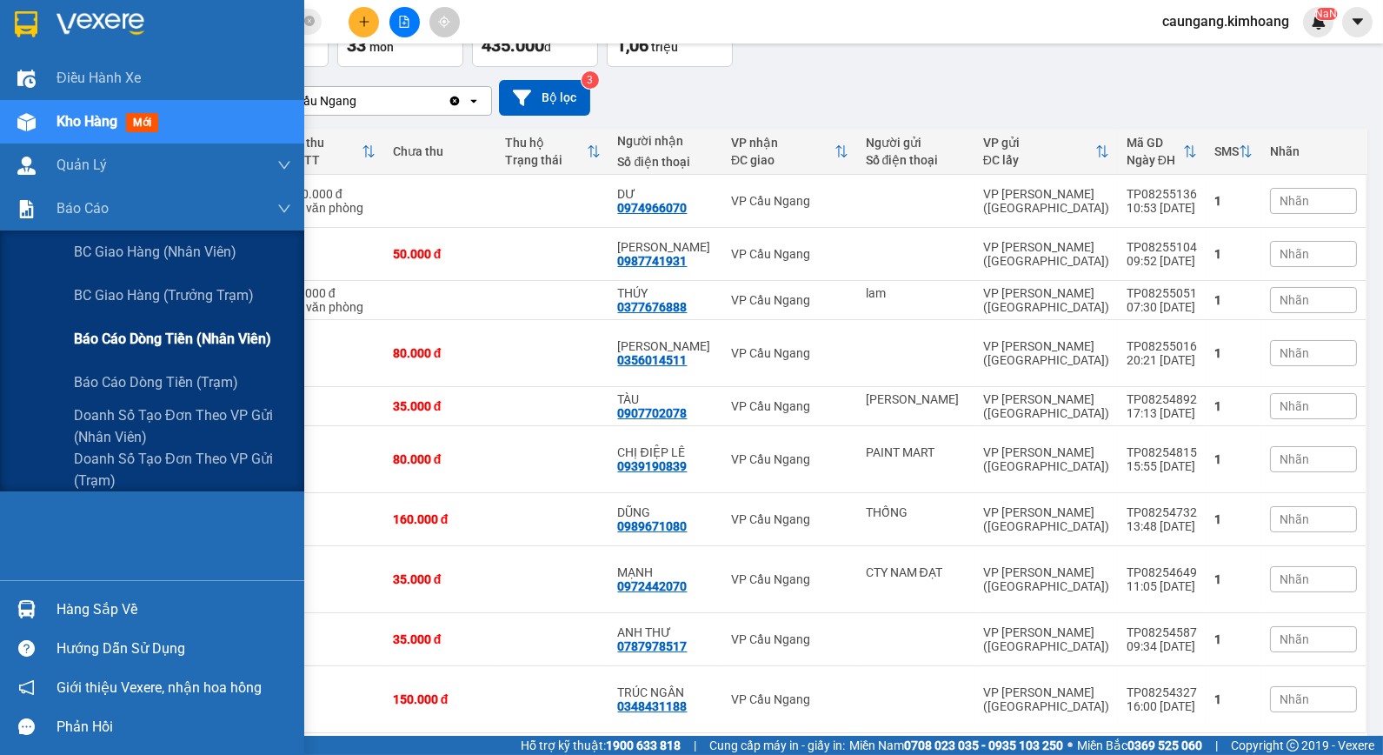
click at [80, 333] on span "Báo cáo dòng tiền (nhân viên)" at bounding box center [172, 339] width 197 height 22
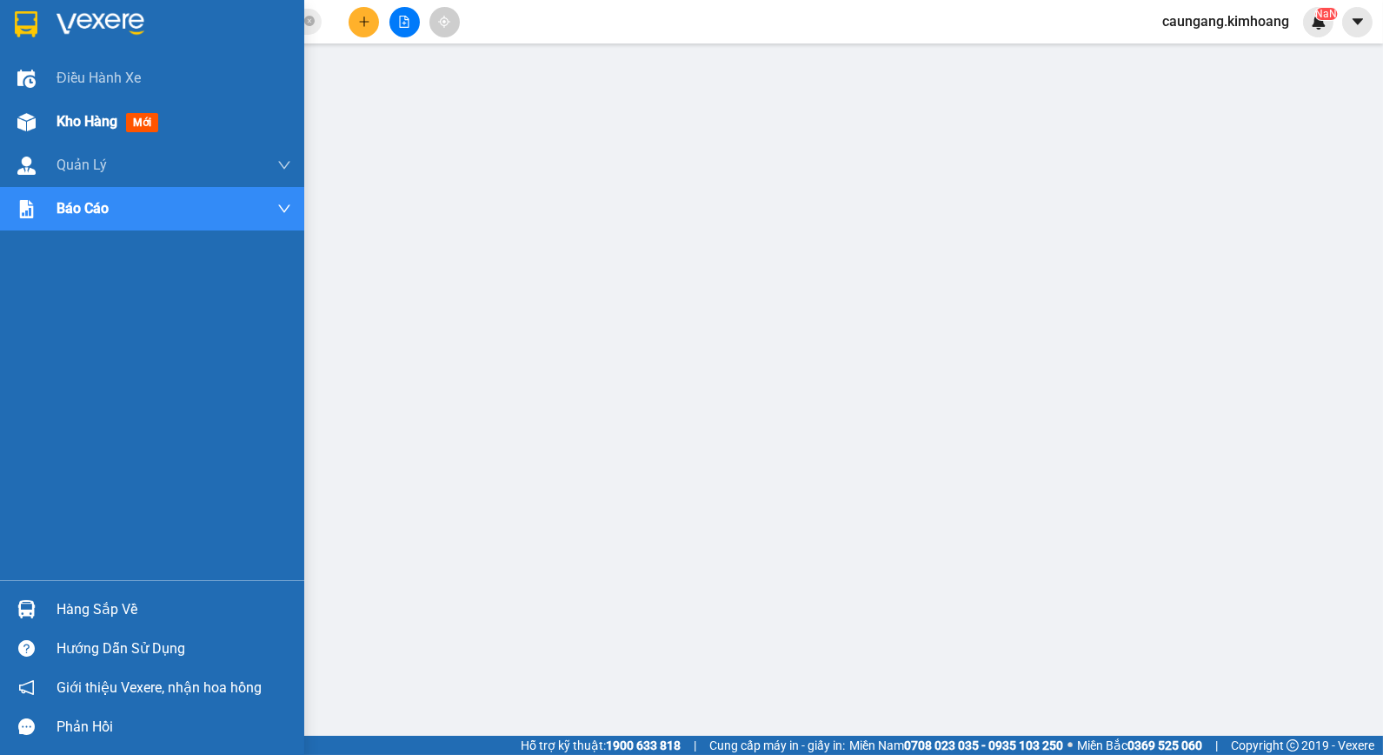
click at [55, 118] on div "Kho hàng mới" at bounding box center [152, 121] width 304 height 43
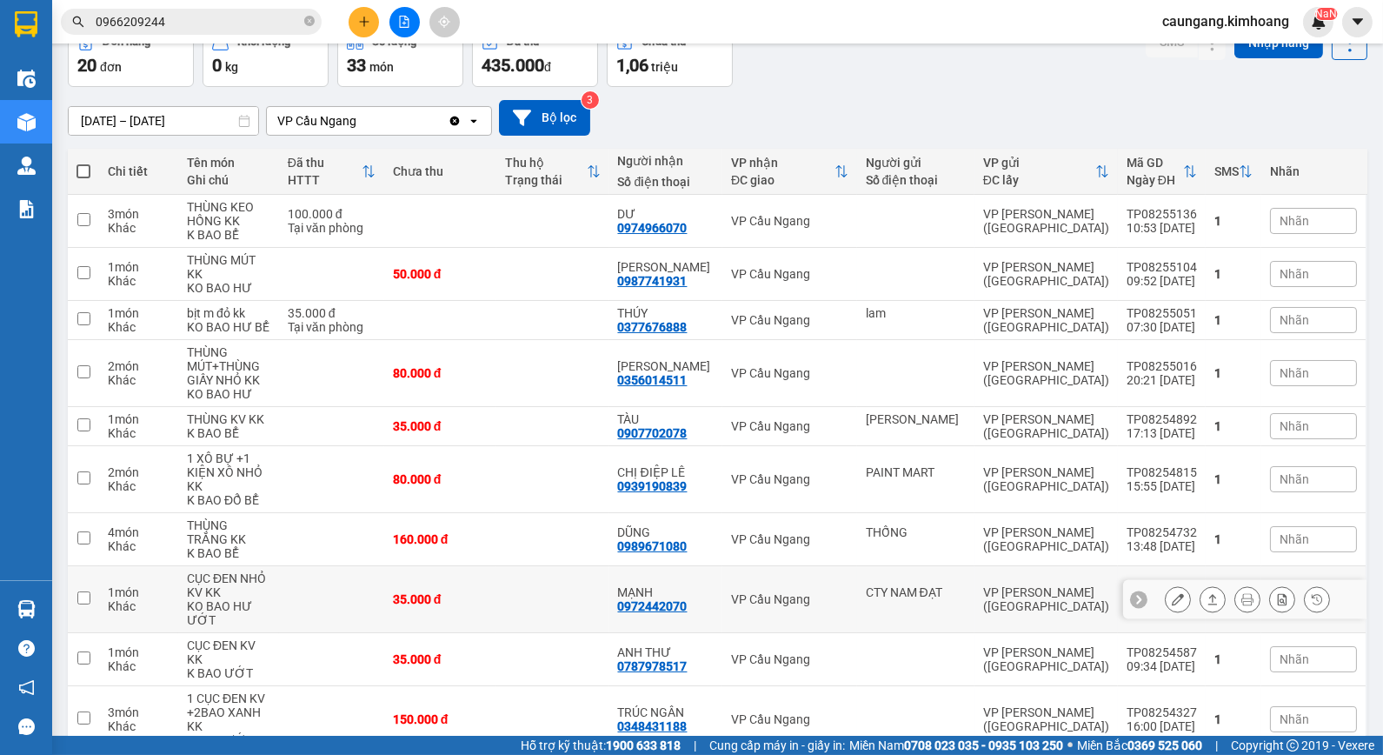
scroll to position [158, 0]
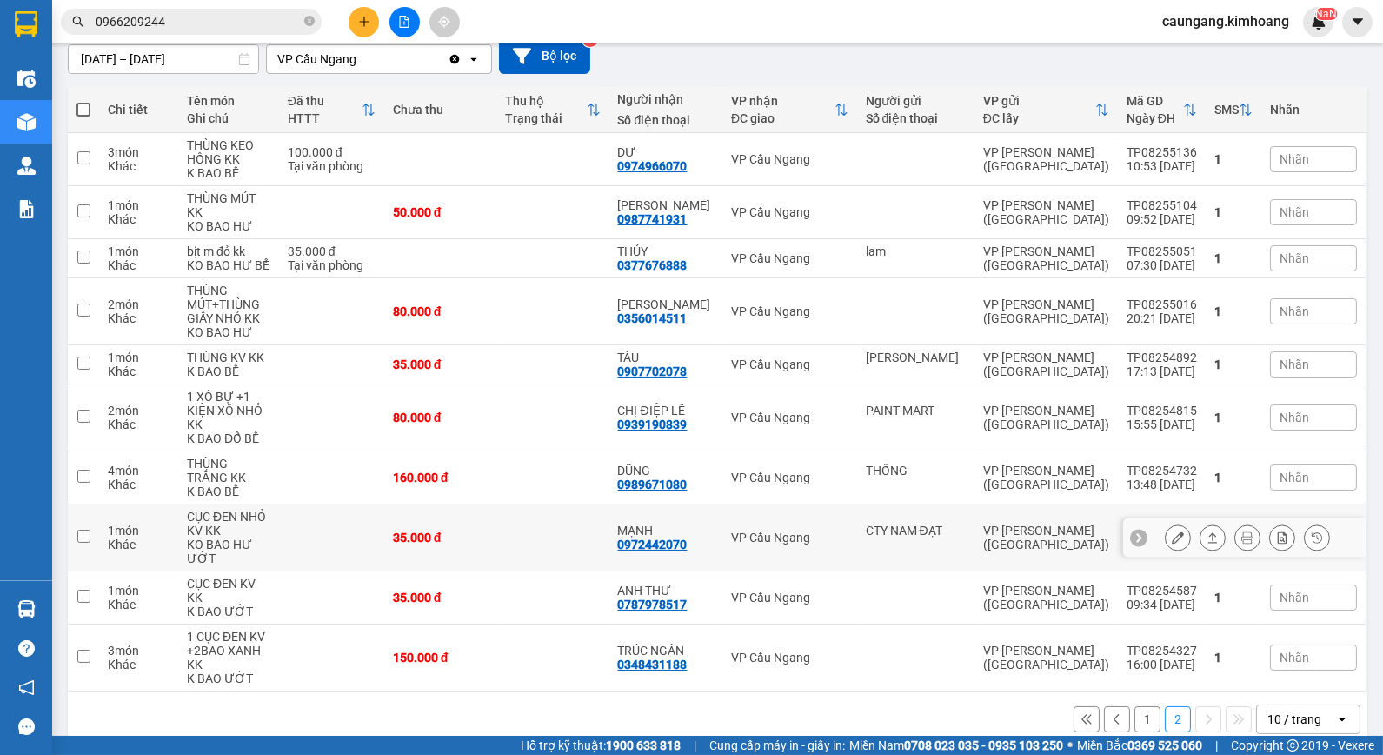
click at [560, 519] on td at bounding box center [552, 537] width 112 height 67
checkbox input "true"
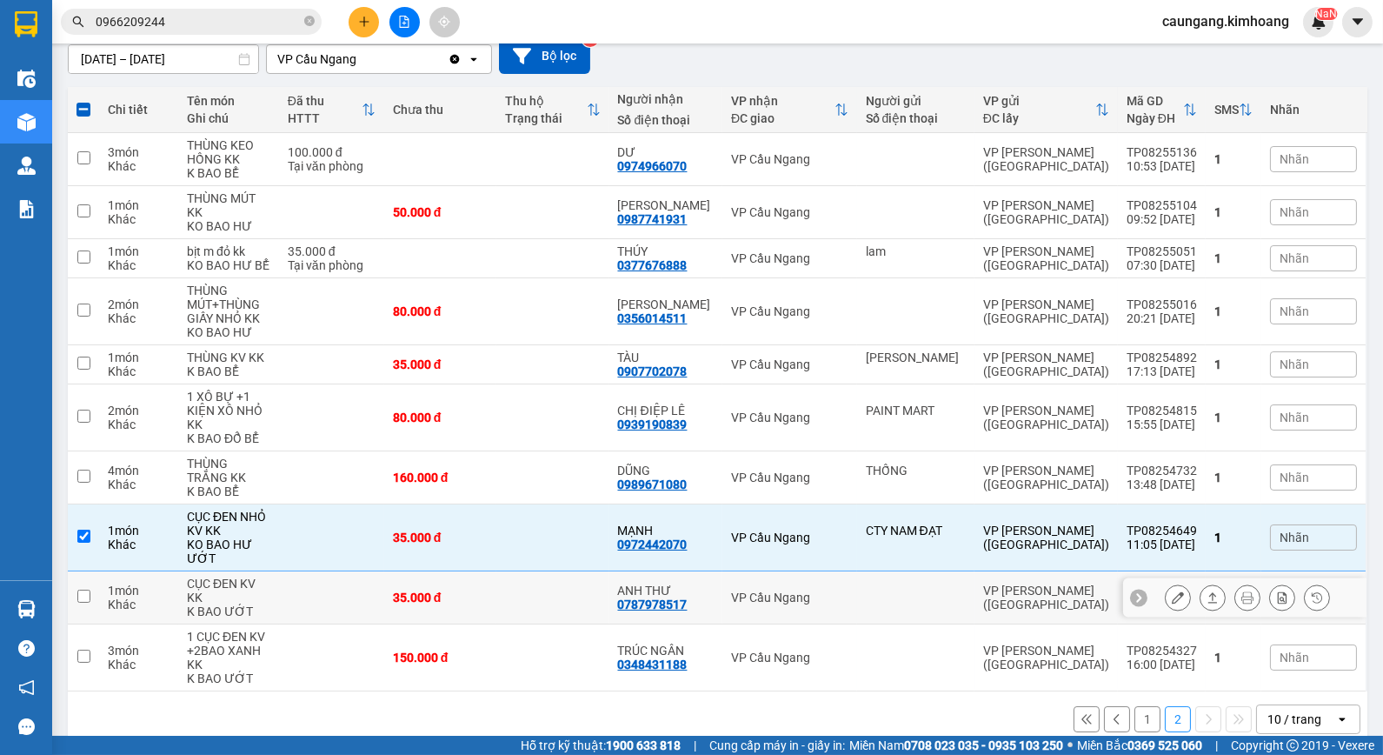
click at [562, 580] on td at bounding box center [552, 597] width 112 height 53
checkbox input "true"
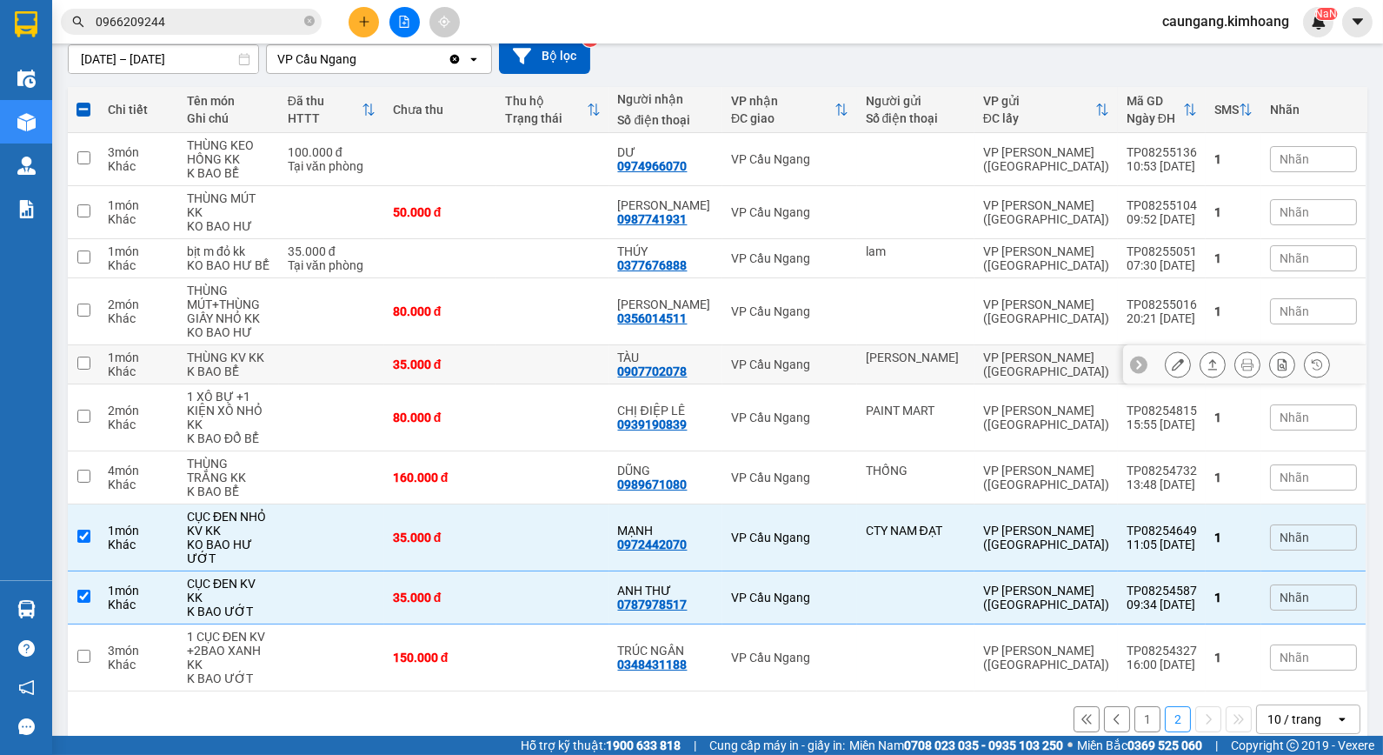
click at [769, 357] on div "VP Cầu Ngang" at bounding box center [789, 364] width 117 height 14
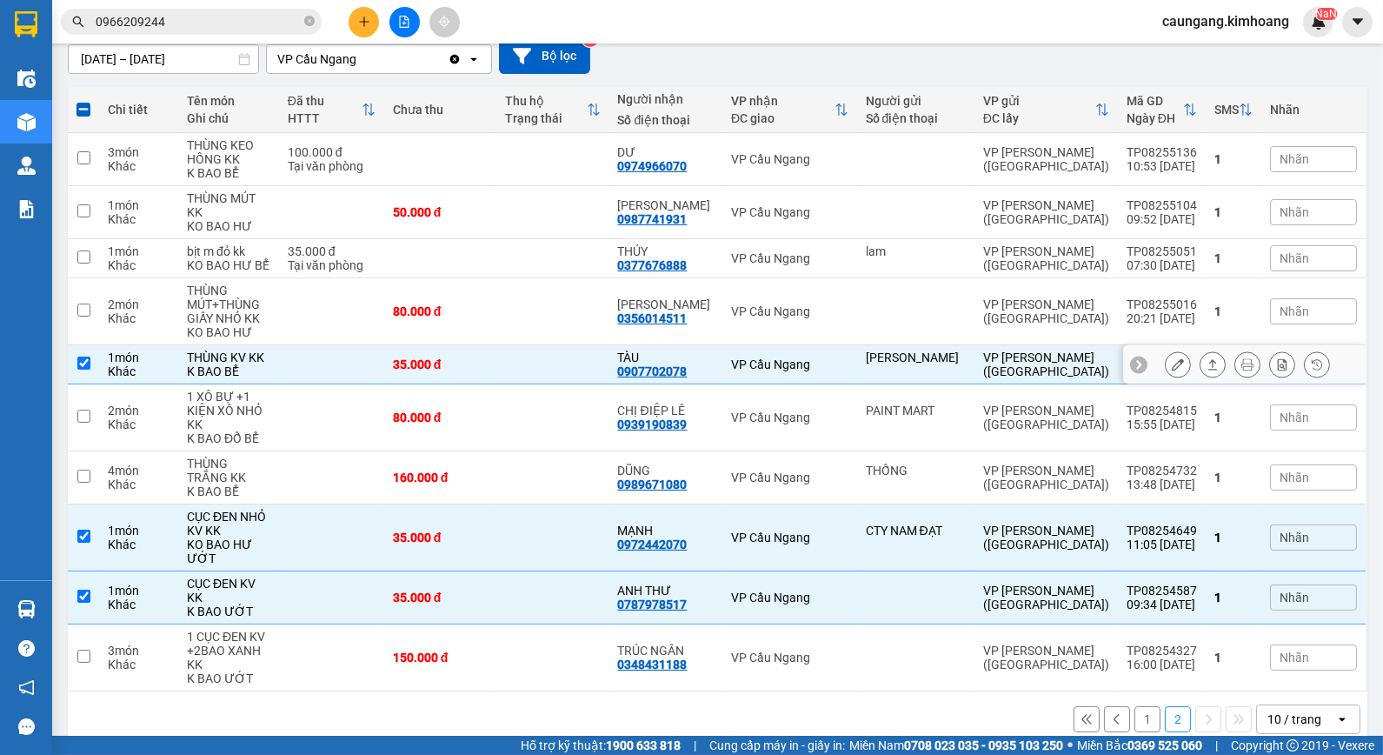
click at [580, 345] on td at bounding box center [552, 364] width 112 height 39
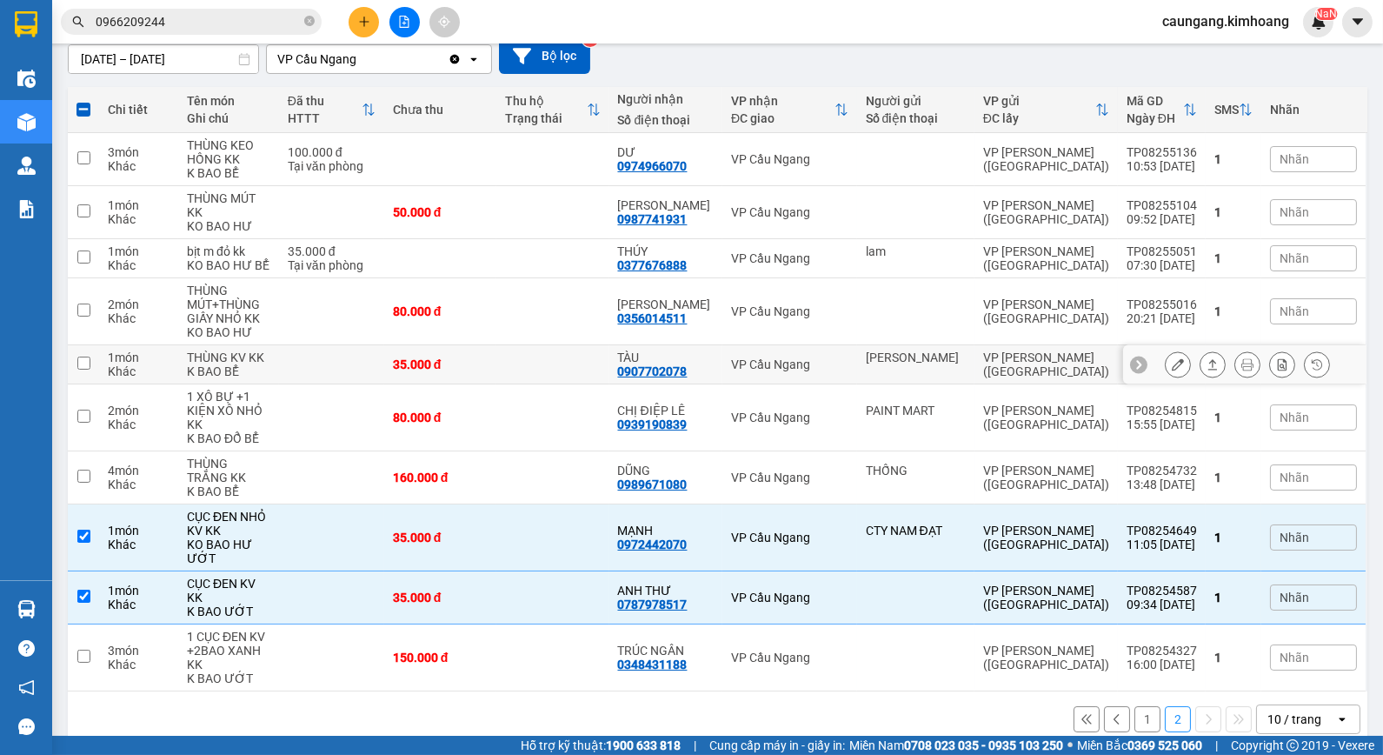
click at [602, 355] on td at bounding box center [552, 364] width 112 height 39
checkbox input "true"
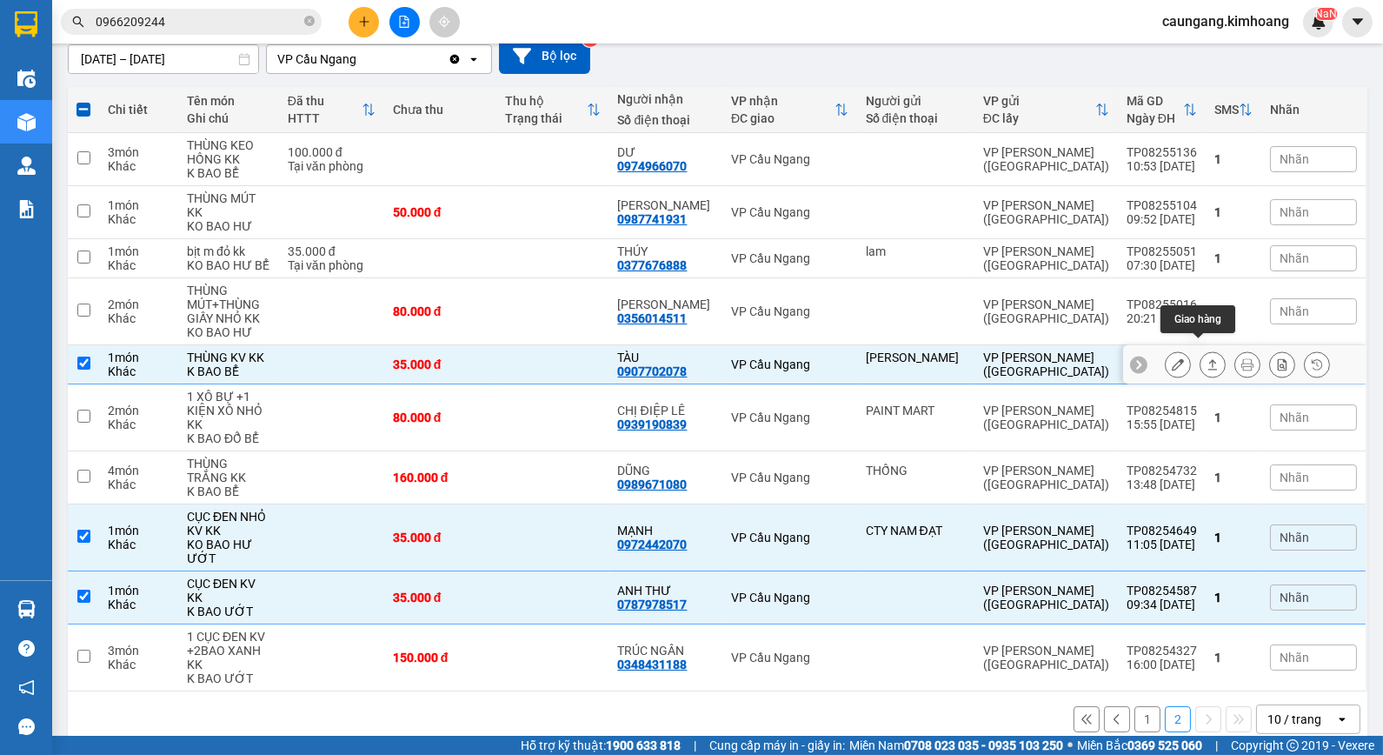
click at [1207, 358] on icon at bounding box center [1213, 364] width 12 height 12
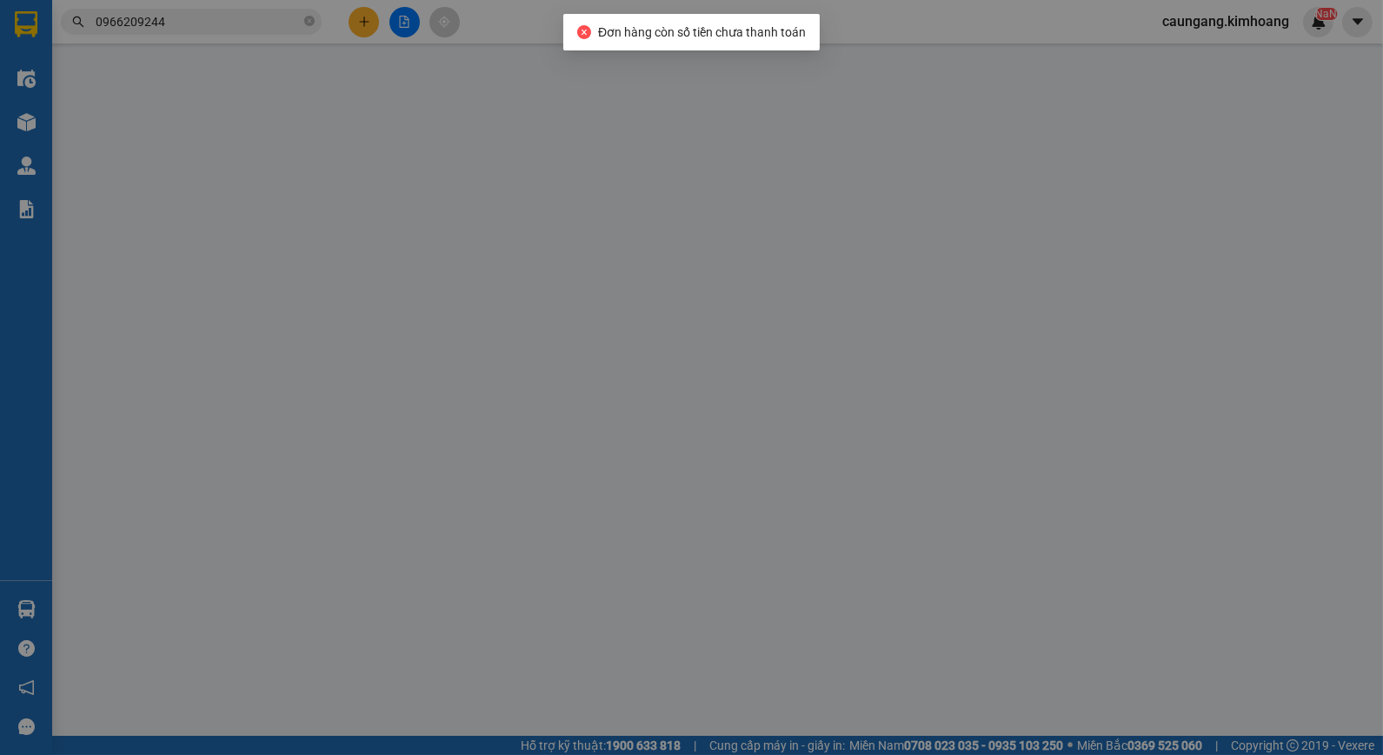
type input "PHAN ANH"
type input "0907702078"
type input "TÀU"
type input "35.000"
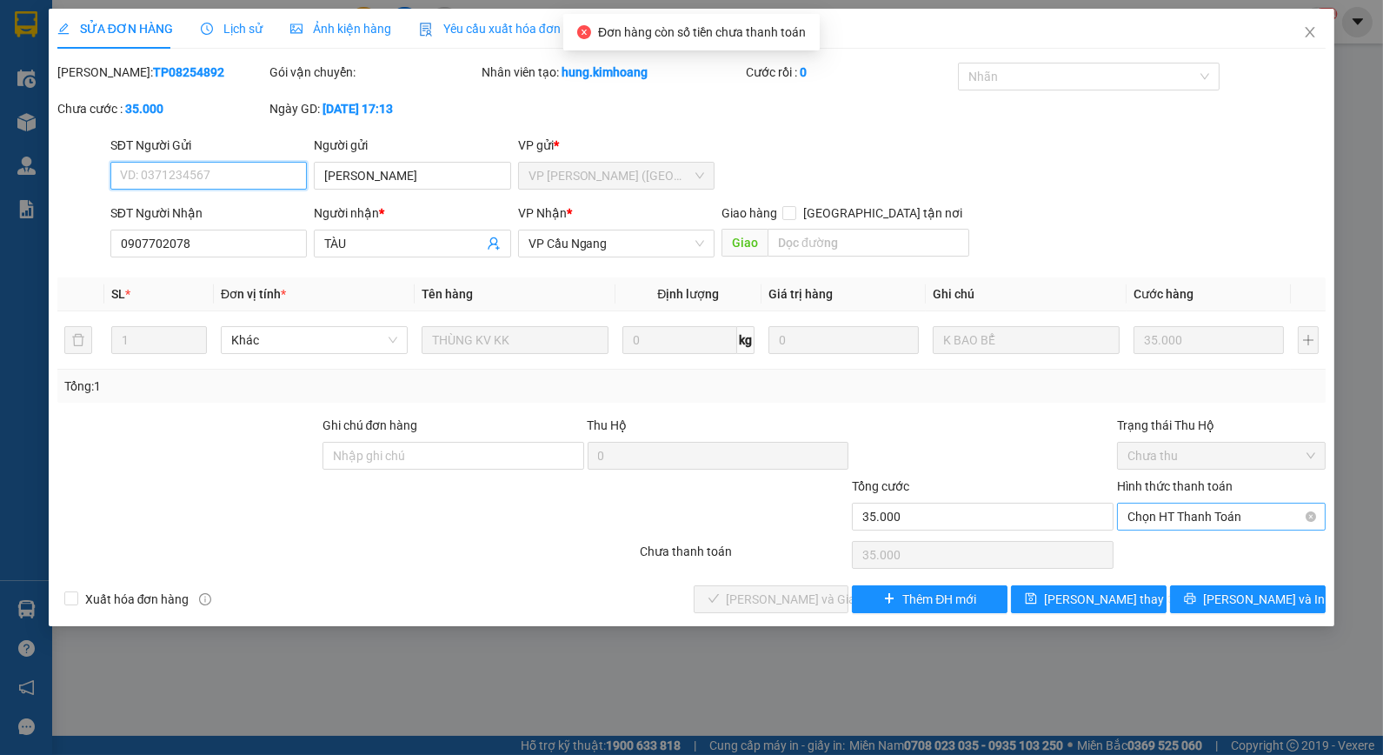
click at [1172, 514] on span "Chọn HT Thanh Toán" at bounding box center [1222, 516] width 188 height 26
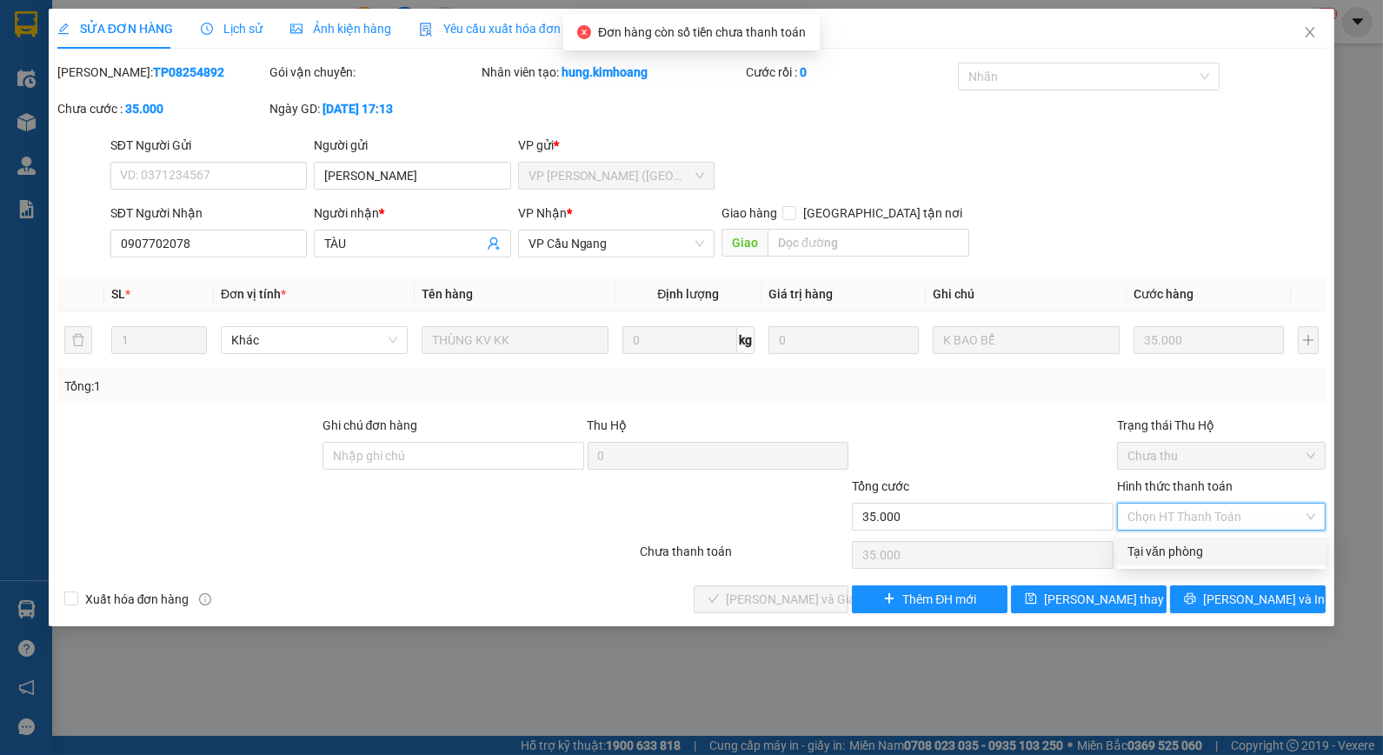
click at [1168, 548] on div "Tại văn phòng" at bounding box center [1222, 551] width 188 height 19
type input "0"
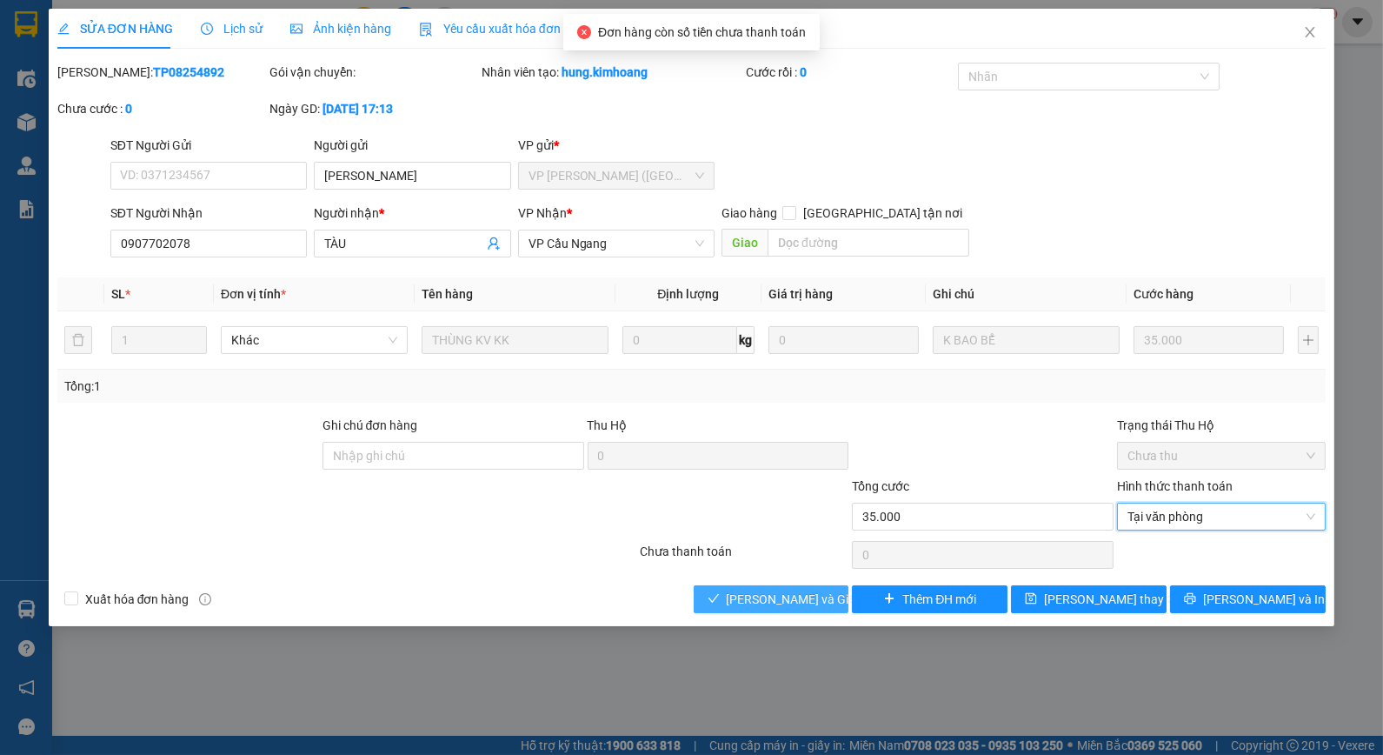
click at [788, 588] on button "Lưu và Giao hàng" at bounding box center [772, 599] width 156 height 28
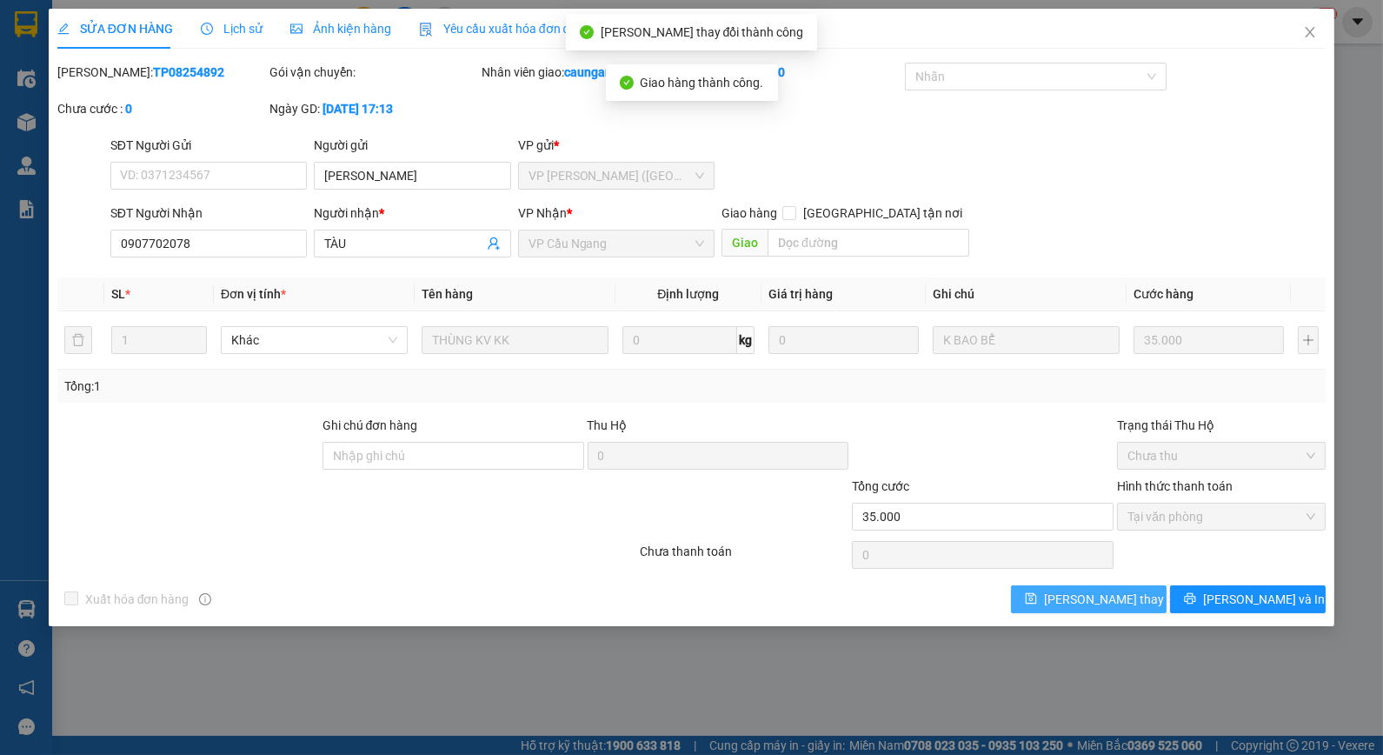
click at [1064, 594] on button "Lưu thay đổi" at bounding box center [1089, 599] width 156 height 28
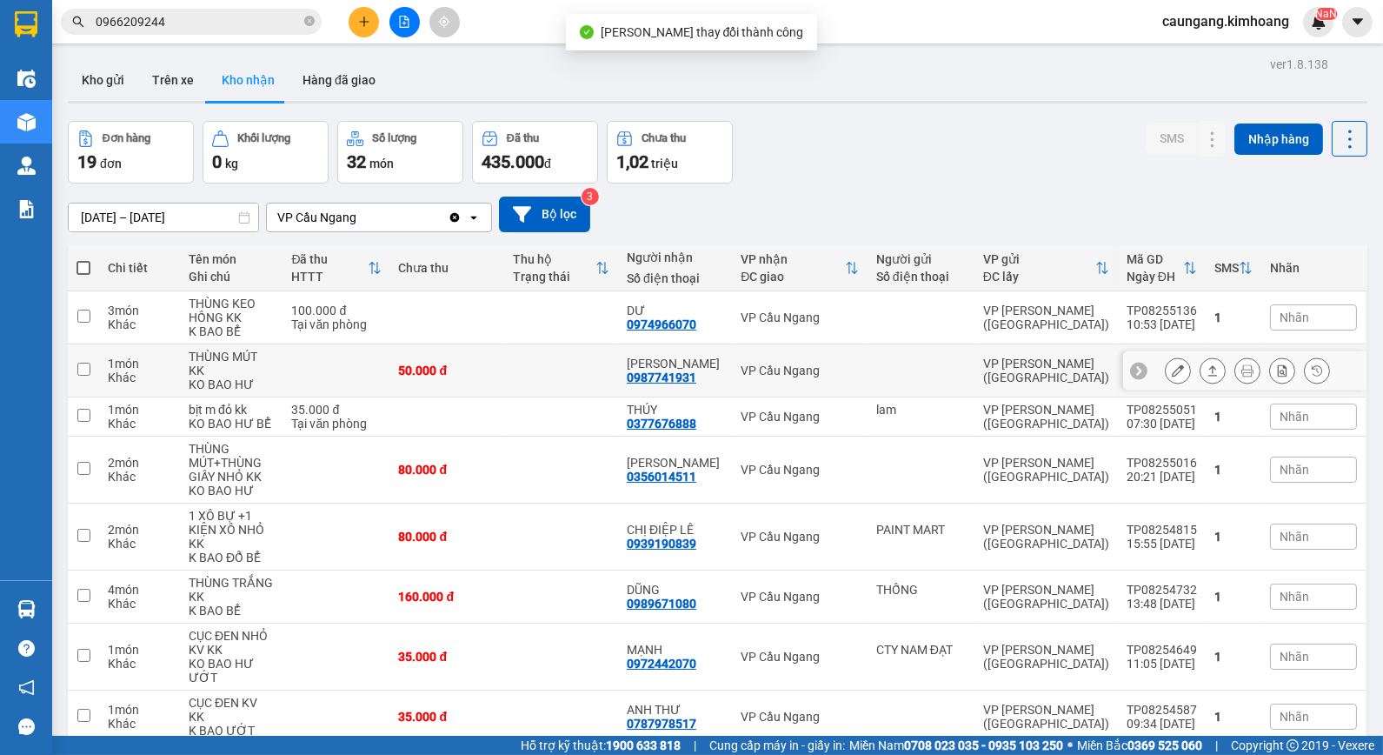
scroll to position [118, 0]
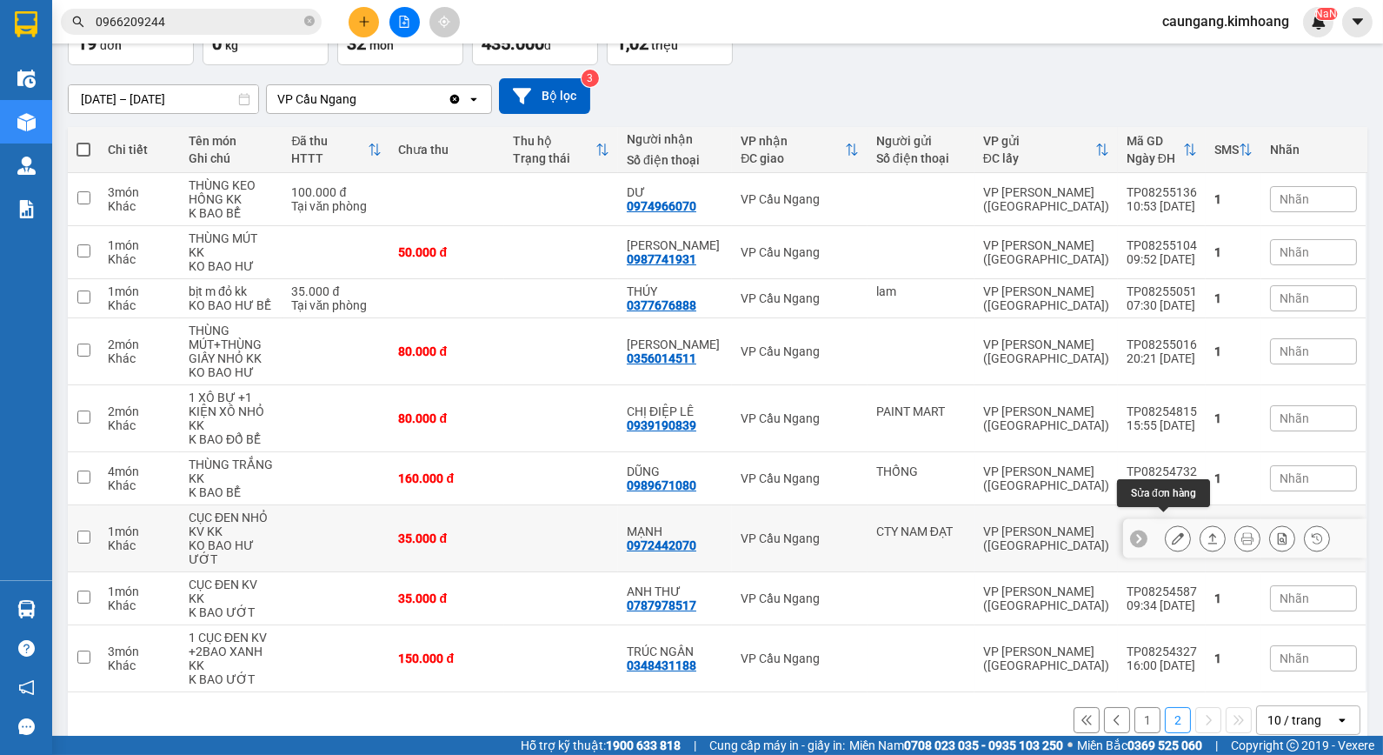
click at [1172, 532] on icon at bounding box center [1178, 538] width 12 height 12
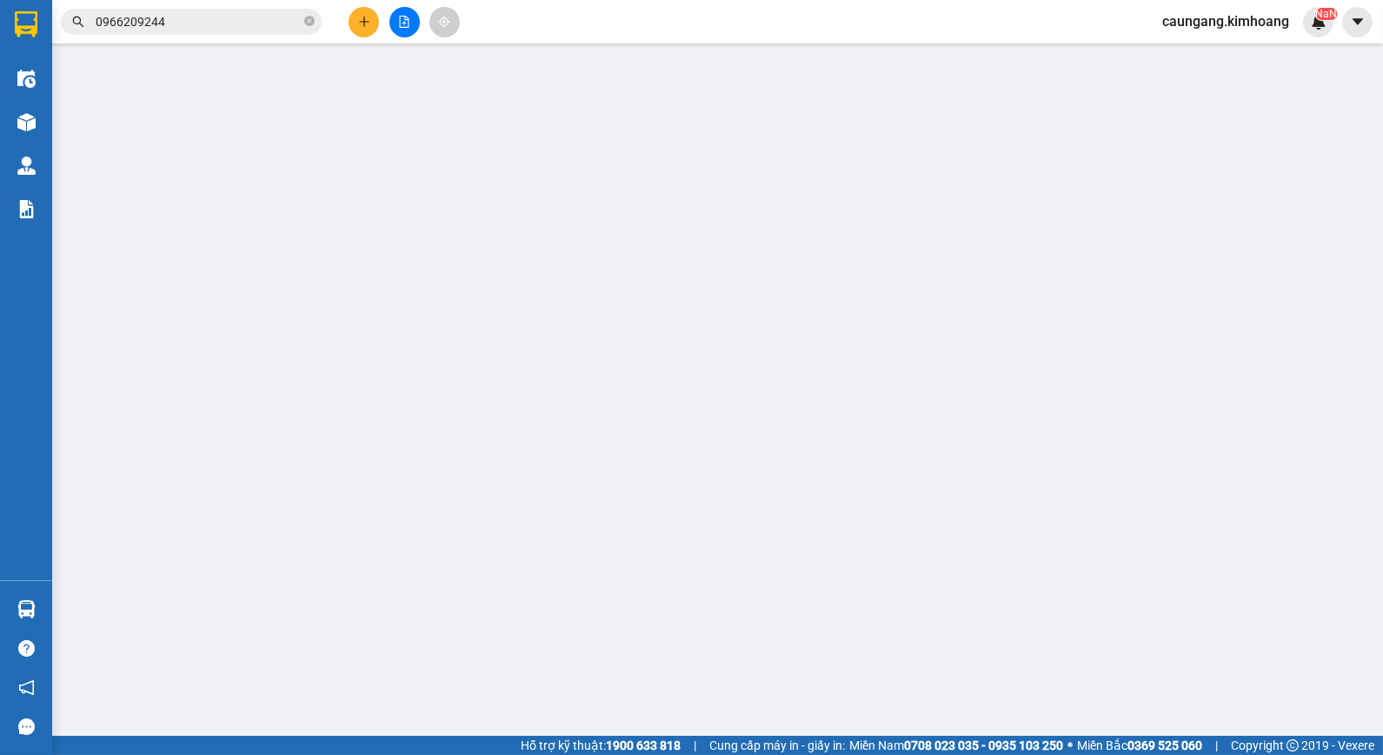
type input "CTY NAM ĐẠT"
type input "0972442070"
type input "MẠNH"
type input "35.000"
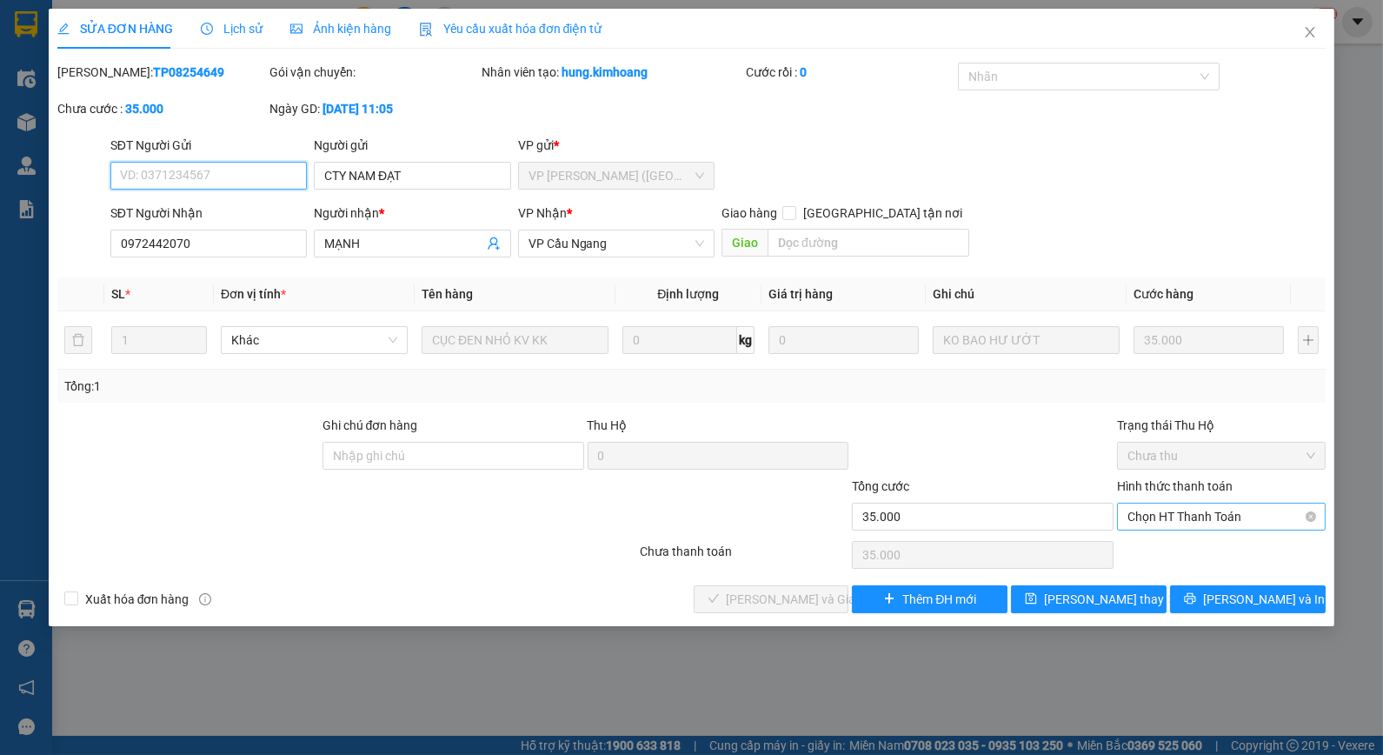
click at [1182, 518] on span "Chọn HT Thanh Toán" at bounding box center [1222, 516] width 188 height 26
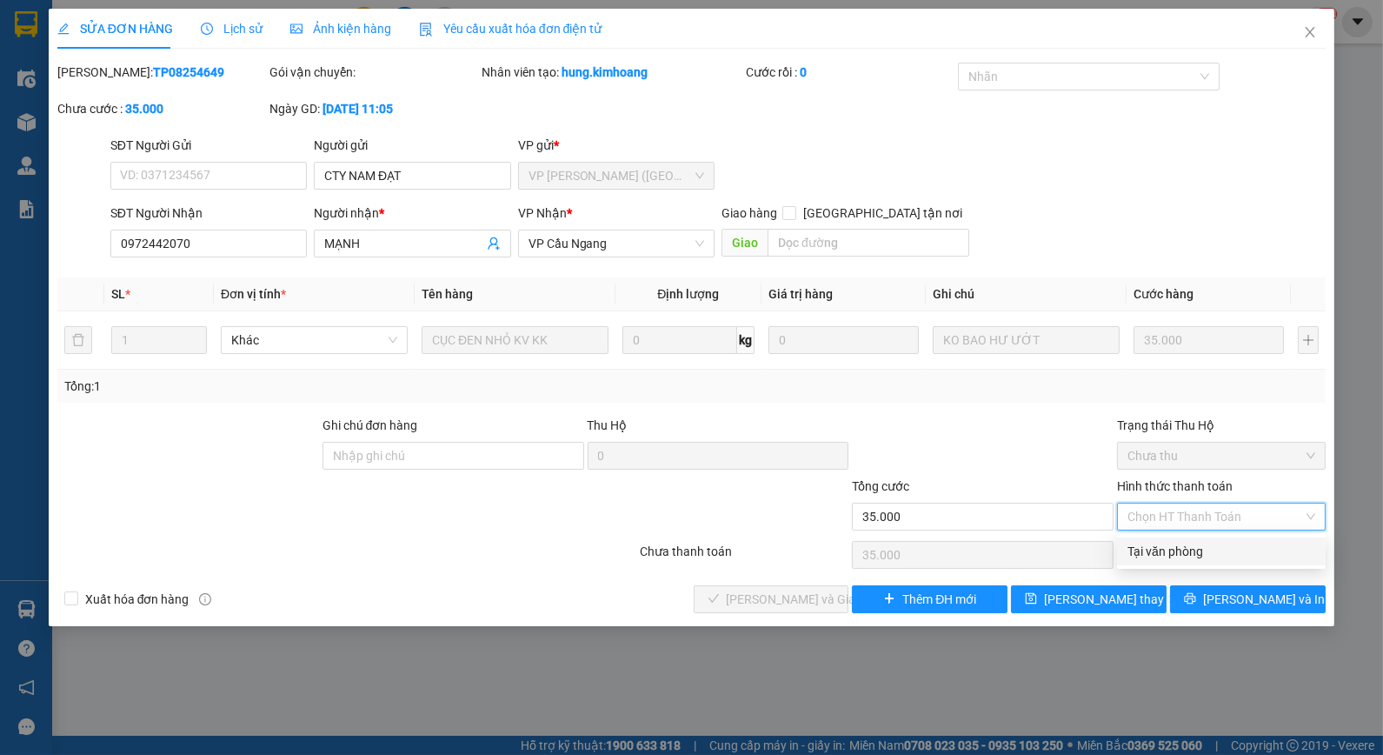
click at [1160, 558] on div "Tại văn phòng" at bounding box center [1222, 551] width 188 height 19
type input "0"
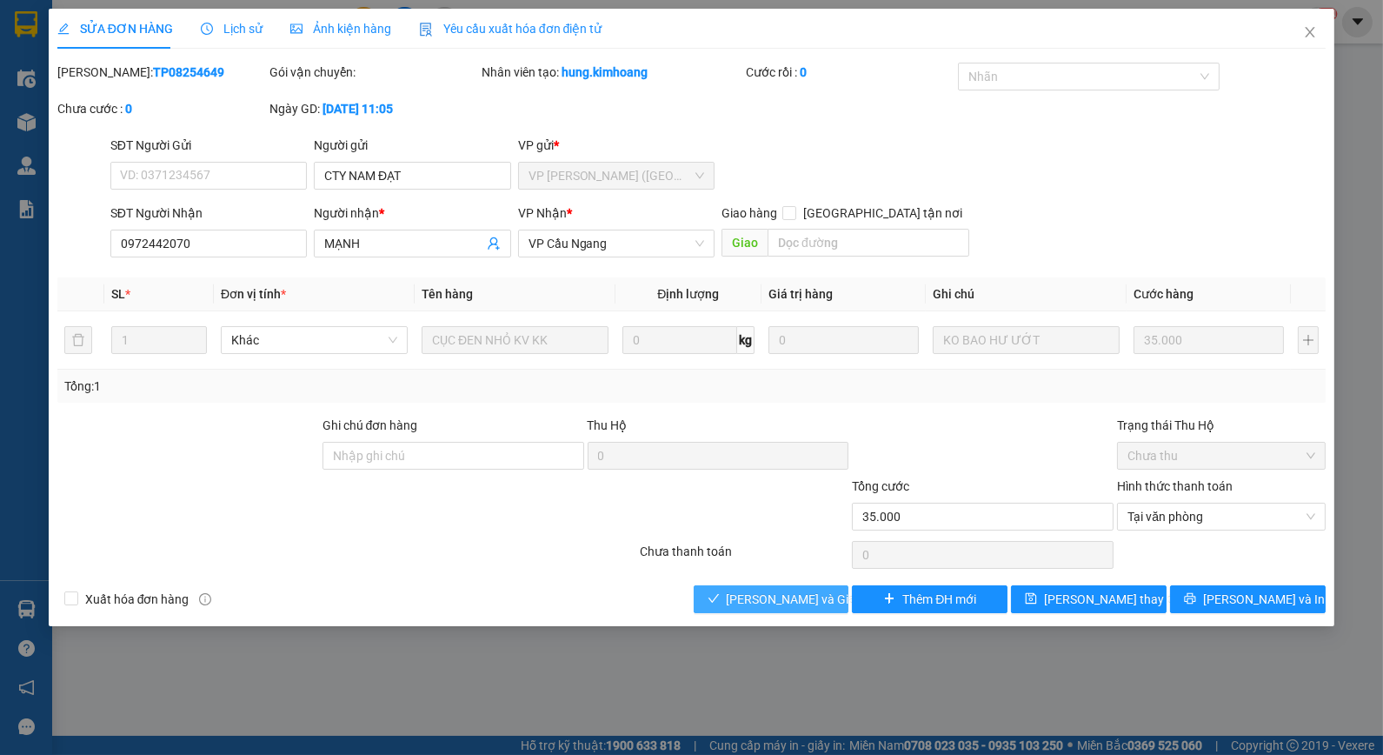
click at [806, 589] on span "Lưu và Giao hàng" at bounding box center [810, 598] width 167 height 19
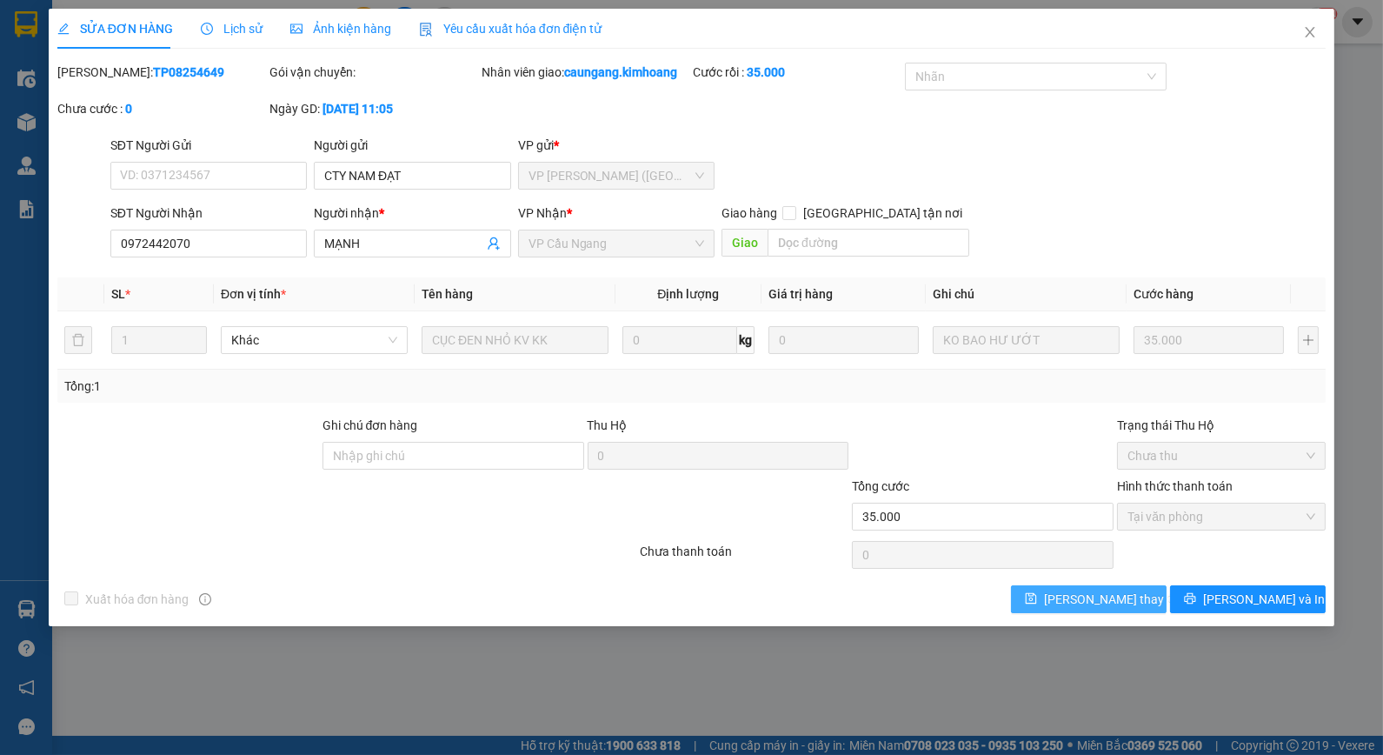
click at [1084, 585] on button "Lưu thay đổi" at bounding box center [1089, 599] width 156 height 28
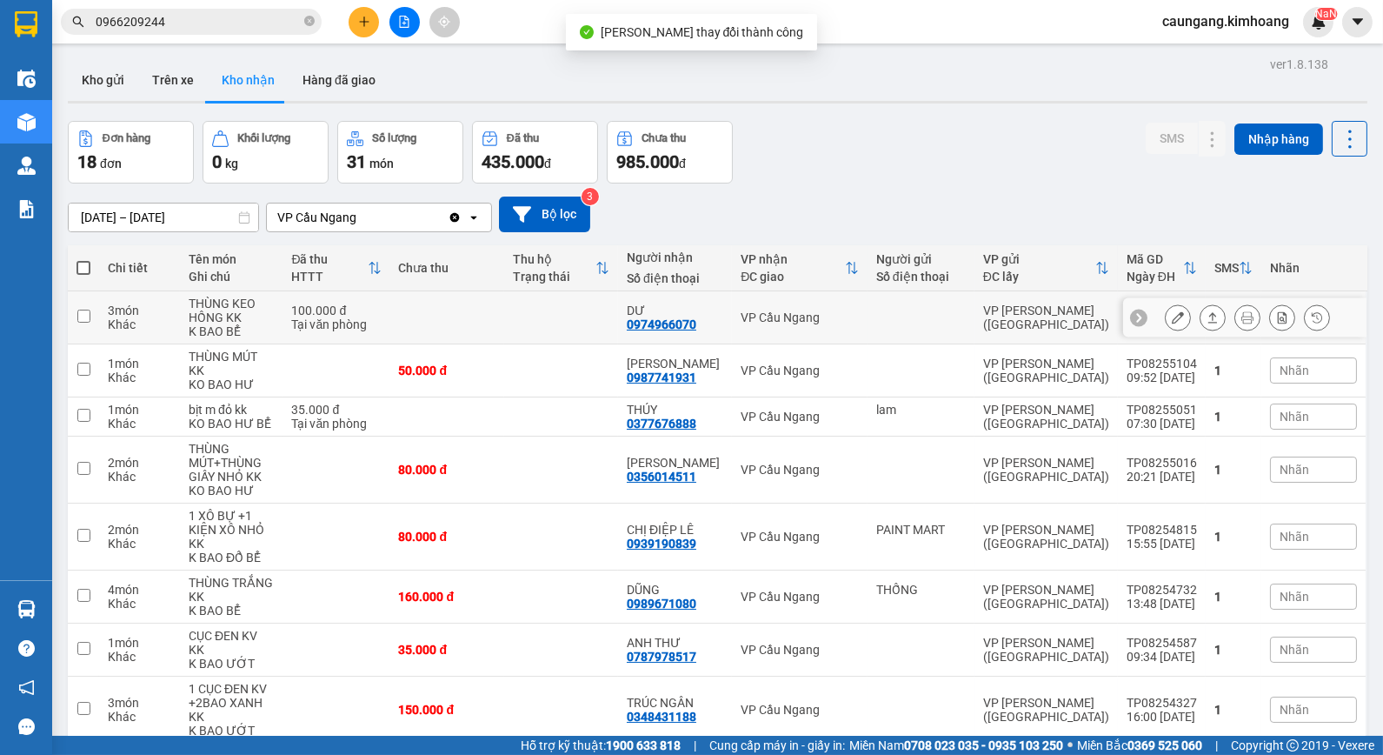
scroll to position [80, 0]
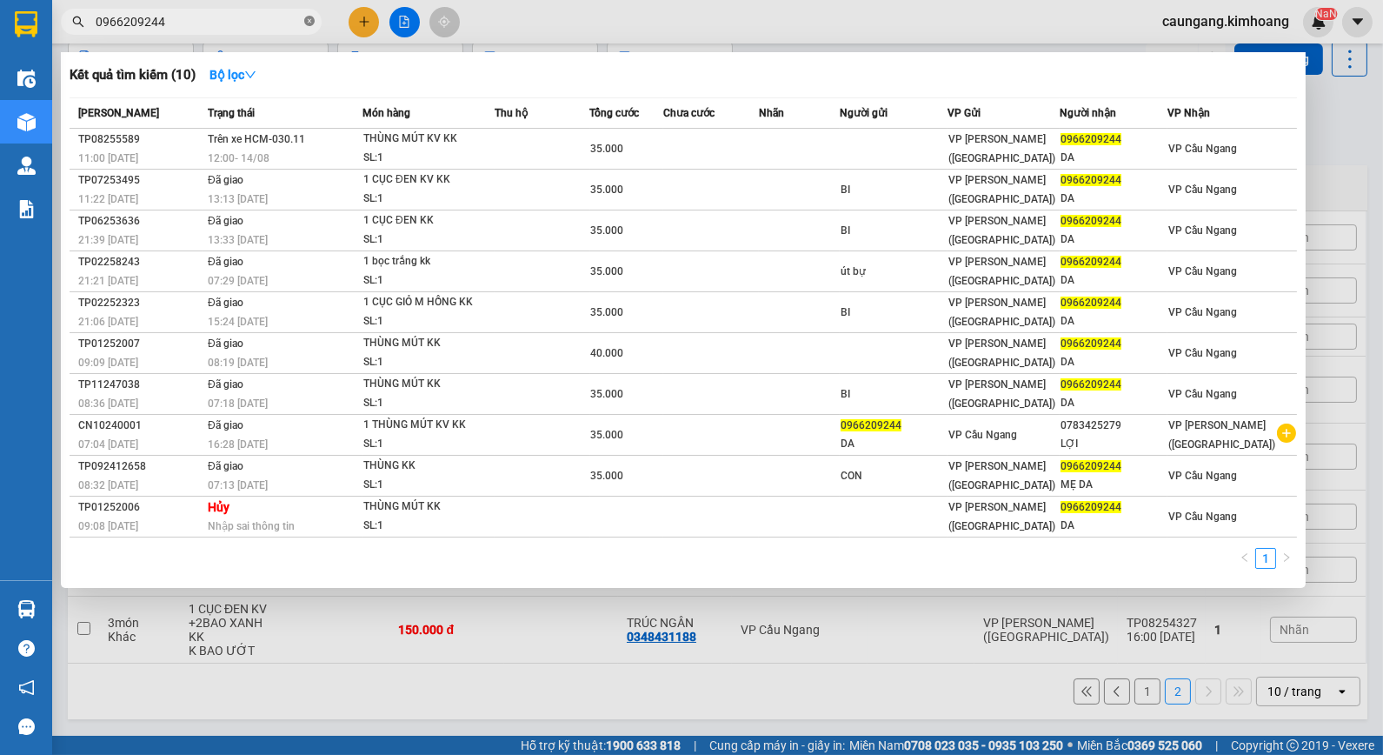
click at [308, 17] on icon "close-circle" at bounding box center [309, 21] width 10 height 10
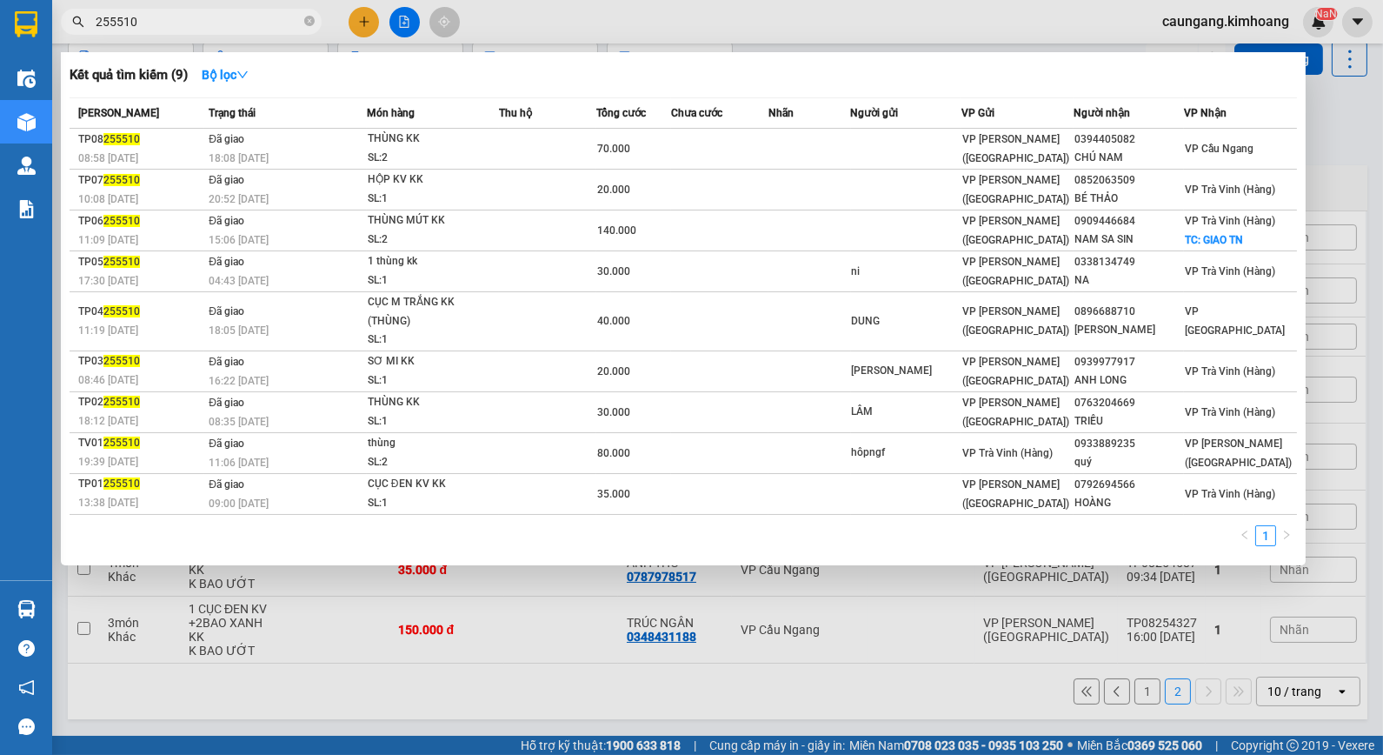
type input "255510"
click at [626, 20] on div at bounding box center [691, 377] width 1383 height 755
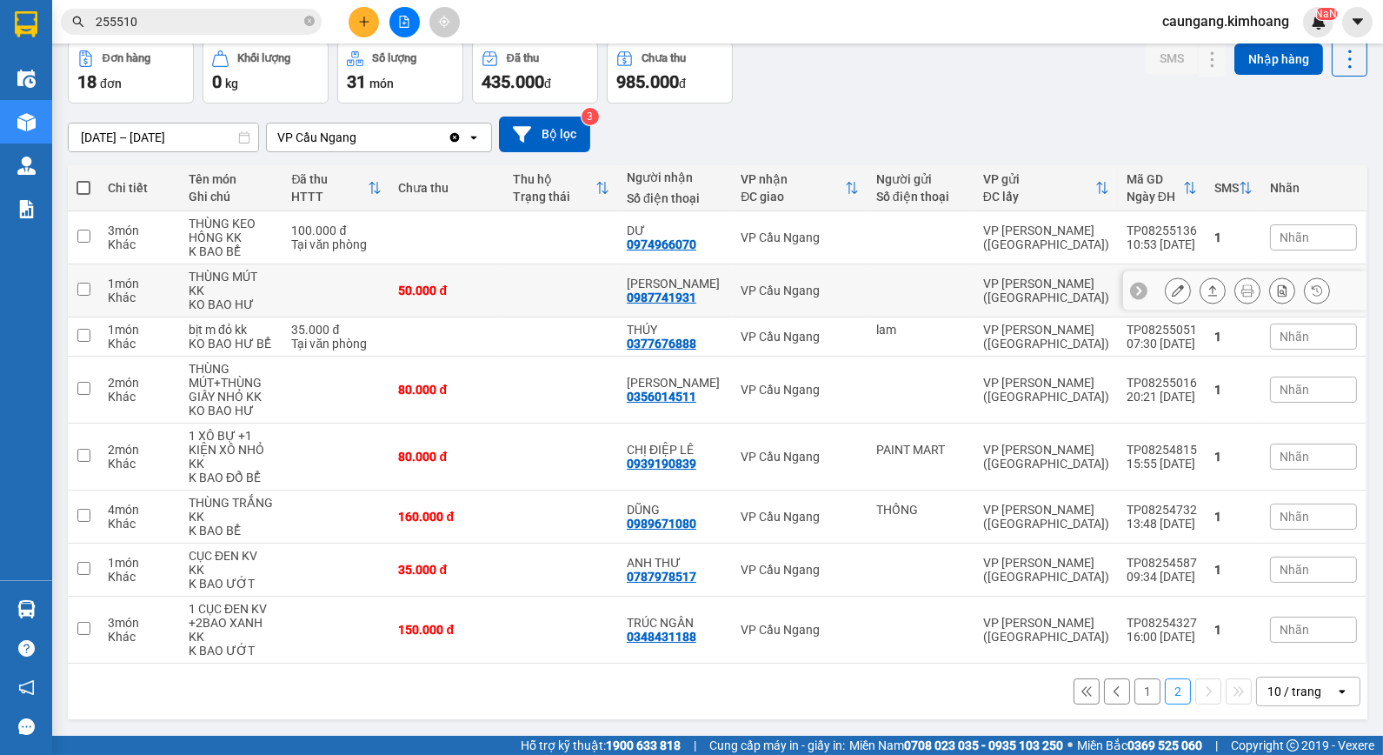
scroll to position [0, 0]
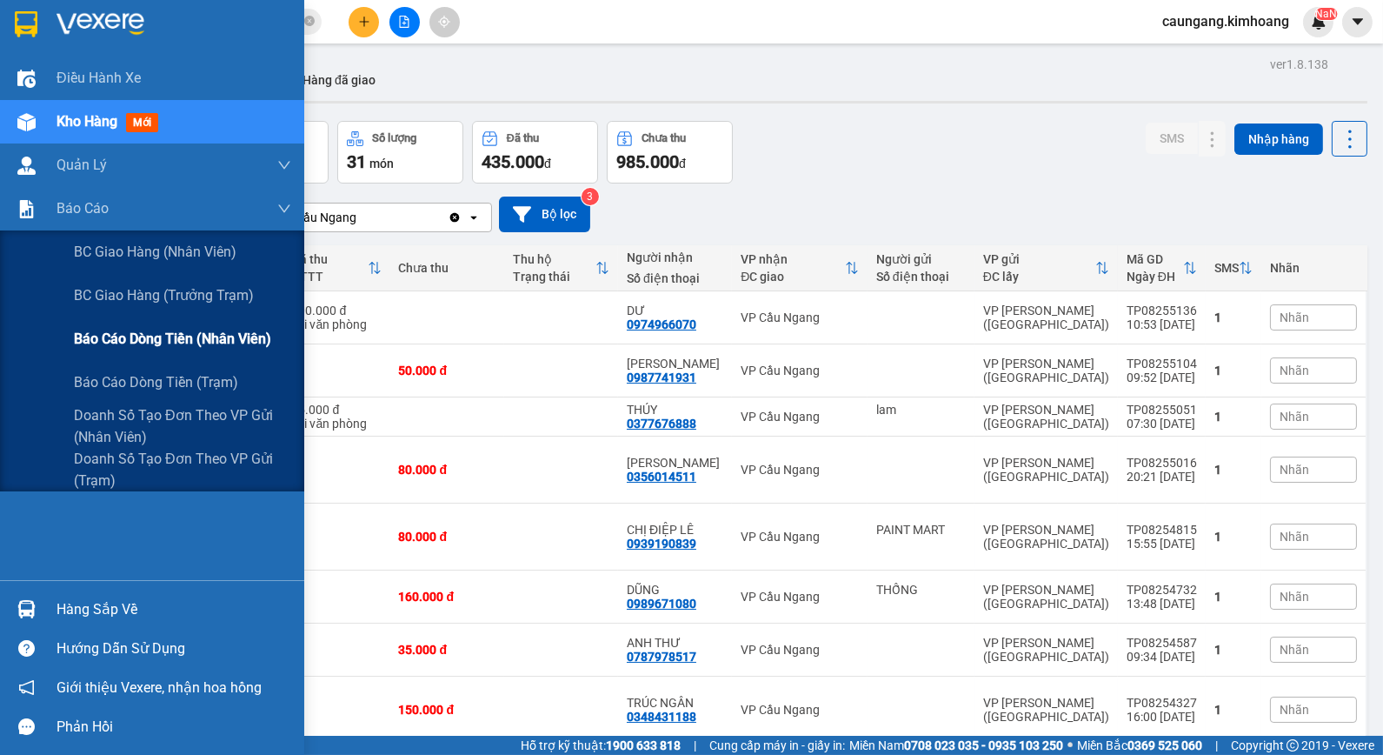
click at [115, 336] on span "Báo cáo dòng tiền (nhân viên)" at bounding box center [172, 339] width 197 height 22
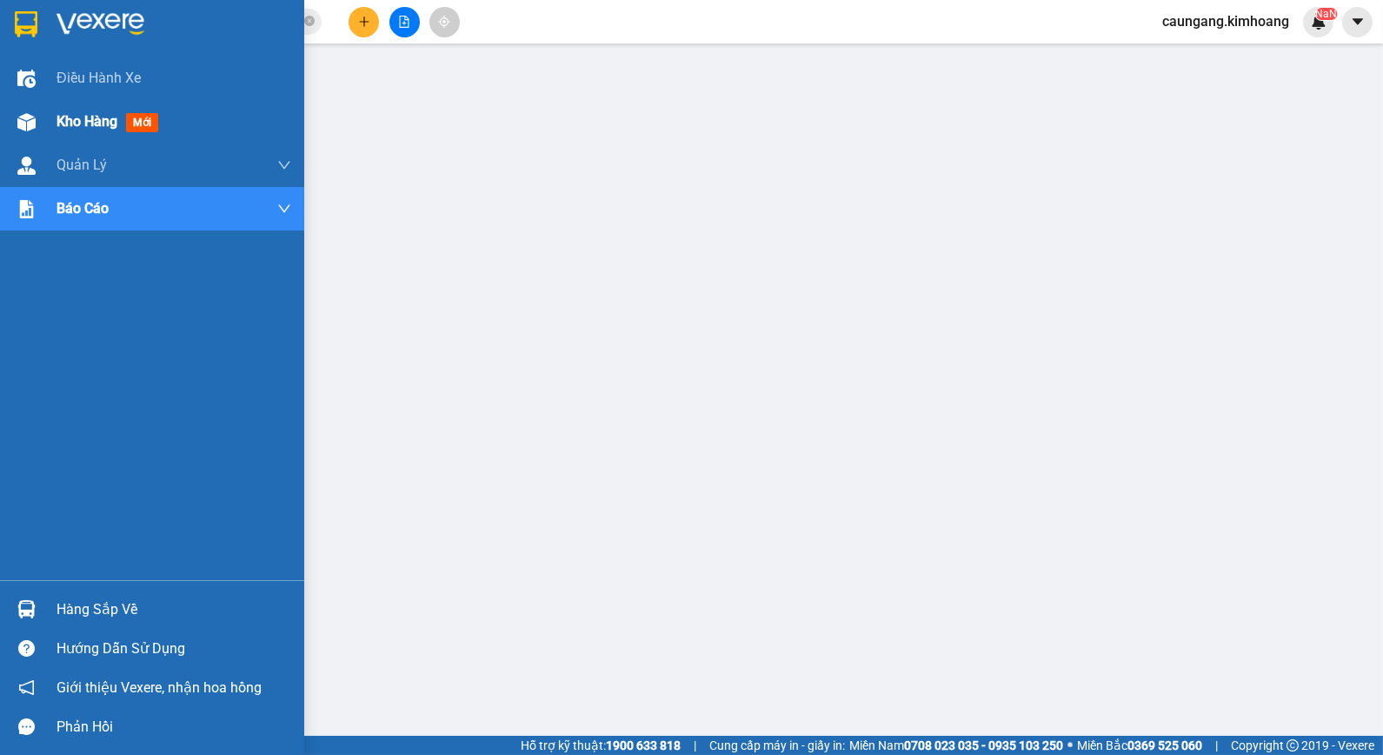
click at [90, 129] on span "Kho hàng" at bounding box center [87, 121] width 61 height 17
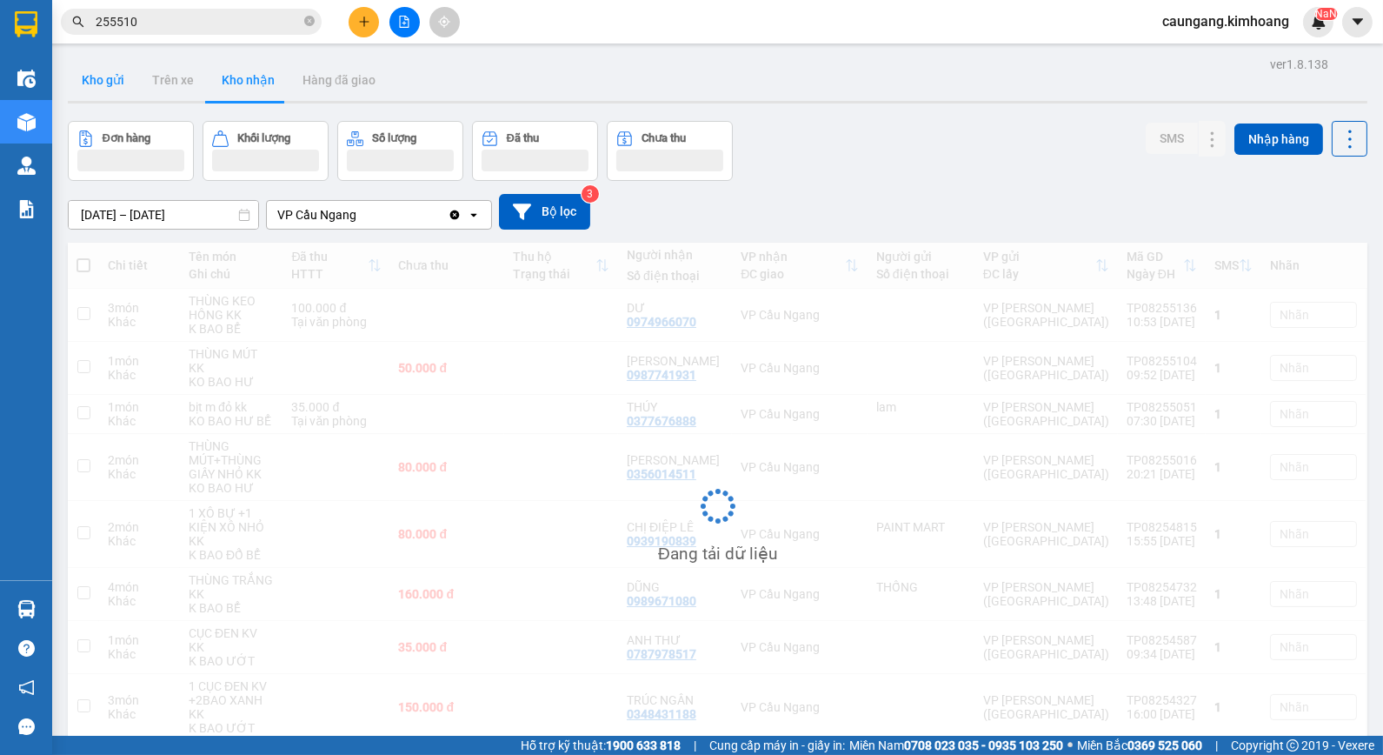
click at [124, 87] on button "Kho gửi" at bounding box center [103, 80] width 70 height 42
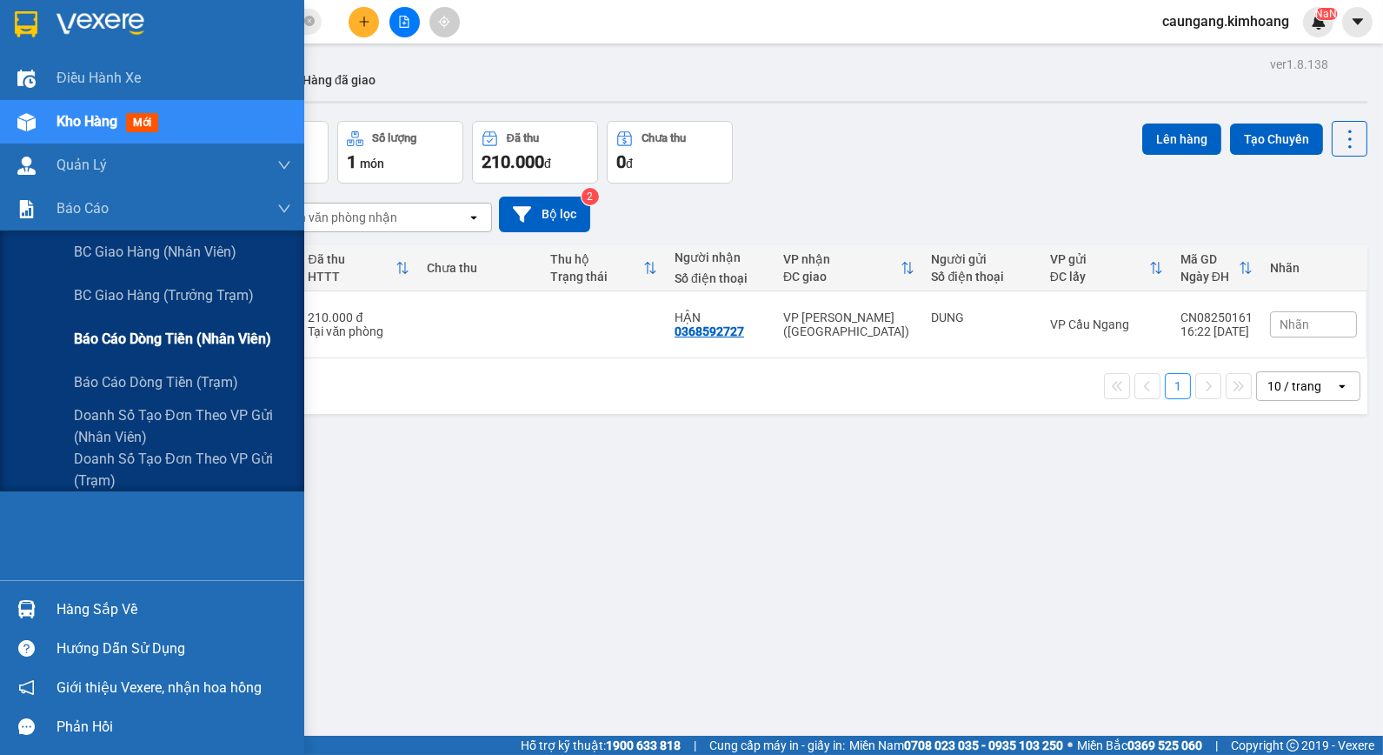
click at [108, 343] on span "Báo cáo dòng tiền (nhân viên)" at bounding box center [172, 339] width 197 height 22
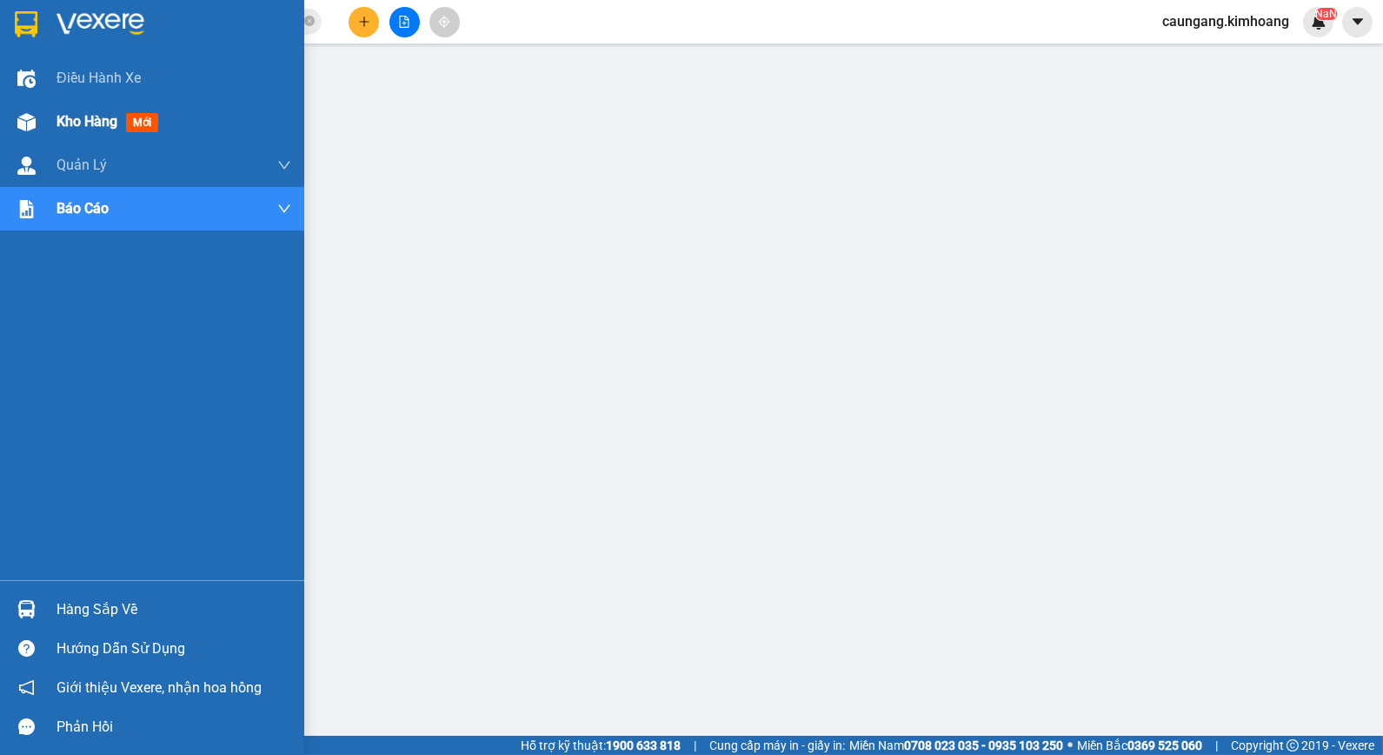
click at [17, 115] on img at bounding box center [26, 122] width 18 height 18
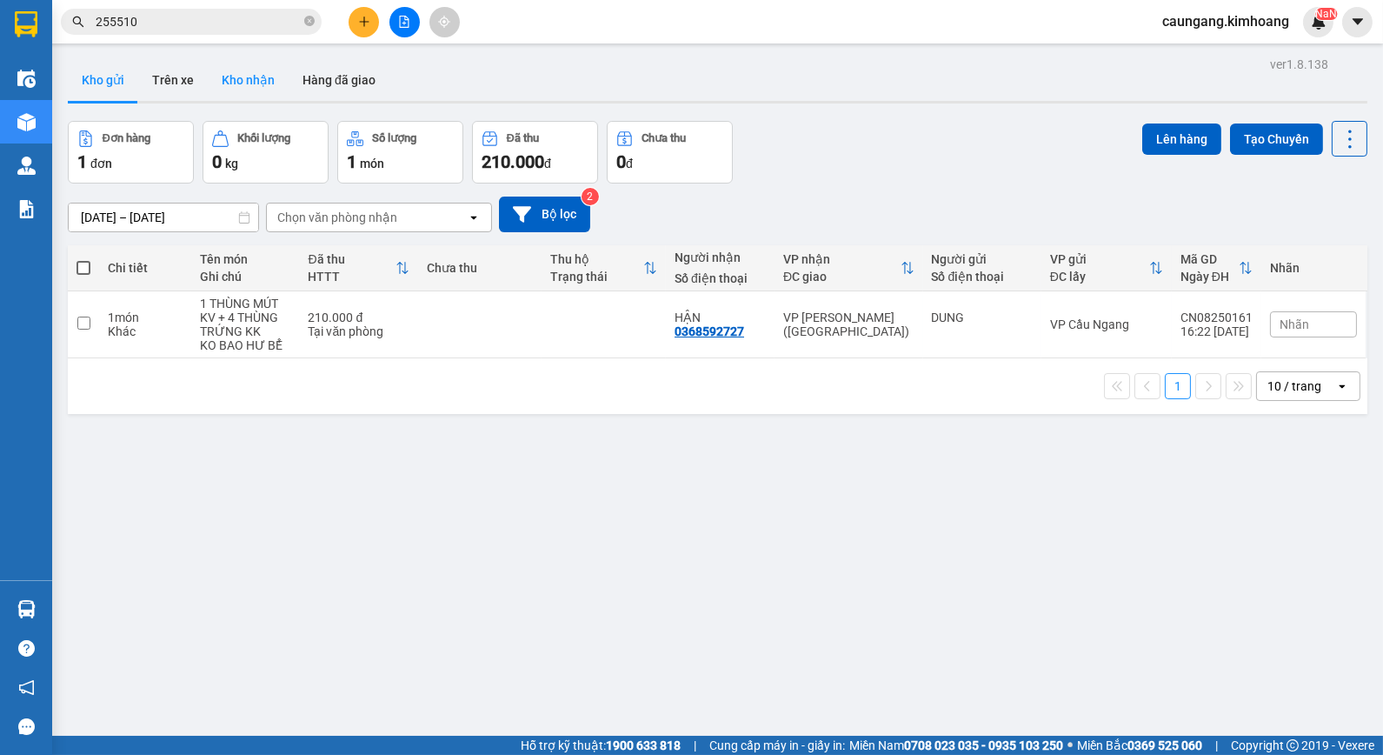
click at [246, 84] on button "Kho nhận" at bounding box center [248, 80] width 81 height 42
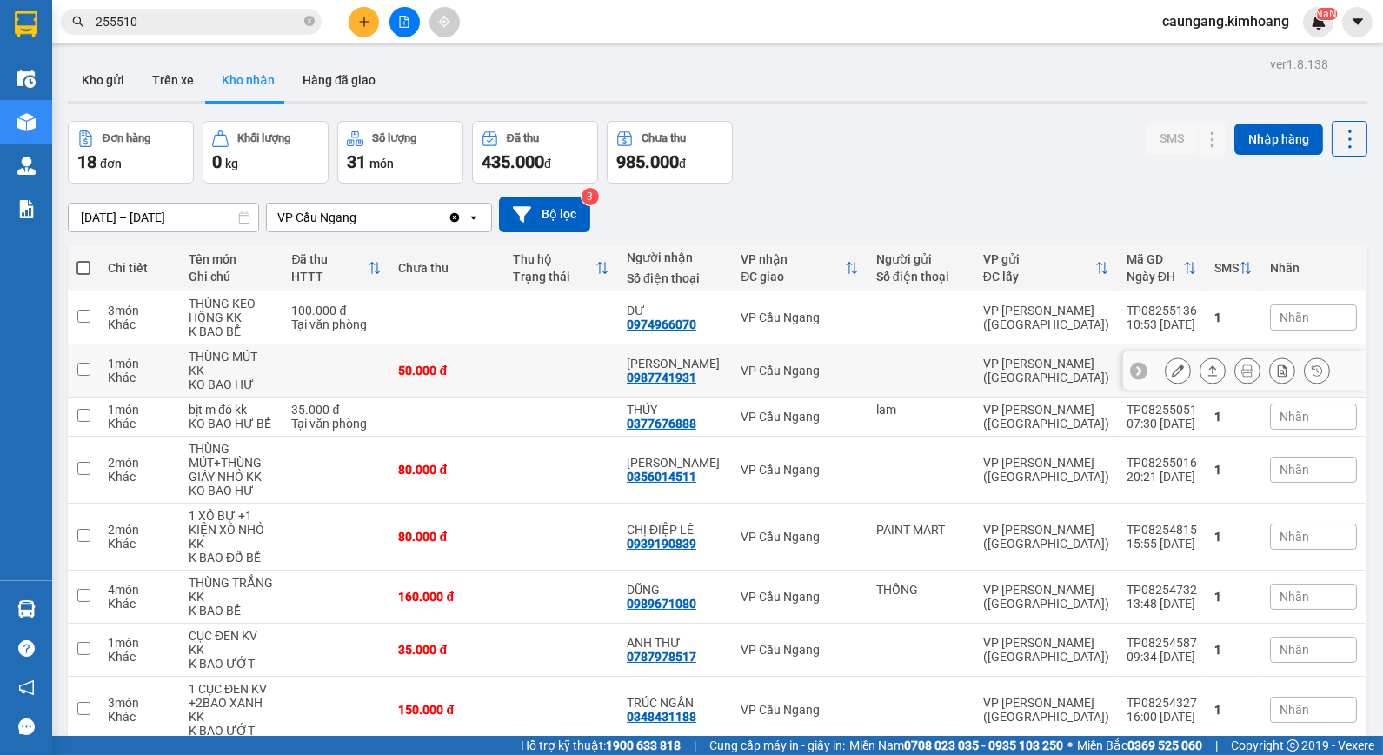
click at [769, 366] on div "VP Cầu Ngang" at bounding box center [800, 370] width 118 height 14
checkbox input "true"
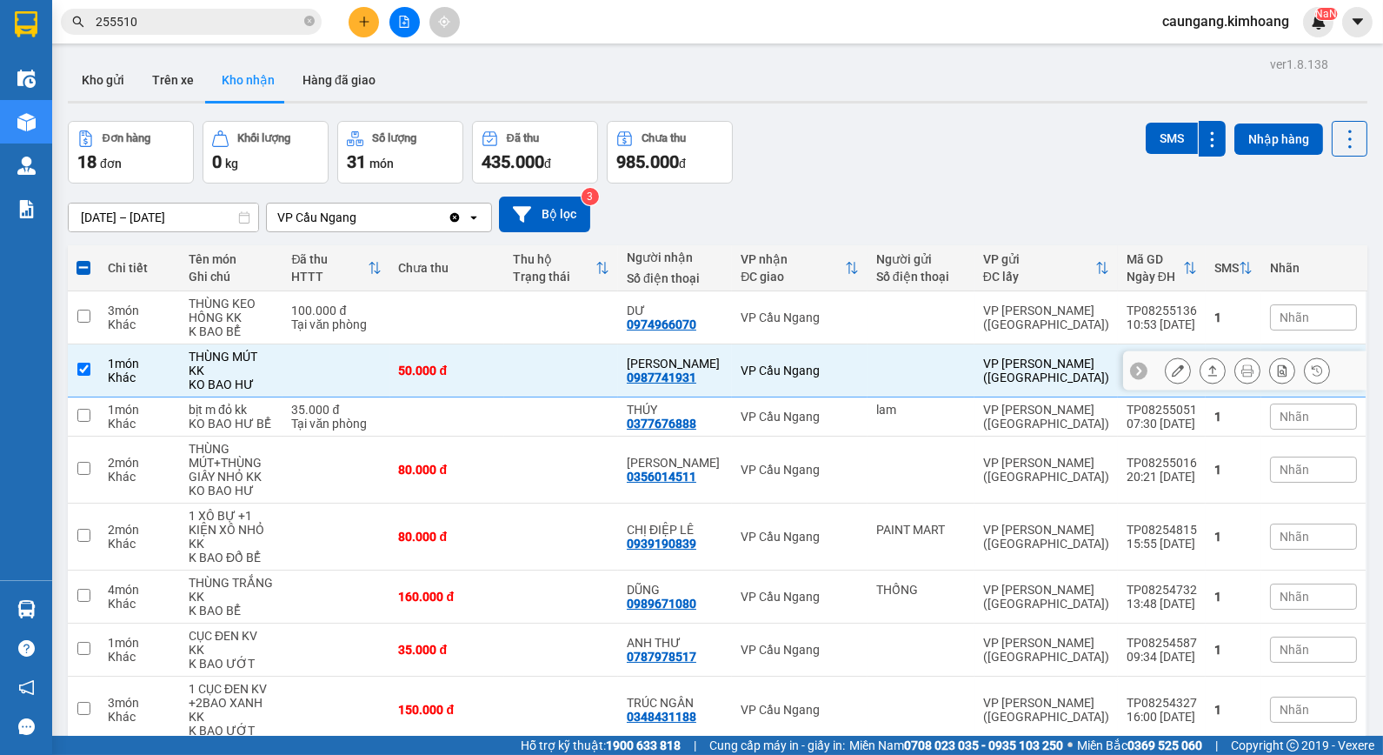
scroll to position [80, 0]
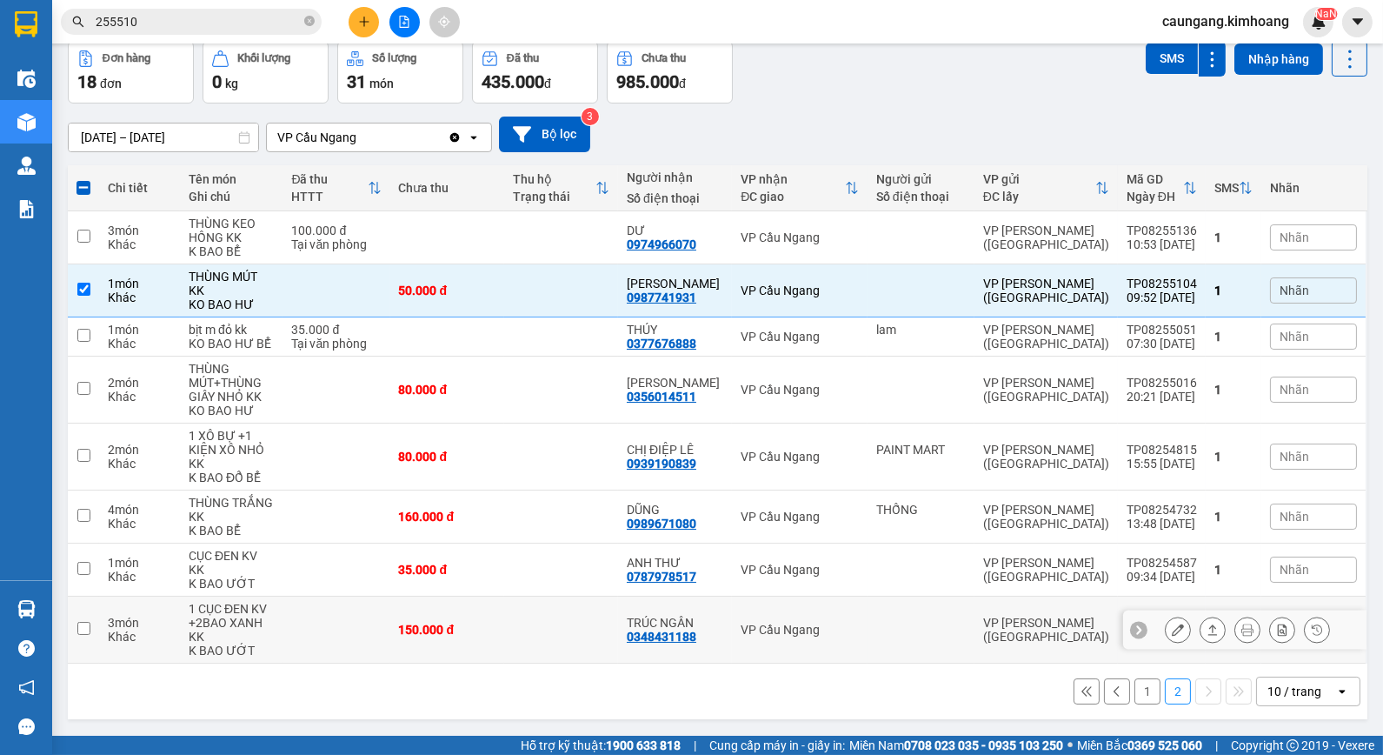
click at [815, 614] on td "VP Cầu Ngang" at bounding box center [800, 629] width 136 height 67
checkbox input "true"
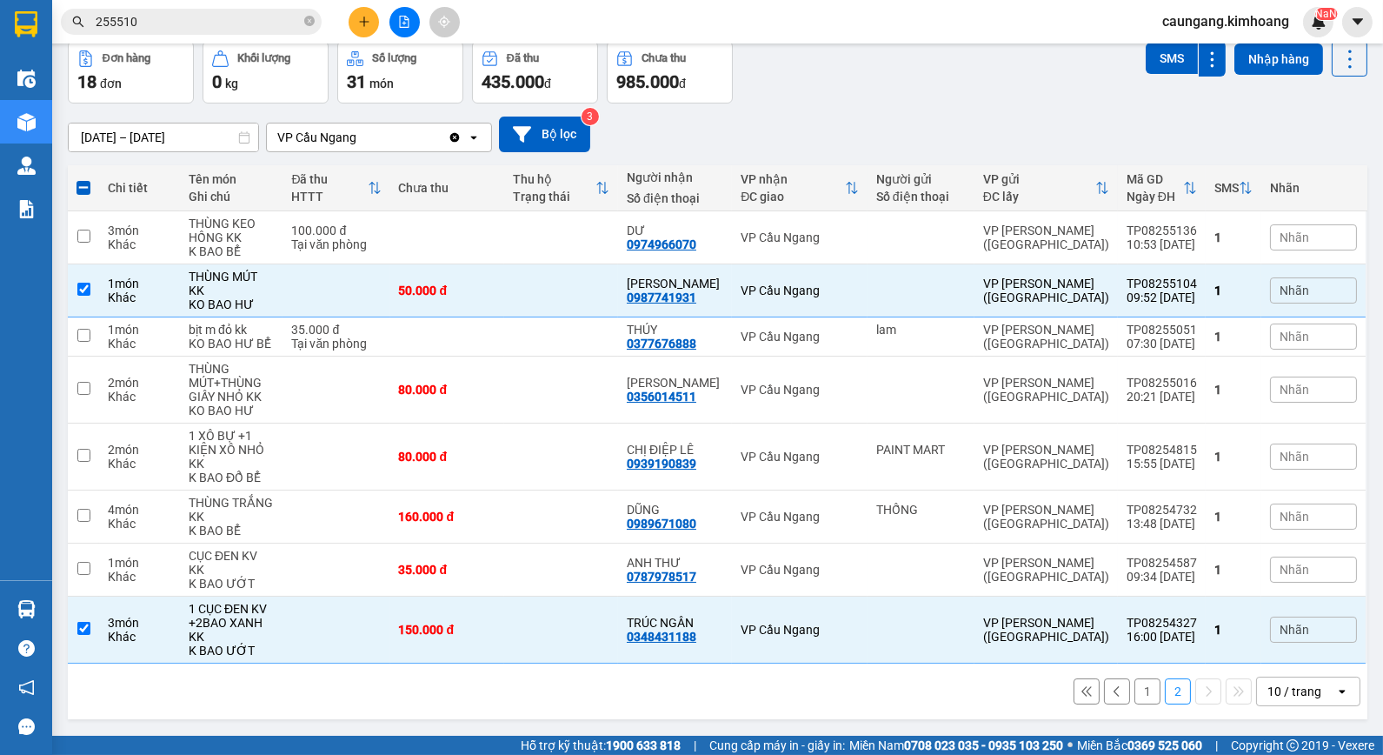
click at [192, 135] on input "[DATE] – [DATE]" at bounding box center [164, 137] width 190 height 28
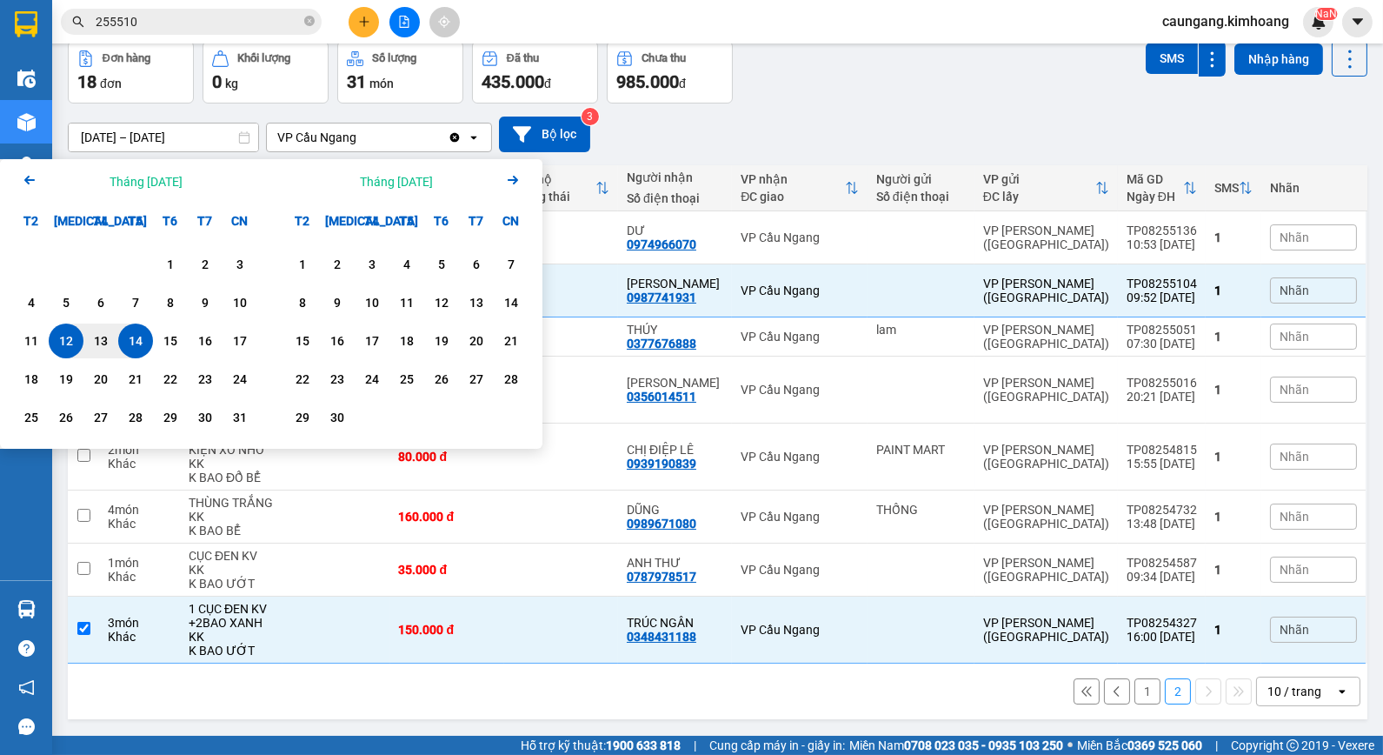
click at [20, 171] on icon "Arrow Left" at bounding box center [29, 180] width 21 height 21
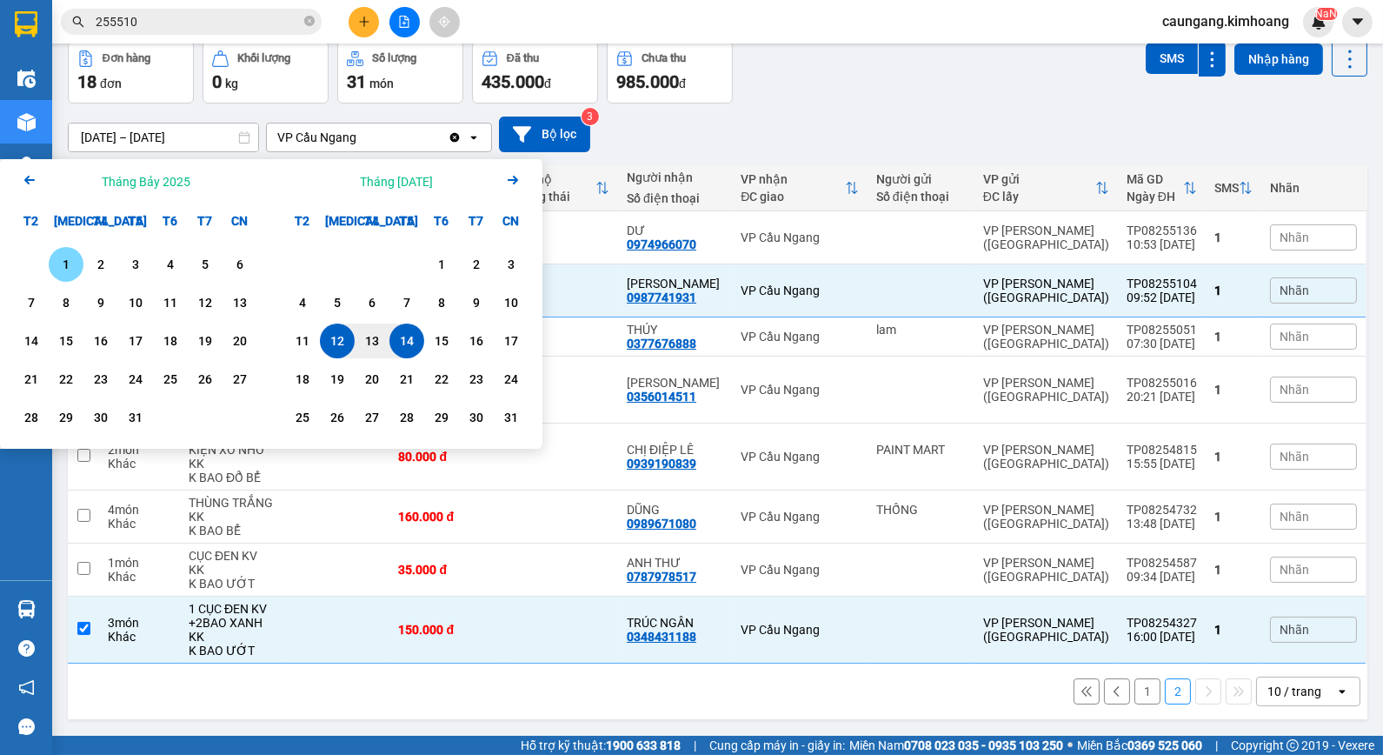
click at [64, 270] on div "1" at bounding box center [66, 264] width 24 height 21
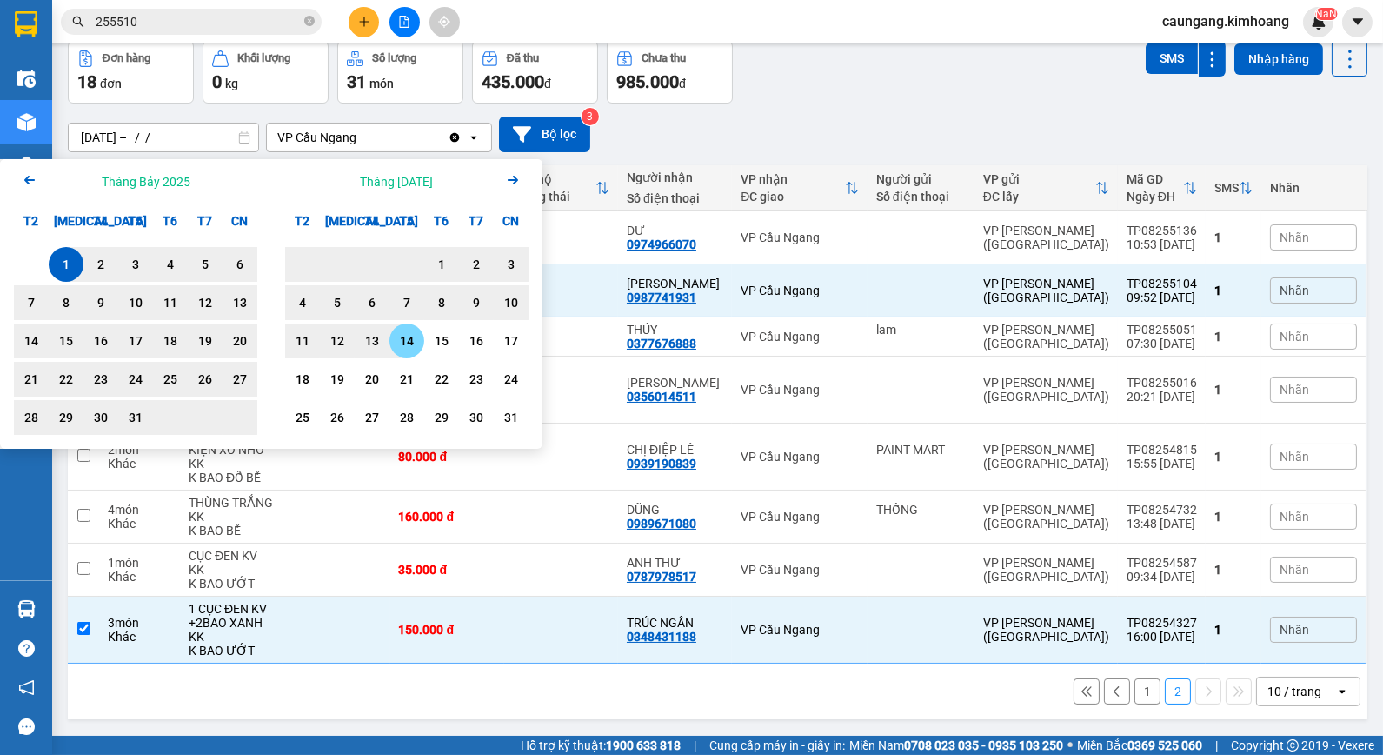
click at [411, 342] on div "14" at bounding box center [407, 340] width 24 height 21
type input "[DATE] – [DATE]"
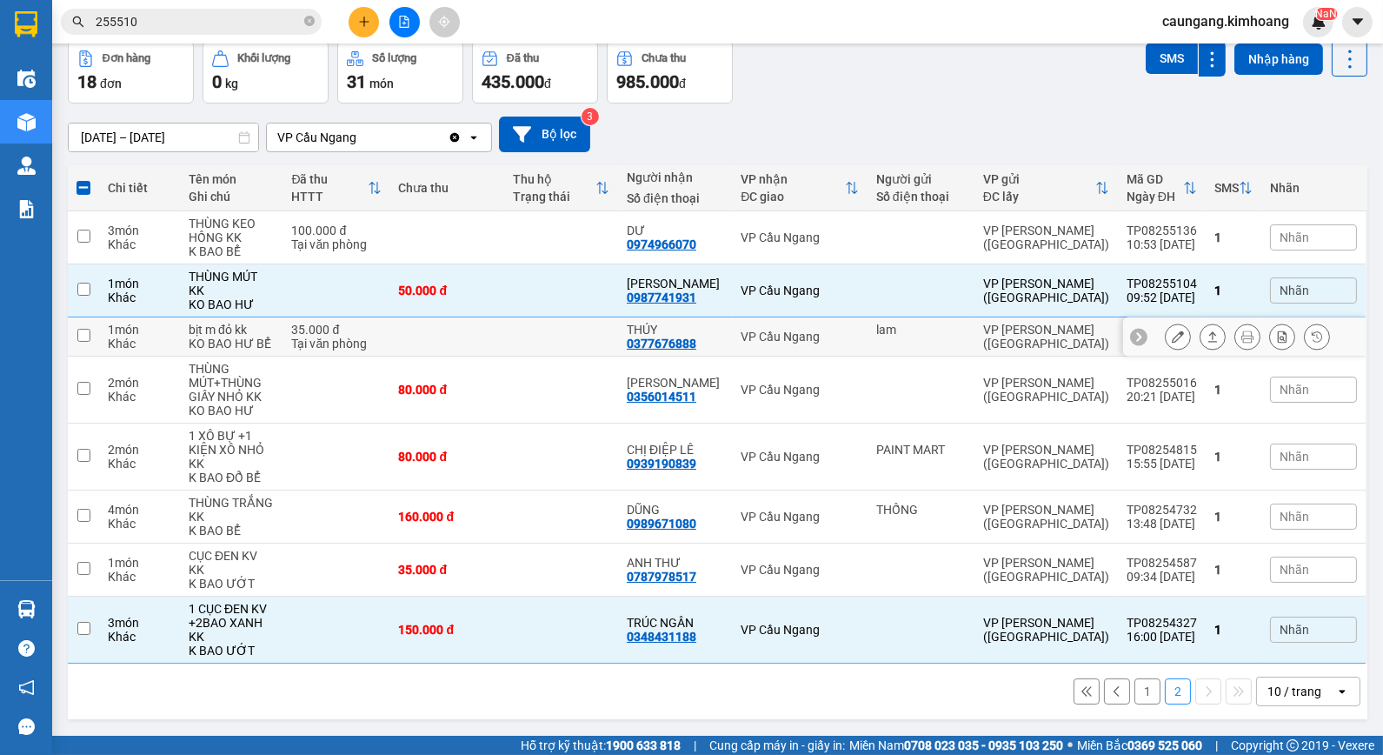
checkbox input "false"
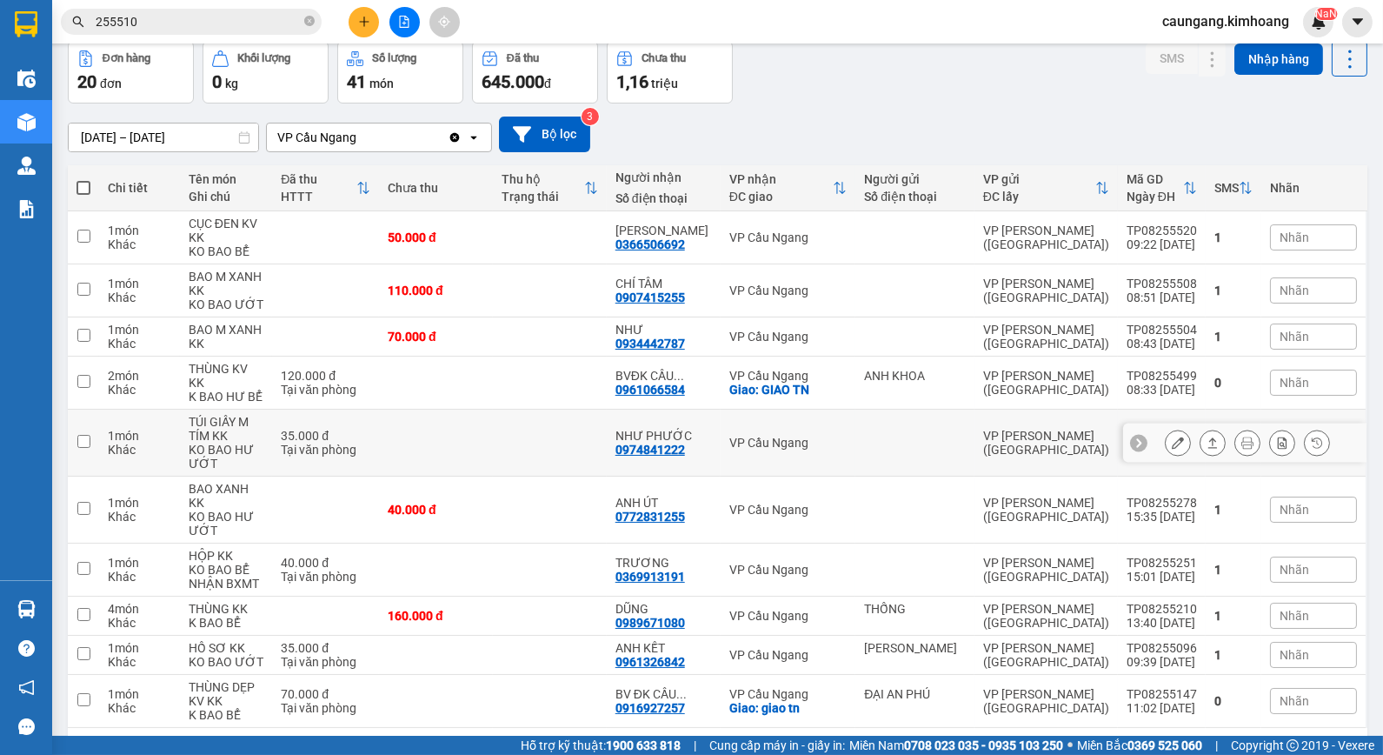
scroll to position [116, 0]
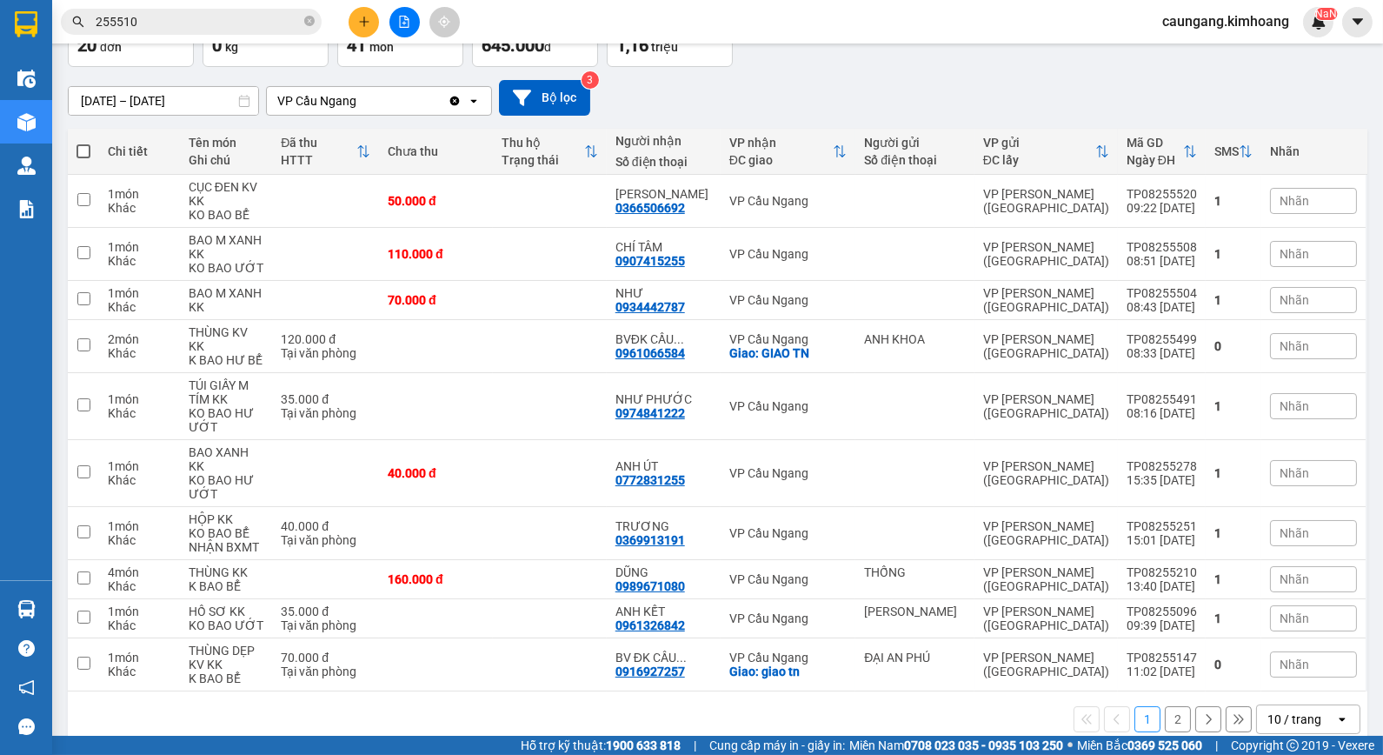
click at [1165, 706] on button "2" at bounding box center [1178, 719] width 26 height 26
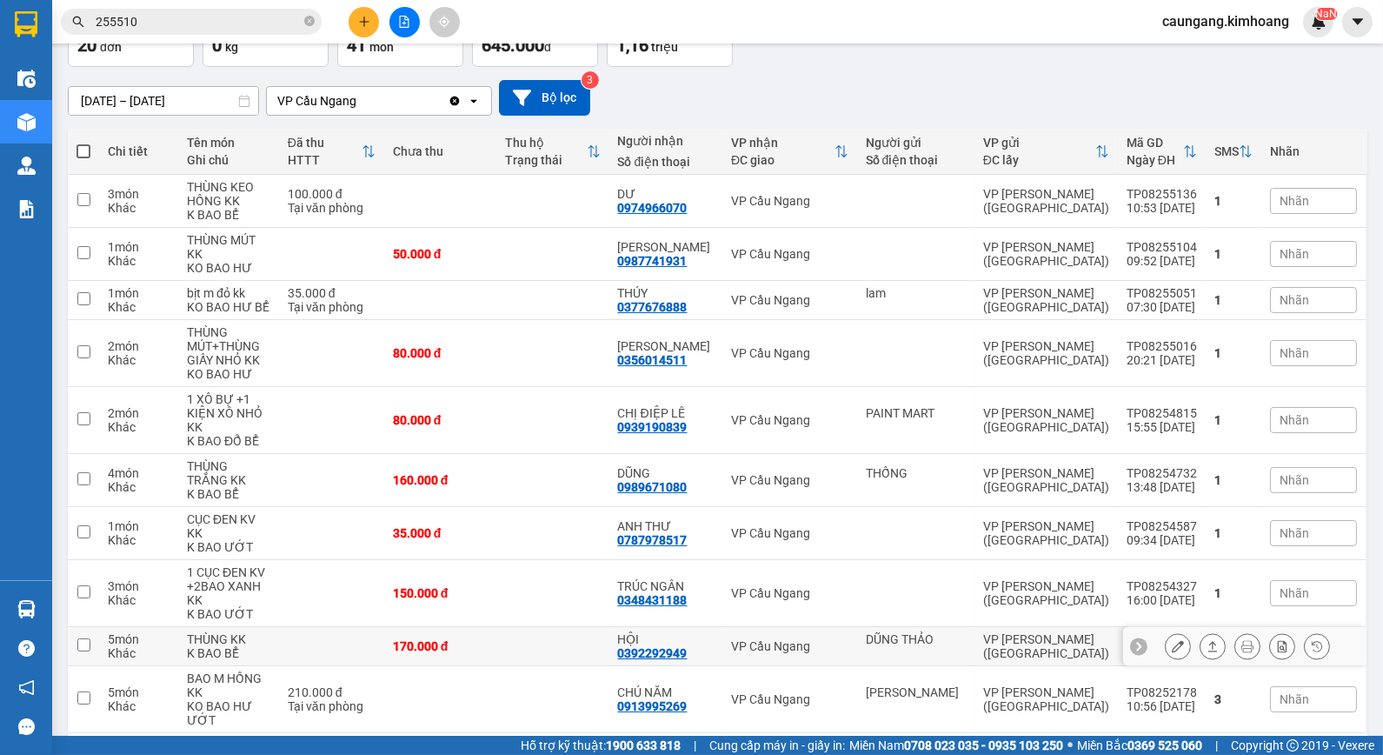
click at [549, 627] on td at bounding box center [552, 646] width 112 height 39
checkbox input "true"
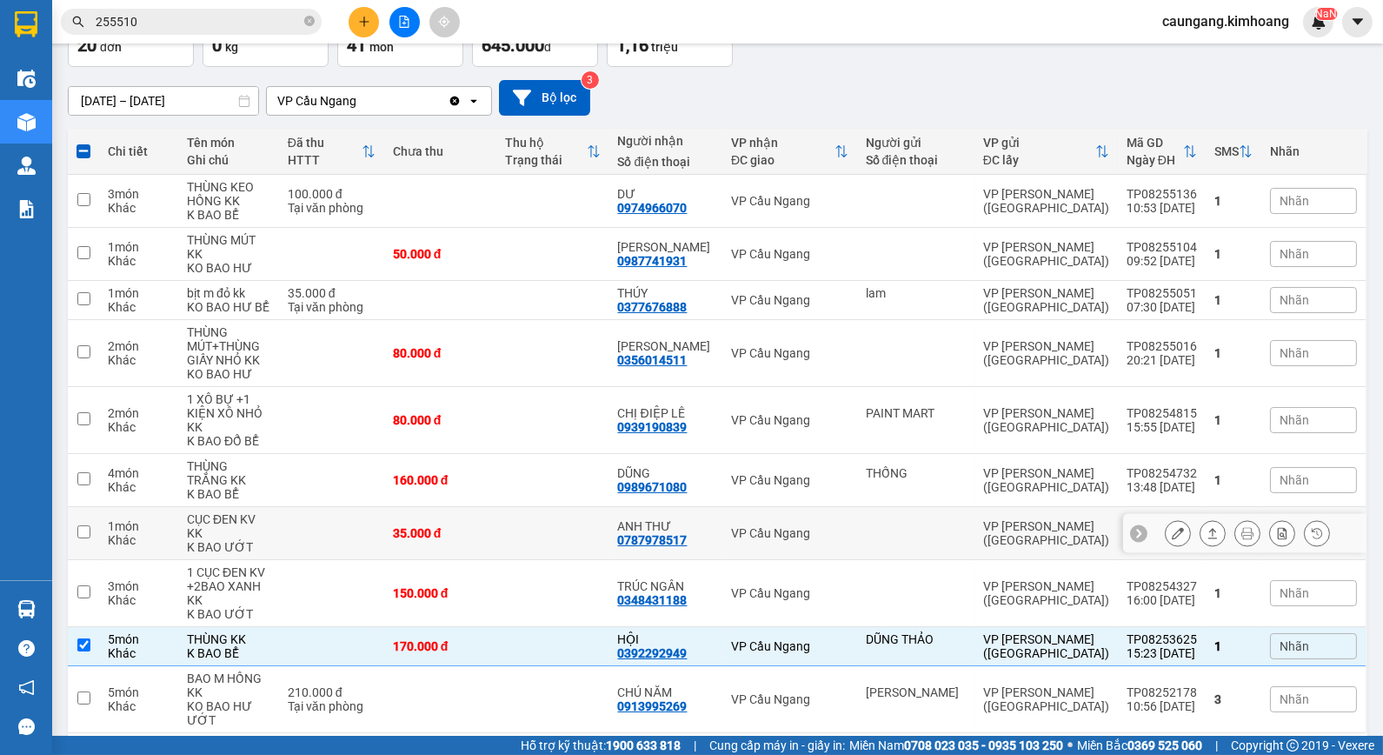
click at [577, 509] on td at bounding box center [552, 533] width 112 height 53
checkbox input "true"
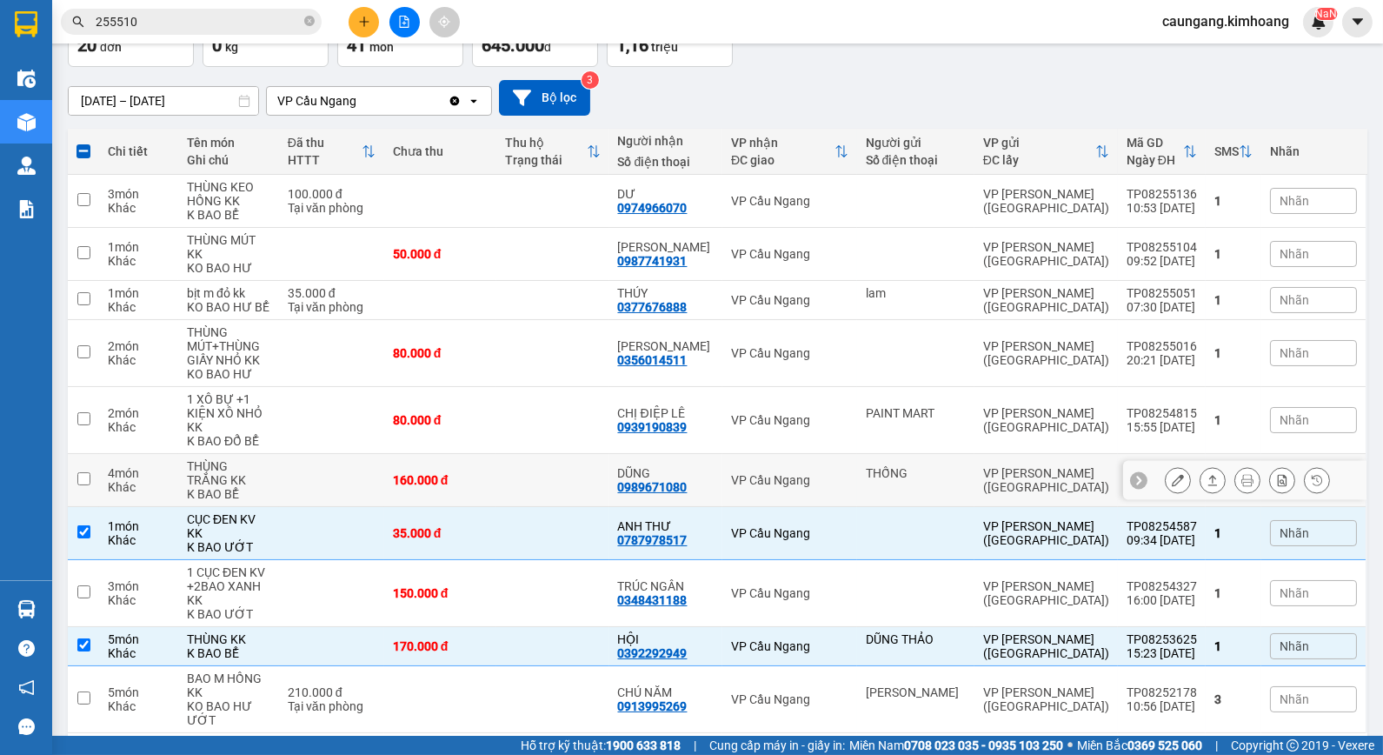
click at [542, 465] on td at bounding box center [552, 480] width 112 height 53
checkbox input "true"
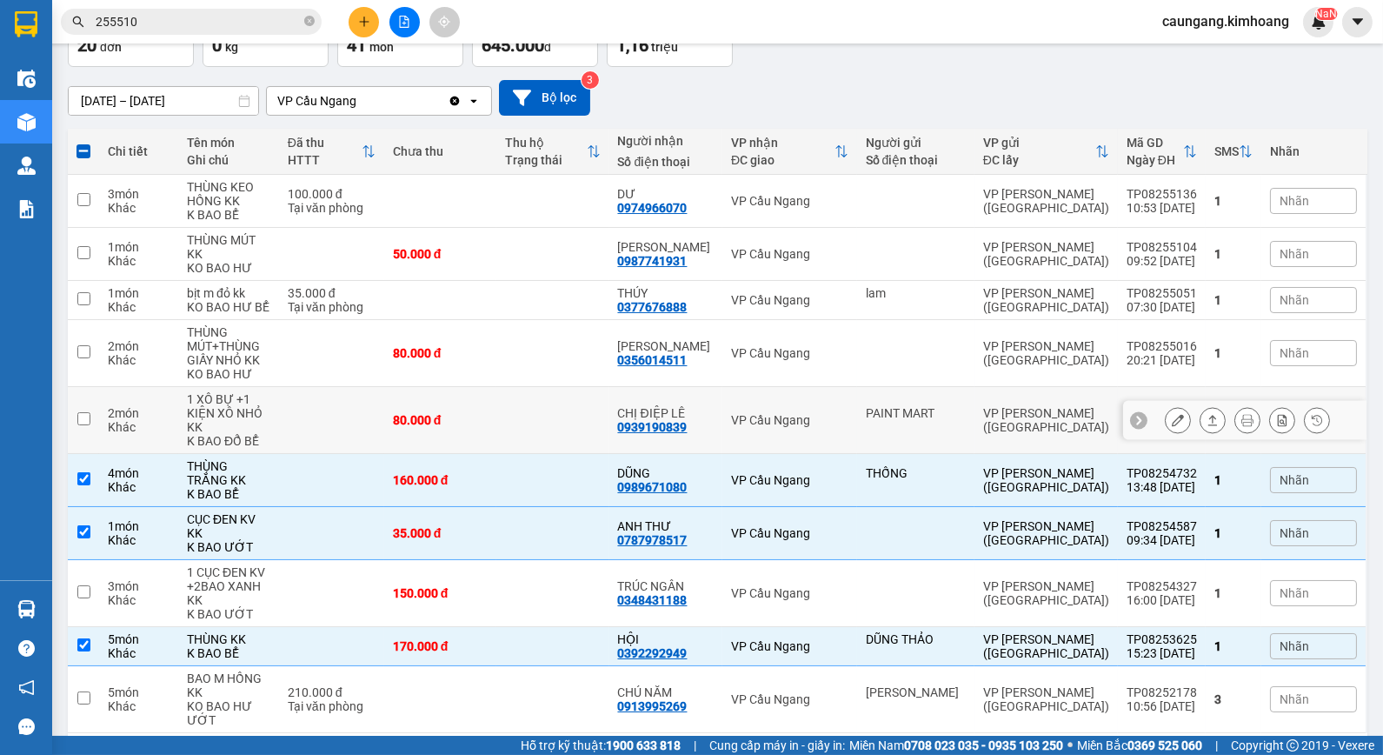
drag, startPoint x: 562, startPoint y: 412, endPoint x: 575, endPoint y: 355, distance: 58.8
click at [560, 413] on td at bounding box center [552, 420] width 112 height 67
checkbox input "true"
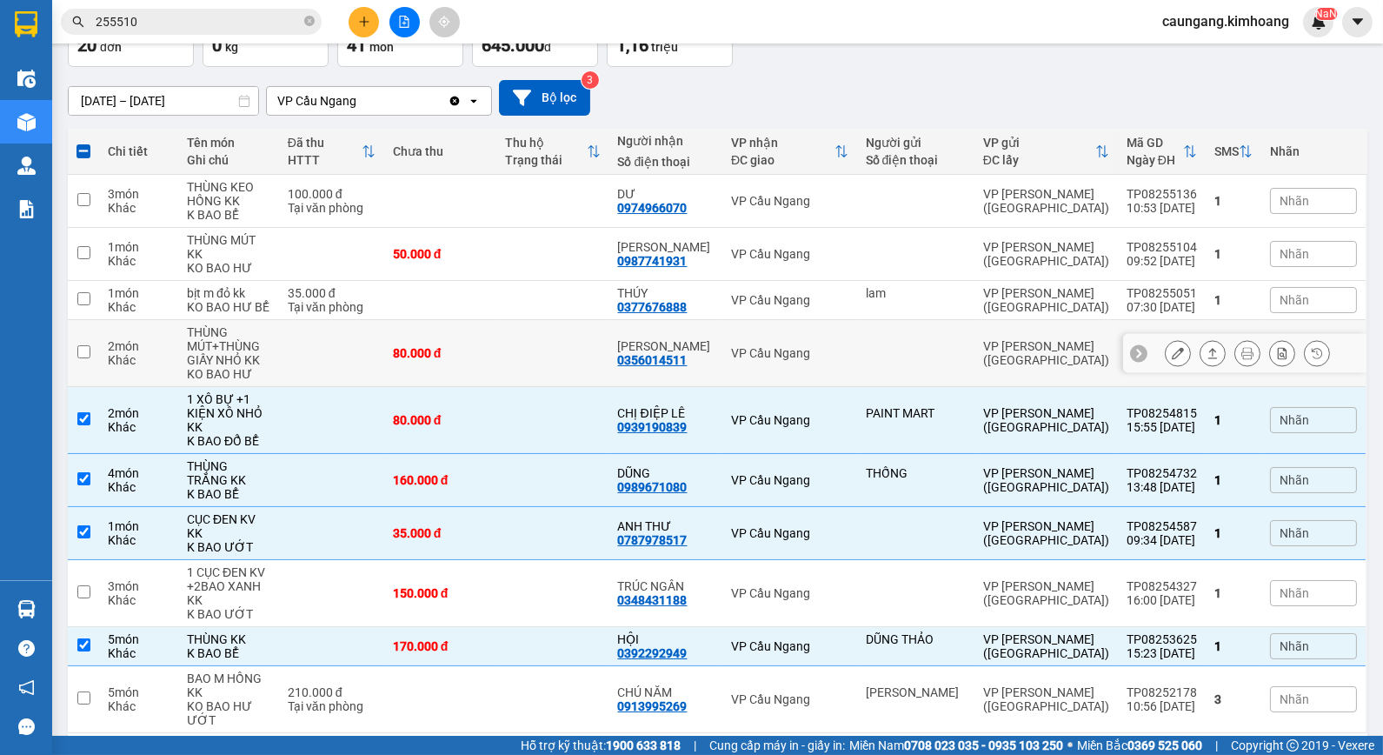
click at [520, 325] on td at bounding box center [552, 353] width 112 height 67
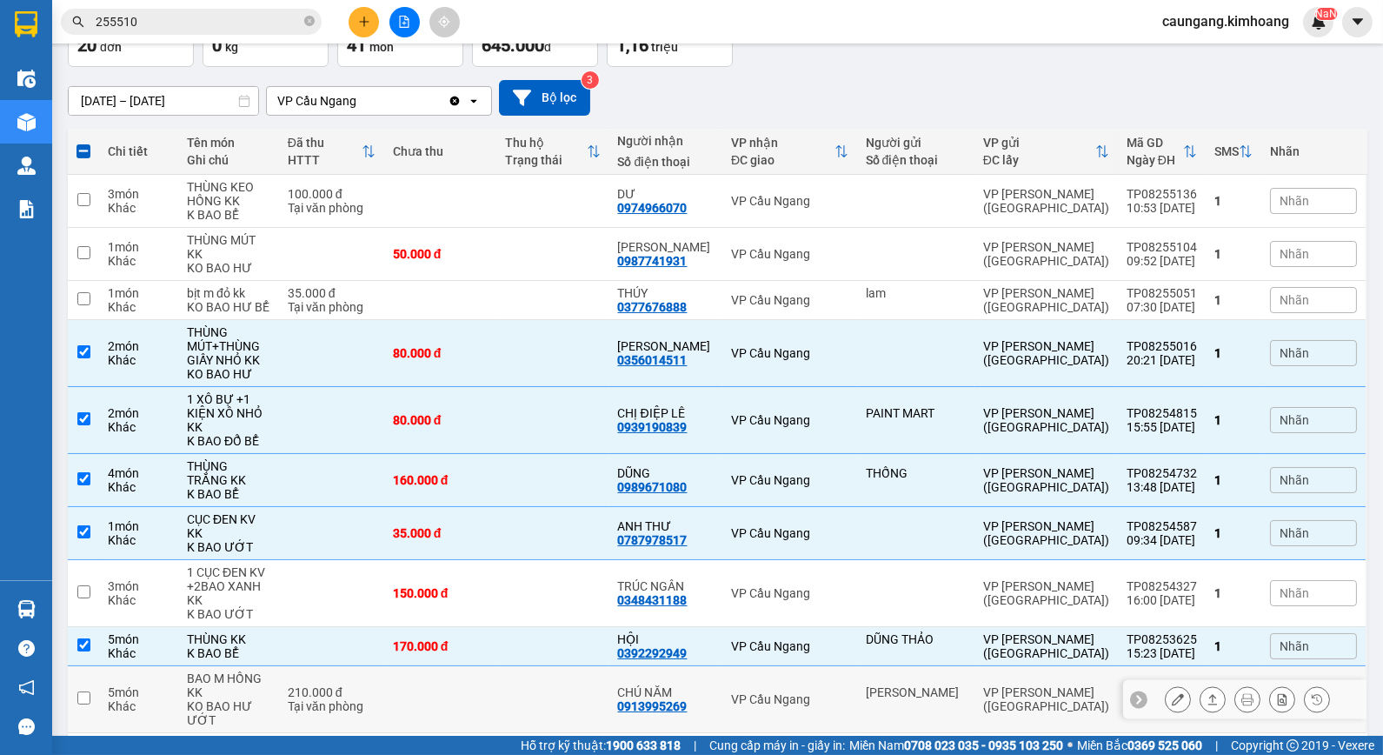
scroll to position [158, 0]
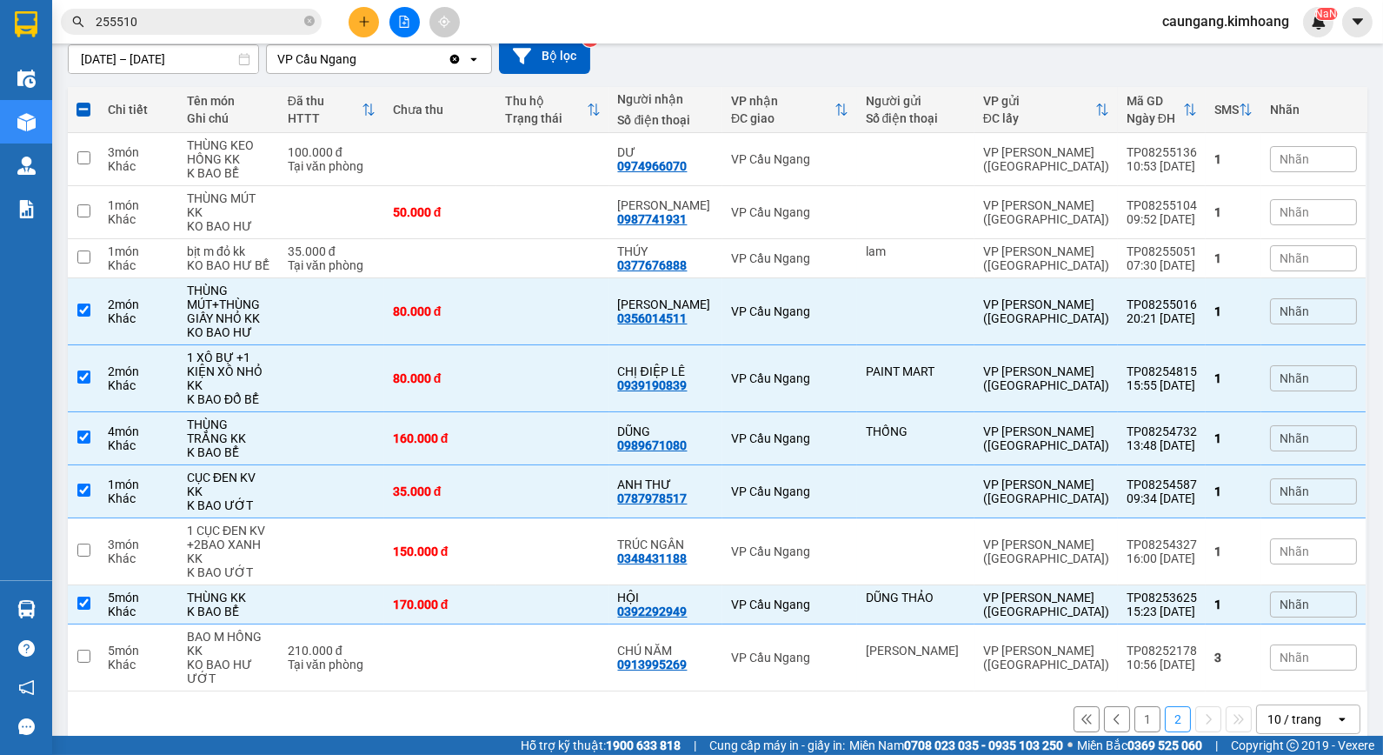
click at [1135, 706] on button "1" at bounding box center [1148, 719] width 26 height 26
checkbox input "false"
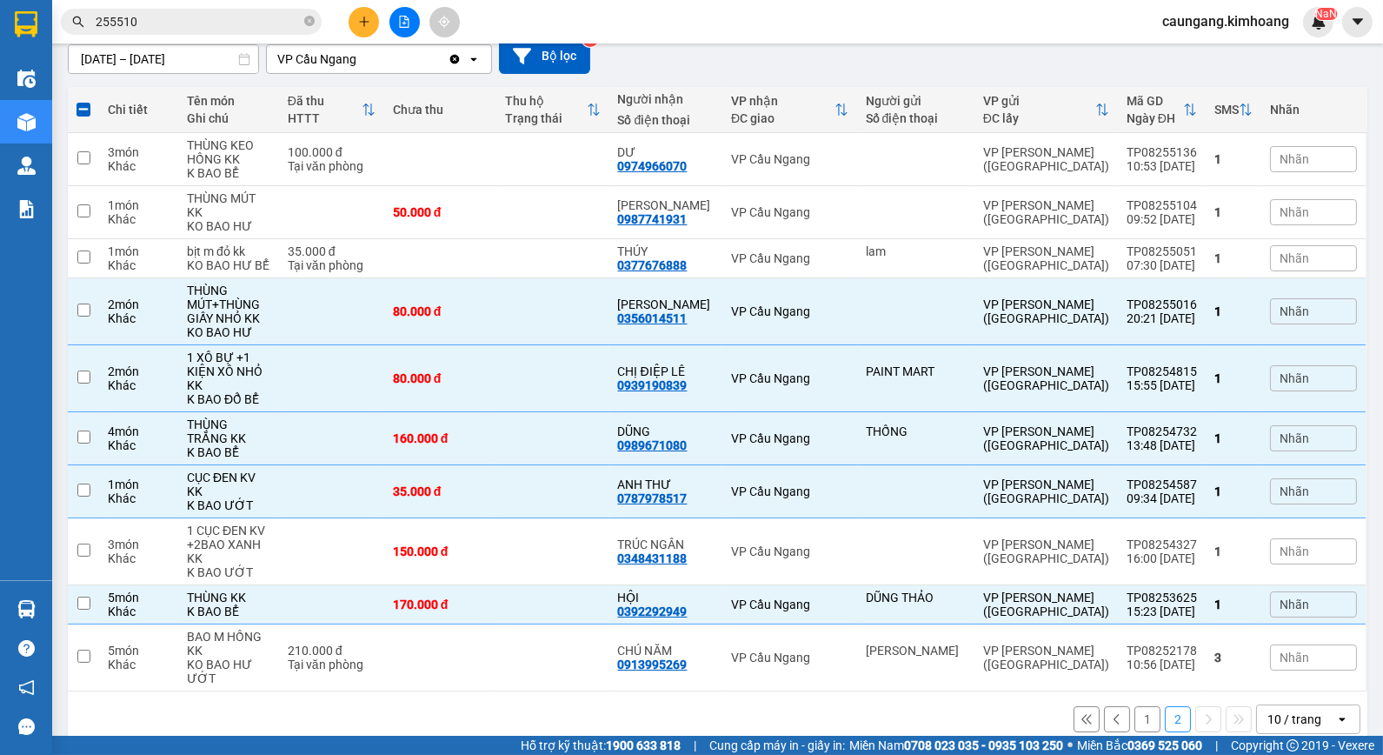
checkbox input "false"
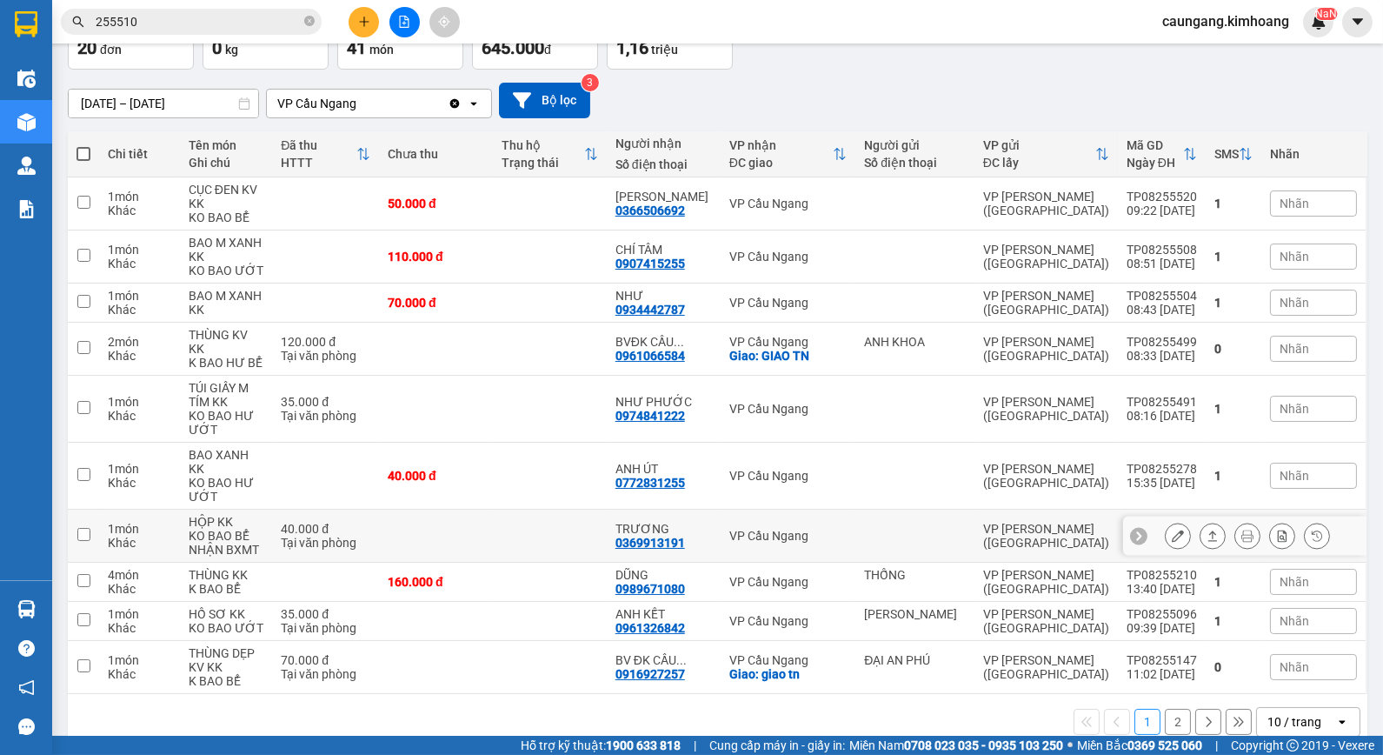
scroll to position [116, 0]
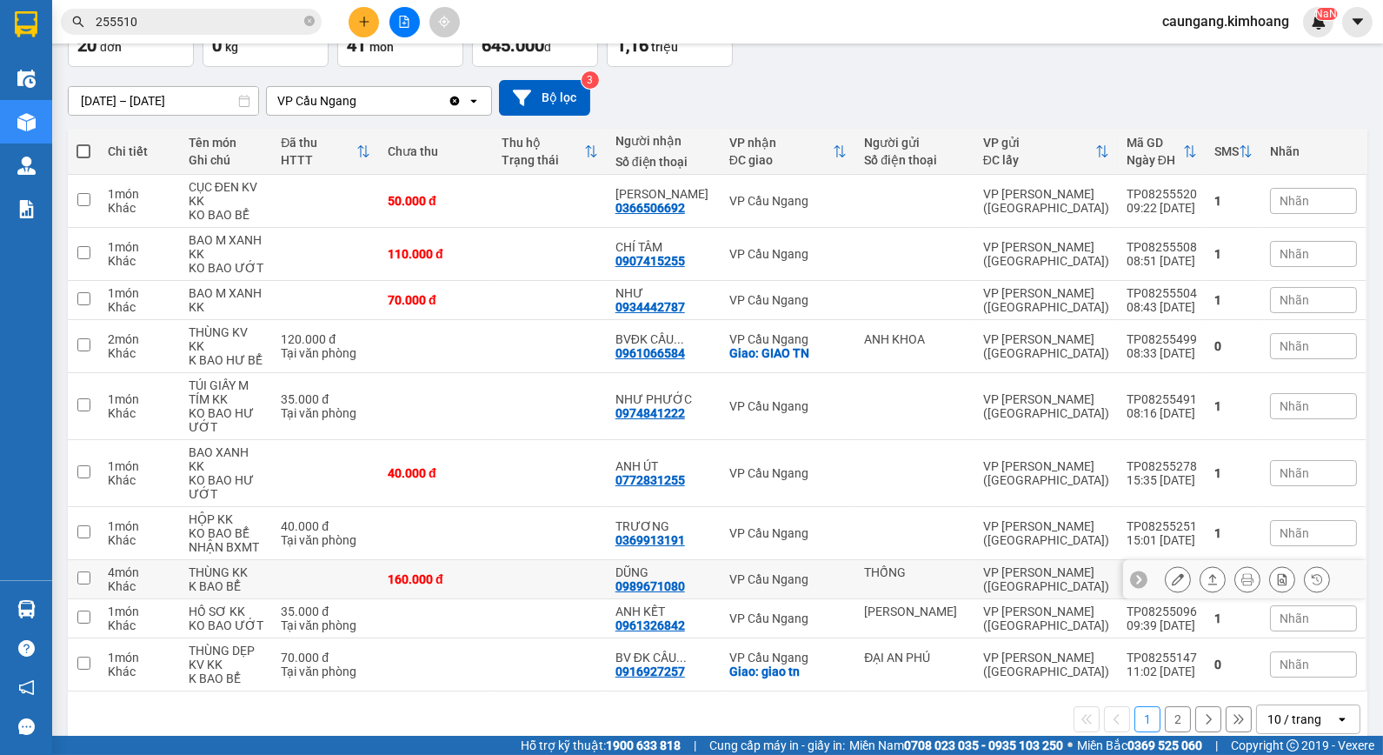
click at [569, 560] on td at bounding box center [550, 579] width 114 height 39
checkbox input "true"
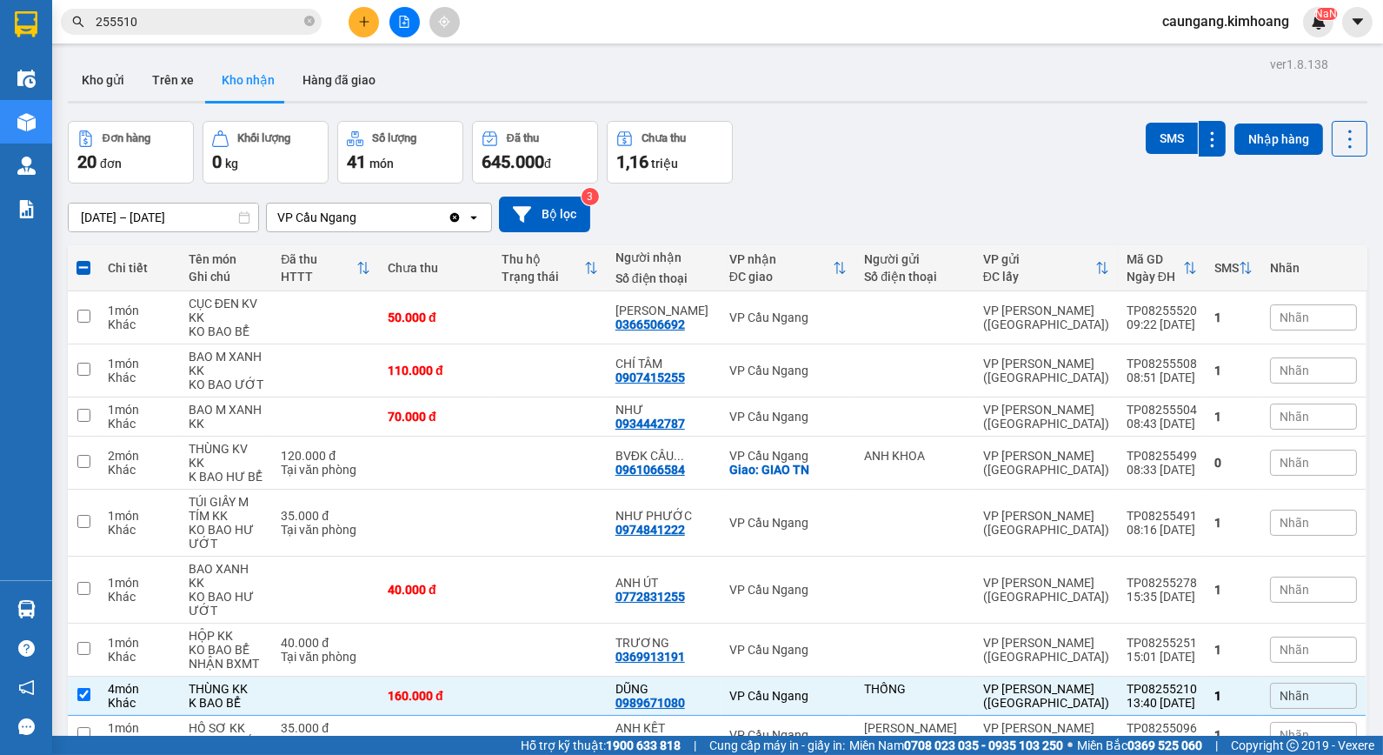
scroll to position [116, 0]
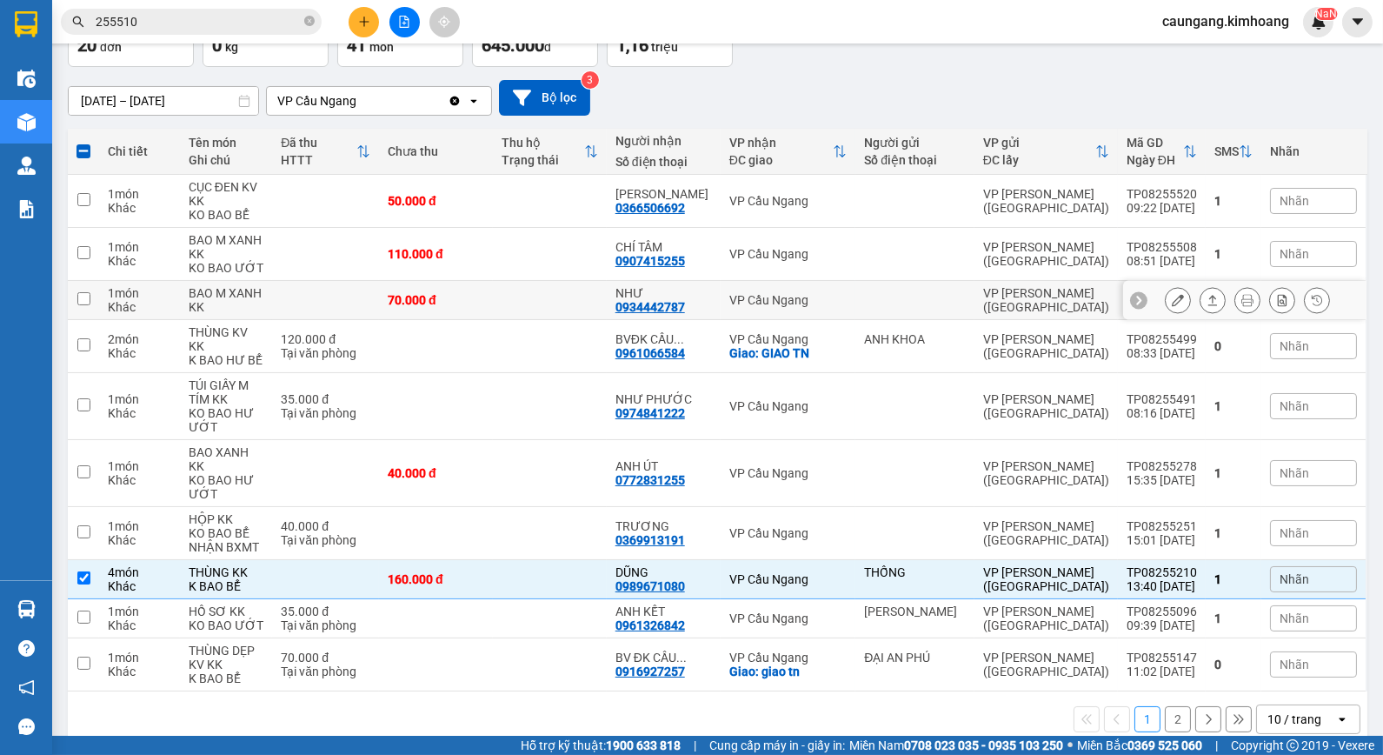
click at [570, 284] on td at bounding box center [550, 300] width 114 height 39
checkbox input "true"
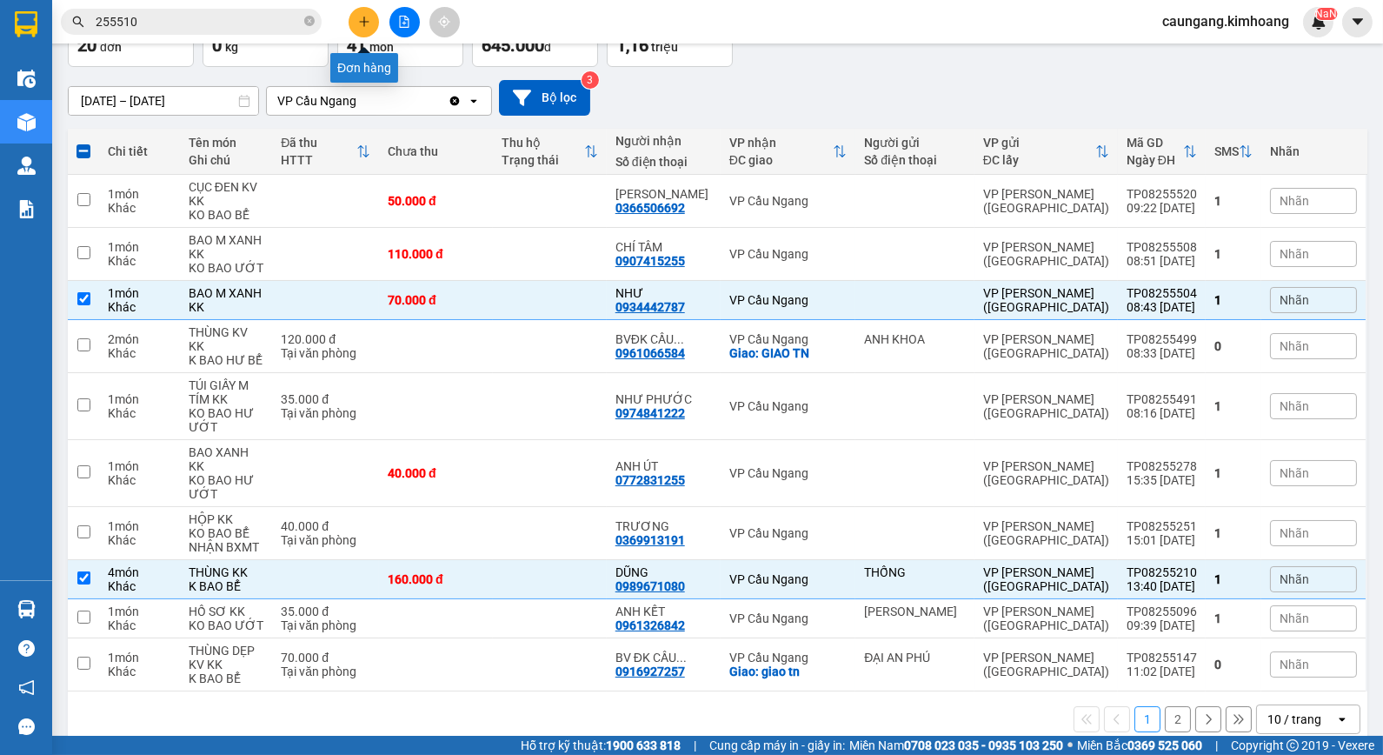
click at [366, 21] on icon "plus" at bounding box center [364, 21] width 10 height 1
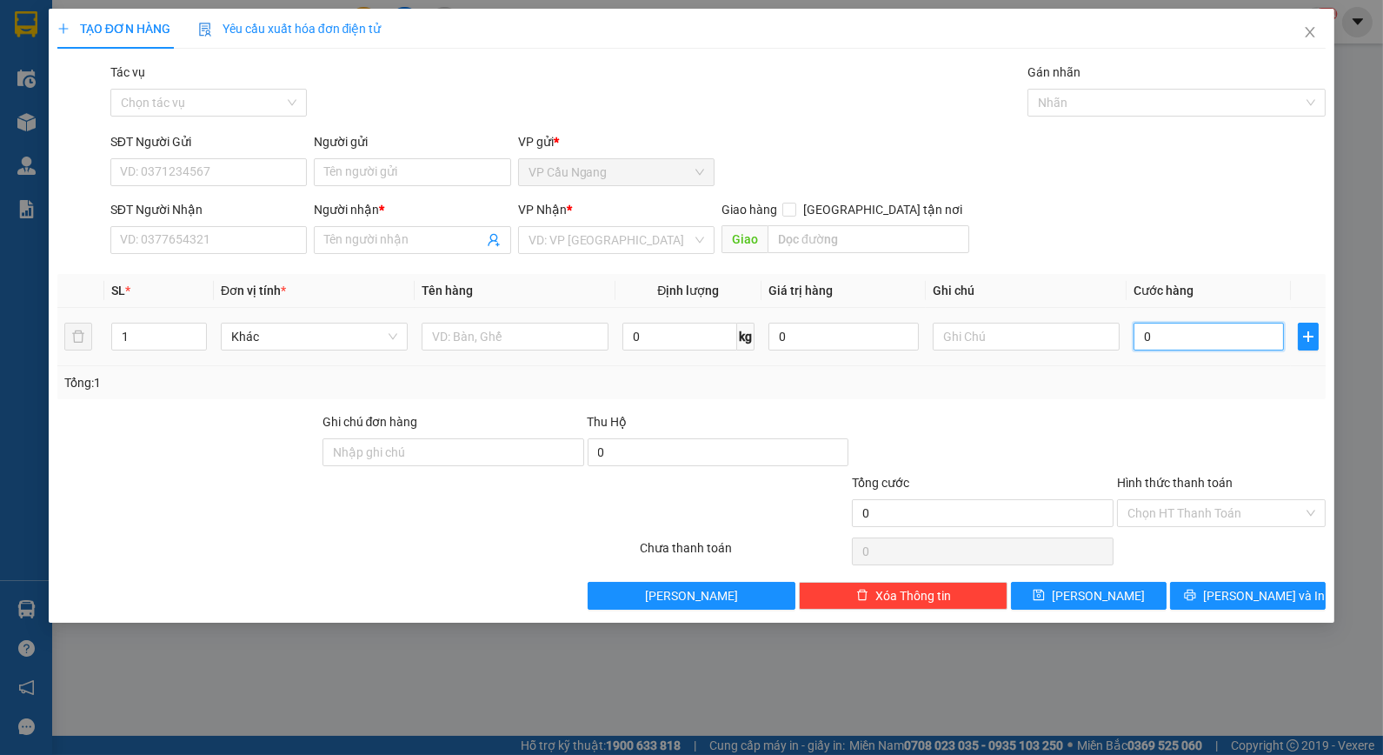
click at [1210, 349] on input "0" at bounding box center [1209, 337] width 150 height 28
type input "2"
type input "28"
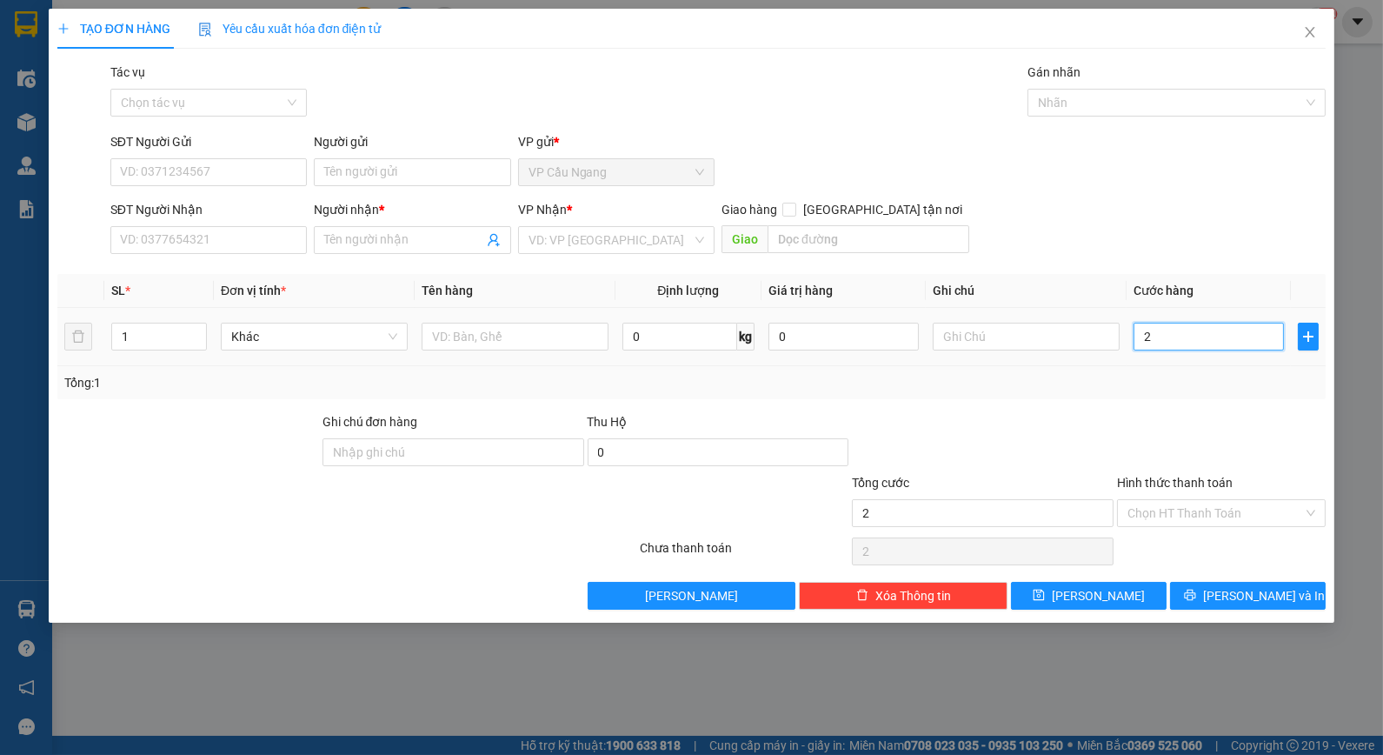
type input "28"
type input "280"
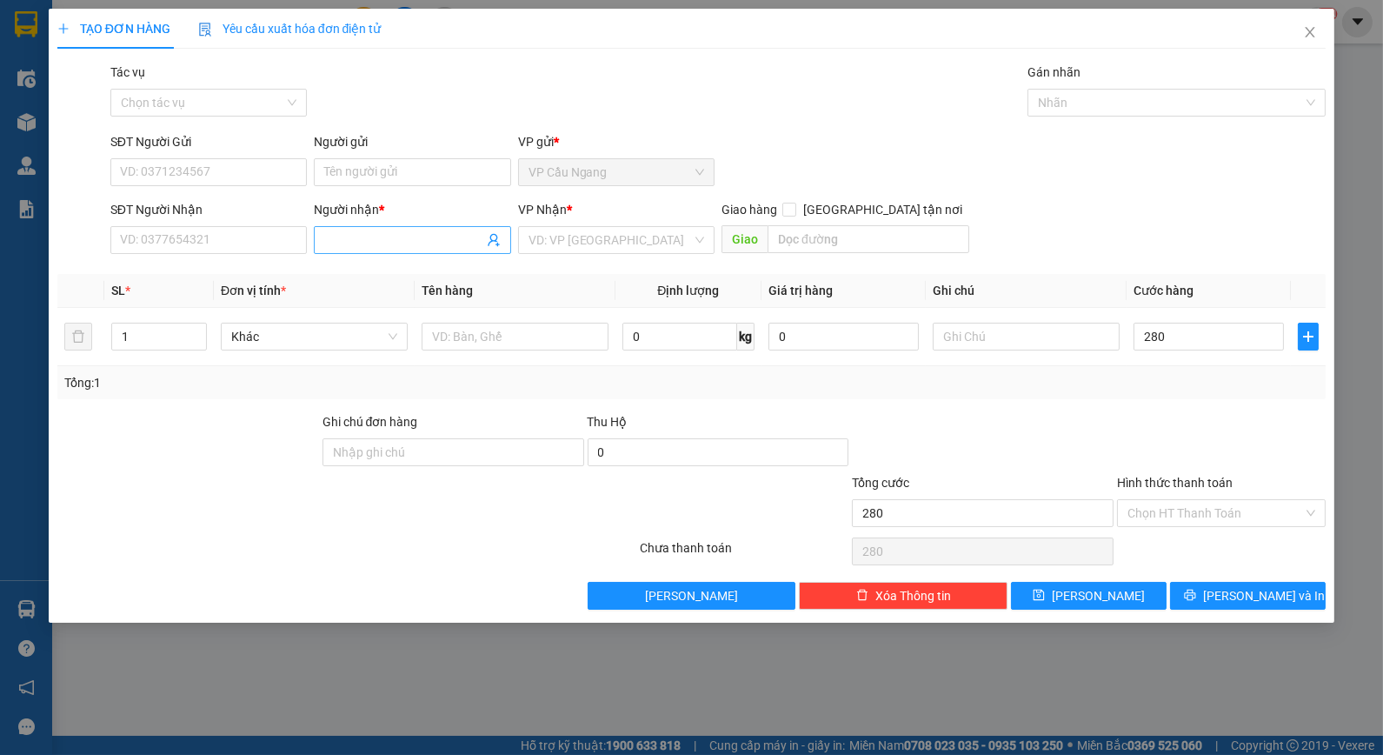
type input "280.000"
click at [417, 245] on input "Người nhận *" at bounding box center [403, 239] width 158 height 19
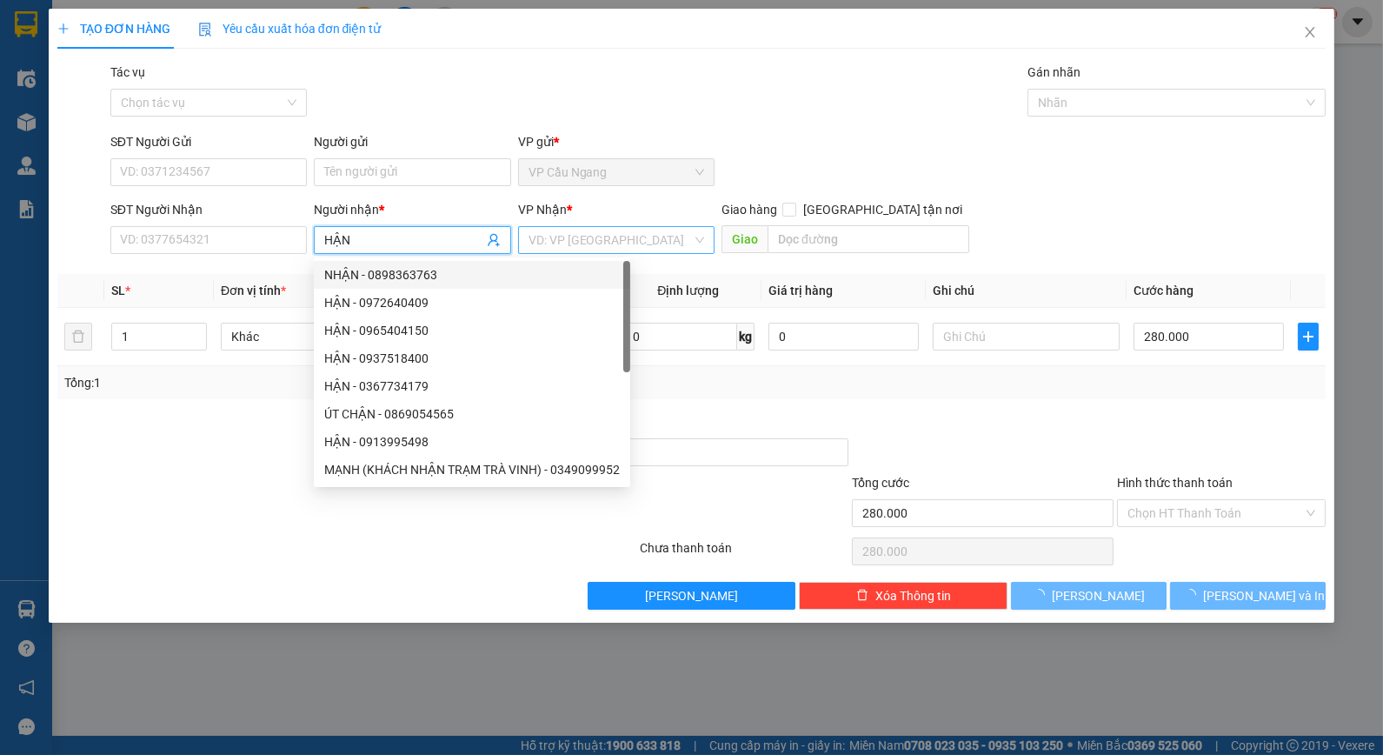
type input "HẬN"
click at [584, 230] on input "search" at bounding box center [610, 240] width 163 height 26
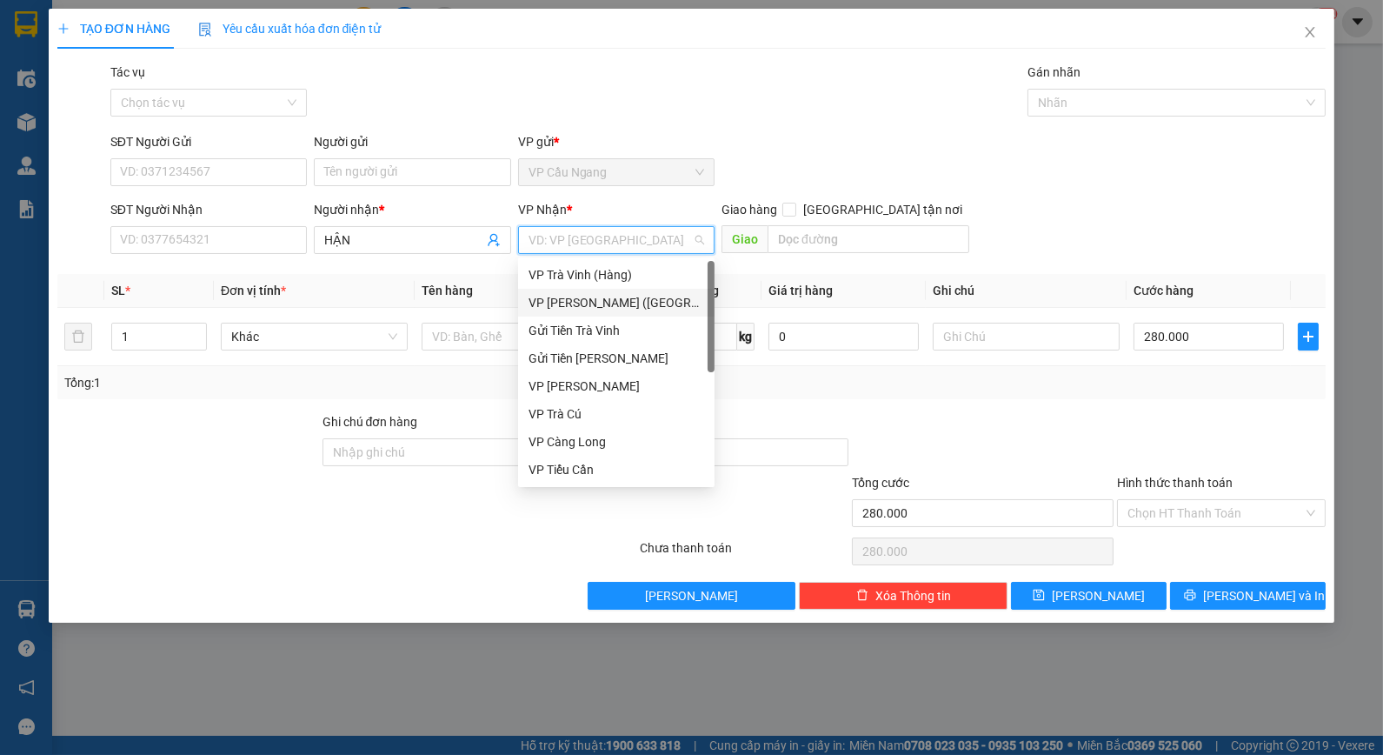
click at [570, 293] on div "VP [PERSON_NAME] ([GEOGRAPHIC_DATA])" at bounding box center [617, 302] width 176 height 19
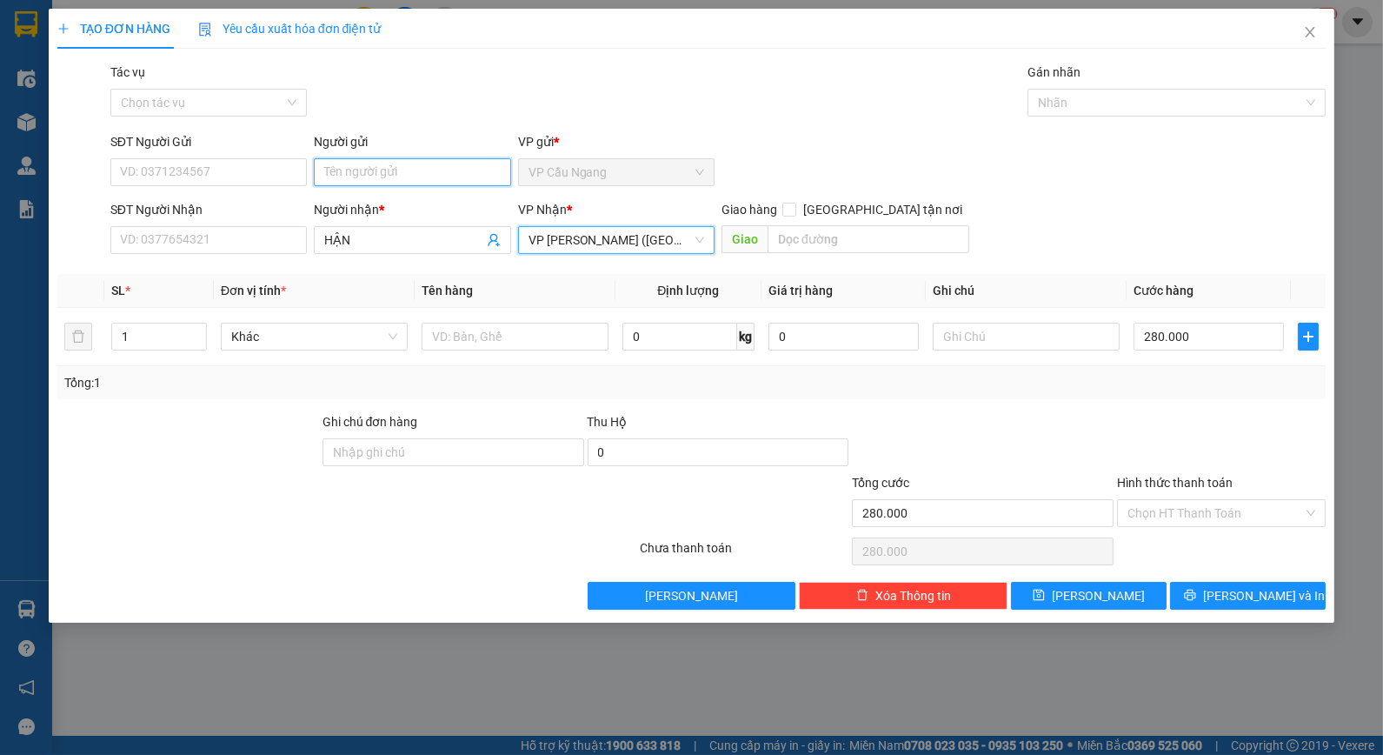
click at [331, 177] on input "Người gửi" at bounding box center [412, 172] width 196 height 28
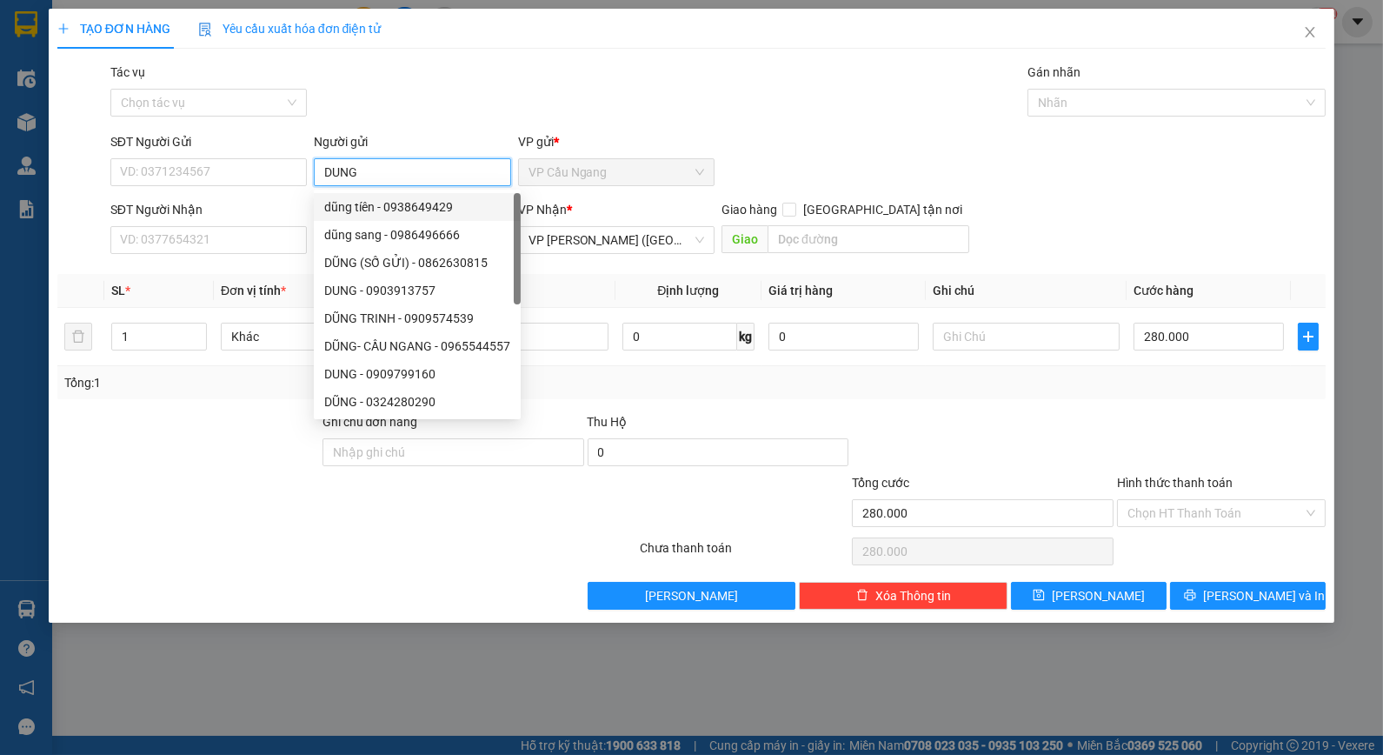
type input "DUNG"
click at [400, 85] on div "Tác vụ Chọn tác vụ Gán nhãn Nhãn" at bounding box center [718, 93] width 1223 height 61
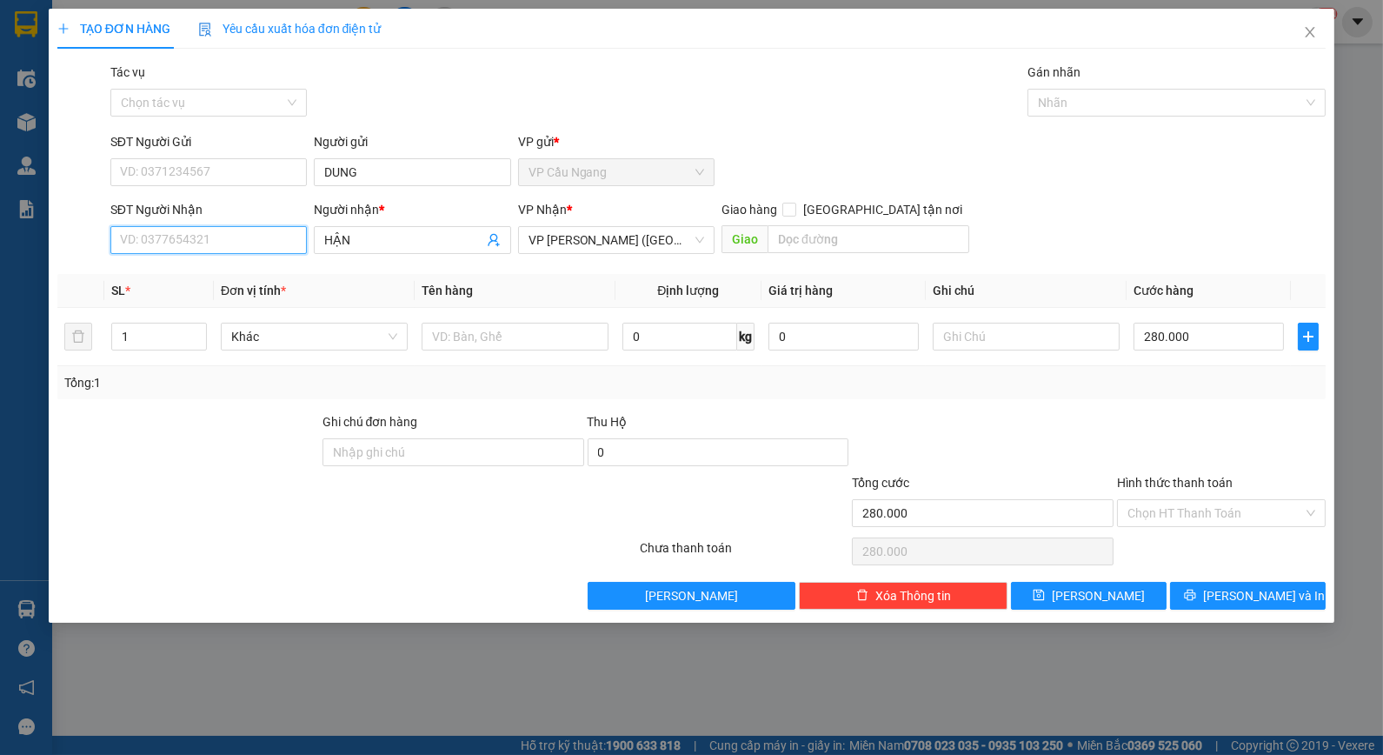
click at [285, 247] on input "SĐT Người Nhận" at bounding box center [208, 240] width 196 height 28
type input "0368592727"
click at [282, 270] on div "0368592727 - HẬN" at bounding box center [209, 274] width 176 height 19
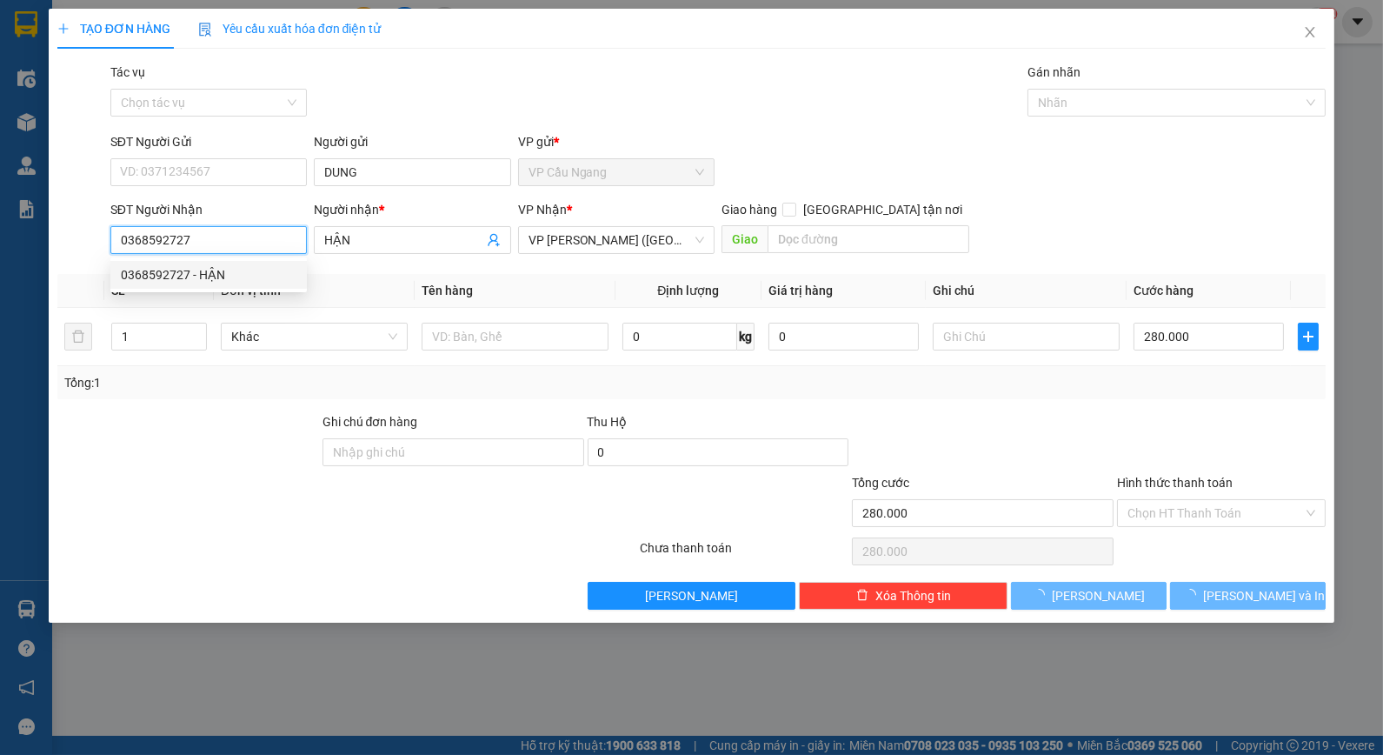
type input "210.000"
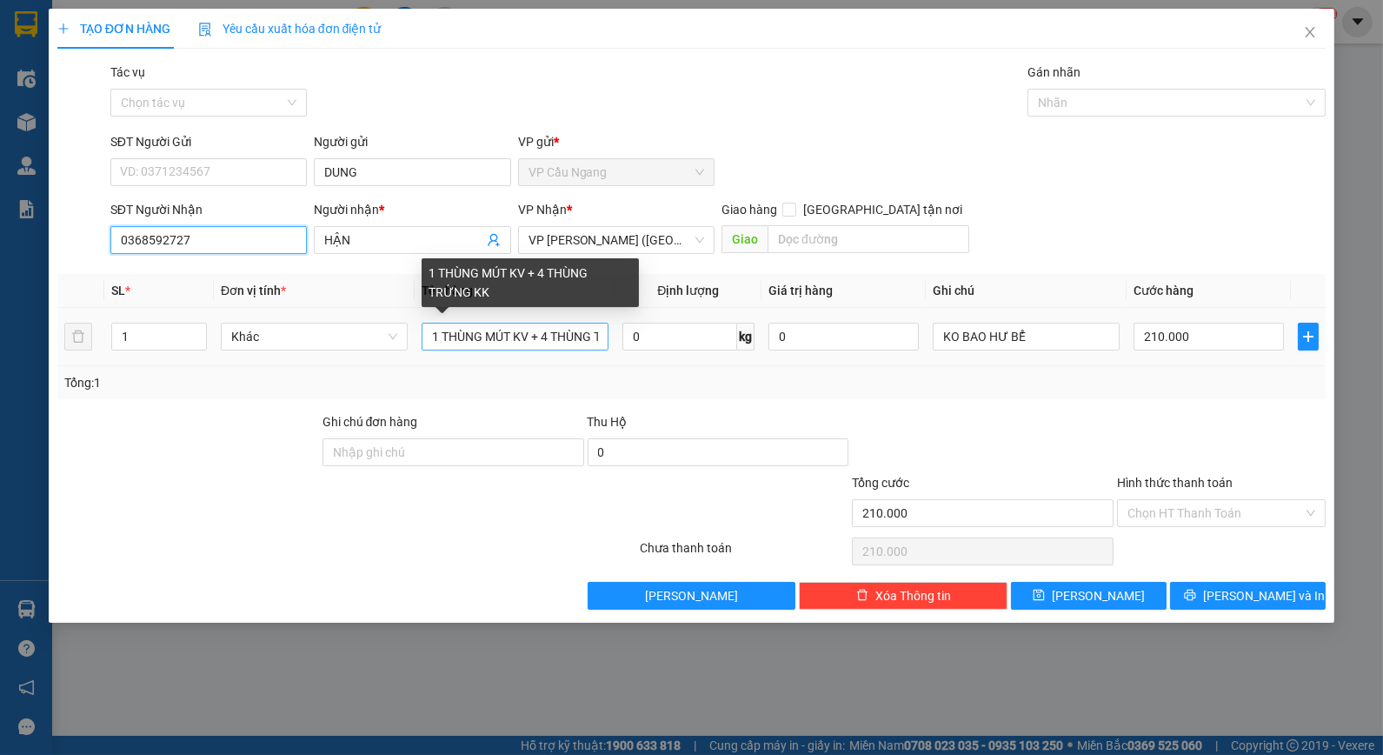
type input "0368592727"
drag, startPoint x: 541, startPoint y: 332, endPoint x: 423, endPoint y: 342, distance: 117.8
click at [423, 342] on input "1 THÙNG MÚT KV + 4 THÙNG TRỨNG KK" at bounding box center [515, 337] width 187 height 28
type input "4 THÙNG TRỨNG KK"
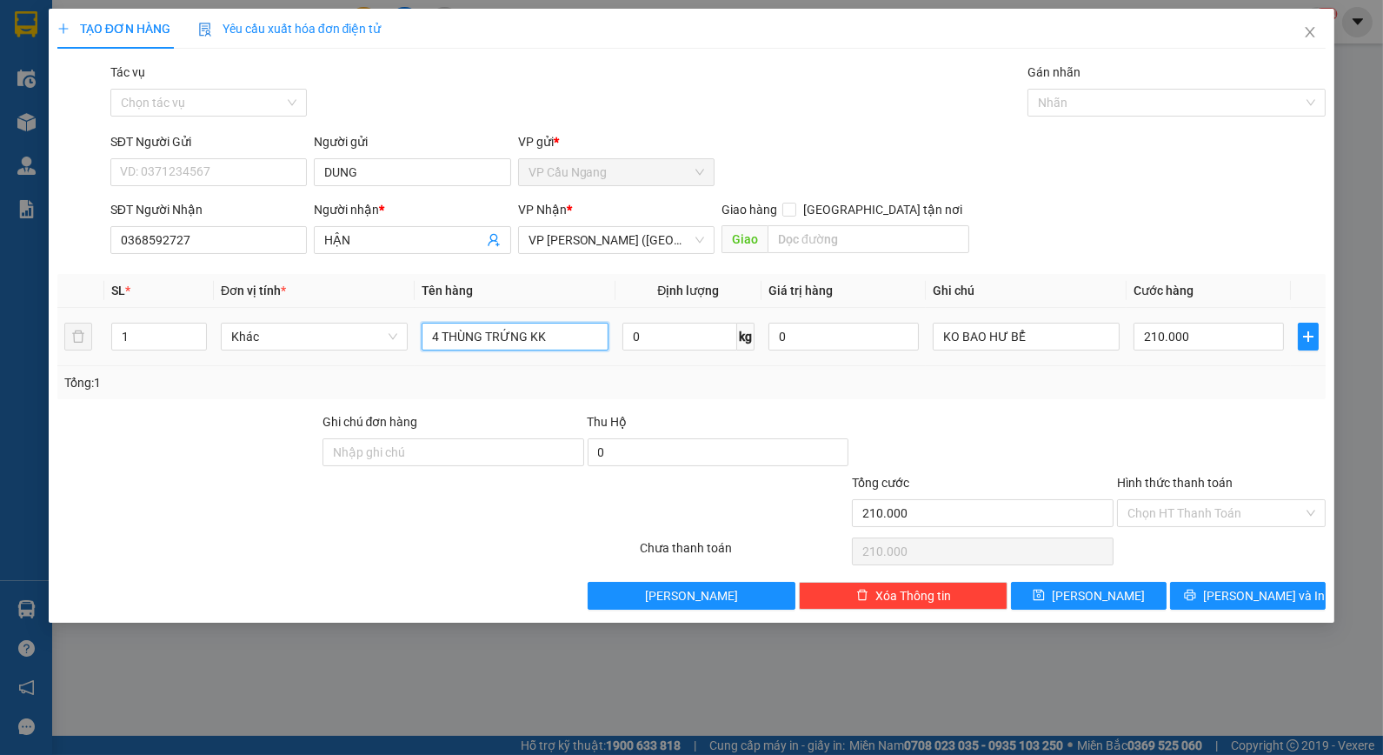
drag, startPoint x: 552, startPoint y: 329, endPoint x: 383, endPoint y: 320, distance: 169.8
click at [383, 320] on tr "1 Khác 4 THÙNG TRỨNG KK 0 kg 0 KO BAO HƯ BỂ 210.000" at bounding box center [691, 337] width 1269 height 58
type input "6 THÙNG + BỌC M TRẮNG KK"
click at [1002, 385] on div "Tổng: 1" at bounding box center [691, 382] width 1255 height 19
click at [1095, 379] on div "Tổng: 1" at bounding box center [691, 382] width 1255 height 19
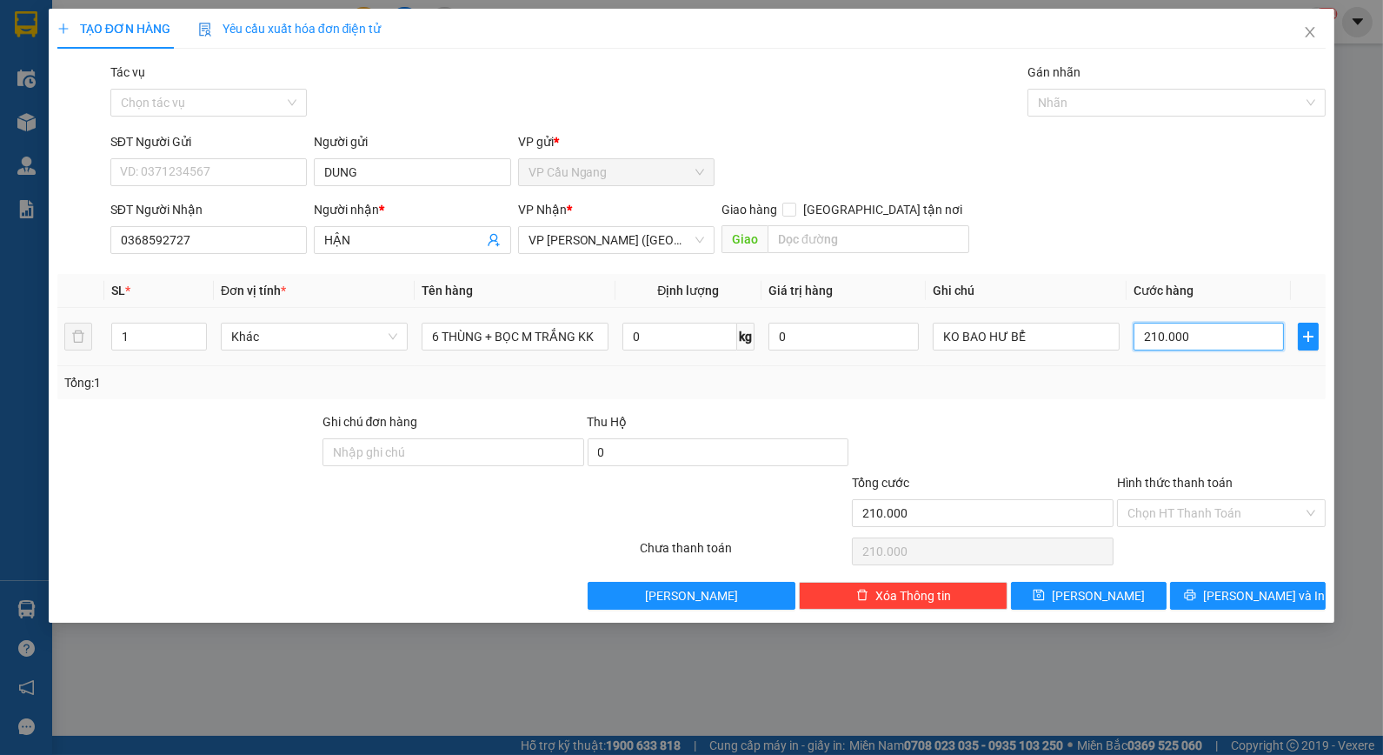
click at [1203, 342] on input "210.000" at bounding box center [1209, 337] width 150 height 28
type input "2"
type input "28"
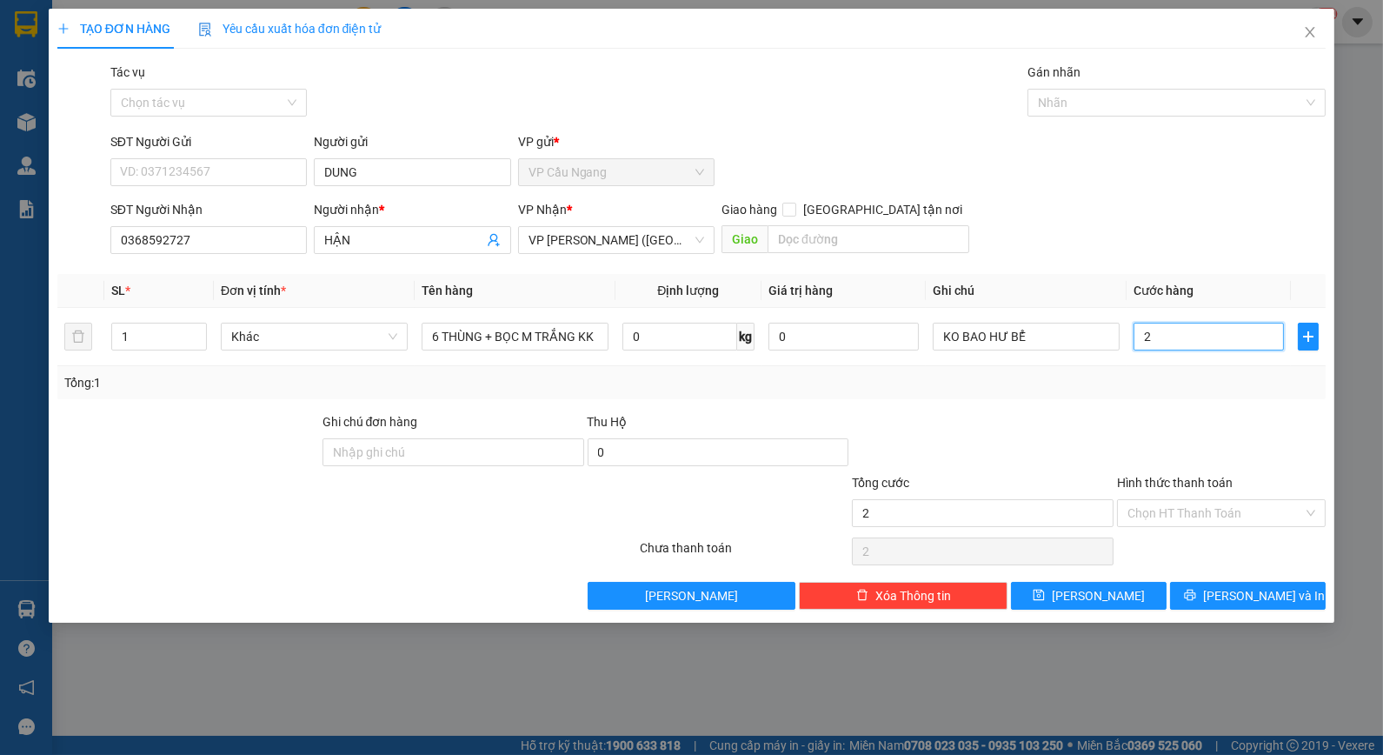
type input "28"
type input "280"
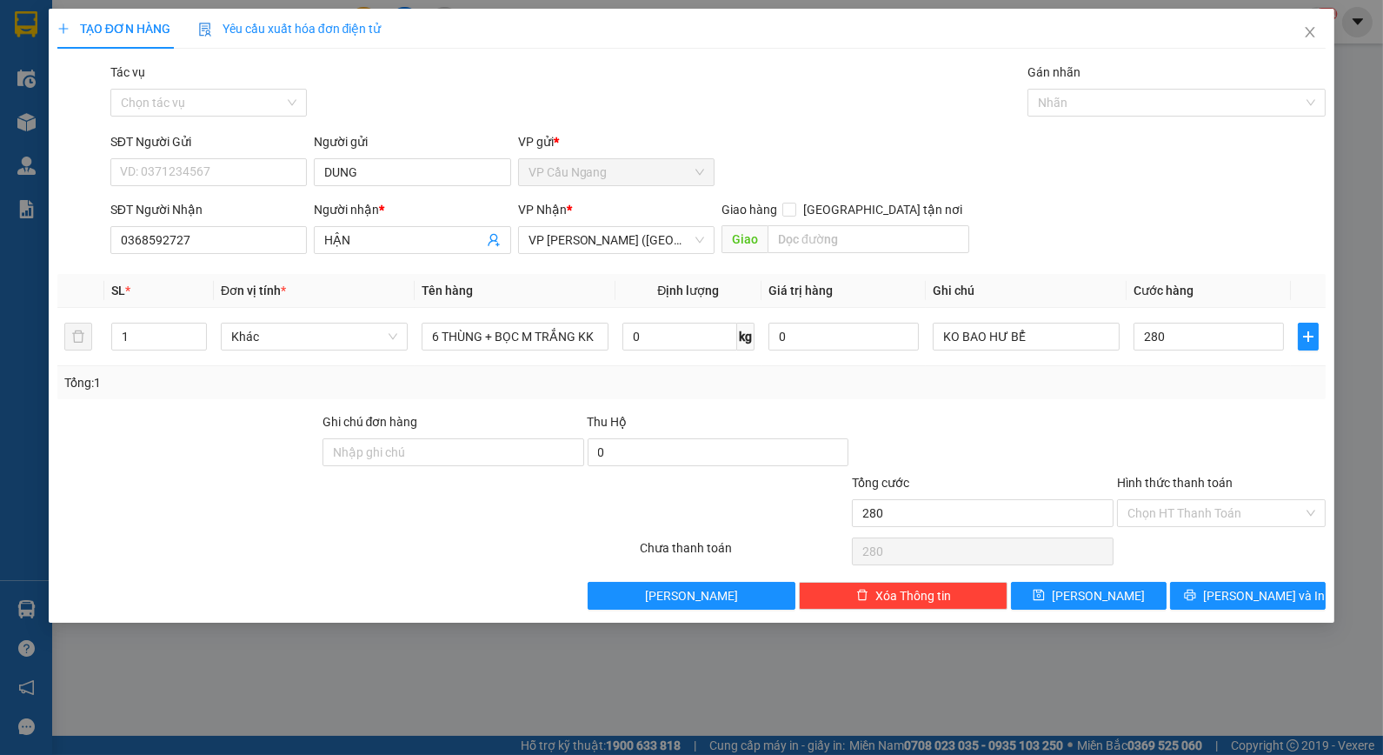
type input "280.000"
click at [1083, 396] on div "Tổng: 1" at bounding box center [691, 382] width 1269 height 33
click at [89, 349] on tr "1 Khác 6 THÙNG + BỌC M TRẮNG KK 0 kg 0 KO BAO HƯ BỂ 280.000" at bounding box center [691, 337] width 1269 height 58
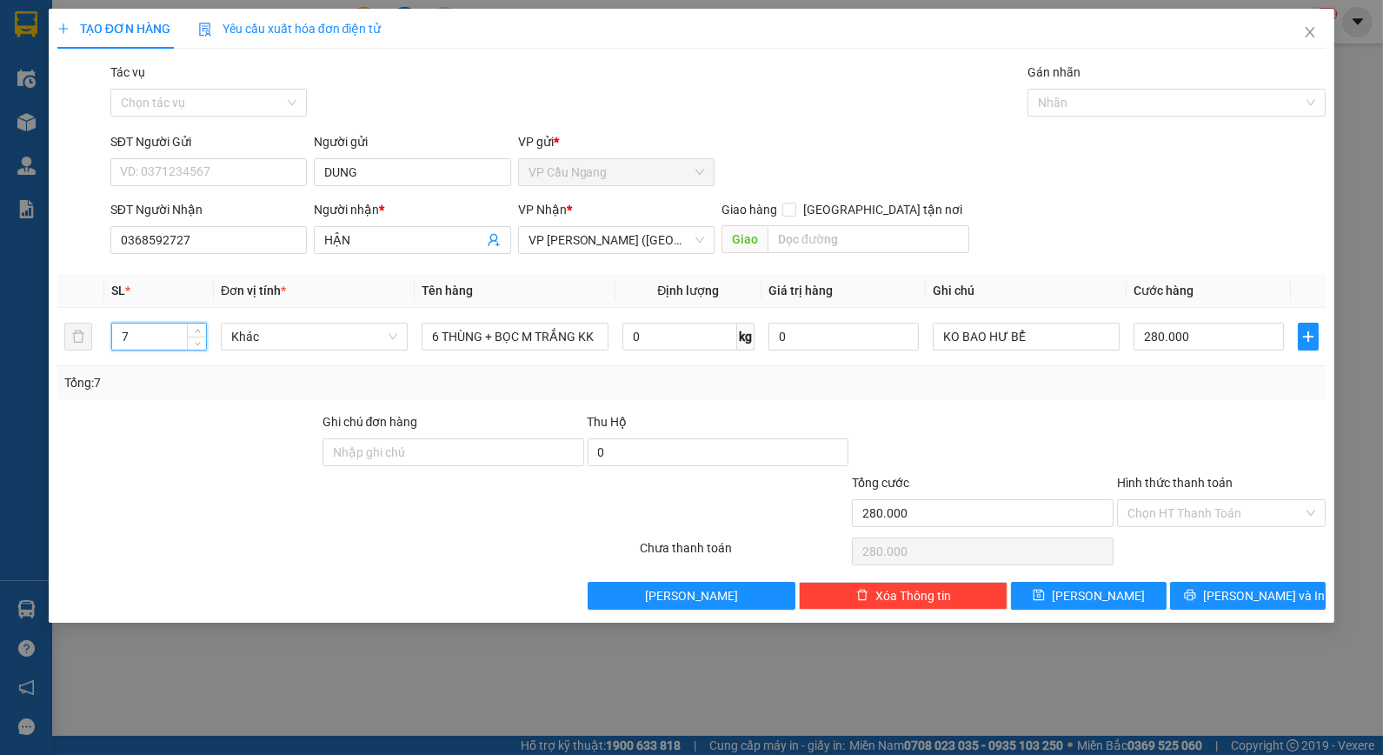
type input "7"
click at [1203, 397] on div "Tổng: 7" at bounding box center [691, 382] width 1269 height 33
drag, startPoint x: 1055, startPoint y: 429, endPoint x: 1172, endPoint y: 479, distance: 127.4
click at [1056, 429] on div at bounding box center [982, 442] width 265 height 61
click at [1198, 514] on input "Hình thức thanh toán" at bounding box center [1216, 513] width 176 height 26
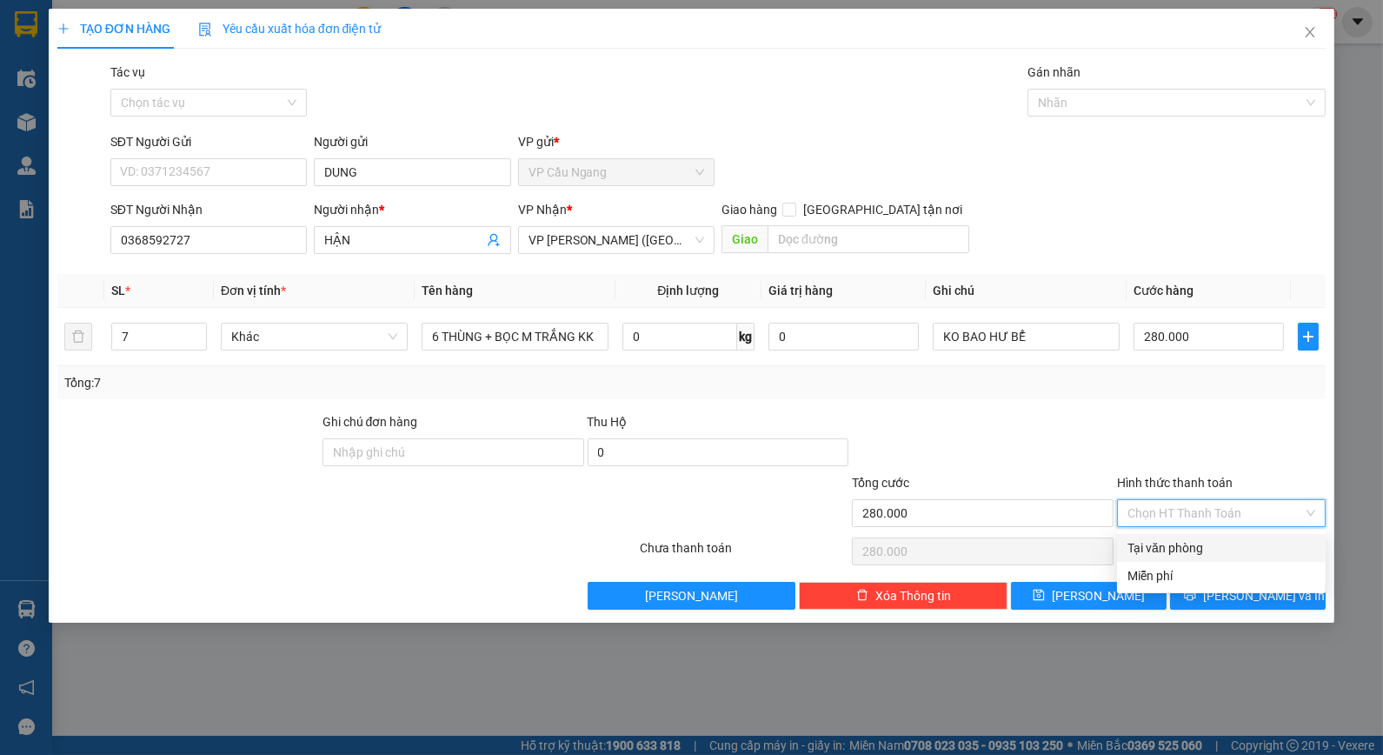
click at [1186, 546] on div "Tại văn phòng" at bounding box center [1222, 547] width 188 height 19
type input "0"
click at [1206, 585] on button "[PERSON_NAME] và In" at bounding box center [1248, 596] width 156 height 28
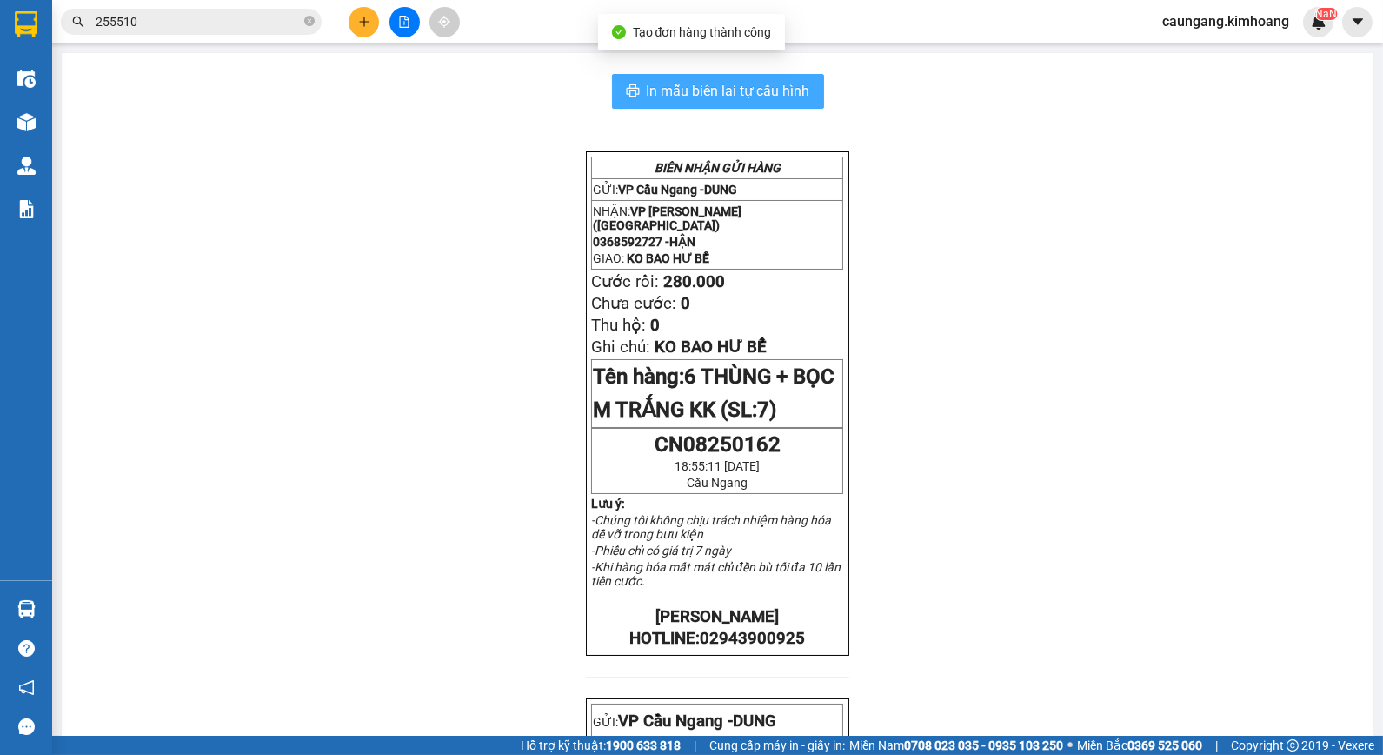
click at [683, 91] on span "In mẫu biên lai tự cấu hình" at bounding box center [728, 91] width 163 height 22
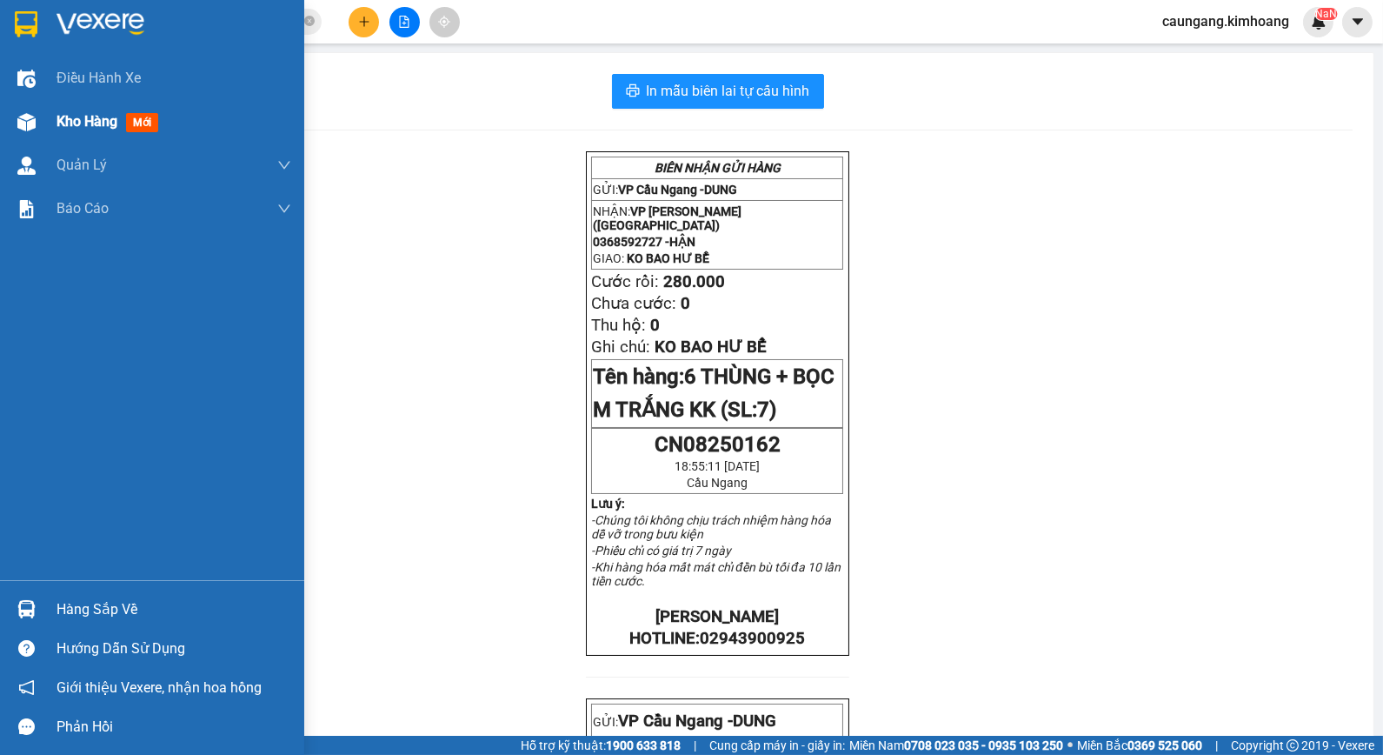
click at [63, 126] on span "Kho hàng" at bounding box center [87, 121] width 61 height 17
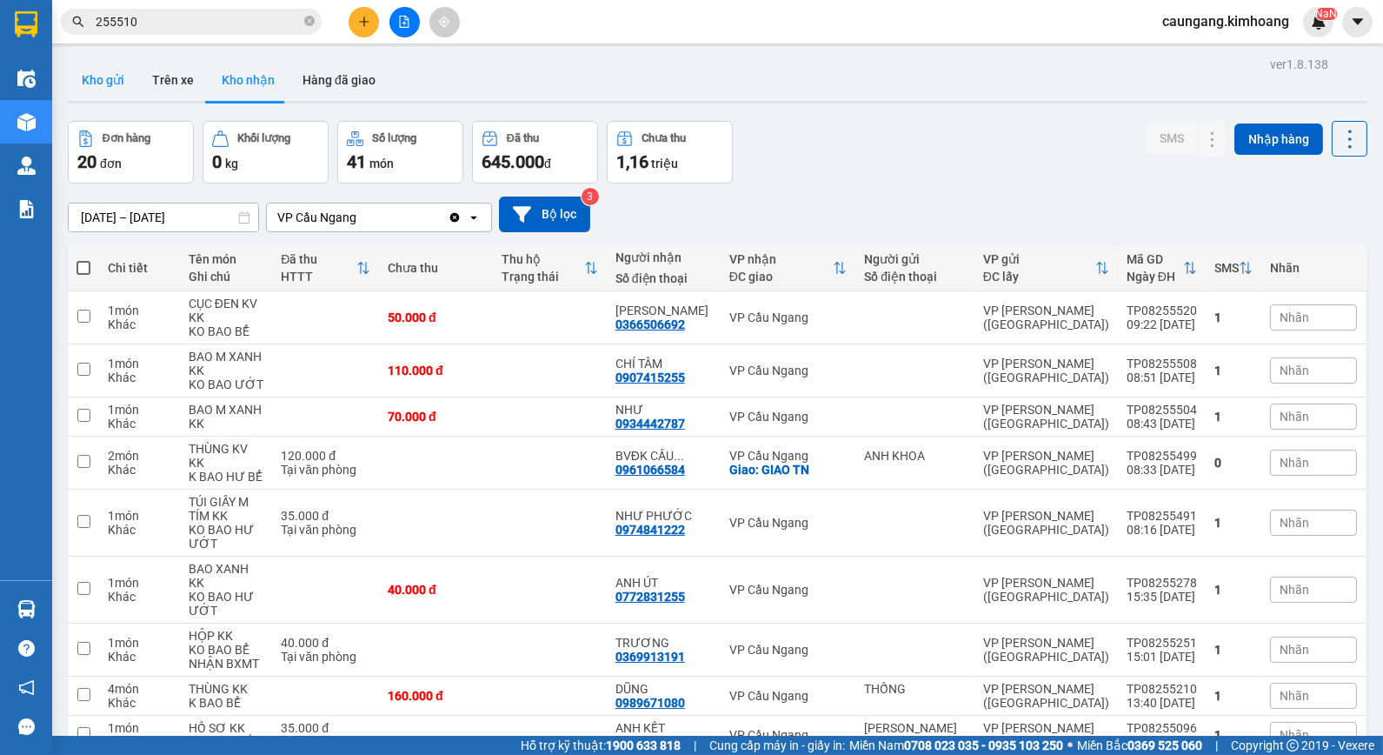
click at [116, 81] on button "Kho gửi" at bounding box center [103, 80] width 70 height 42
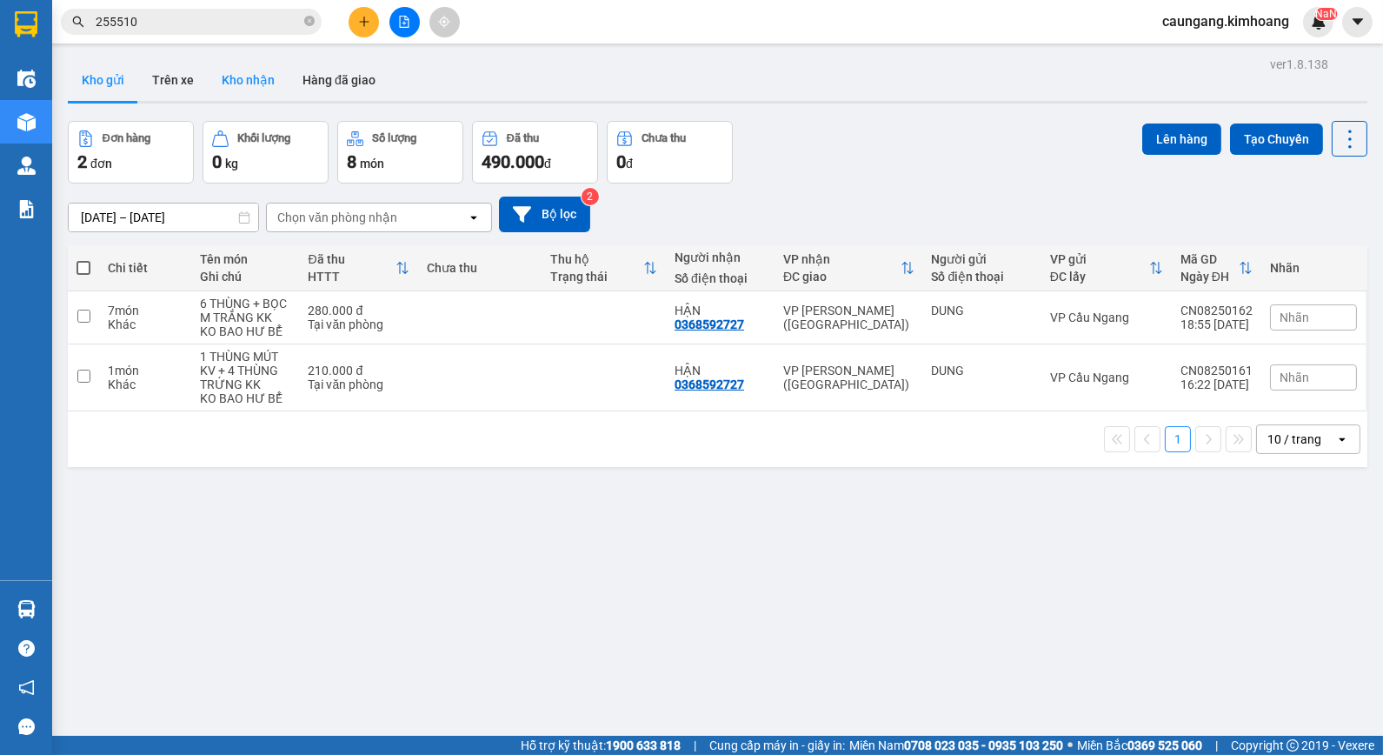
click at [239, 80] on button "Kho nhận" at bounding box center [248, 80] width 81 height 42
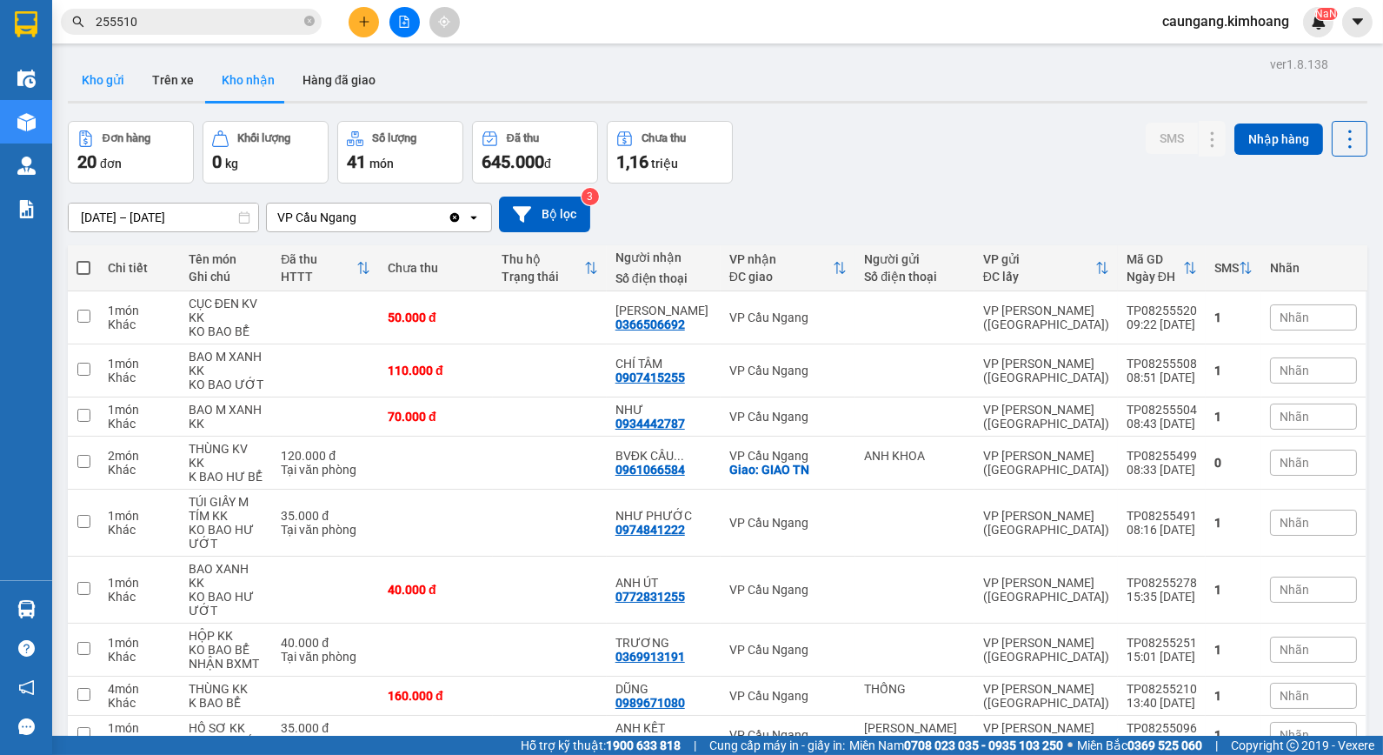
click at [114, 84] on button "Kho gửi" at bounding box center [103, 80] width 70 height 42
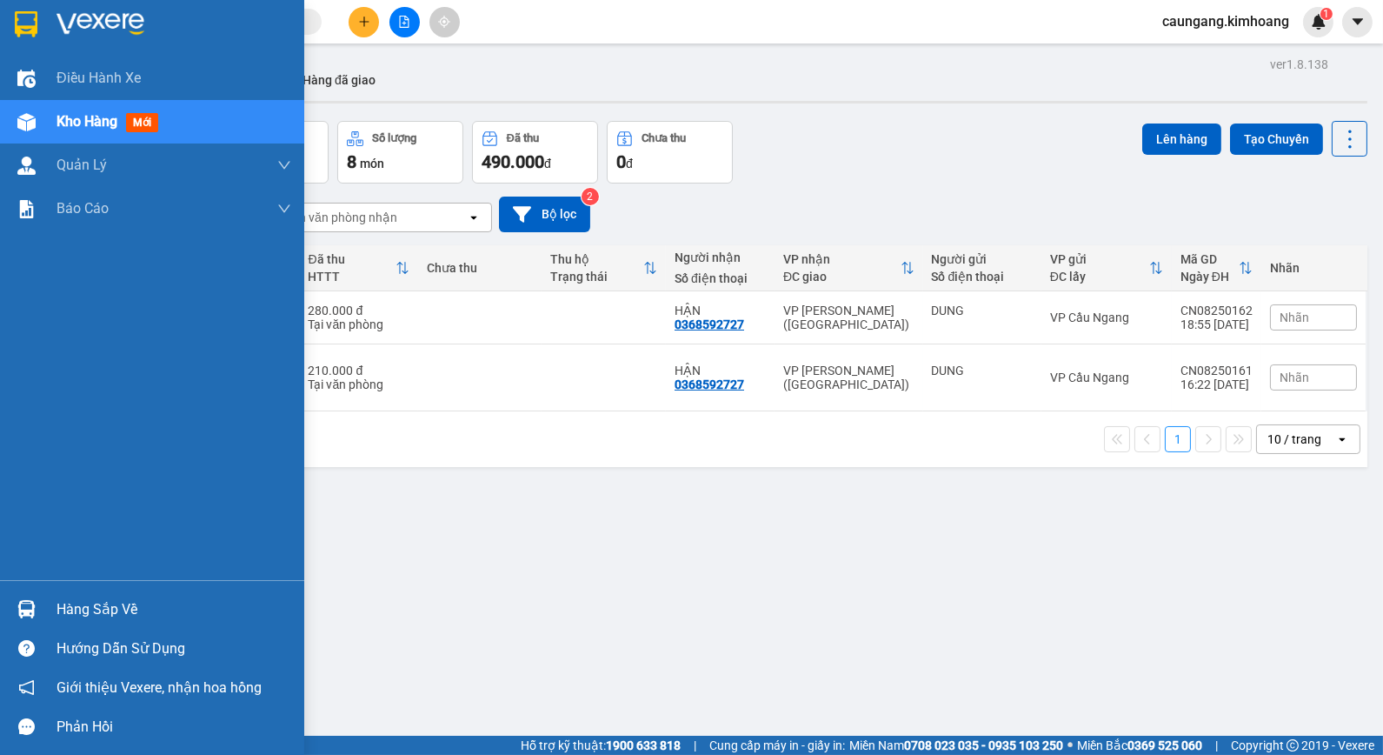
click at [57, 607] on div "Hàng sắp về" at bounding box center [174, 609] width 235 height 26
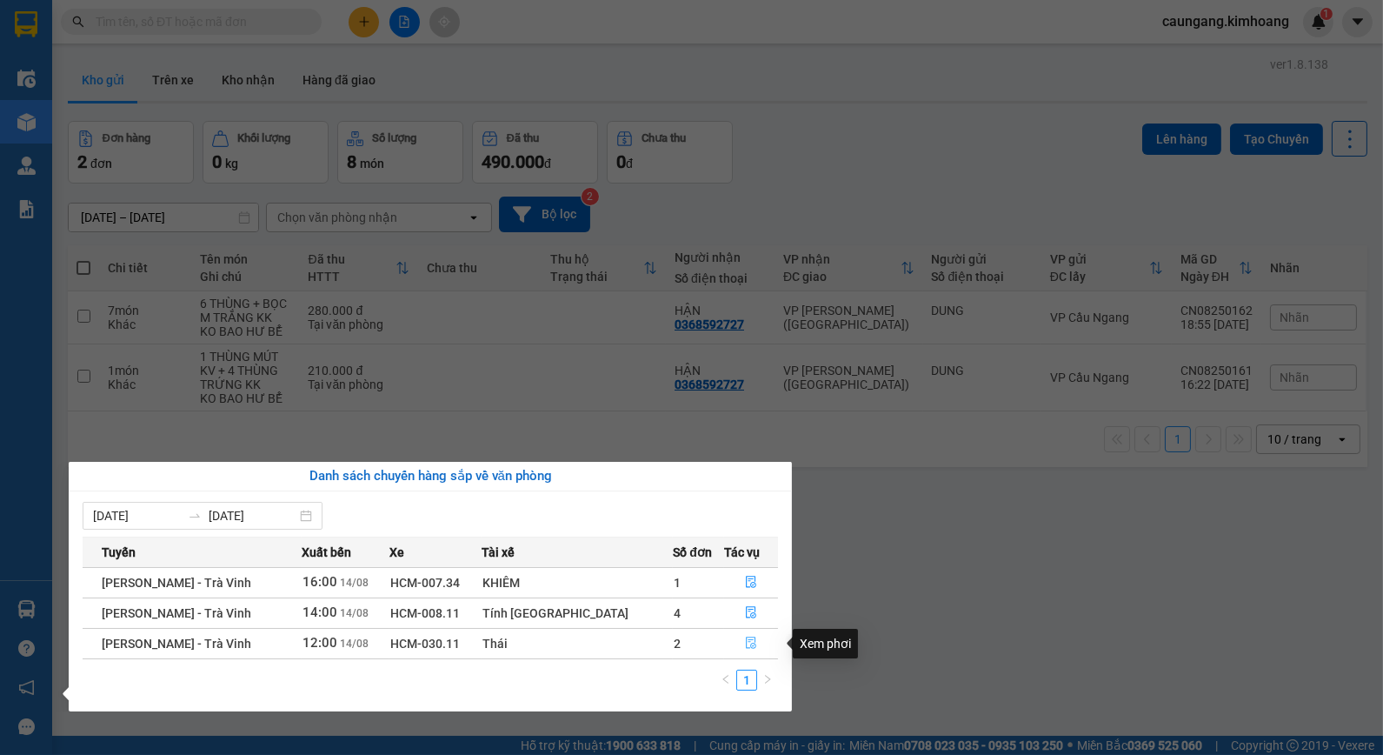
click at [745, 642] on icon "file-done" at bounding box center [751, 642] width 12 height 12
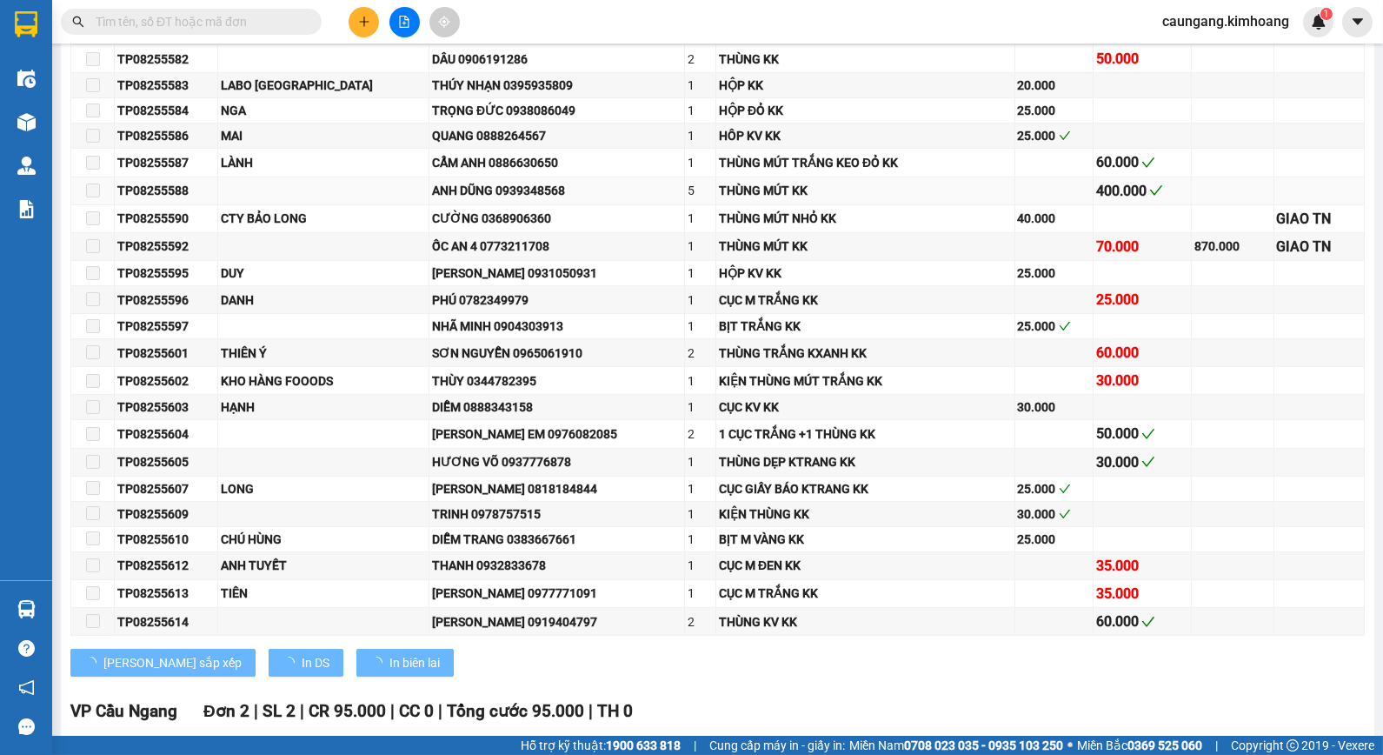
scroll to position [966, 0]
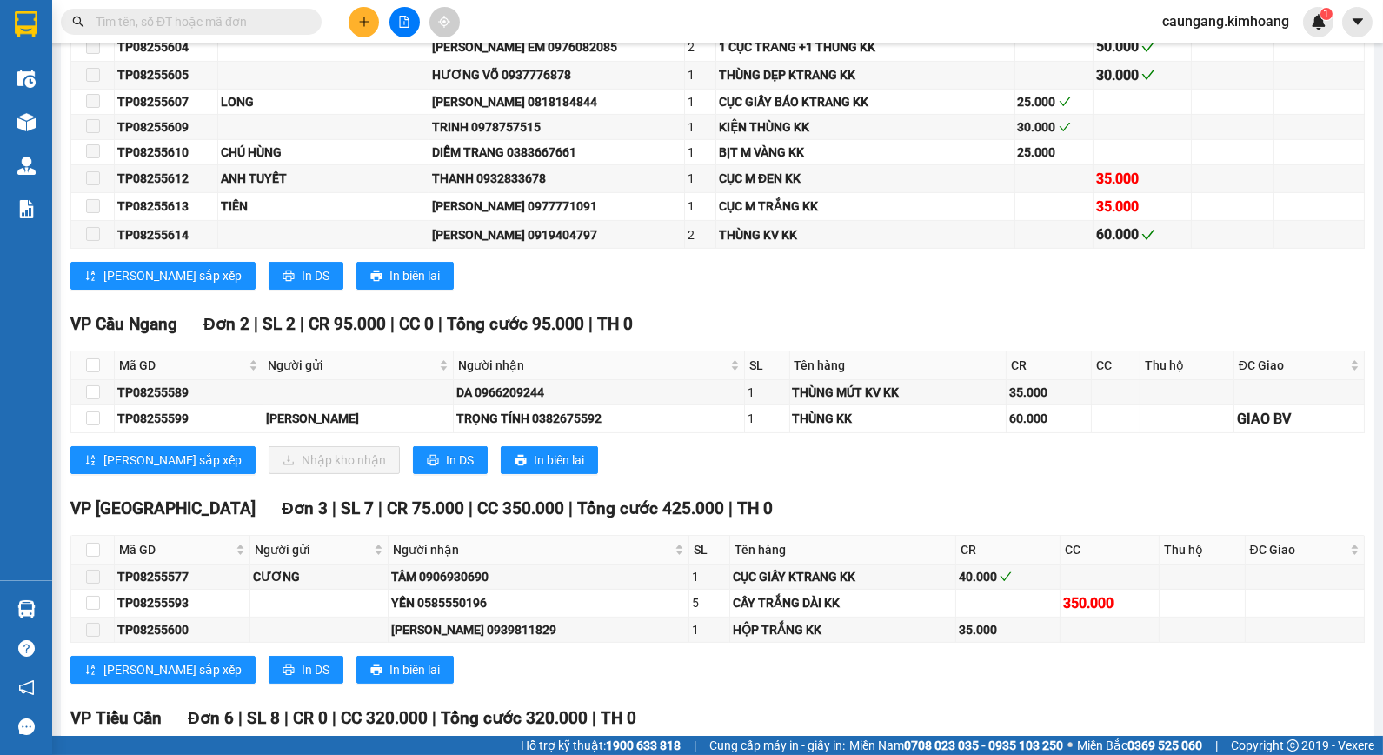
click at [287, 27] on input "text" at bounding box center [198, 21] width 205 height 19
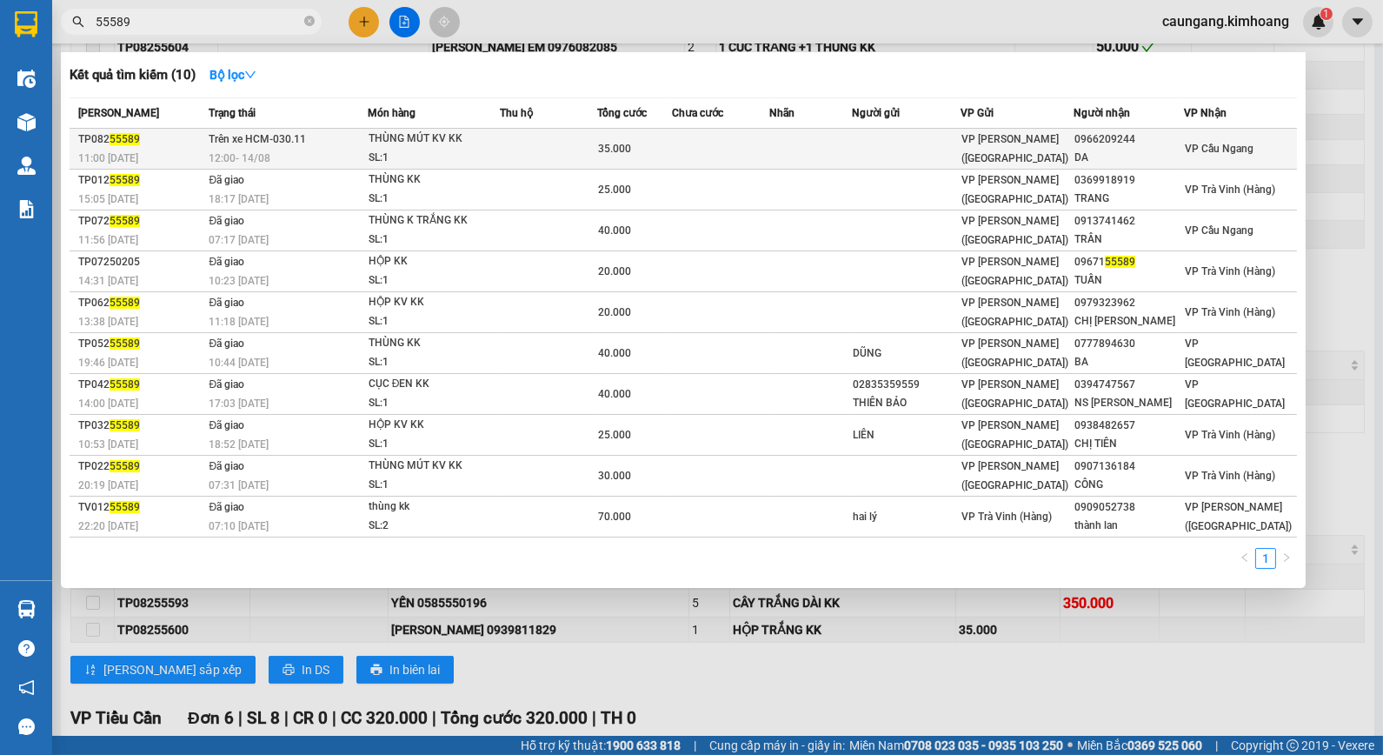
type input "55589"
click at [806, 151] on td at bounding box center [810, 149] width 82 height 41
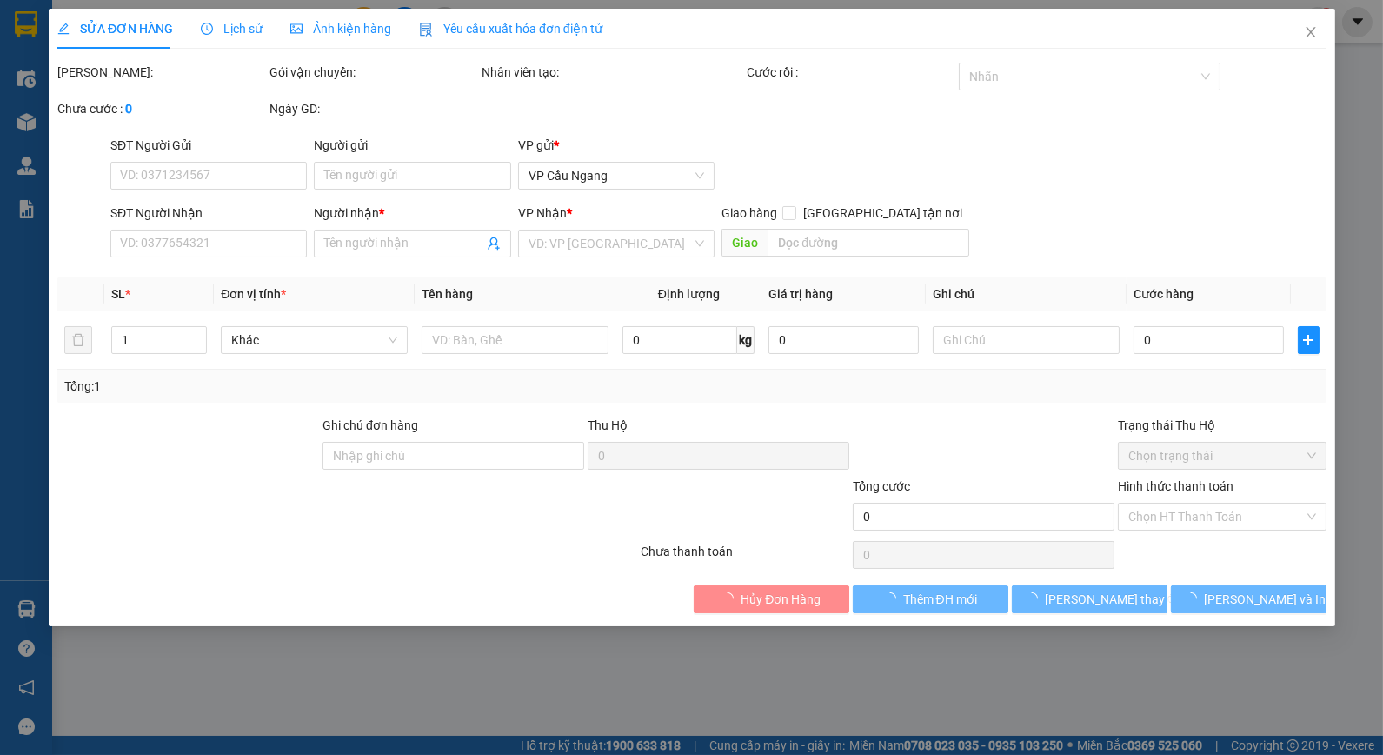
type input "0966209244"
type input "DA"
type input "35.000"
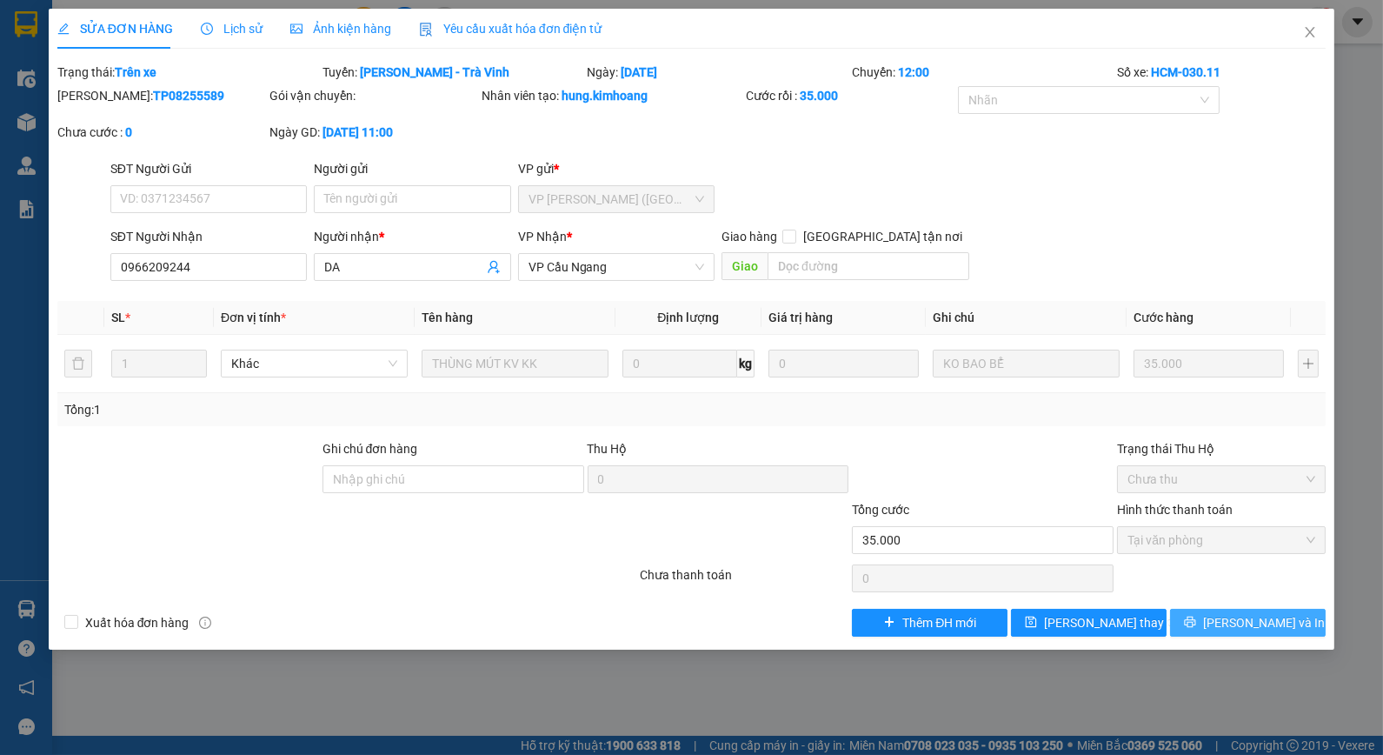
click at [1196, 622] on icon "printer" at bounding box center [1190, 621] width 11 height 11
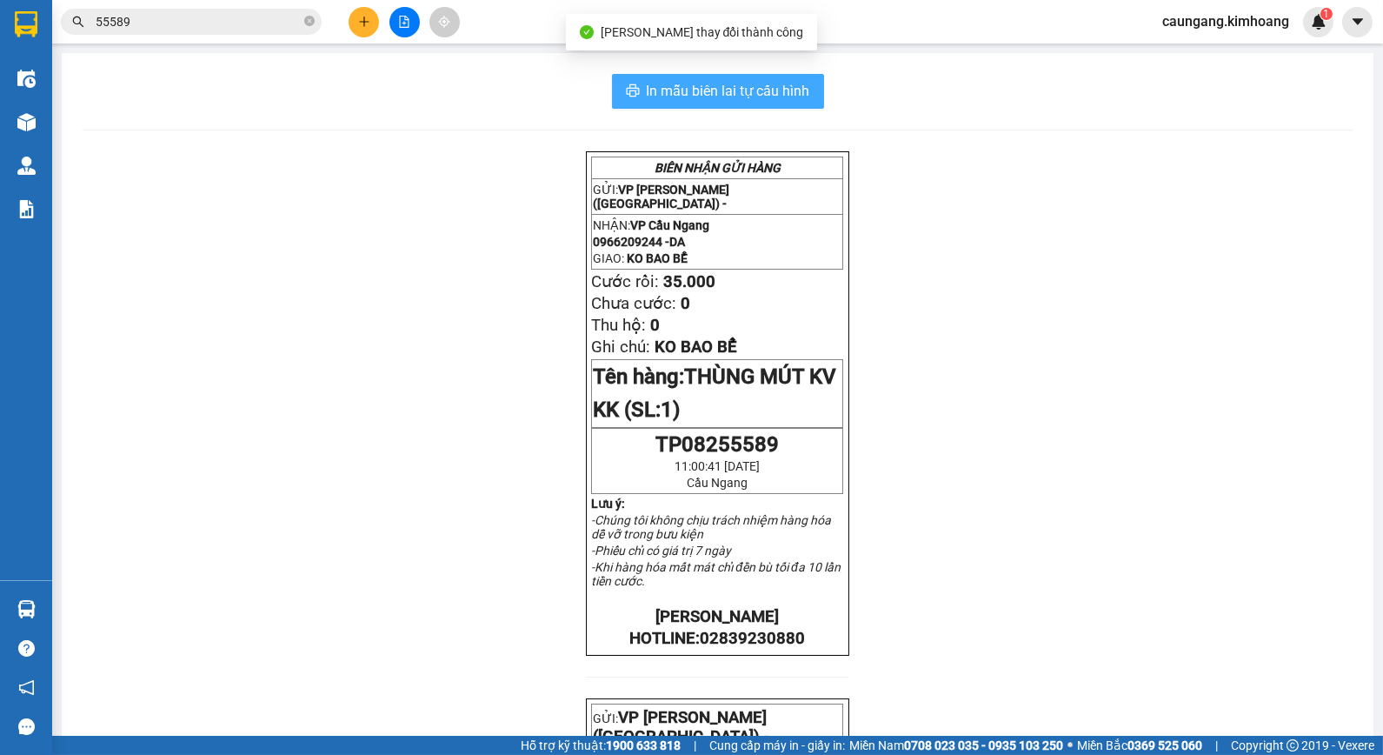
click at [702, 97] on span "In mẫu biên lai tự cấu hình" at bounding box center [728, 91] width 163 height 22
click at [763, 94] on span "In mẫu biên lai tự cấu hình" at bounding box center [728, 91] width 163 height 22
